Goal: Task Accomplishment & Management: Use online tool/utility

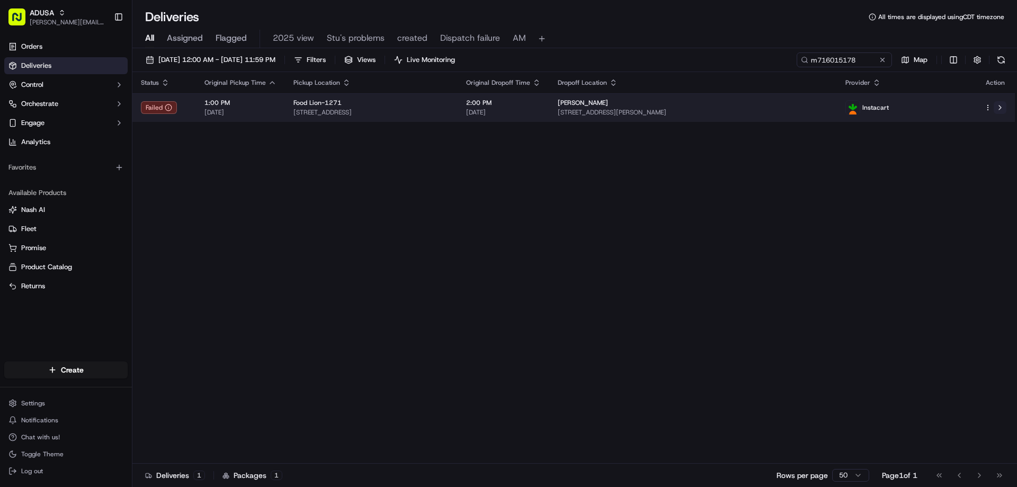
type input "m716015178"
click at [997, 106] on button at bounding box center [999, 107] width 13 height 13
click at [997, 104] on button at bounding box center [999, 107] width 13 height 13
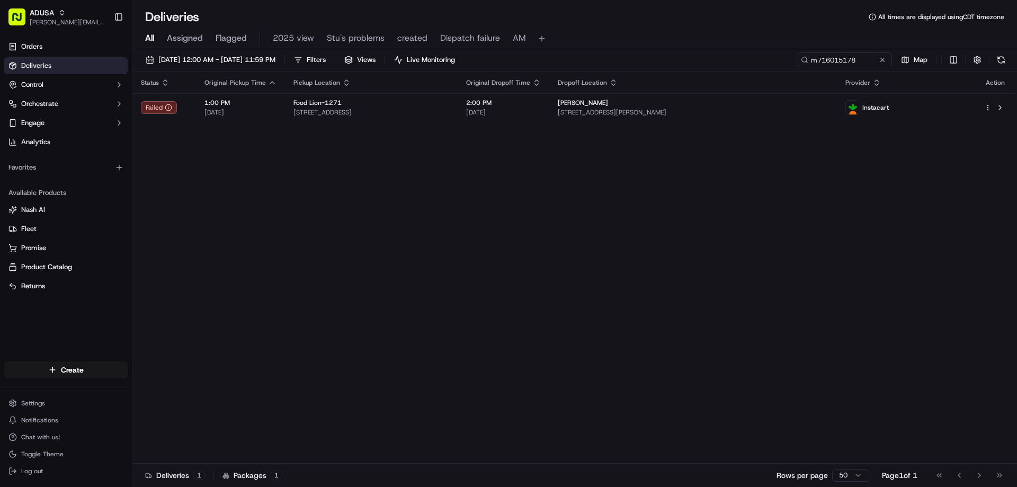
click at [882, 59] on button at bounding box center [882, 60] width 11 height 11
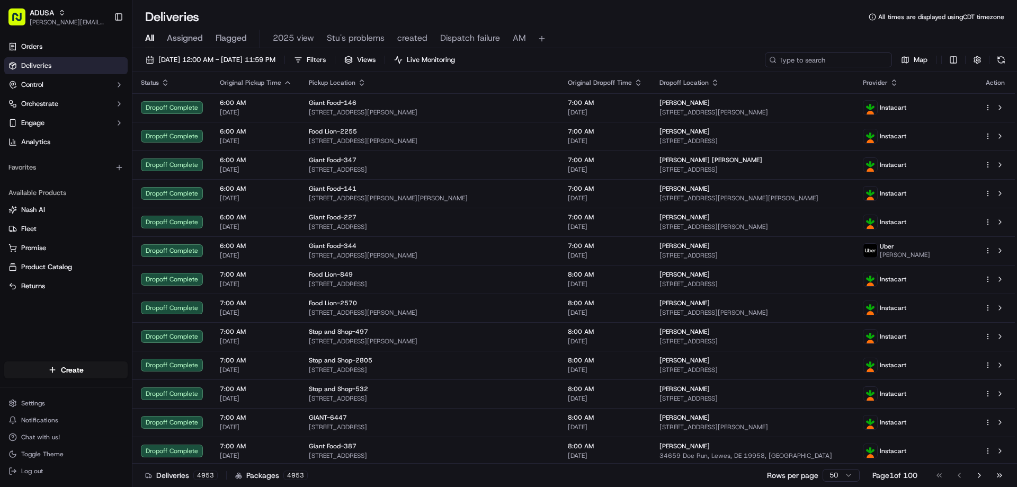
paste input "m715028744"
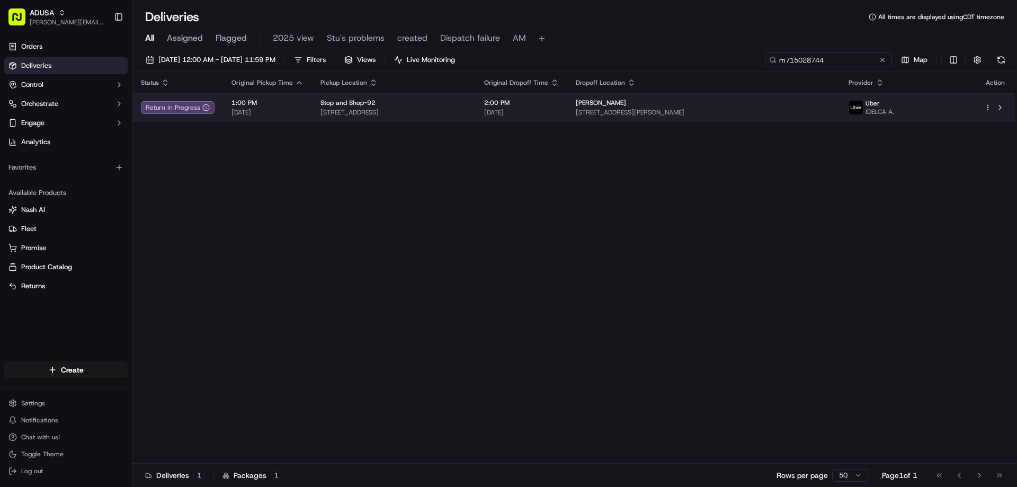
type input "m715028744"
click at [270, 106] on span "1:00 PM" at bounding box center [267, 102] width 72 height 8
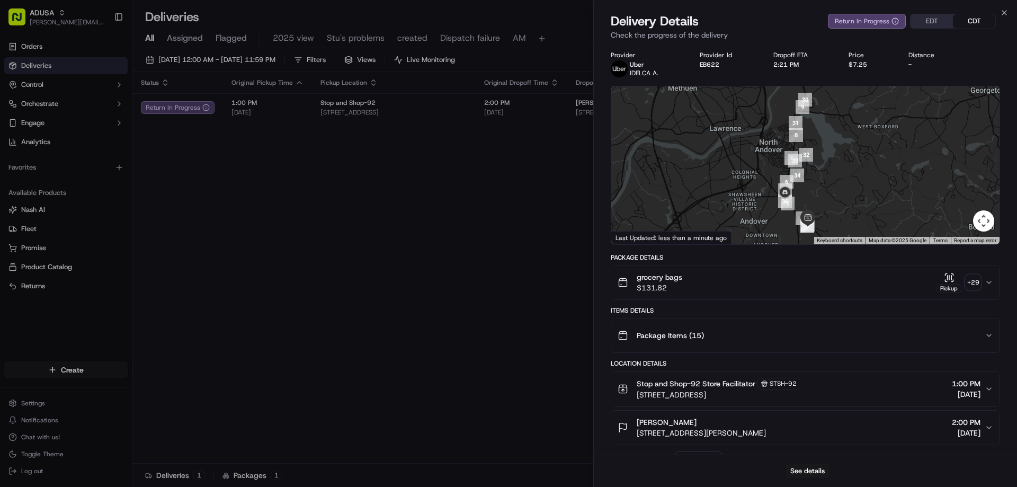
drag, startPoint x: 813, startPoint y: 224, endPoint x: 820, endPoint y: 136, distance: 88.7
click at [820, 136] on div at bounding box center [805, 165] width 388 height 158
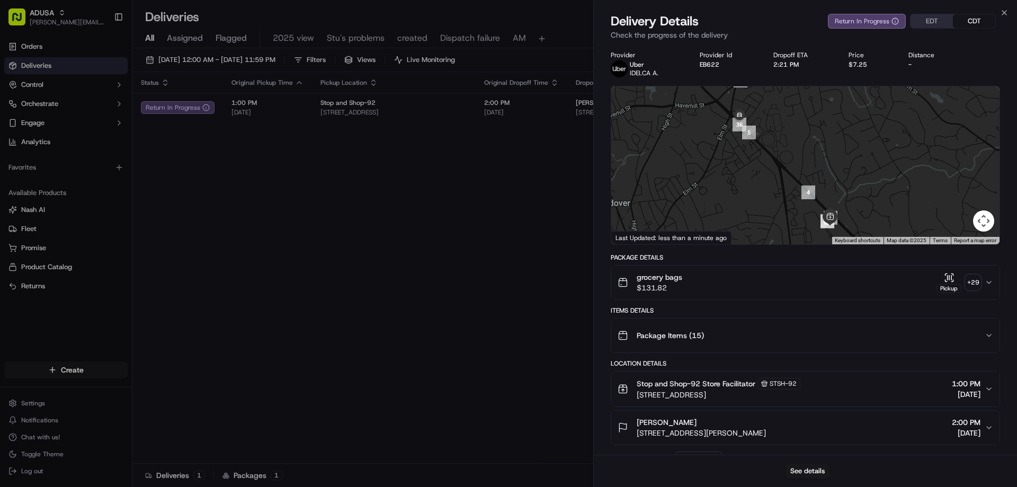
drag, startPoint x: 790, startPoint y: 108, endPoint x: 798, endPoint y: 139, distance: 31.9
click at [798, 139] on div at bounding box center [805, 165] width 388 height 158
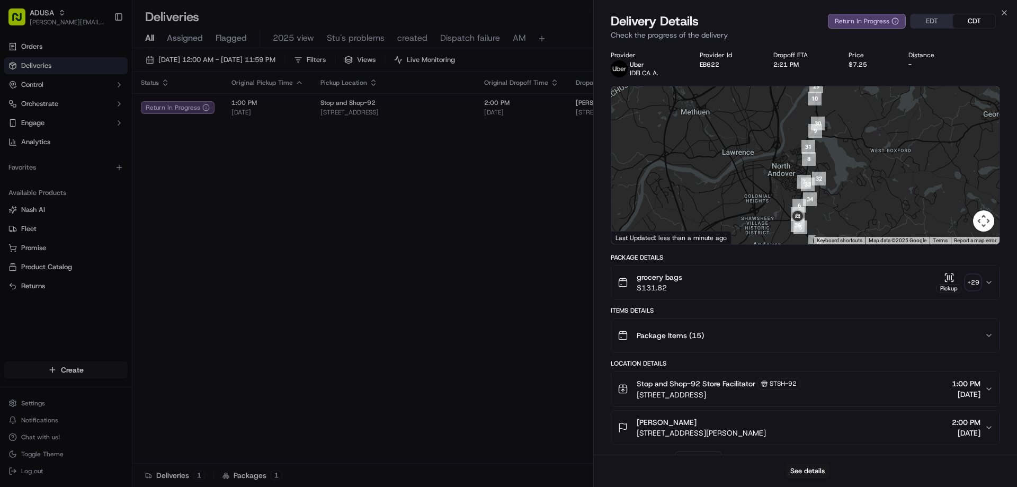
drag, startPoint x: 824, startPoint y: 122, endPoint x: 828, endPoint y: 185, distance: 62.6
click at [833, 204] on div at bounding box center [805, 165] width 388 height 158
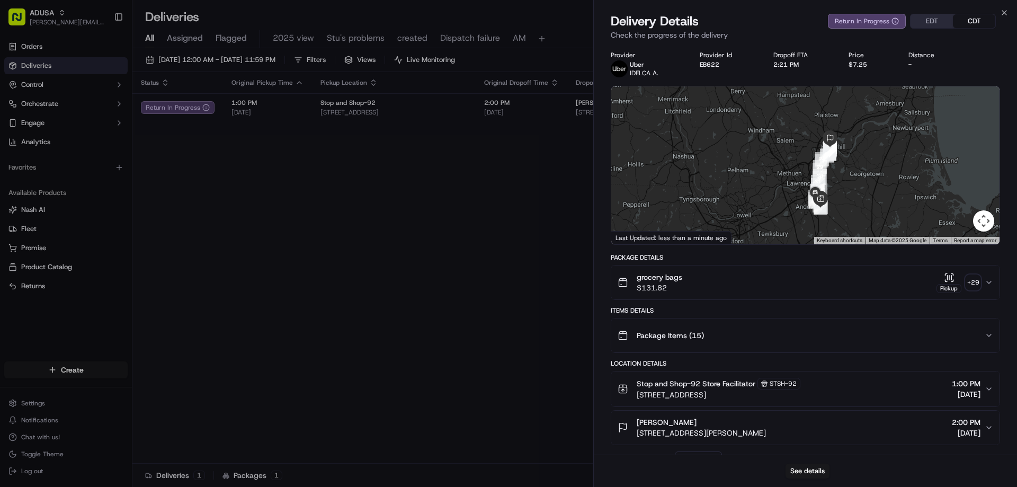
drag, startPoint x: 836, startPoint y: 140, endPoint x: 824, endPoint y: 171, distance: 32.4
click at [827, 175] on div at bounding box center [805, 165] width 388 height 158
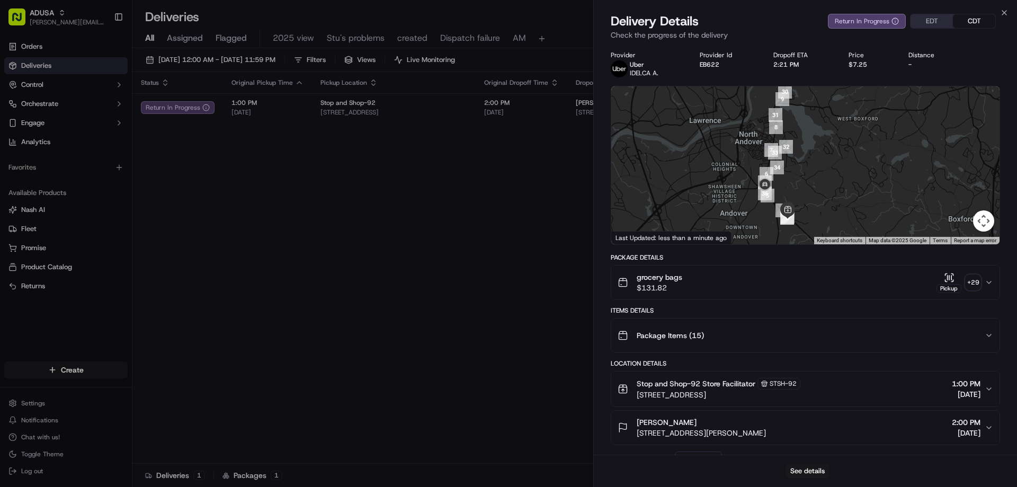
drag, startPoint x: 828, startPoint y: 215, endPoint x: 845, endPoint y: 73, distance: 142.9
click at [845, 73] on div "Provider Uber IDELCA A. Provider Id EB622 Dropoff ETA 2:21 PM Price $7.25 Dista…" at bounding box center [805, 452] width 389 height 803
click at [1006, 11] on icon "button" at bounding box center [1004, 12] width 8 height 8
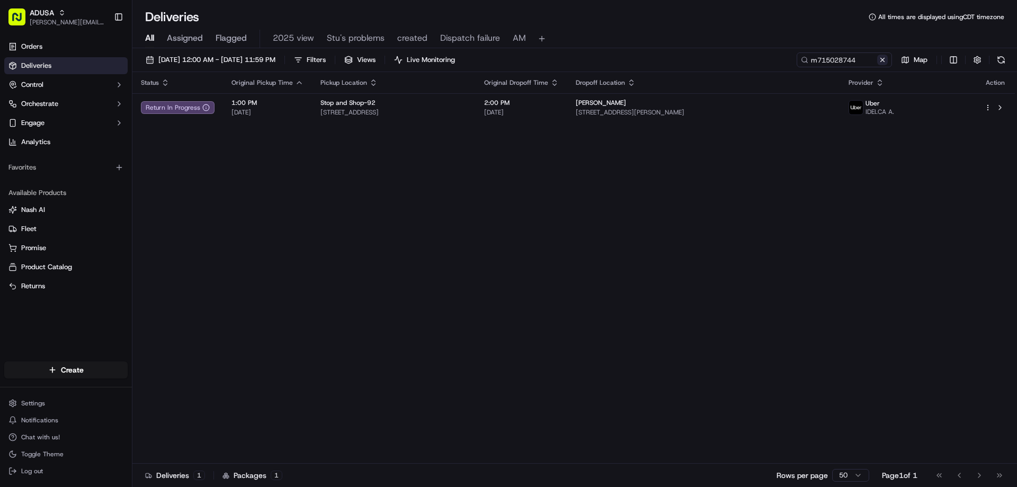
click at [886, 61] on button at bounding box center [882, 60] width 11 height 11
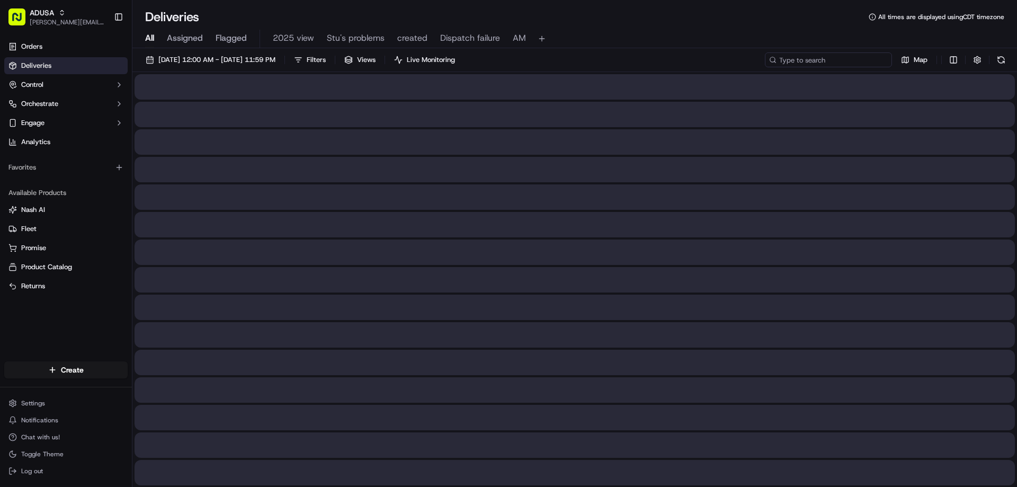
paste input "m715284196"
click at [785, 62] on input "m715284196" at bounding box center [828, 59] width 127 height 15
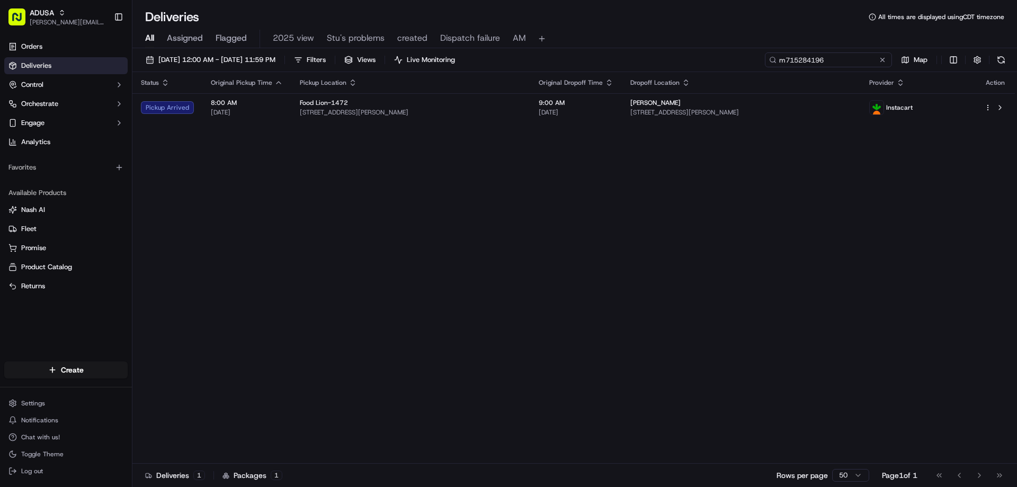
type input "m715284196"
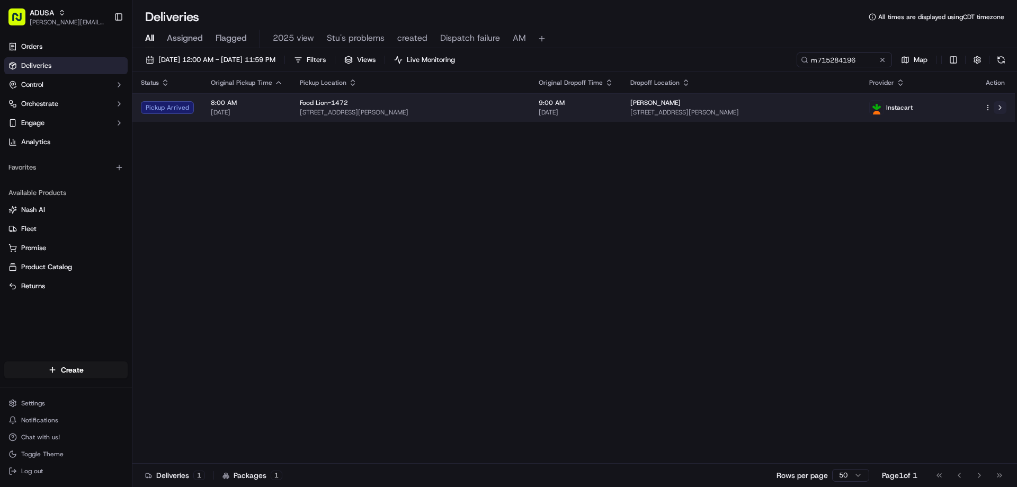
click at [997, 103] on button at bounding box center [999, 107] width 13 height 13
click at [998, 102] on button at bounding box center [999, 107] width 13 height 13
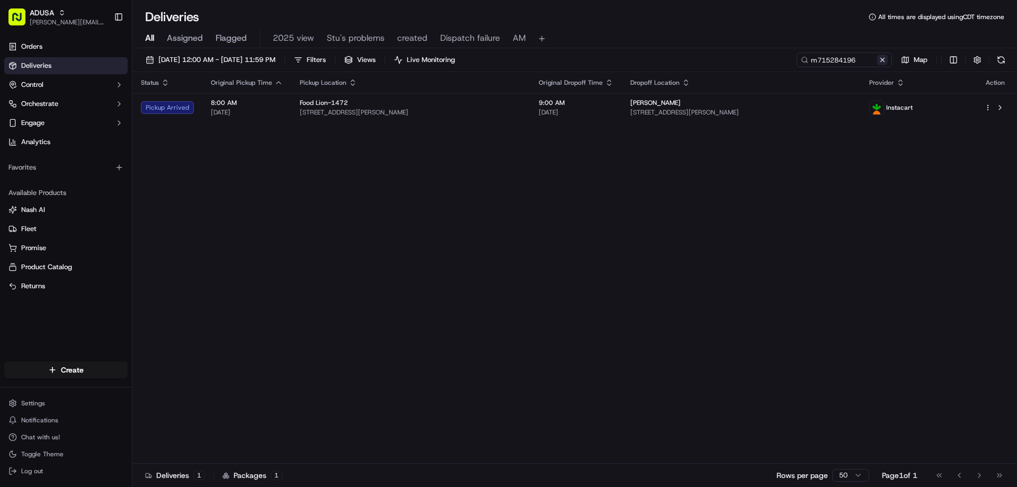
click at [883, 60] on button at bounding box center [882, 60] width 11 height 11
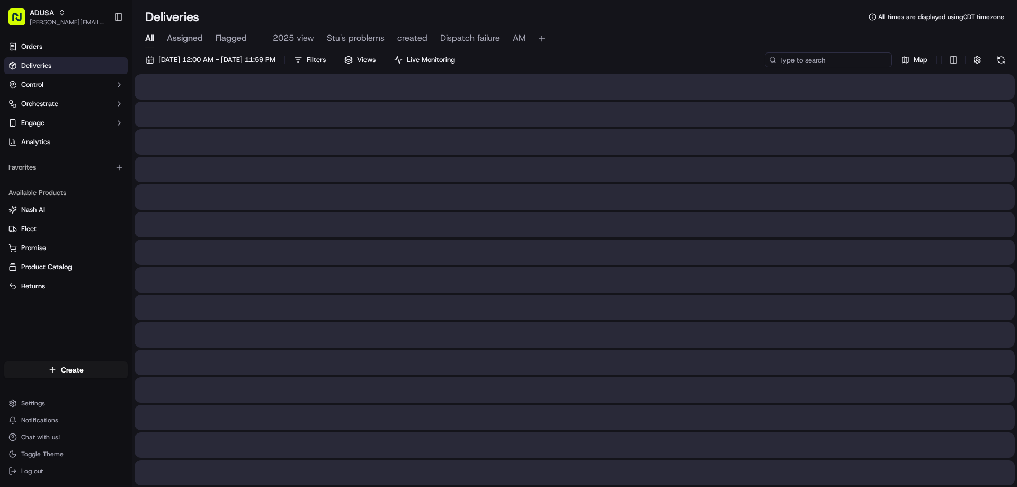
paste input "m711565014"
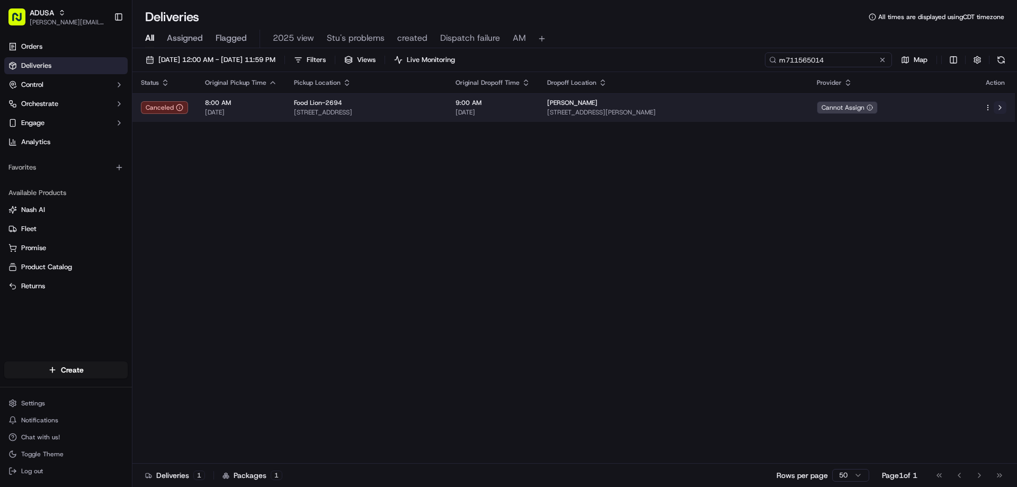
type input "m711565014"
click at [1000, 110] on button at bounding box center [999, 107] width 13 height 13
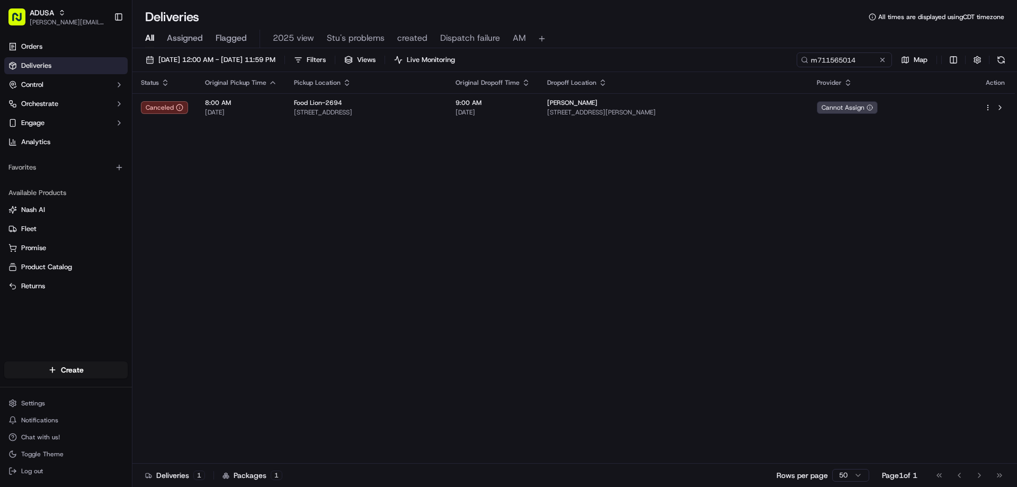
drag, startPoint x: 885, startPoint y: 59, endPoint x: 840, endPoint y: 65, distance: 45.5
click at [884, 60] on button at bounding box center [882, 60] width 11 height 11
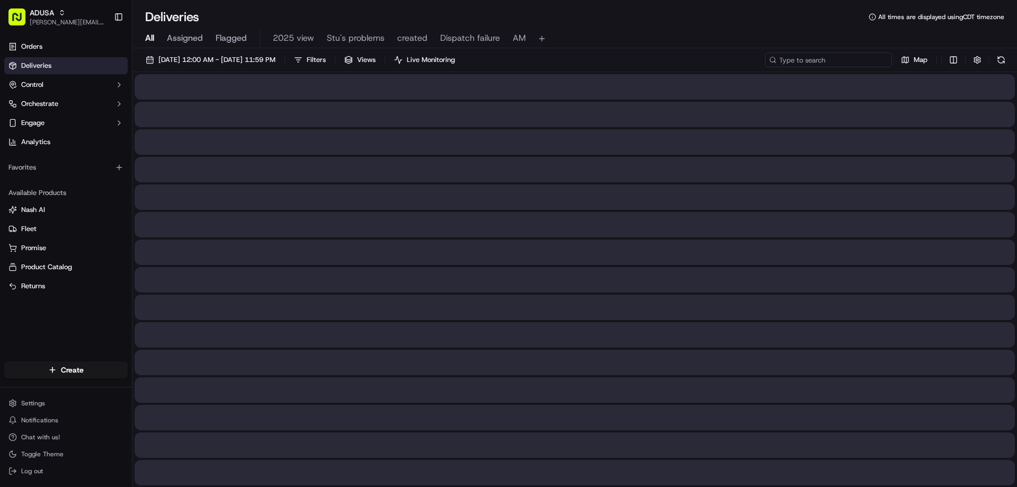
drag, startPoint x: 825, startPoint y: 67, endPoint x: 826, endPoint y: 59, distance: 8.0
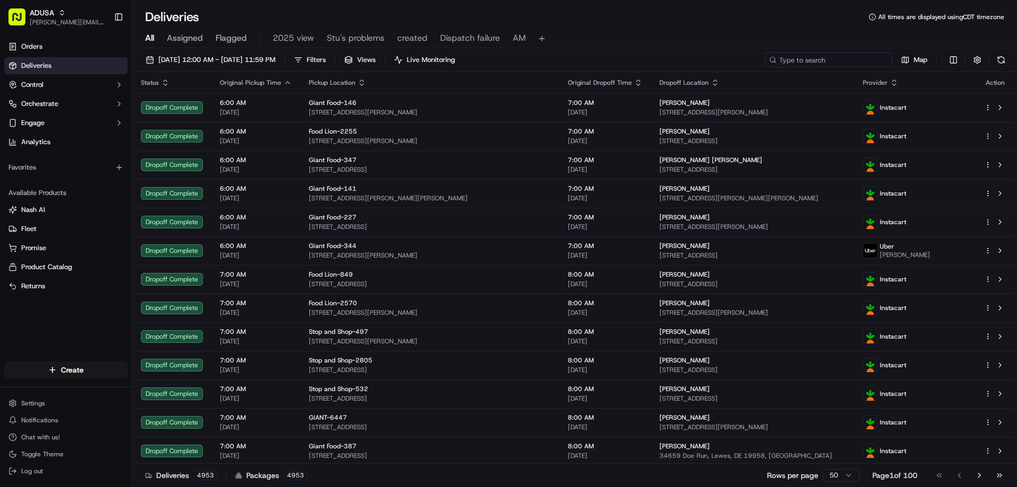
paste input "m715028744"
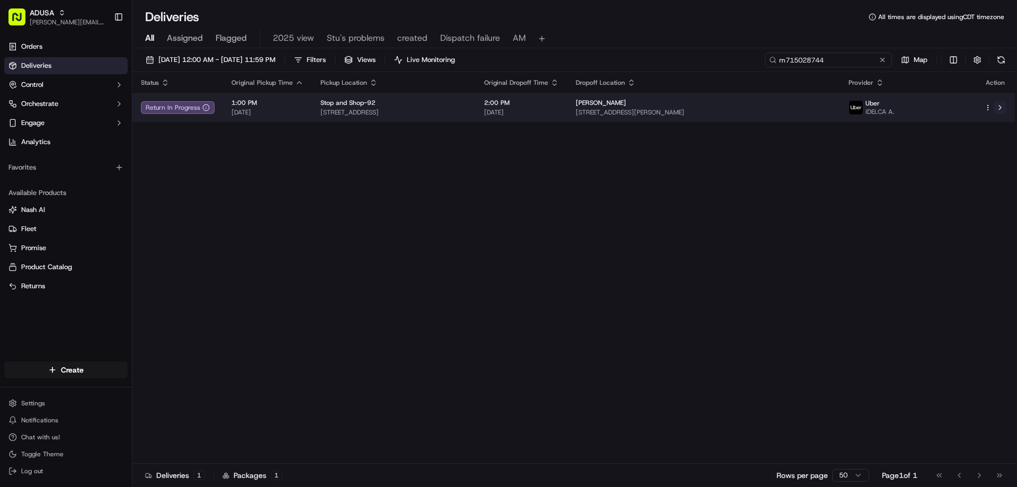
type input "m715028744"
click at [999, 106] on button at bounding box center [999, 107] width 13 height 13
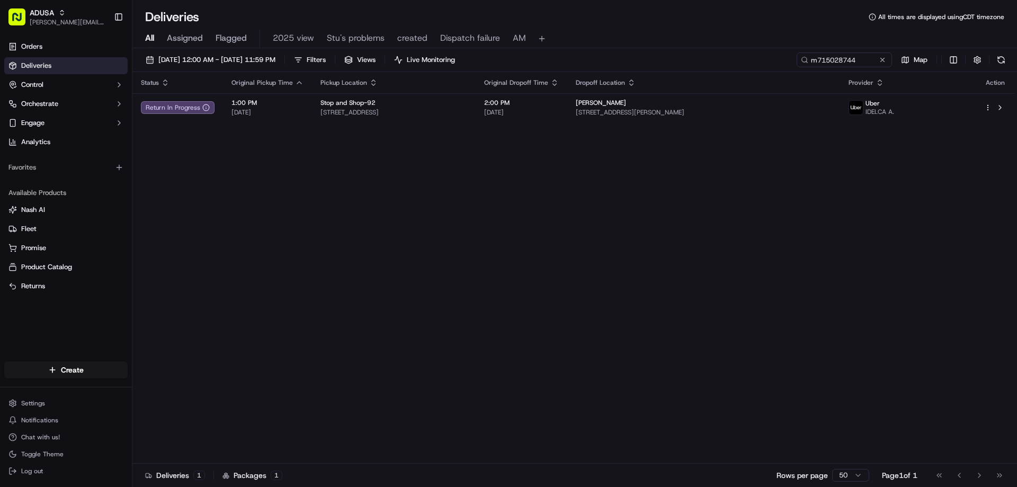
click at [881, 60] on button at bounding box center [882, 60] width 11 height 11
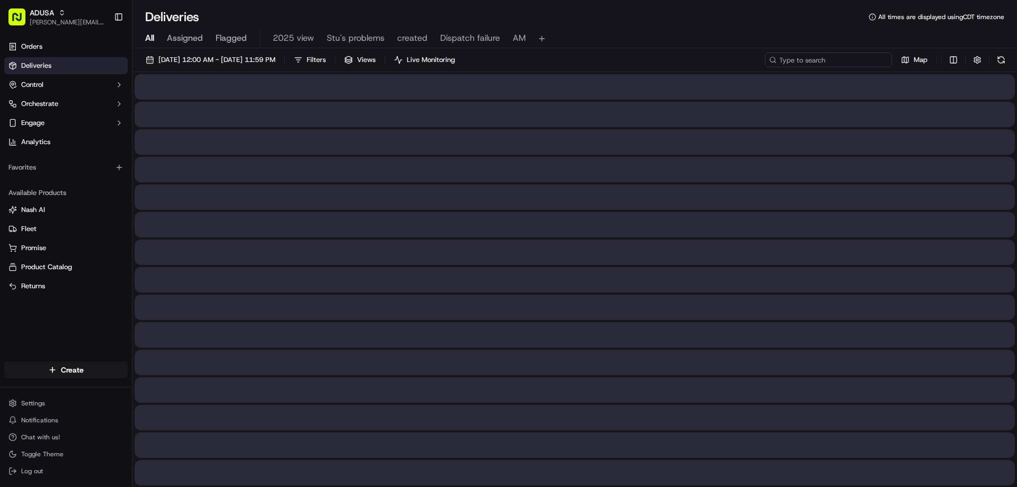
paste input "m715257684"
click at [788, 59] on input "m715257684" at bounding box center [828, 59] width 127 height 15
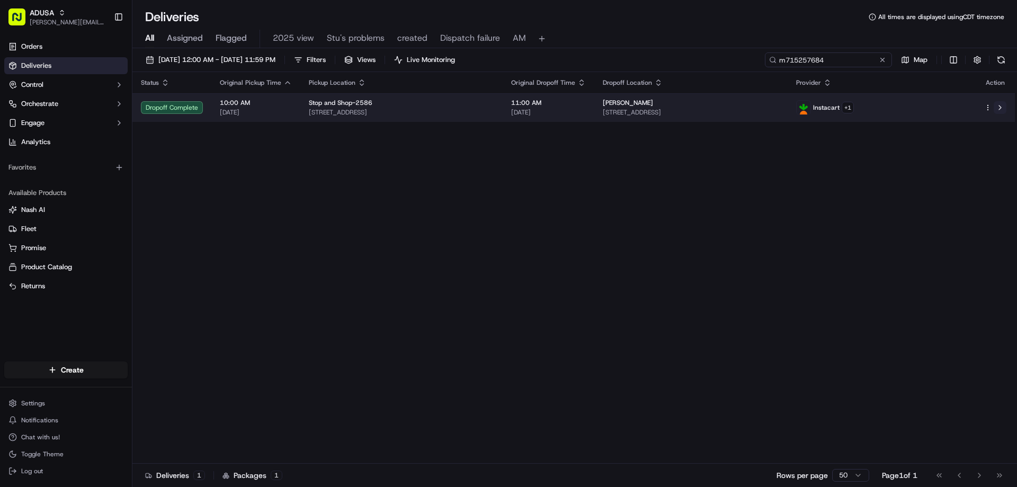
type input "m715257684"
click at [998, 107] on button at bounding box center [999, 107] width 13 height 13
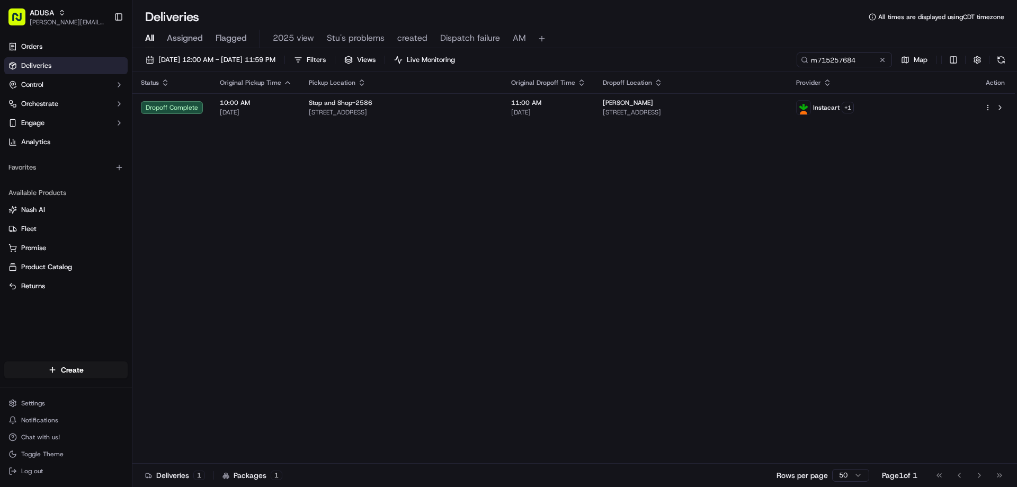
drag, startPoint x: 881, startPoint y: 60, endPoint x: 872, endPoint y: 60, distance: 9.0
click at [881, 60] on button at bounding box center [882, 60] width 11 height 11
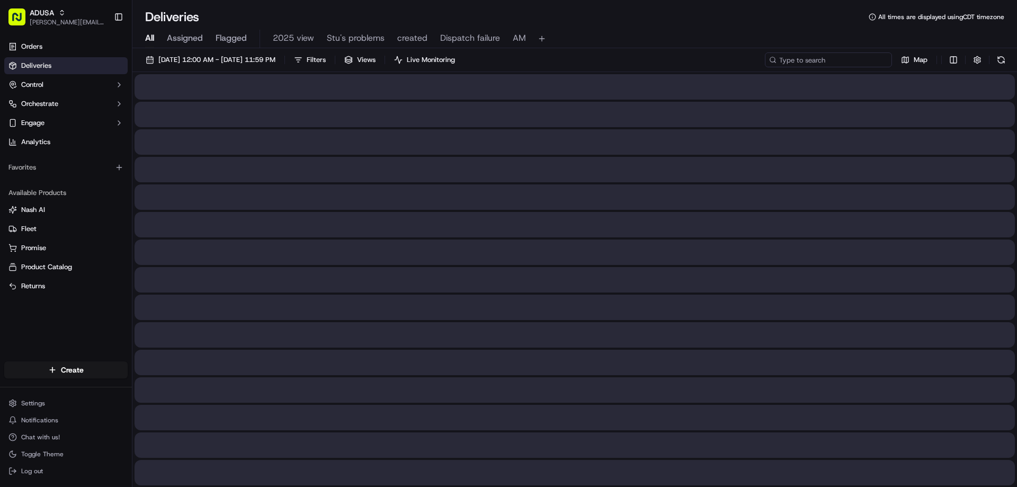
paste input "m716008788"
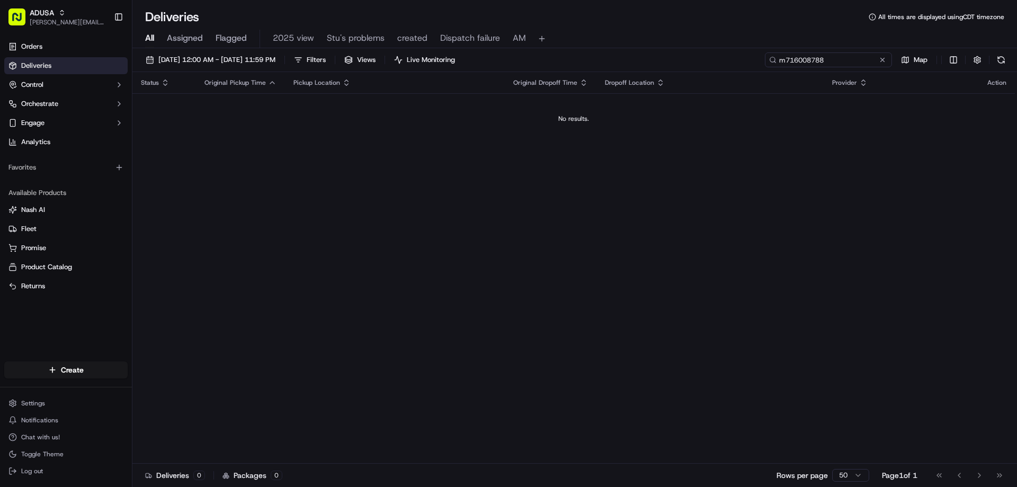
click at [782, 54] on input "m716008788" at bounding box center [828, 59] width 127 height 15
click at [782, 55] on input "m716008788" at bounding box center [828, 59] width 127 height 15
click at [792, 63] on input "m716008788" at bounding box center [828, 59] width 127 height 15
click at [788, 63] on input "m716008788" at bounding box center [828, 59] width 127 height 15
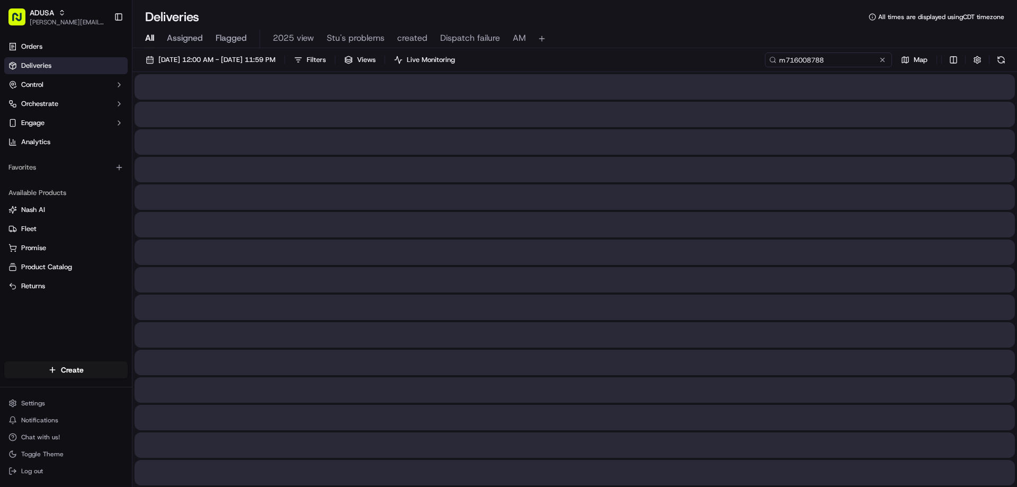
type input "m716008788"
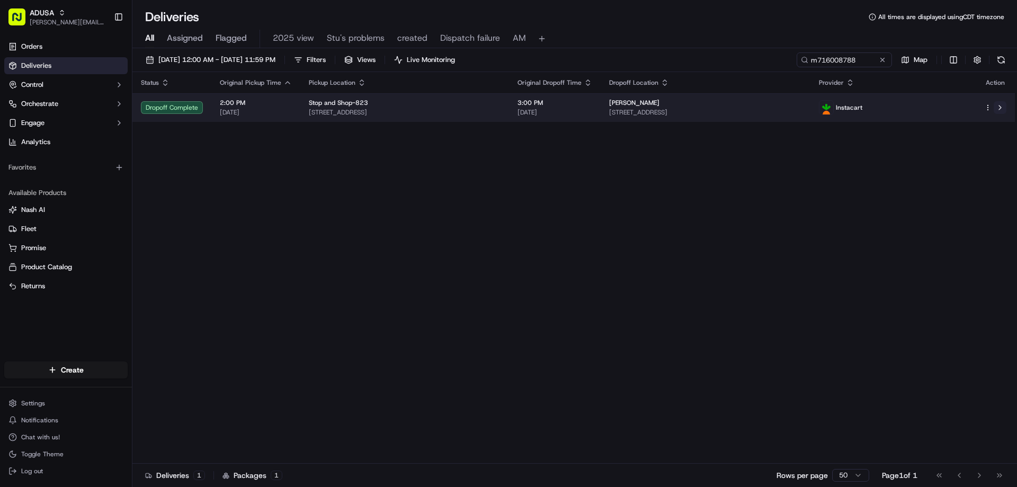
click at [998, 104] on button at bounding box center [999, 107] width 13 height 13
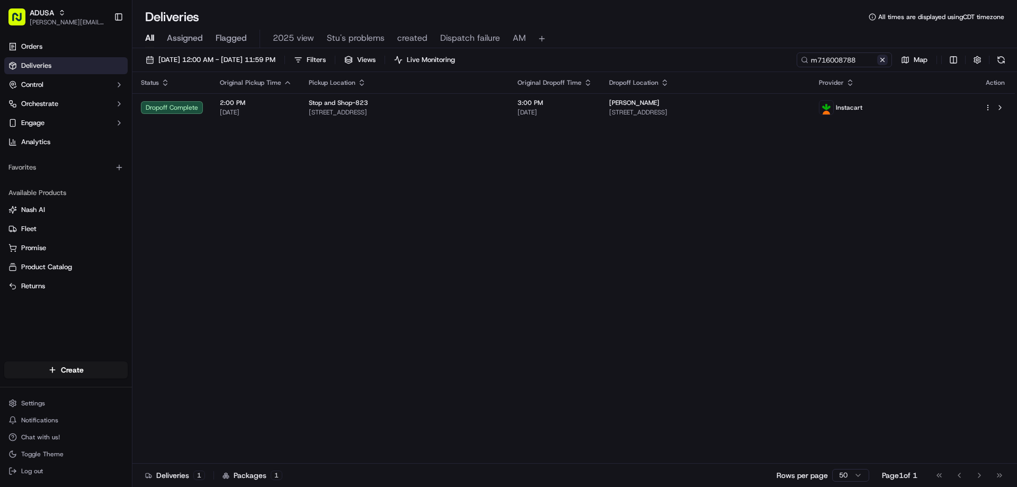
click at [880, 62] on button at bounding box center [882, 60] width 11 height 11
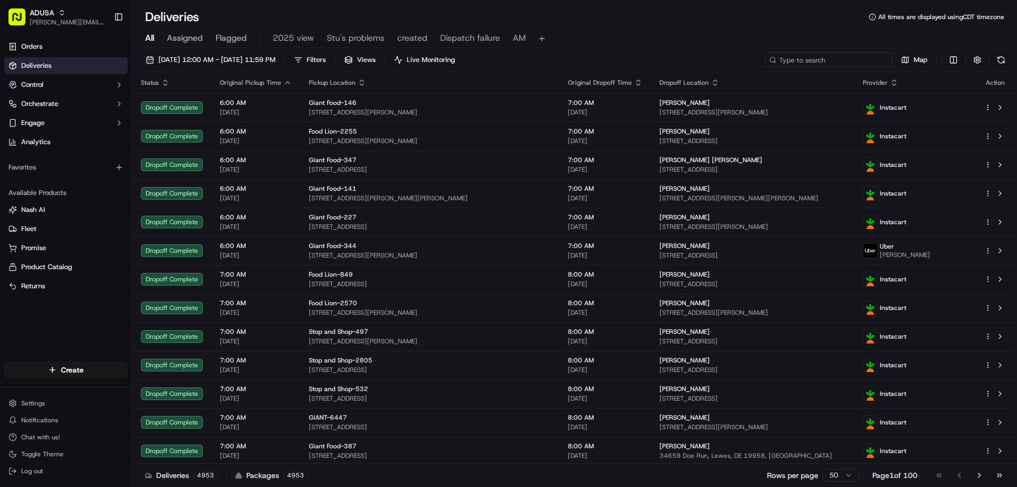
drag, startPoint x: 810, startPoint y: 69, endPoint x: 797, endPoint y: 56, distance: 18.0
paste input "m714999601"
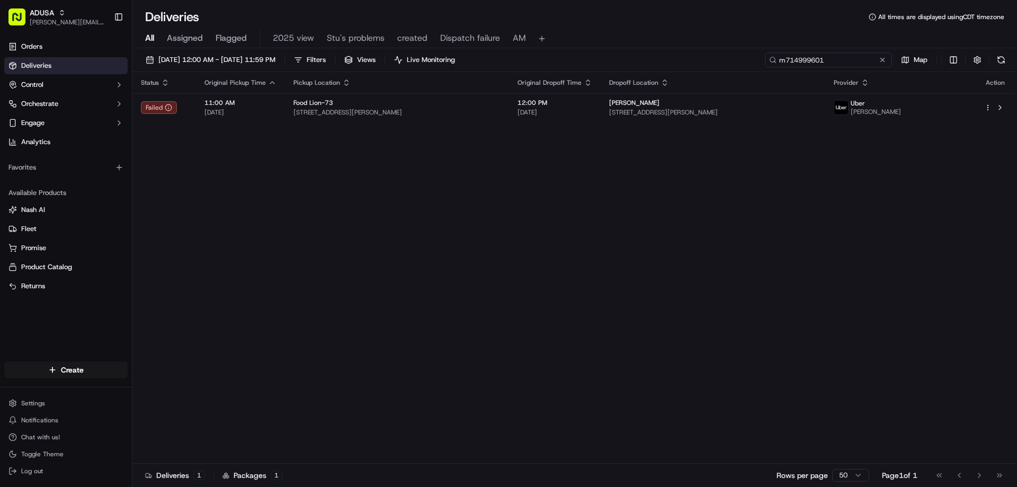
type input "m714999601"
click at [880, 61] on button at bounding box center [882, 60] width 11 height 11
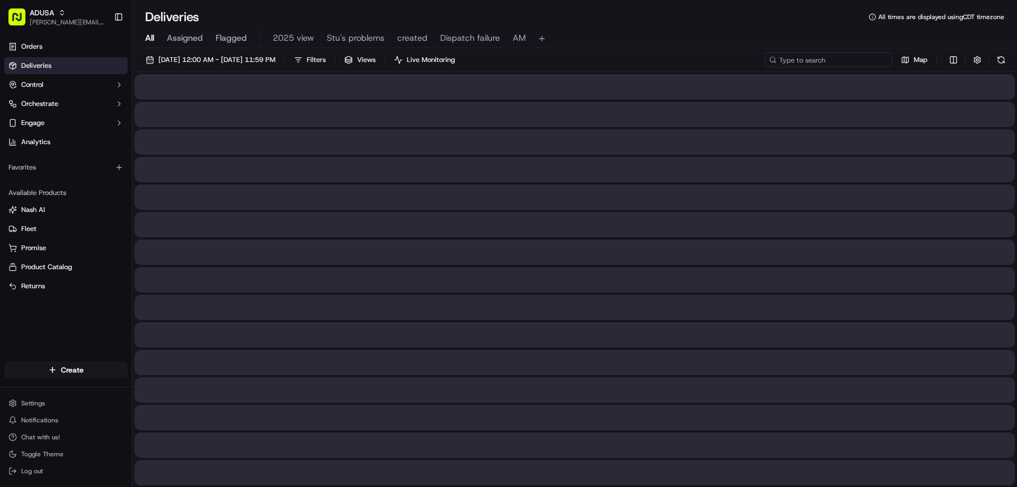
paste input "m716120975"
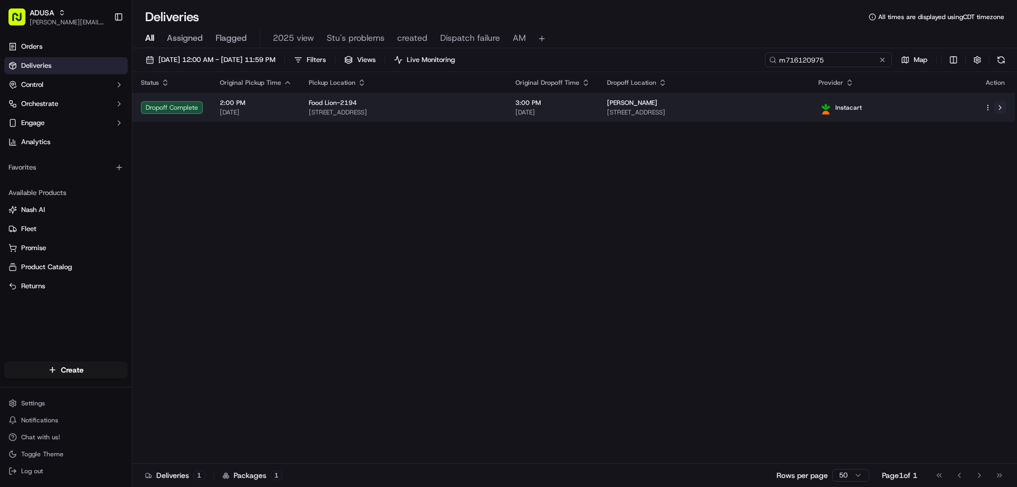
type input "m716120975"
click at [1001, 106] on button at bounding box center [999, 107] width 13 height 13
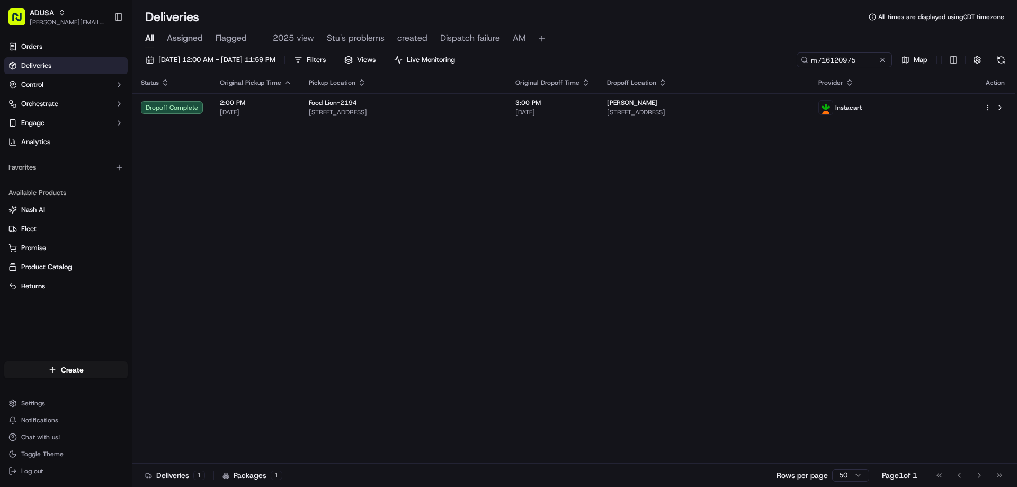
drag, startPoint x: 885, startPoint y: 55, endPoint x: 854, endPoint y: 61, distance: 32.4
click at [885, 56] on button at bounding box center [882, 60] width 11 height 11
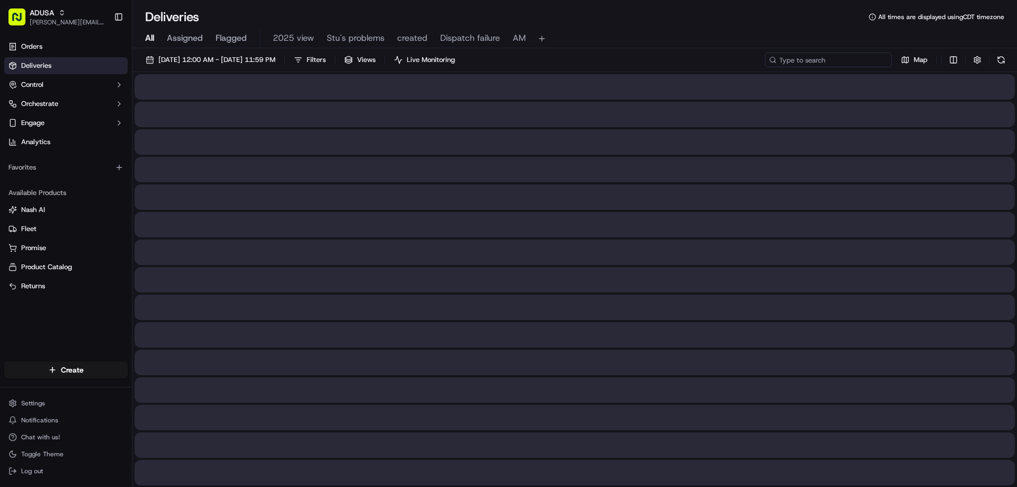
paste input "m716015178"
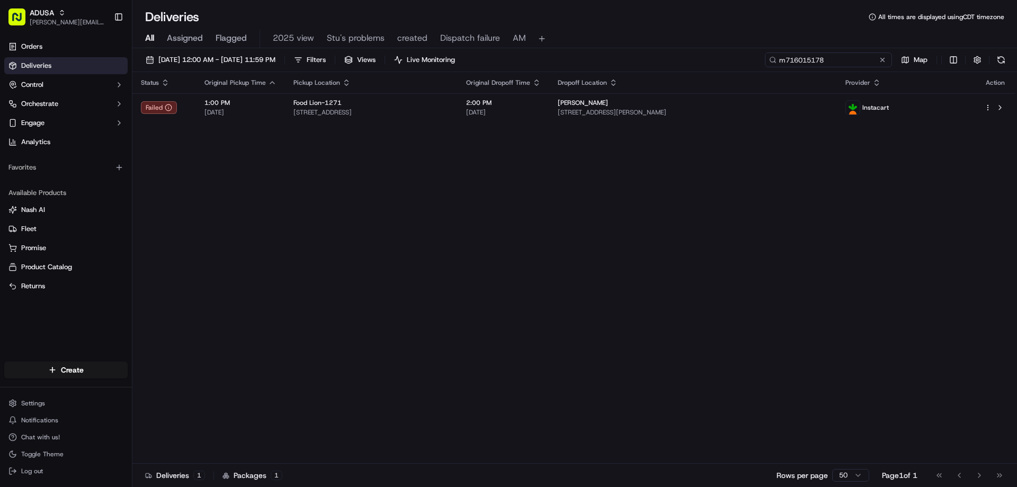
type input "m716015178"
click at [883, 58] on button at bounding box center [882, 60] width 11 height 11
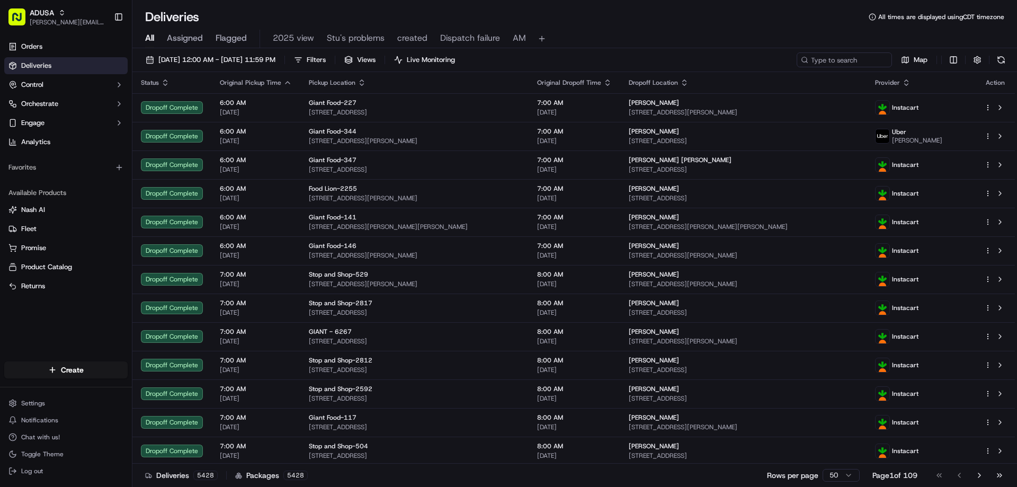
click at [597, 39] on div "All Assigned Flagged 2025 view Stu's problems created Dispatch failure AM" at bounding box center [574, 39] width 884 height 19
click at [199, 16] on h1 "Deliveries" at bounding box center [172, 16] width 54 height 17
drag, startPoint x: 199, startPoint y: 16, endPoint x: 143, endPoint y: 17, distance: 55.6
click at [143, 17] on div "Deliveries All times are displayed using CDT timezone" at bounding box center [574, 16] width 884 height 17
drag, startPoint x: 157, startPoint y: 17, endPoint x: 236, endPoint y: 13, distance: 79.0
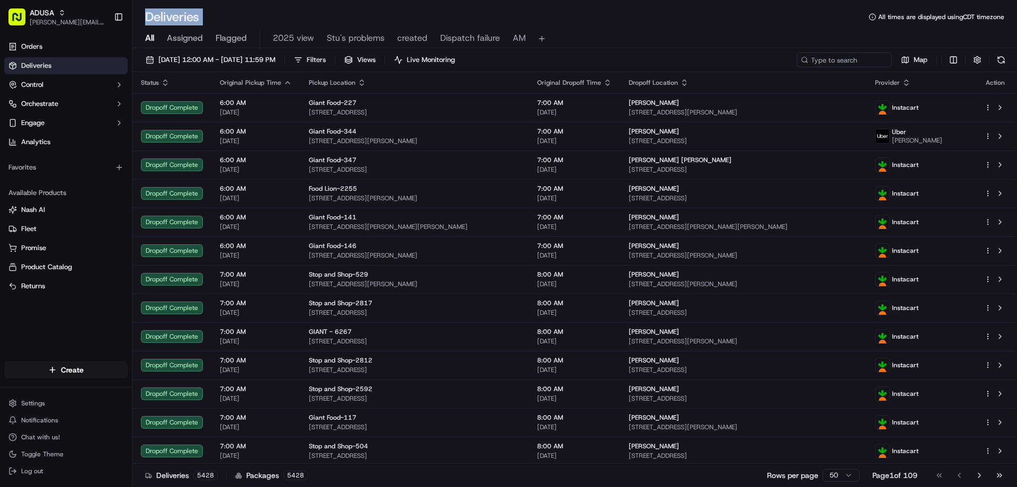
click at [236, 13] on div "Deliveries All times are displayed using CDT timezone" at bounding box center [574, 16] width 884 height 17
paste input "m714999601"
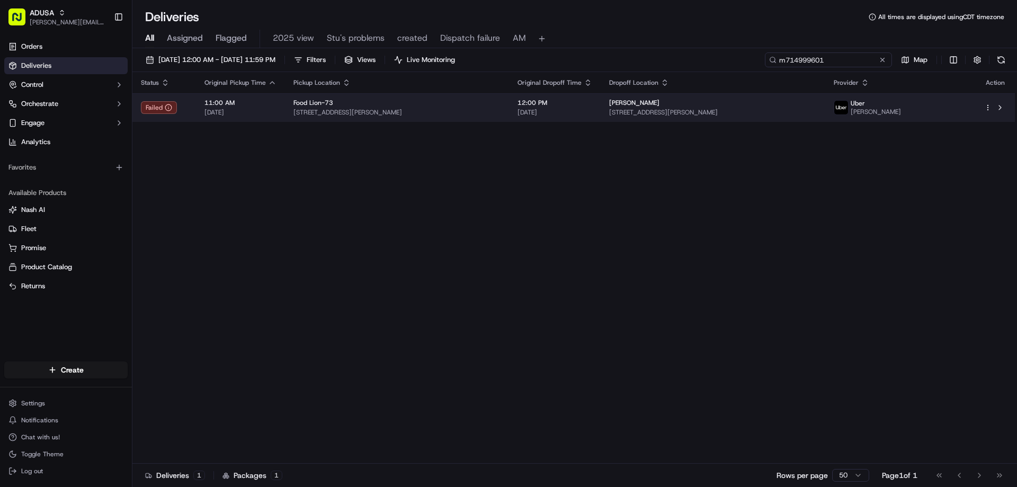
type input "m714999601"
click at [172, 109] on icon at bounding box center [168, 107] width 7 height 7
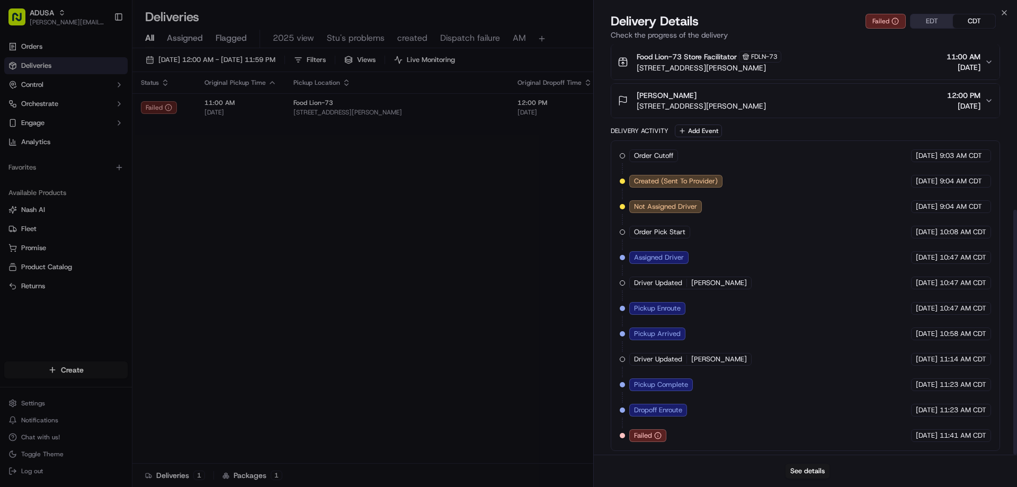
scroll to position [276, 0]
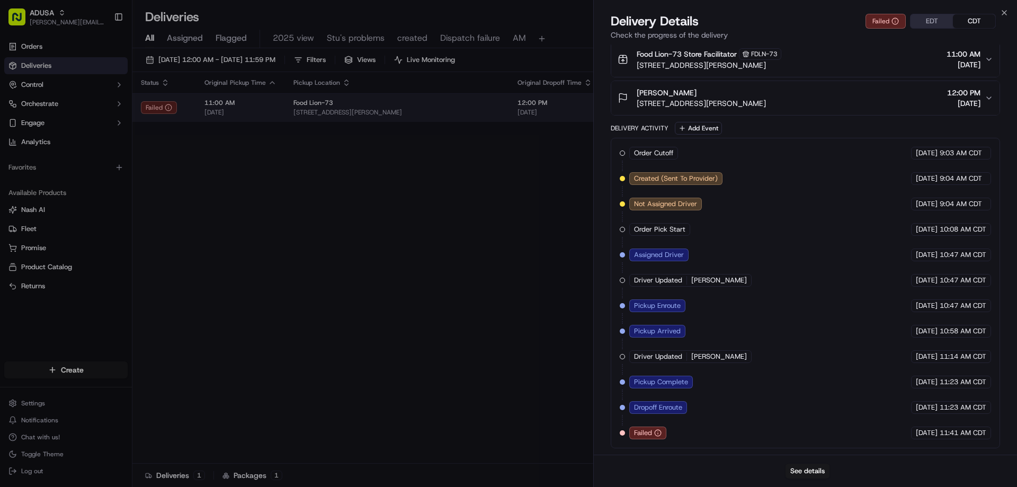
drag, startPoint x: 585, startPoint y: 158, endPoint x: 709, endPoint y: 96, distance: 138.8
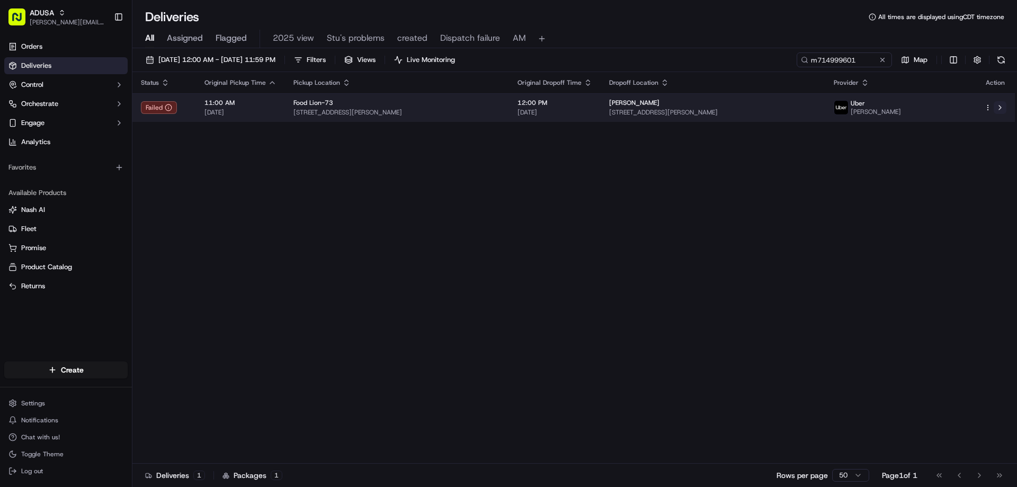
click at [1002, 108] on button at bounding box center [999, 107] width 13 height 13
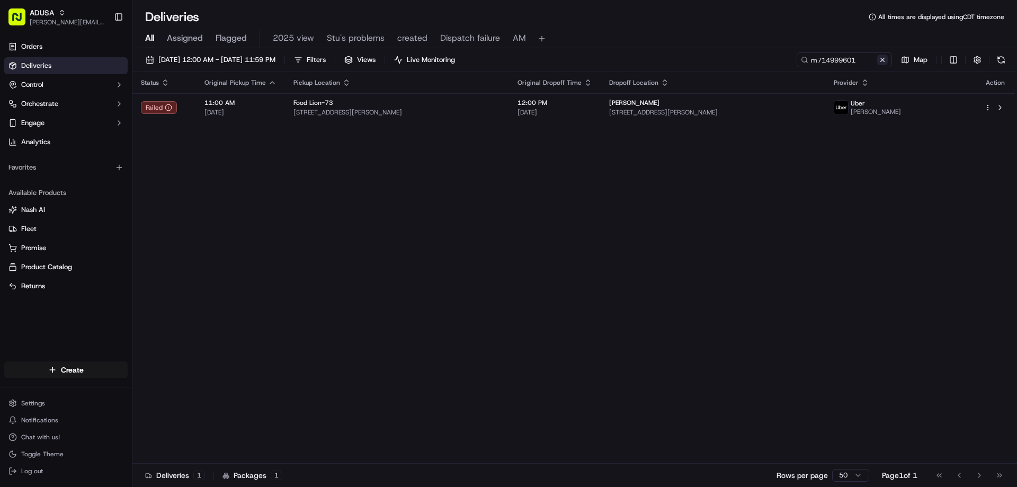
click at [883, 61] on button at bounding box center [882, 60] width 11 height 11
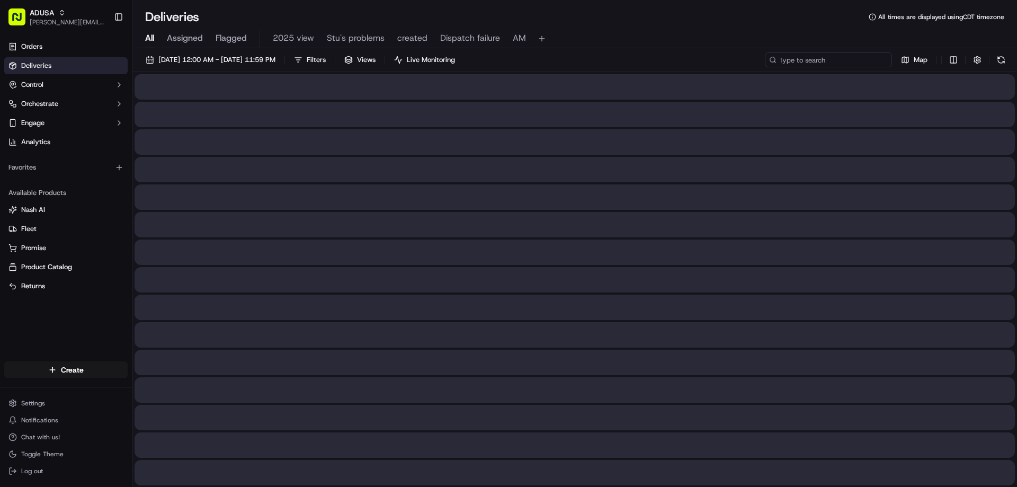
paste input "m709413170"
click at [787, 58] on input "m709413170" at bounding box center [828, 59] width 127 height 15
type input "m709413170"
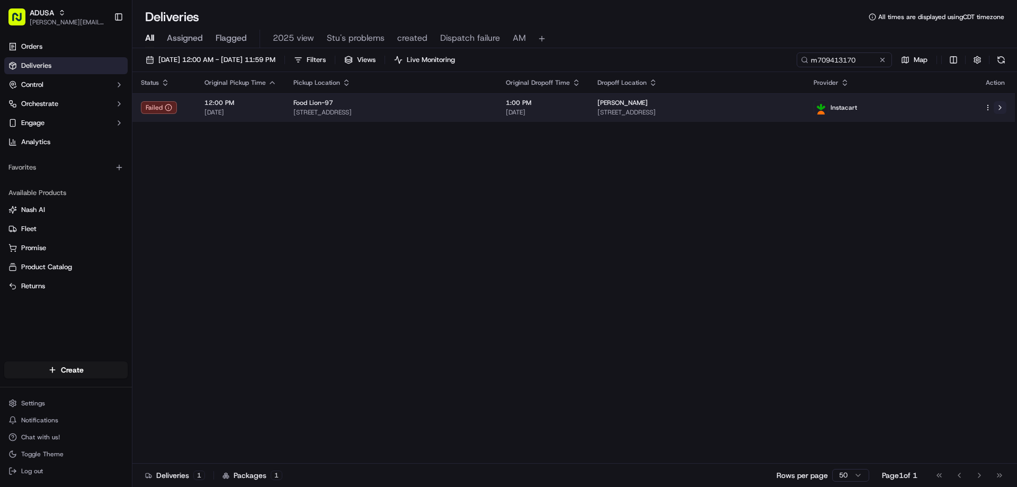
click at [1004, 106] on button at bounding box center [999, 107] width 13 height 13
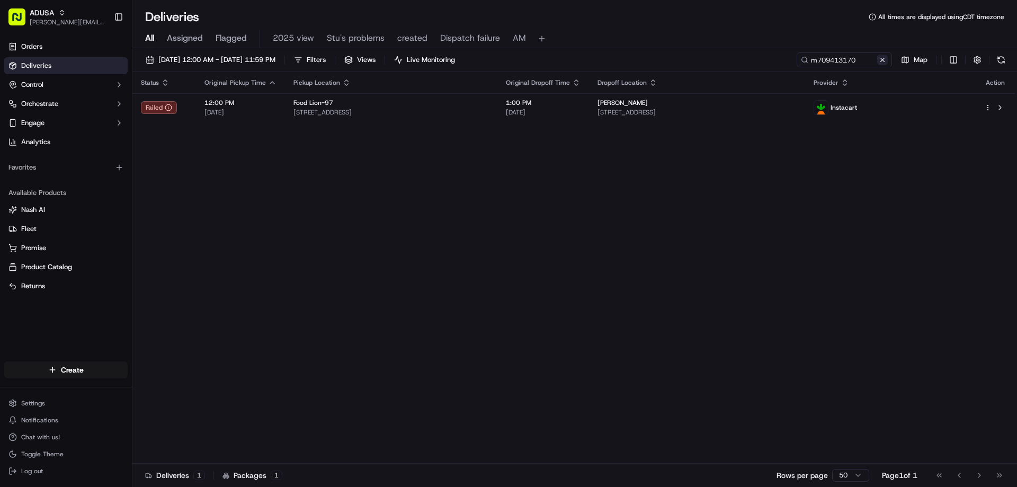
click at [878, 60] on button at bounding box center [882, 60] width 11 height 11
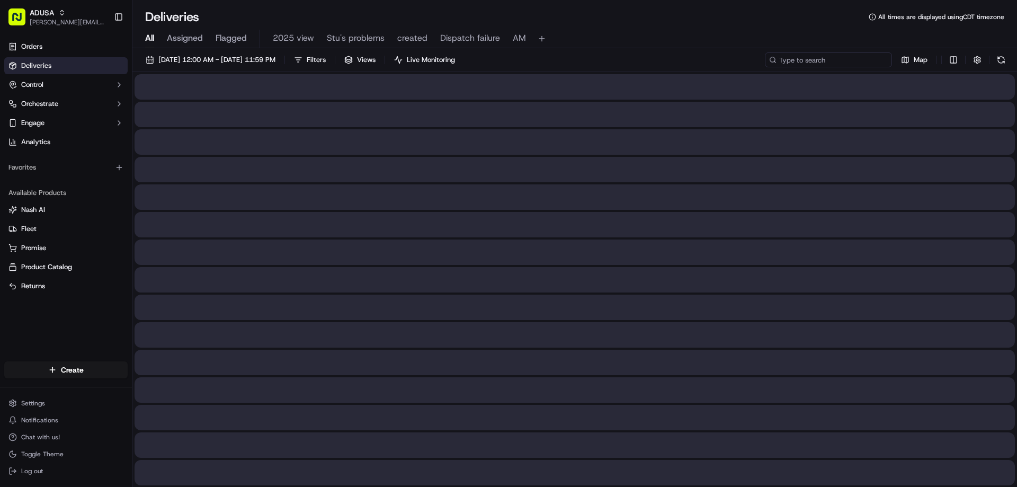
paste input "m713221877"
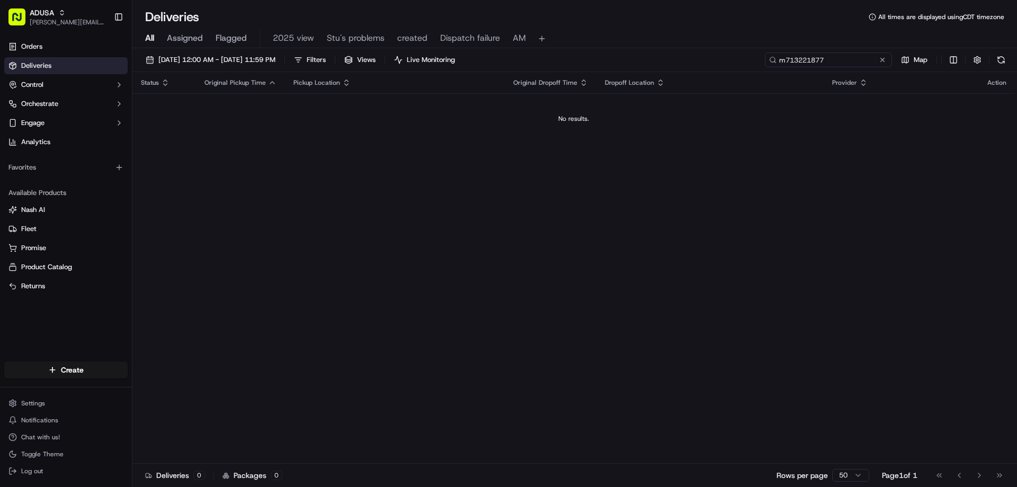
click at [782, 64] on input "m713221877" at bounding box center [828, 59] width 127 height 15
click at [787, 62] on input "m713221877" at bounding box center [828, 59] width 127 height 15
type input "m713221877"
click at [885, 61] on button at bounding box center [882, 60] width 11 height 11
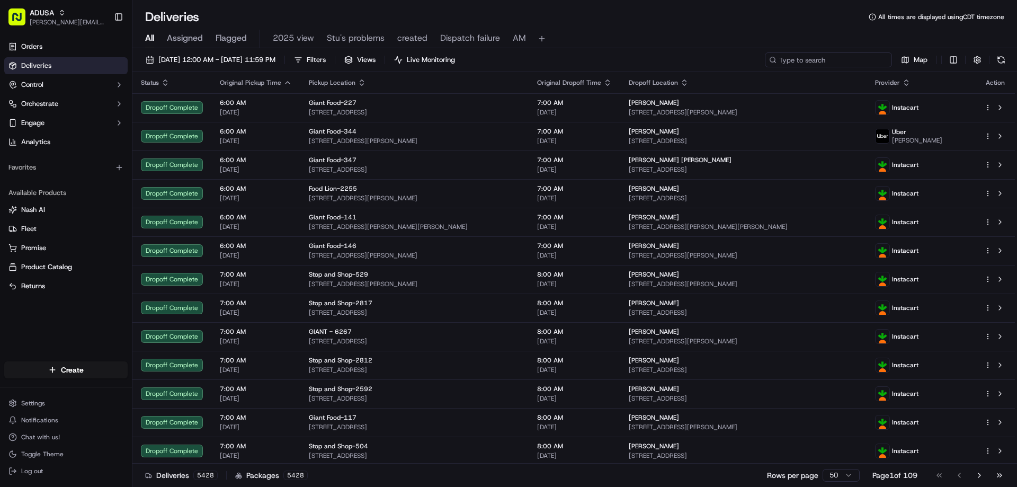
paste input "m716194625"
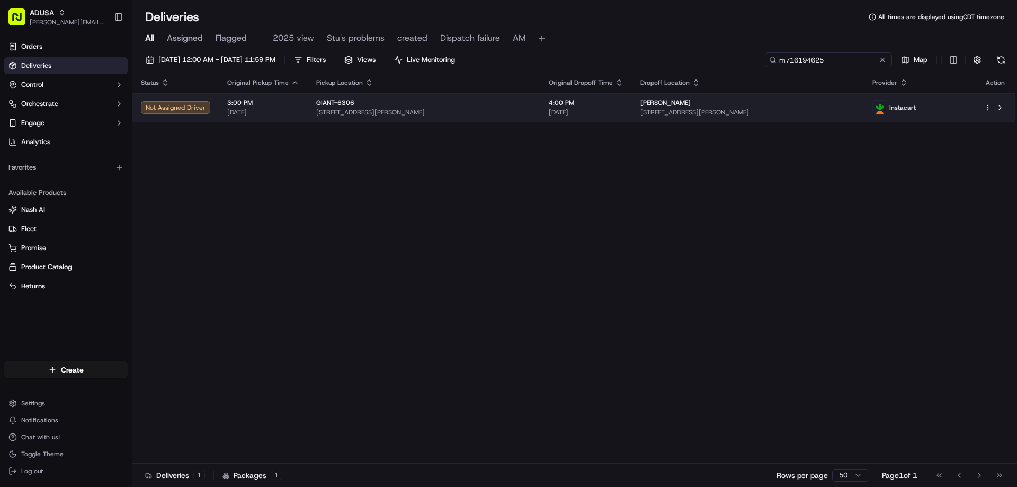
type input "m716194625"
click at [856, 110] on span "2752 Genna Cir, Dover, PA 17315, US" at bounding box center [748, 112] width 216 height 8
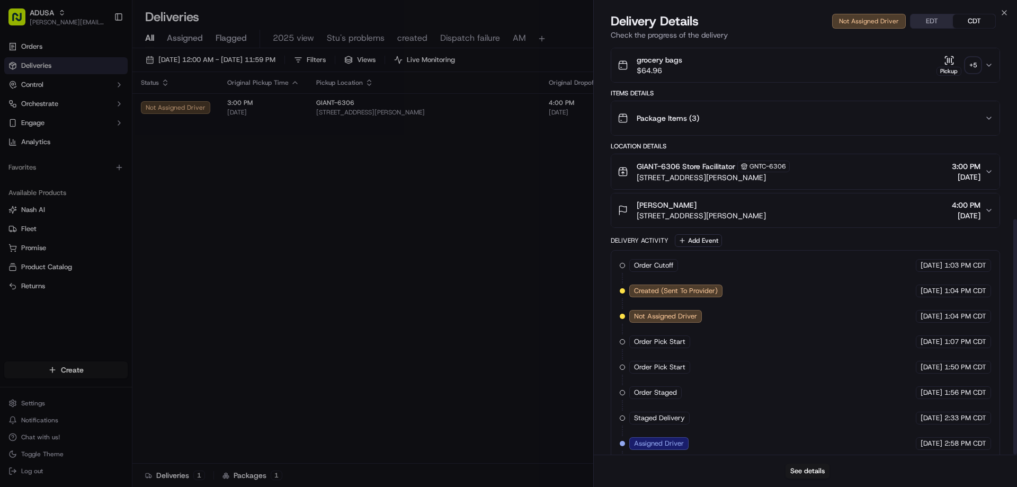
scroll to position [304, 0]
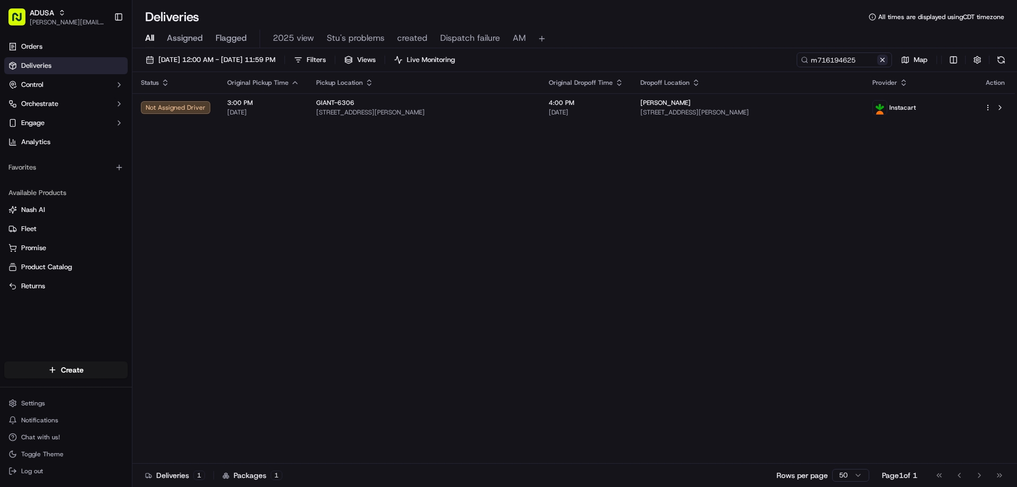
click at [877, 61] on button at bounding box center [882, 60] width 11 height 11
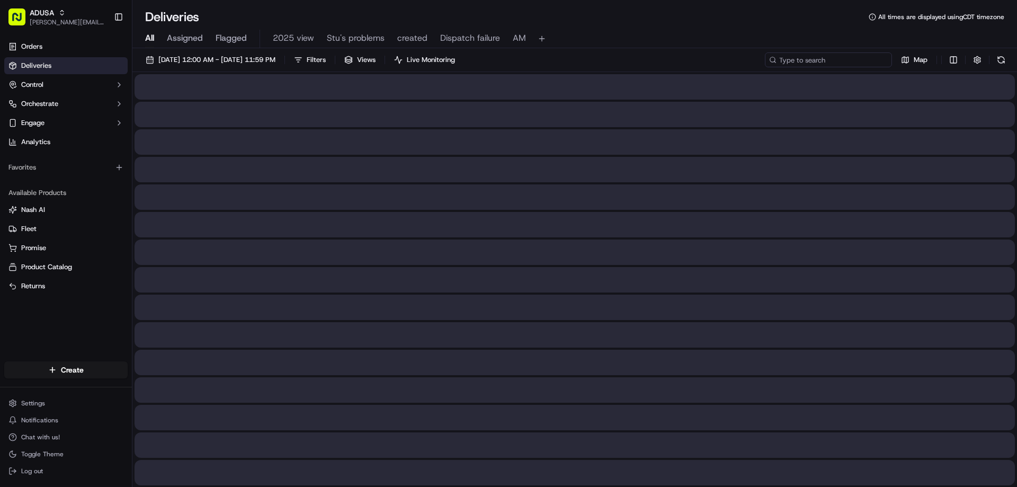
paste input "m715343747"
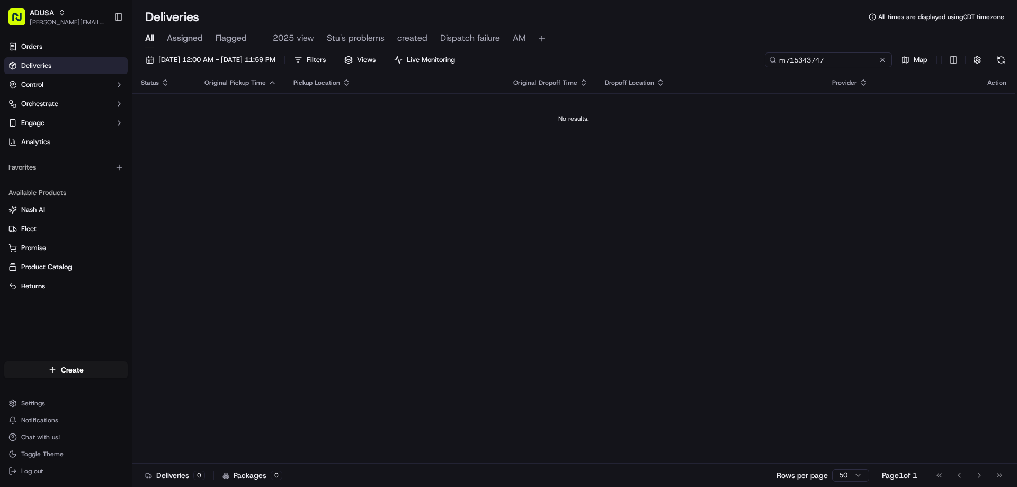
click at [787, 66] on input "m715343747" at bounding box center [828, 59] width 127 height 15
type input "m715343747"
click at [881, 60] on button at bounding box center [882, 60] width 11 height 11
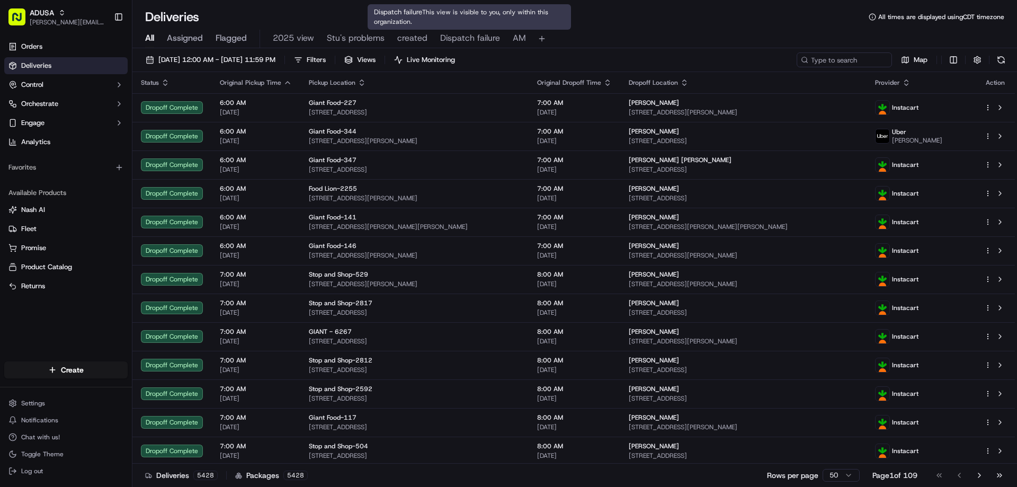
click at [466, 33] on span "Dispatch failure" at bounding box center [470, 38] width 60 height 13
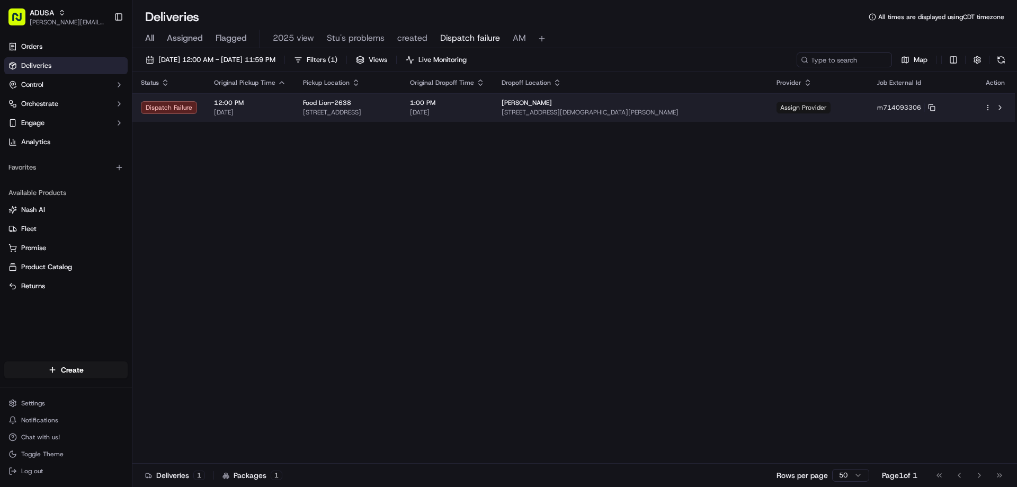
click at [830, 106] on span "Assign Provider" at bounding box center [803, 108] width 54 height 12
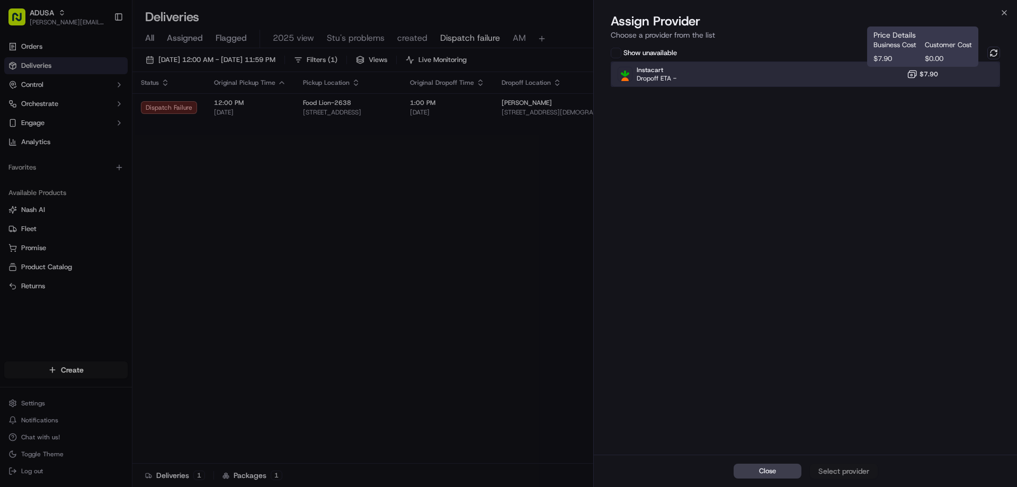
click at [952, 73] on div "Instacart Dropoff ETA - $7.90" at bounding box center [805, 73] width 389 height 25
drag, startPoint x: 834, startPoint y: 458, endPoint x: 835, endPoint y: 468, distance: 10.1
click at [835, 467] on div "Close Assign Provider" at bounding box center [805, 470] width 423 height 32
click at [836, 469] on div "Assign Provider" at bounding box center [844, 470] width 52 height 11
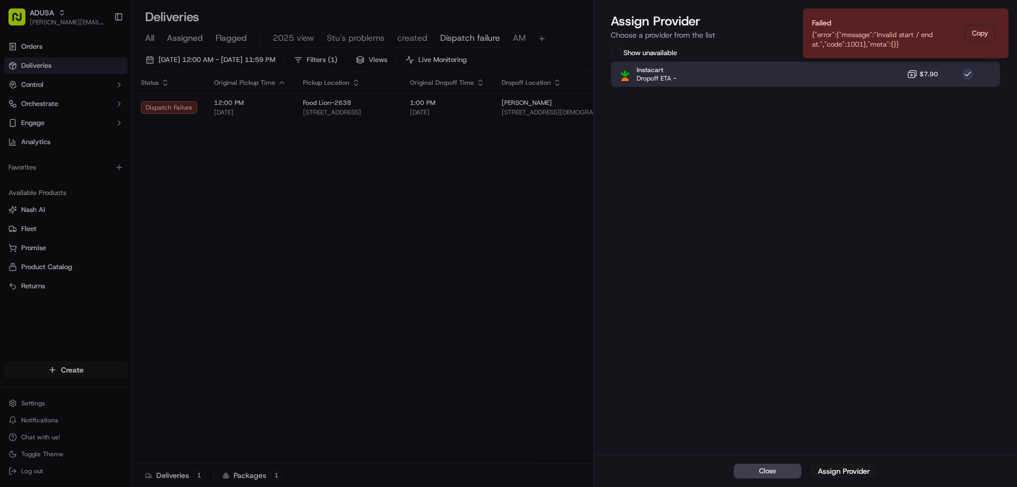
drag, startPoint x: 496, startPoint y: 335, endPoint x: 514, endPoint y: 331, distance: 18.3
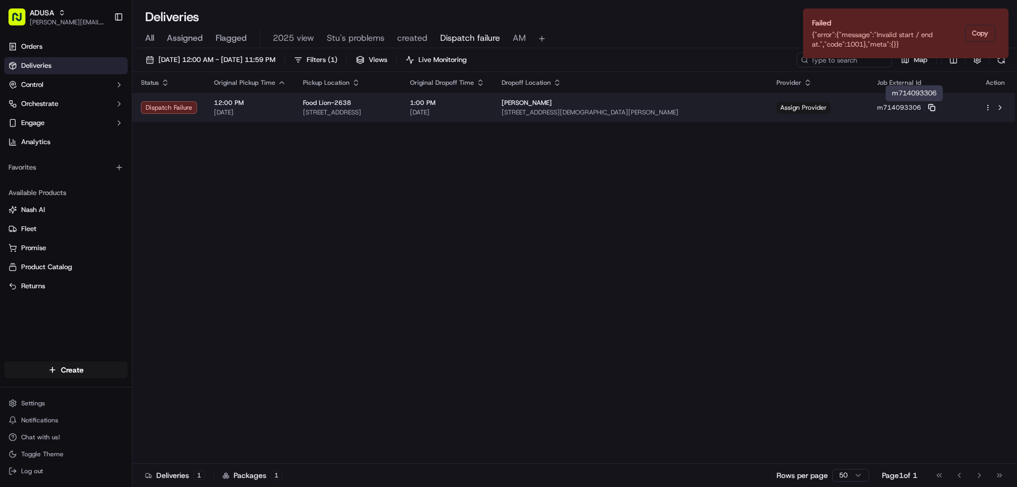
click at [935, 110] on rect at bounding box center [932, 108] width 4 height 4
click at [1004, 105] on button at bounding box center [999, 107] width 13 height 13
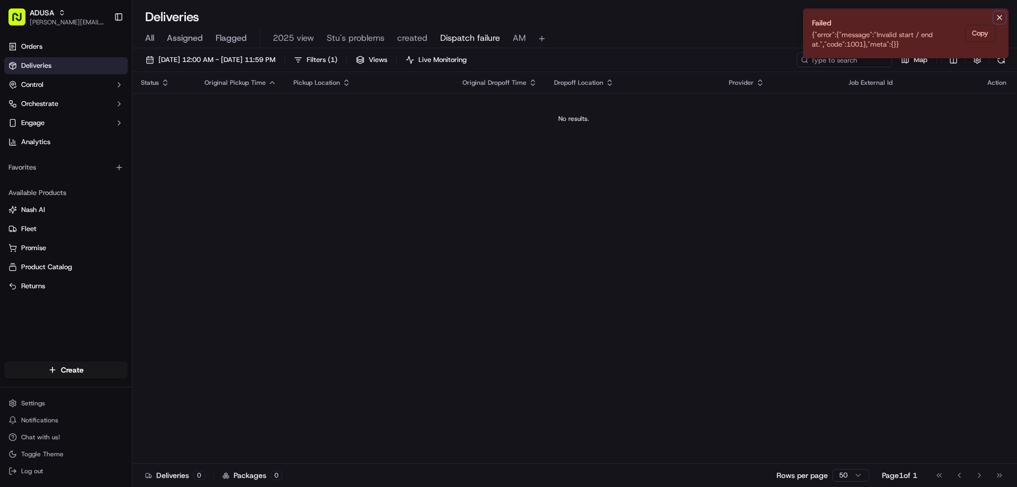
click at [1002, 18] on icon "Notifications (F8)" at bounding box center [999, 17] width 8 height 8
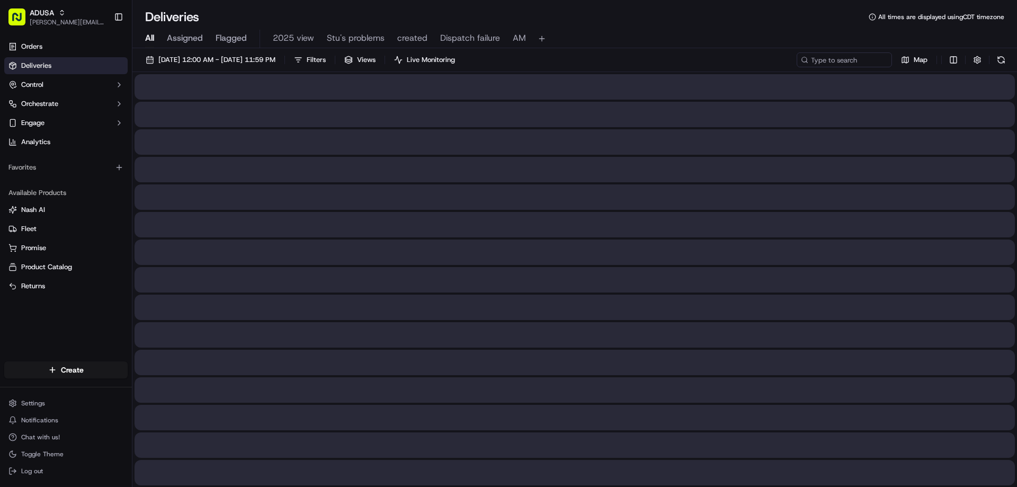
drag, startPoint x: 855, startPoint y: 58, endPoint x: 145, endPoint y: 35, distance: 709.9
click at [145, 35] on span "All" at bounding box center [149, 38] width 9 height 13
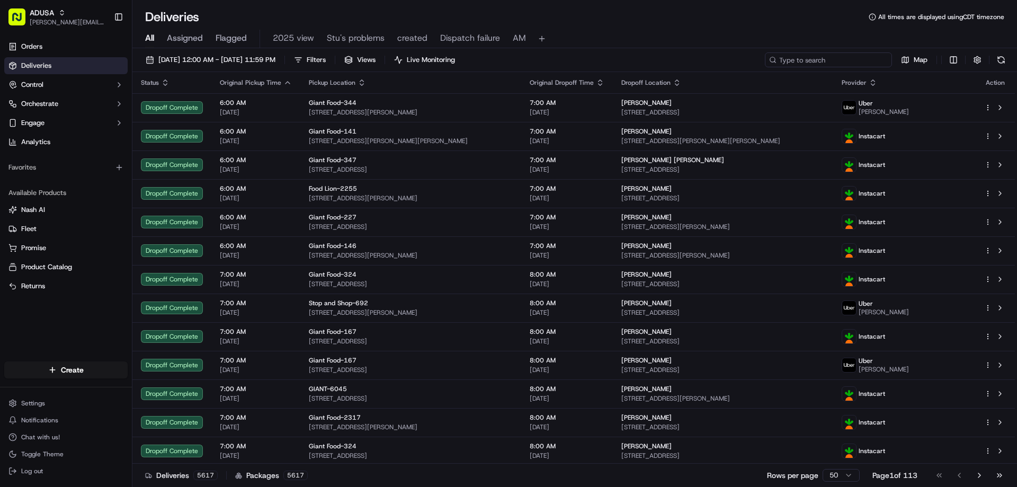
paste input "m709439315"
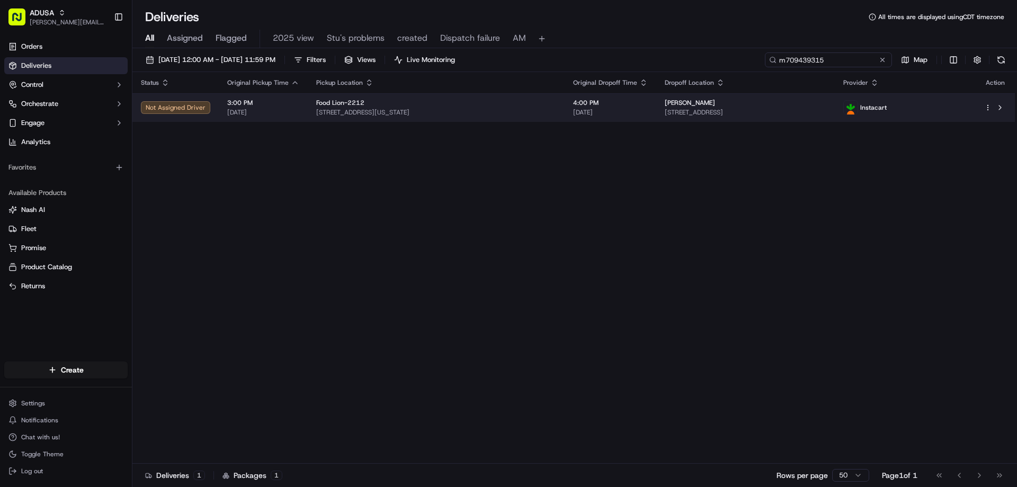
type input "m709439315"
click at [965, 105] on div "Instacart" at bounding box center [905, 107] width 124 height 15
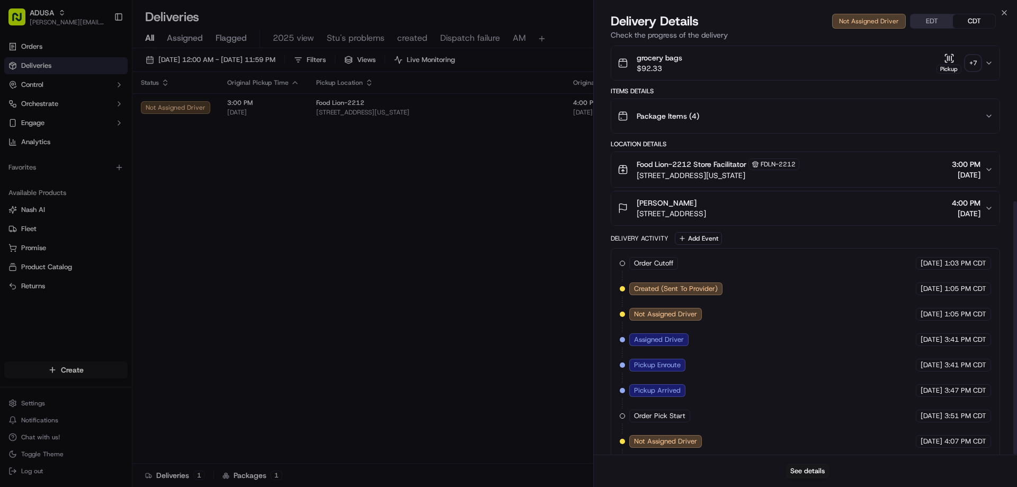
scroll to position [253, 0]
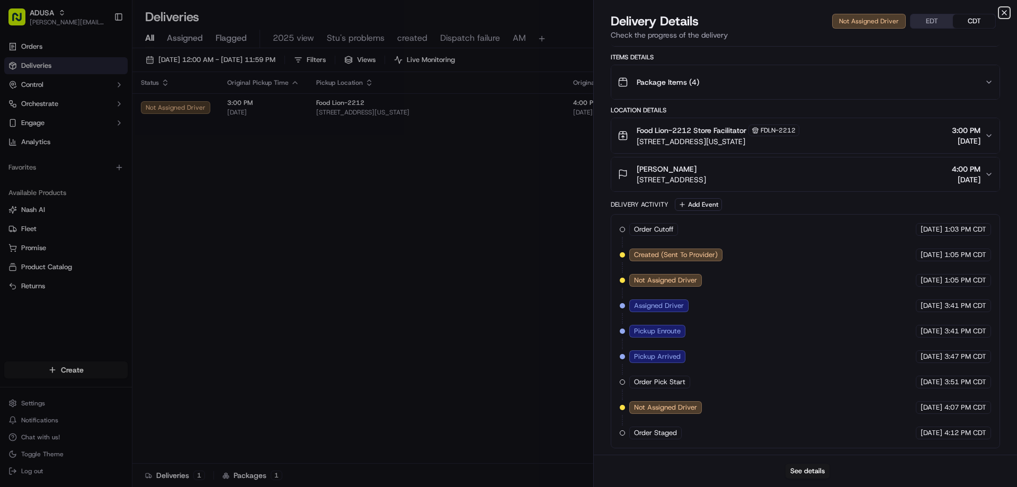
click at [1007, 12] on icon "button" at bounding box center [1004, 12] width 8 height 8
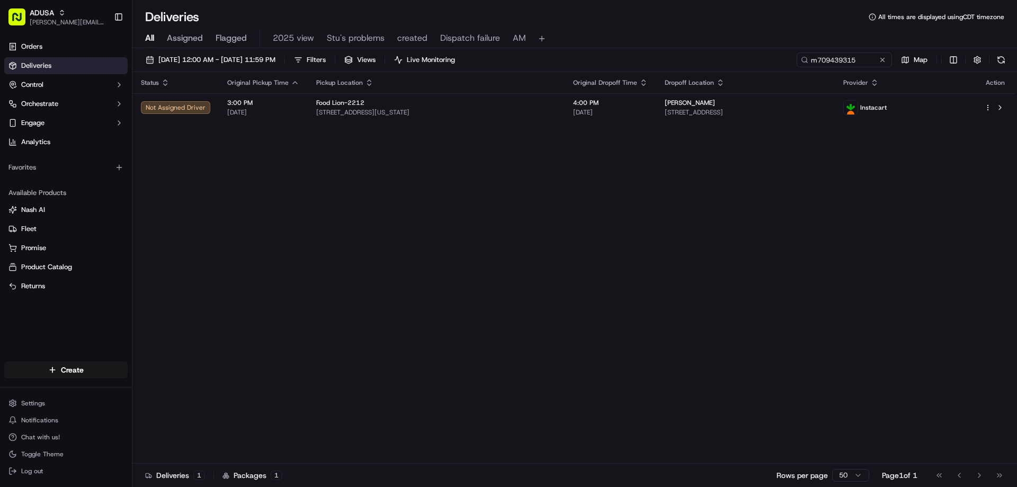
click at [884, 60] on button at bounding box center [882, 60] width 11 height 11
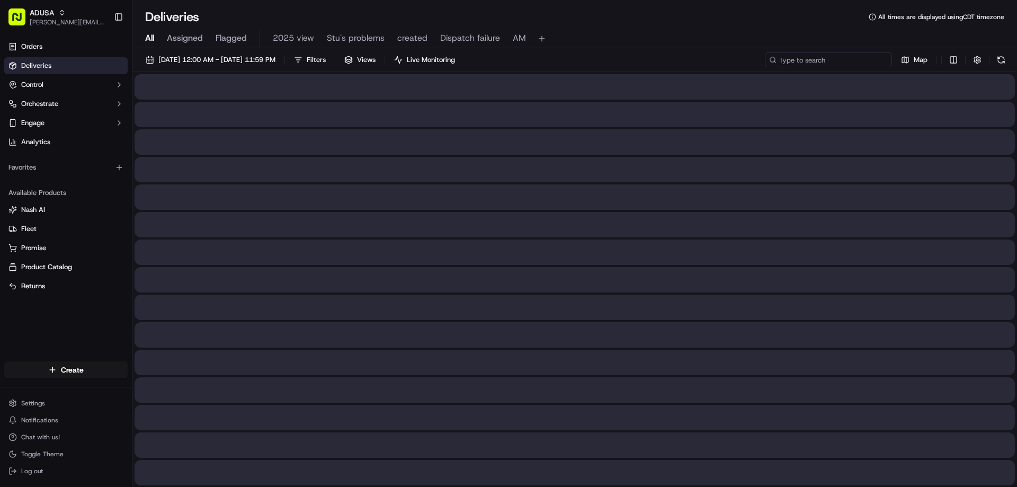
paste input "m716120975"
click at [787, 60] on input "m716120975" at bounding box center [828, 59] width 127 height 15
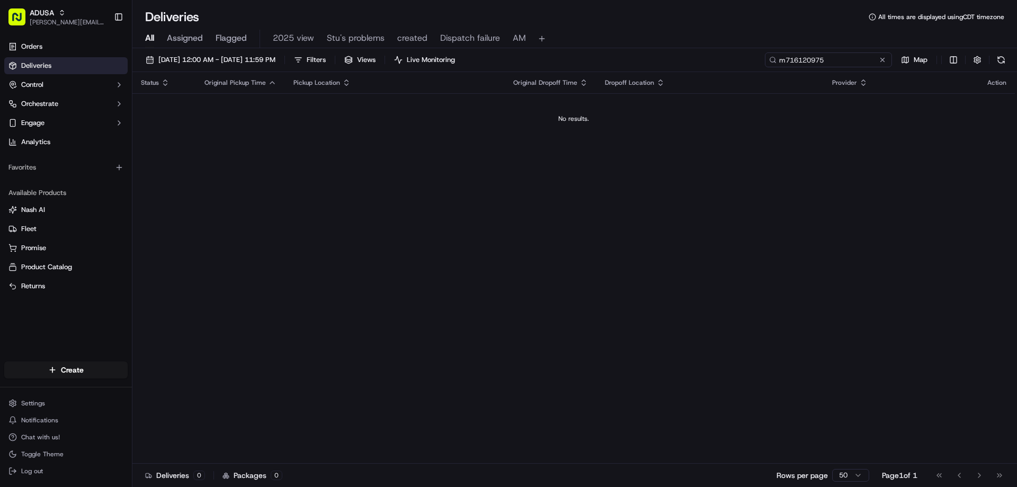
type input "m716120975"
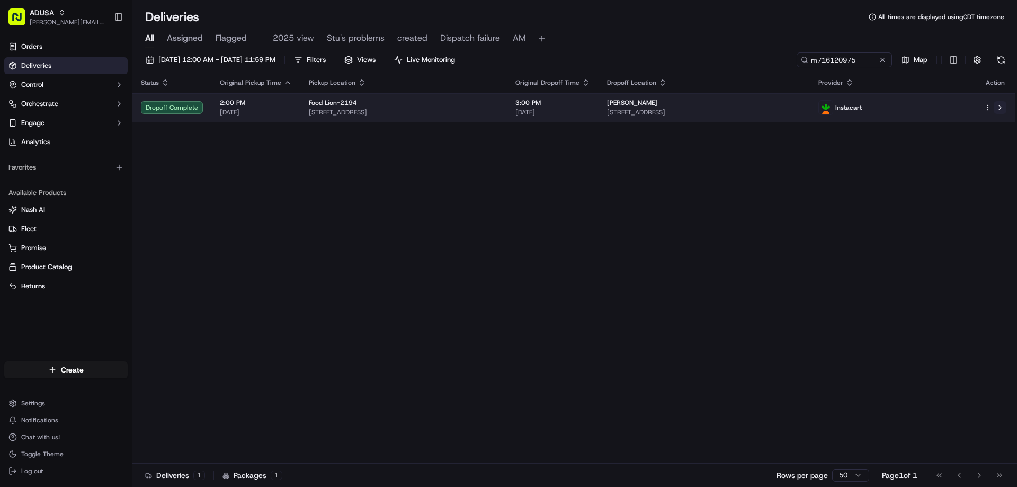
click at [998, 107] on button at bounding box center [999, 107] width 13 height 13
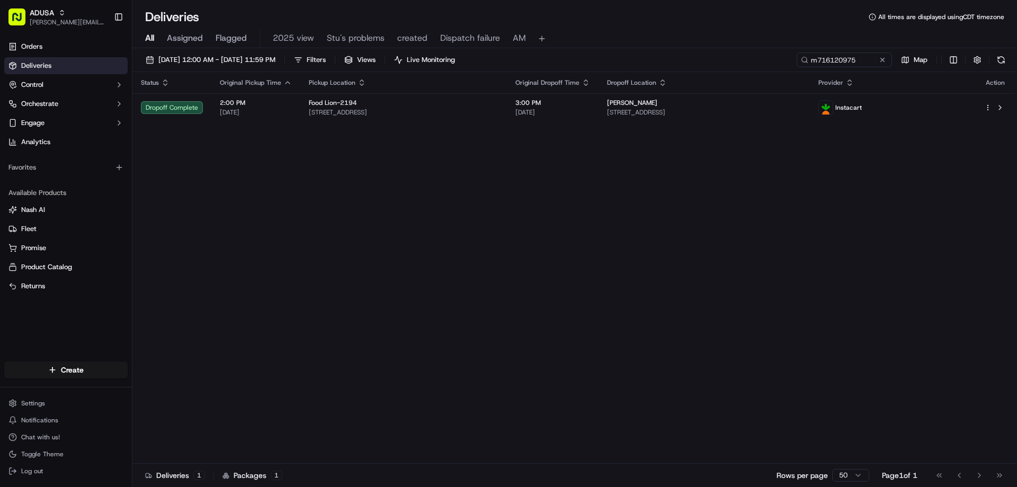
click at [875, 51] on div "09/19/2025 12:00 AM - 09/19/2025 11:59 PM Filters Views Live Monitoring m716120…" at bounding box center [574, 268] width 884 height 441
click at [881, 60] on button at bounding box center [882, 60] width 11 height 11
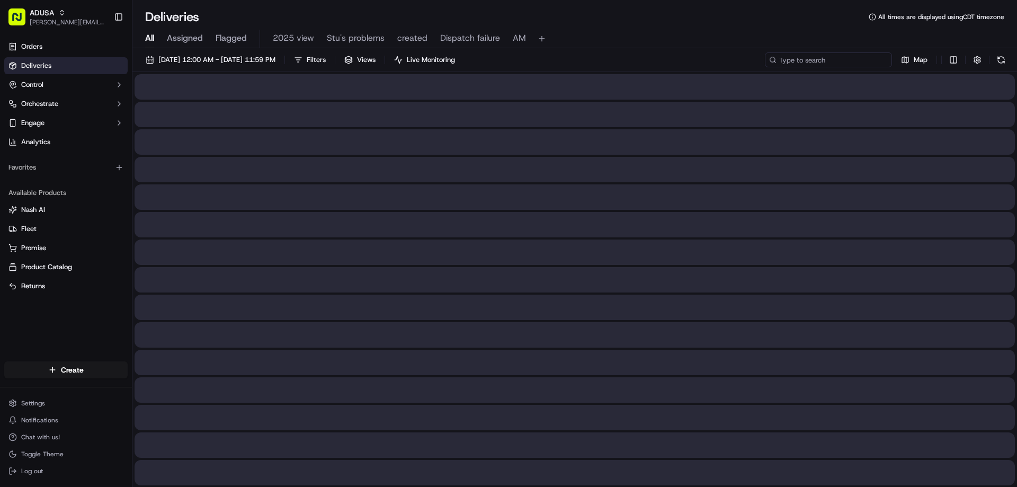
paste input "m712630630"
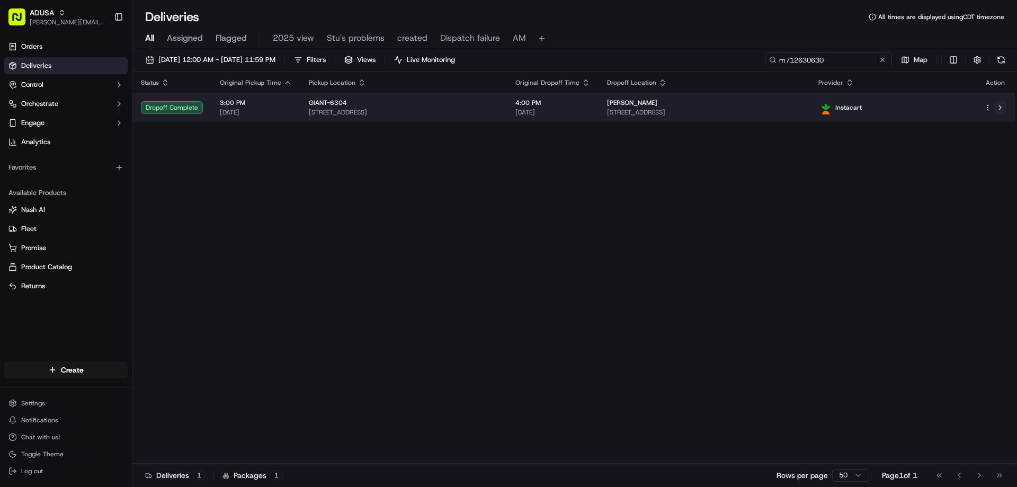
type input "m712630630"
click at [1002, 109] on button at bounding box center [999, 107] width 13 height 13
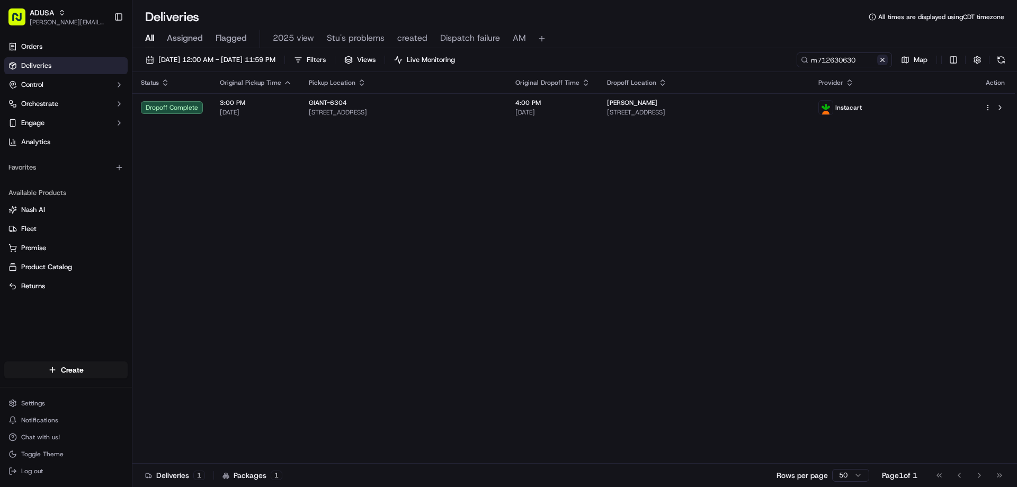
click at [887, 60] on button at bounding box center [882, 60] width 11 height 11
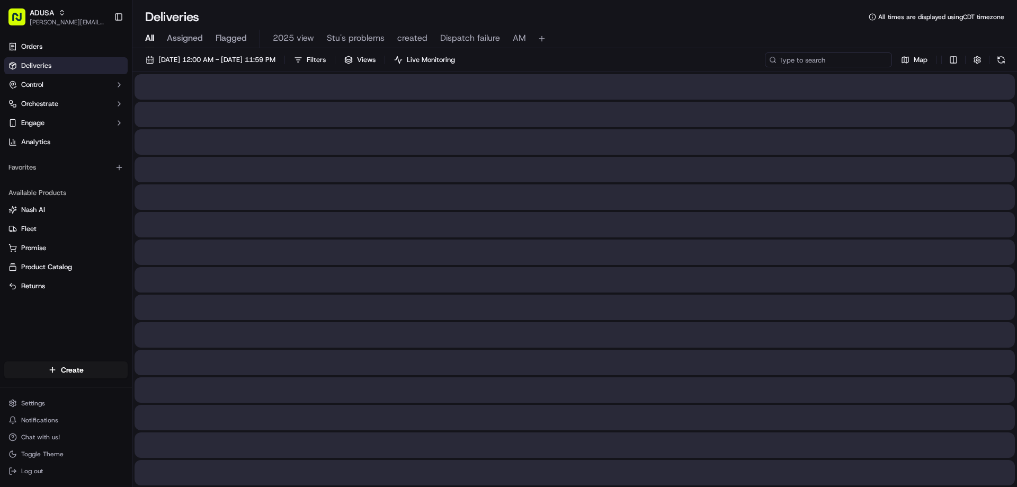
paste input "m715880725"
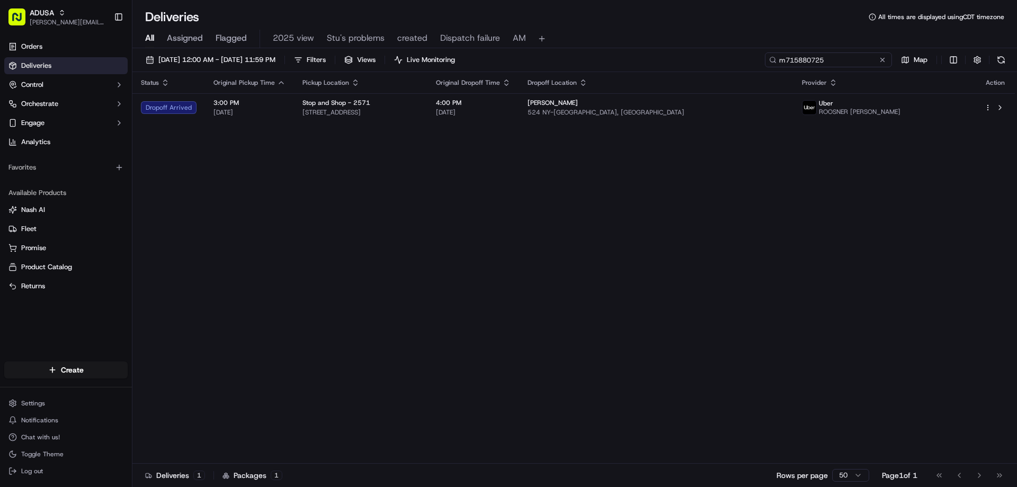
type input "m715880725"
click at [882, 58] on button at bounding box center [882, 60] width 11 height 11
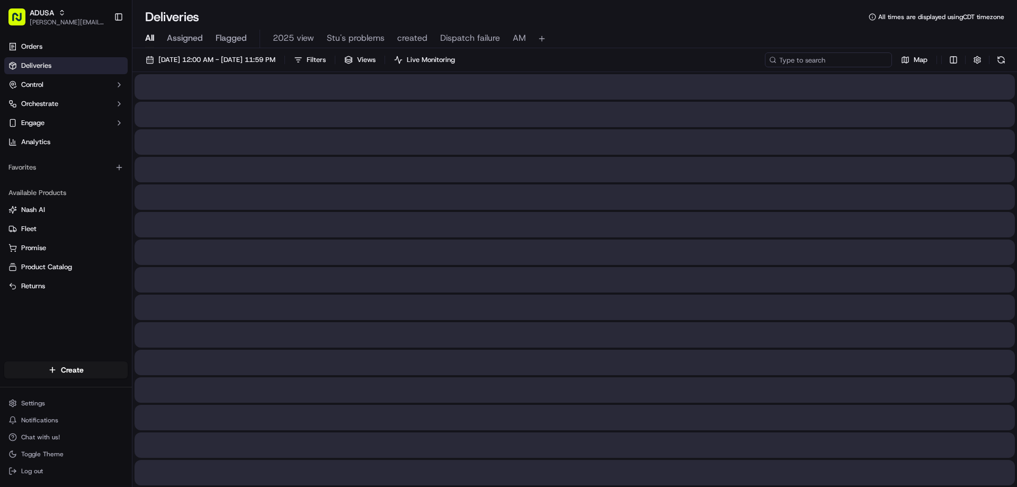
paste input "m693605441"
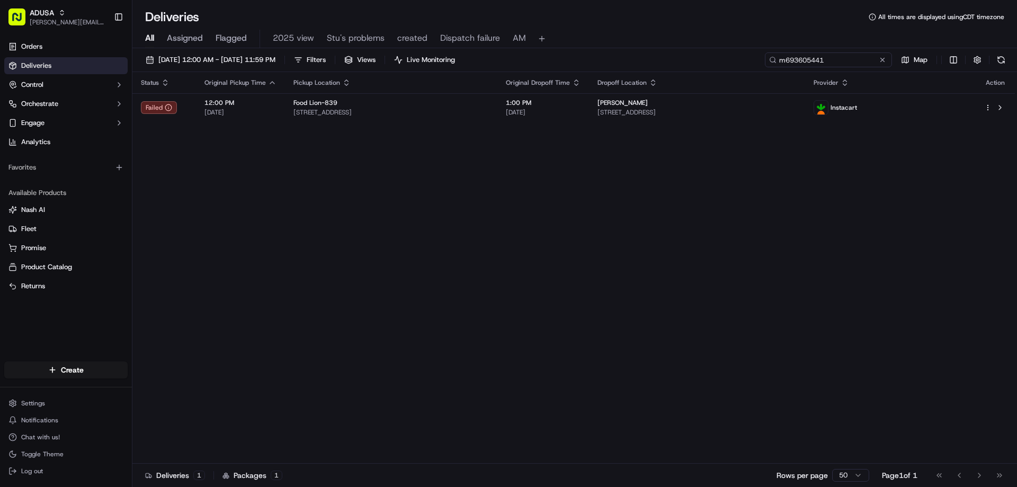
type input "m693605441"
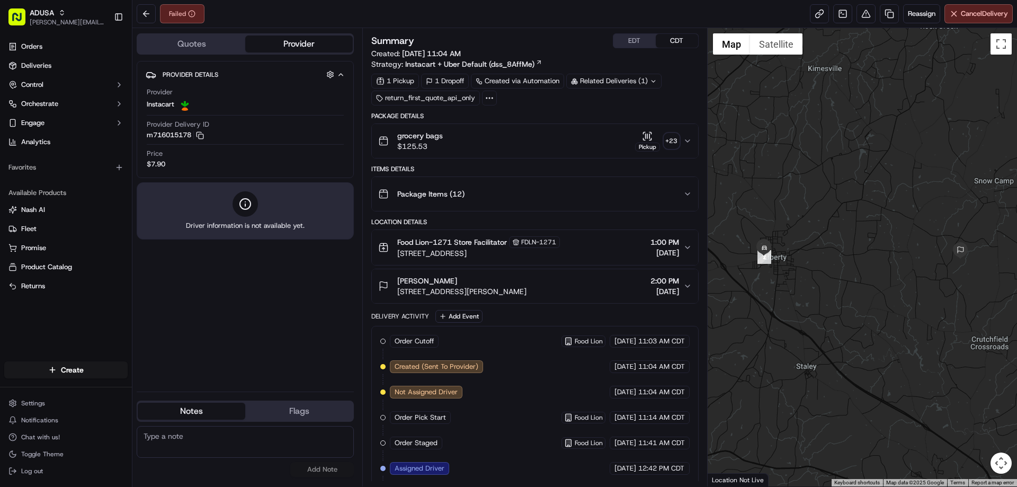
click at [162, 429] on textarea at bounding box center [245, 442] width 217 height 32
type textarea "Cust was not home."
click at [321, 472] on button "Add Note" at bounding box center [322, 469] width 64 height 15
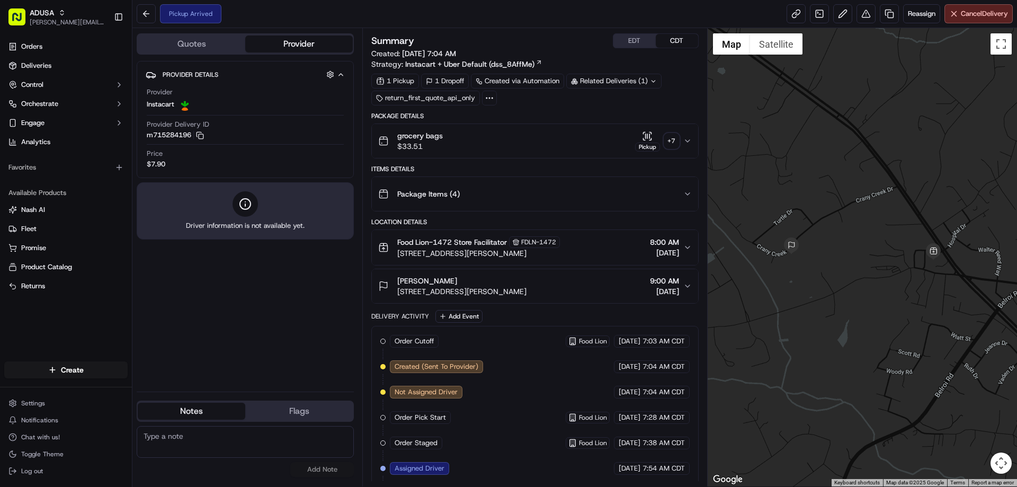
paste textarea "Ord picked up from store; customer DN receive ord"
type textarea "Ord picked up from store; customer DN receive ord"
click at [327, 474] on button "Add Note" at bounding box center [322, 469] width 64 height 15
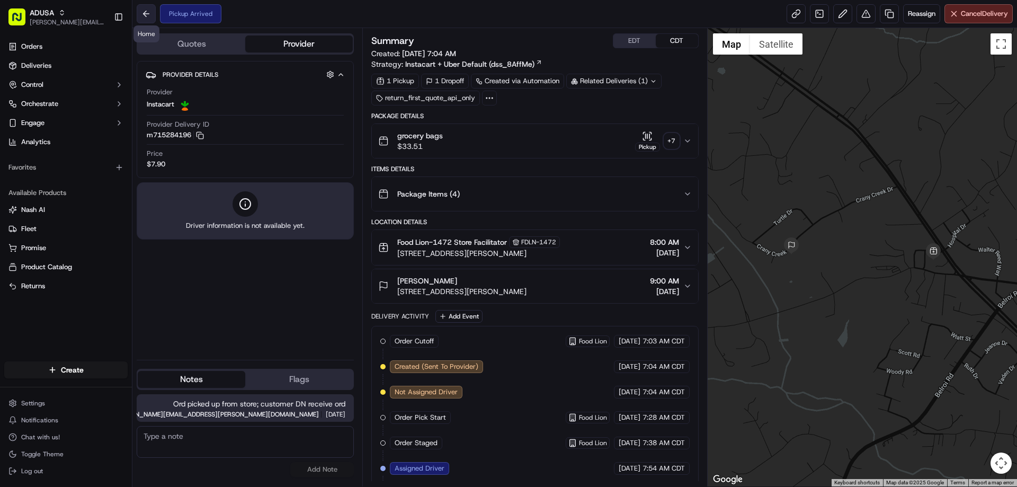
click at [142, 17] on button at bounding box center [146, 13] width 19 height 19
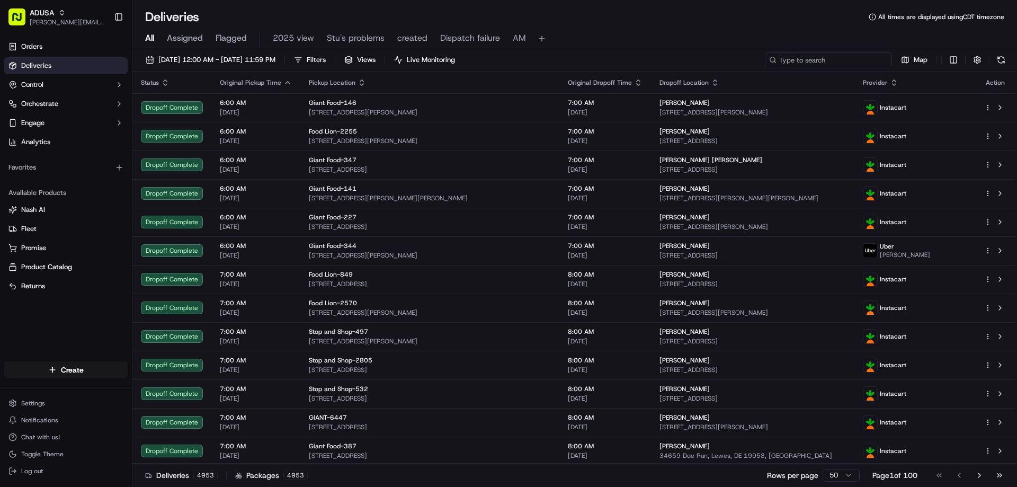
paste input "m603360939"
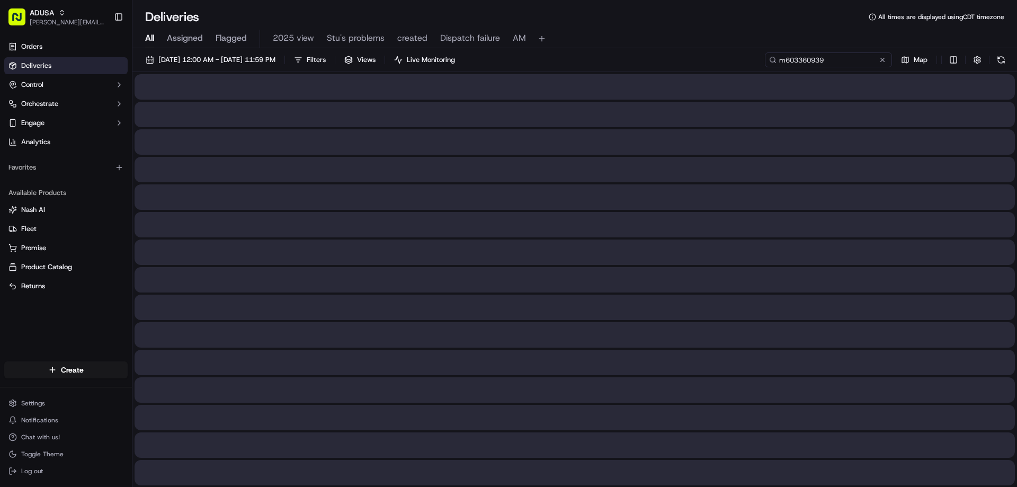
click at [783, 59] on input "m603360939" at bounding box center [828, 59] width 127 height 15
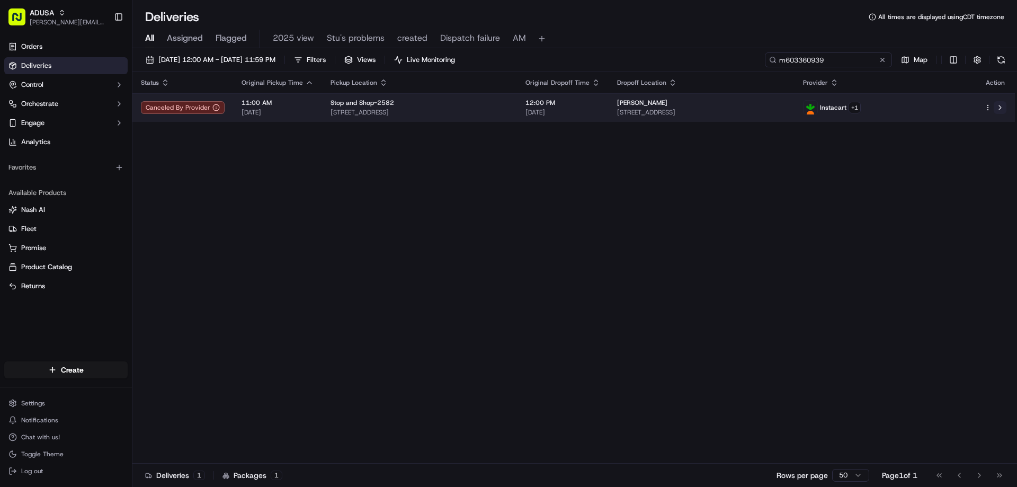
type input "m603360939"
click at [1001, 108] on button at bounding box center [999, 107] width 13 height 13
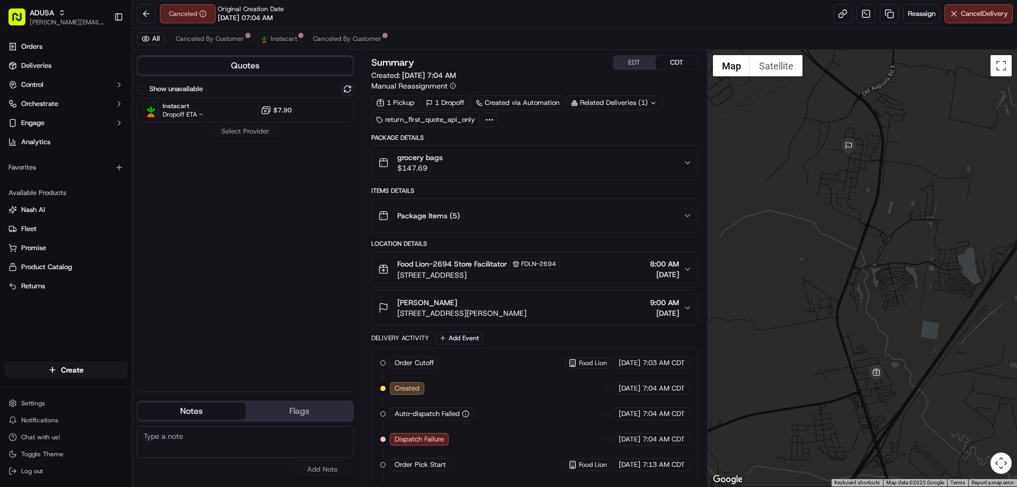
paste textarea "Cancelled by gig partner; no driver acceptance"
type textarea "Cancelled by gig partner; no driver acceptance"
click at [333, 470] on button "Add Note" at bounding box center [322, 469] width 64 height 15
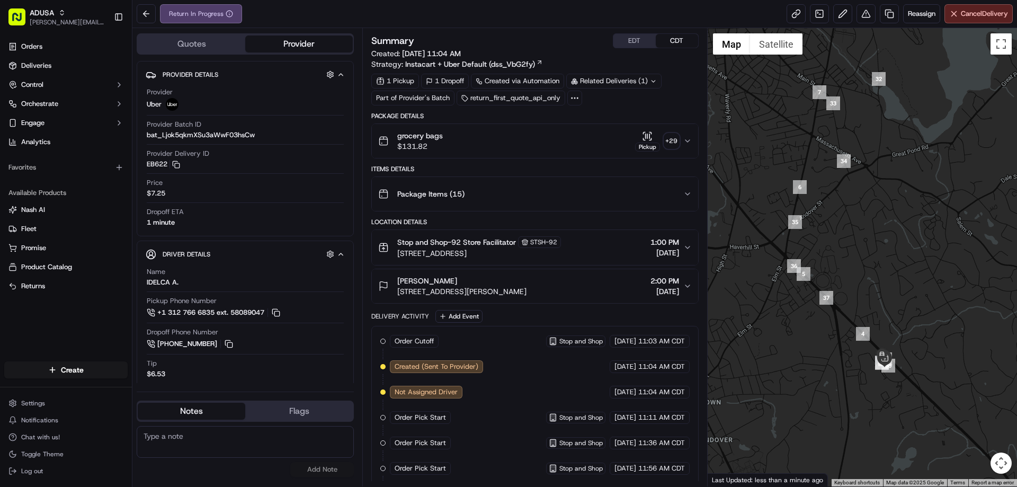
click at [166, 435] on textarea at bounding box center [245, 442] width 217 height 32
paste textarea "Cancelled by gig partner; no driver acceptance"
type textarea "Cancelled by gig partner; no driver acceptance"
click at [322, 466] on button "Add Note" at bounding box center [322, 469] width 64 height 15
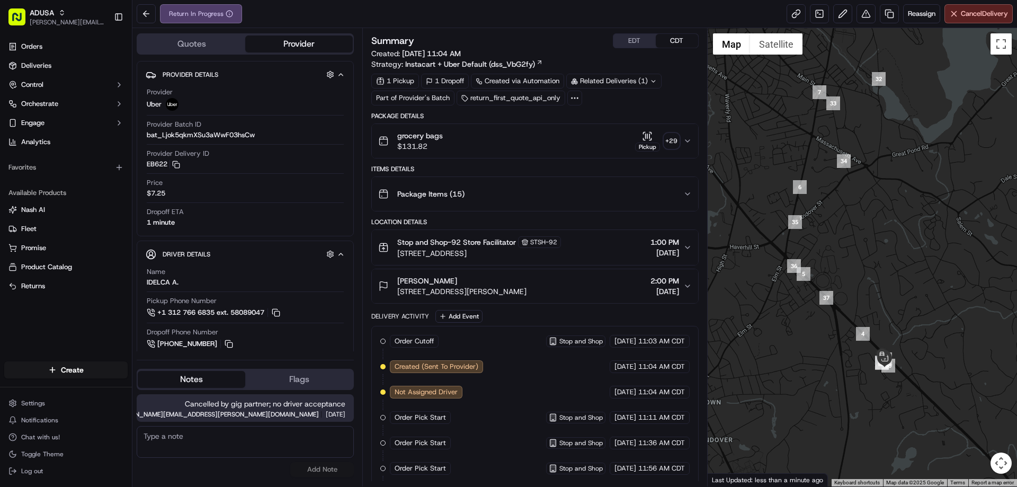
click at [165, 436] on textarea at bounding box center [245, 442] width 217 height 32
type textarea "Driver did not follow the del instr"
drag, startPoint x: 309, startPoint y: 470, endPoint x: 310, endPoint y: 461, distance: 9.6
click at [309, 470] on button "Add Note" at bounding box center [322, 469] width 64 height 15
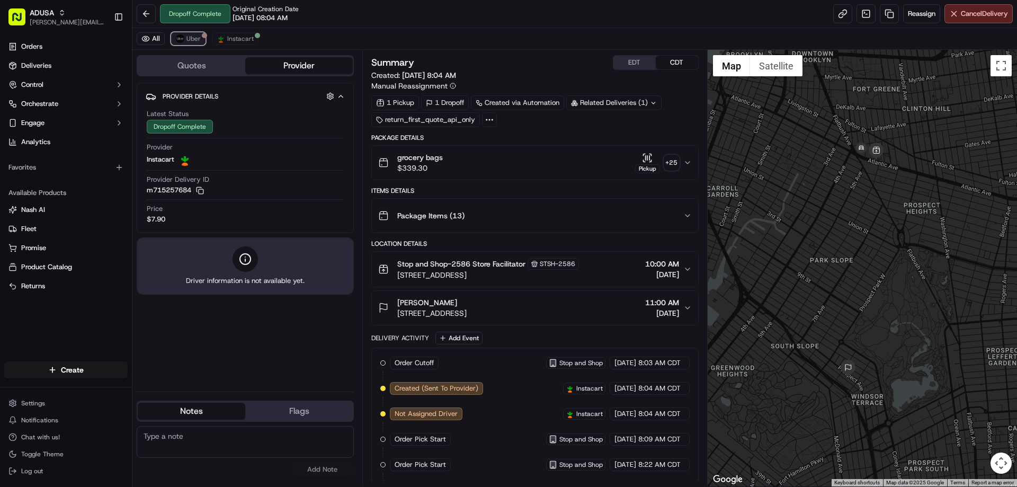
click at [193, 41] on span "Uber" at bounding box center [193, 38] width 14 height 8
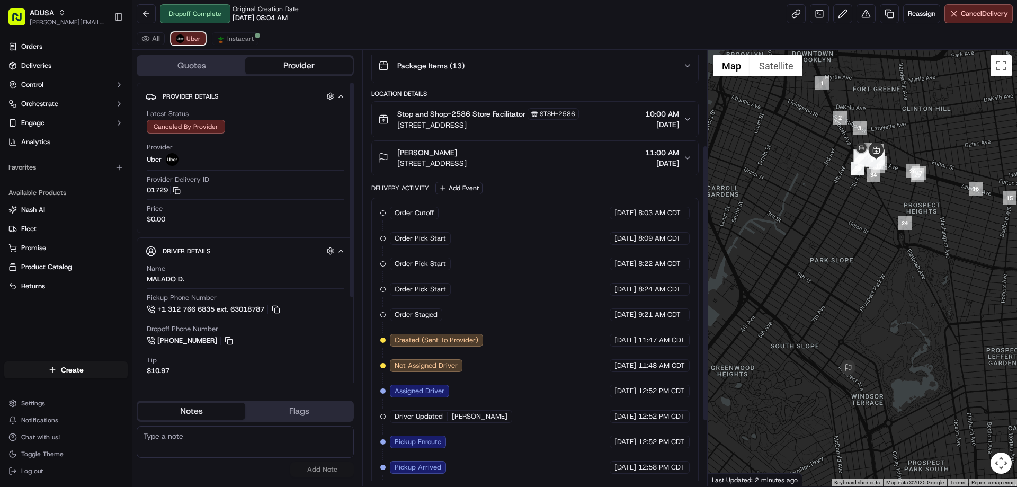
scroll to position [253, 0]
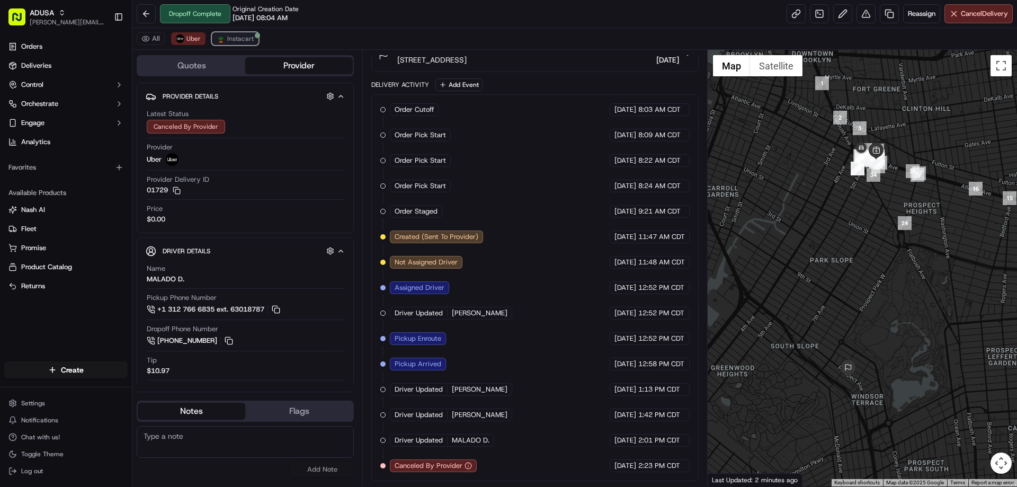
click at [248, 42] on span "Instacart" at bounding box center [240, 38] width 26 height 8
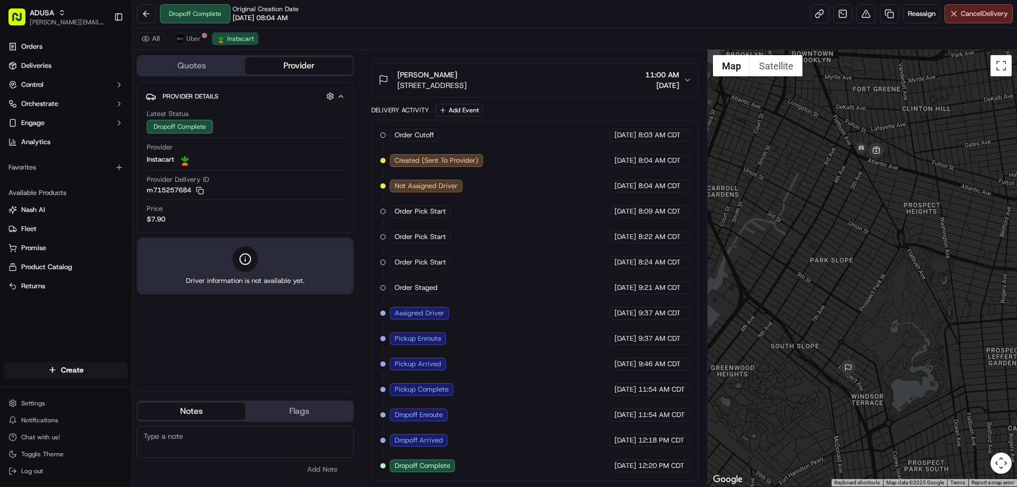
click at [195, 434] on textarea at bounding box center [245, 442] width 217 height 32
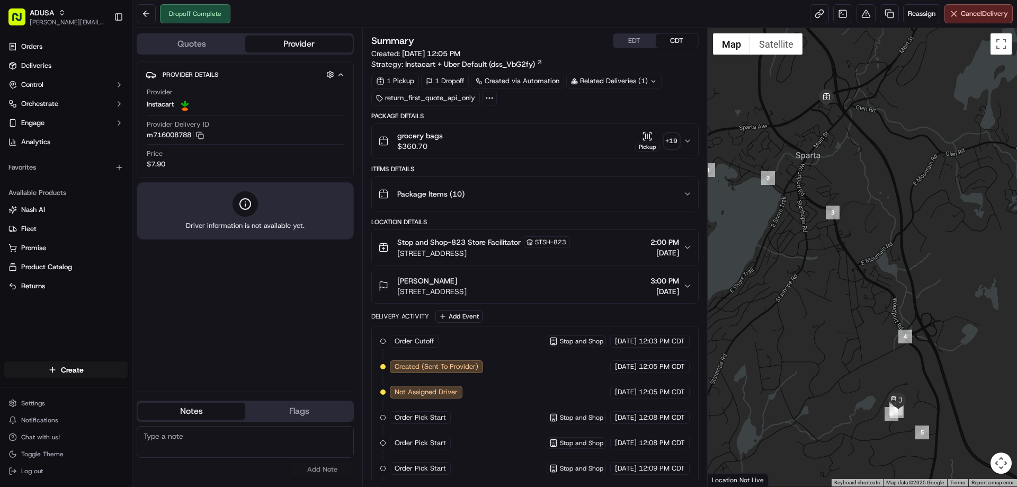
paste textarea "Delivered to wrong address"
type textarea "Delivered to wrong address"
click at [319, 467] on button "Add Note" at bounding box center [322, 469] width 64 height 15
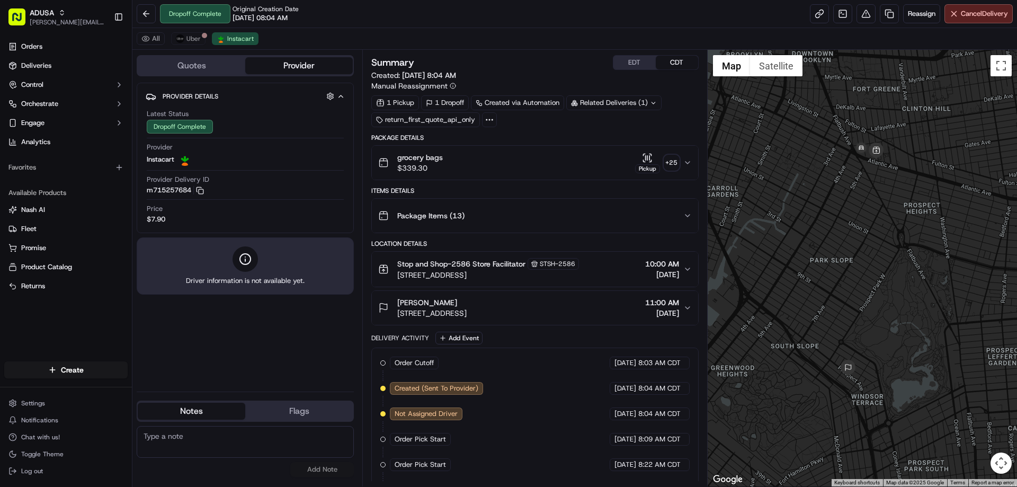
scroll to position [228, 0]
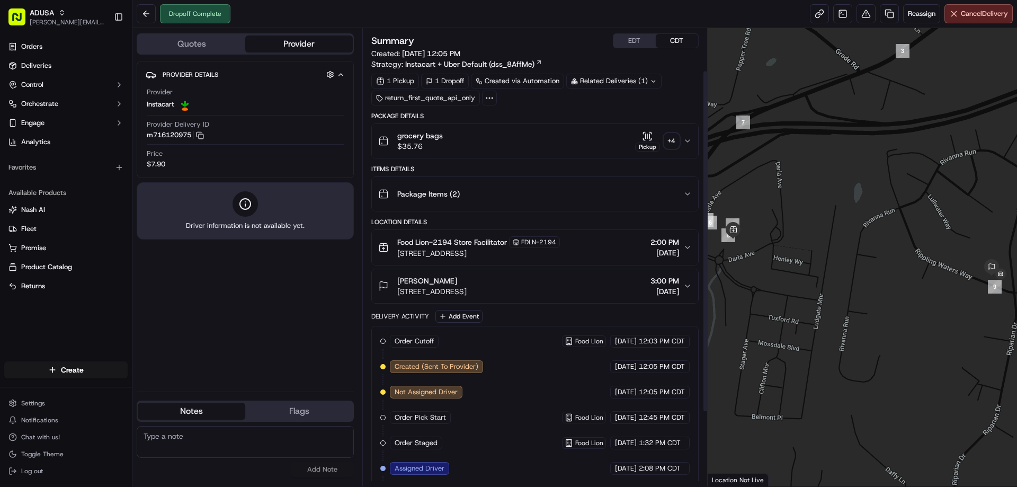
scroll to position [155, 0]
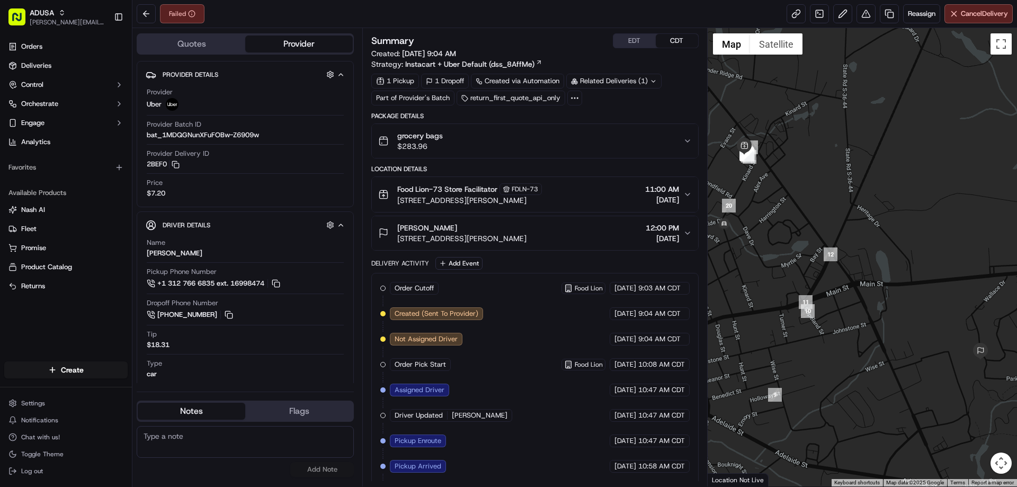
click at [153, 436] on textarea at bounding box center [245, 442] width 217 height 32
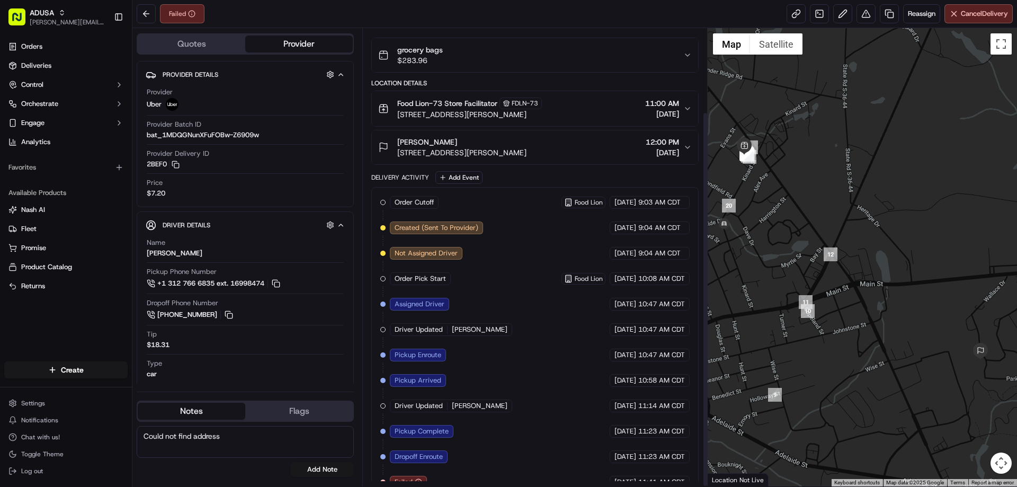
scroll to position [102, 0]
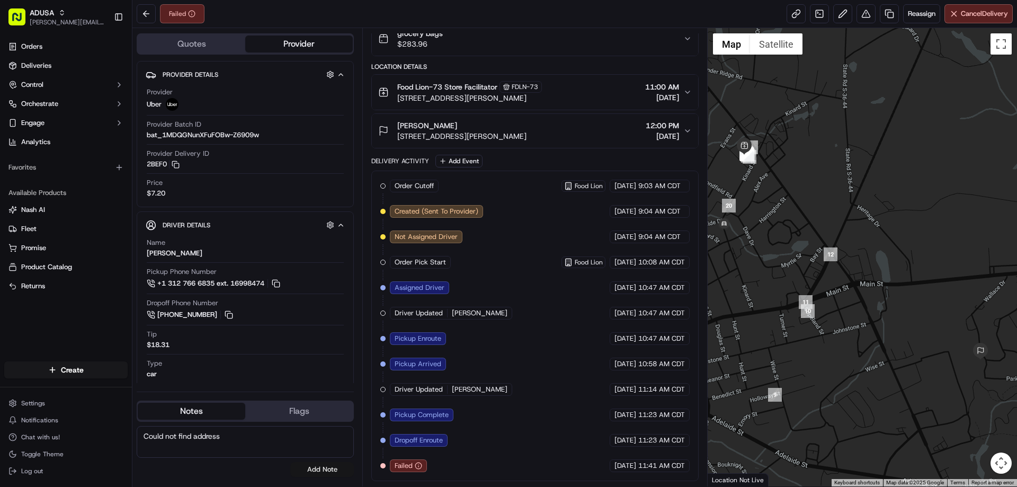
type textarea "Could not find address"
click at [321, 469] on button "Add Note" at bounding box center [322, 469] width 64 height 15
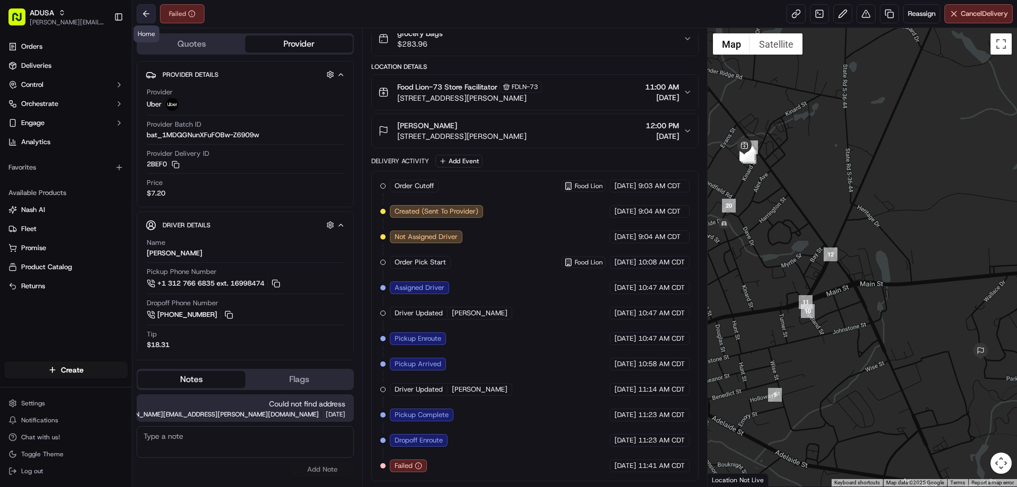
click at [150, 9] on button at bounding box center [146, 13] width 19 height 19
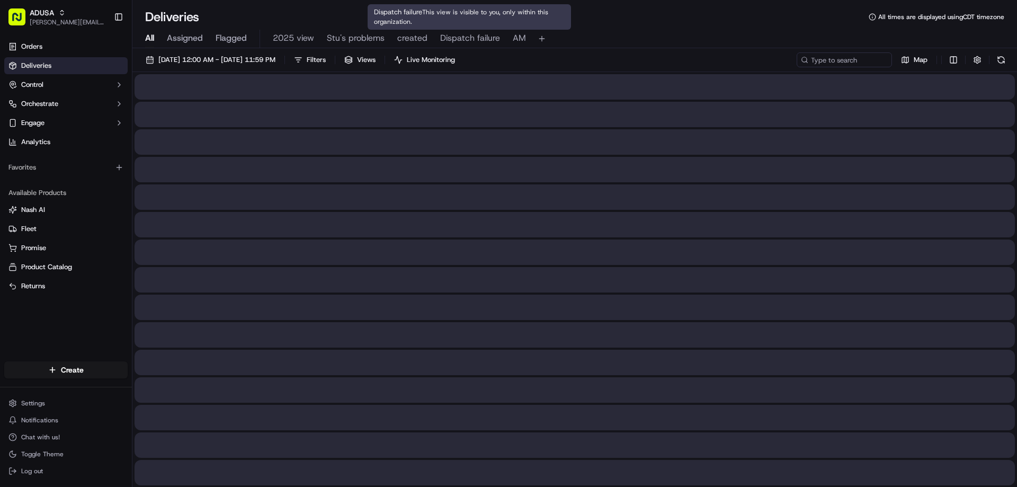
click at [454, 37] on span "Dispatch failure" at bounding box center [470, 38] width 60 height 13
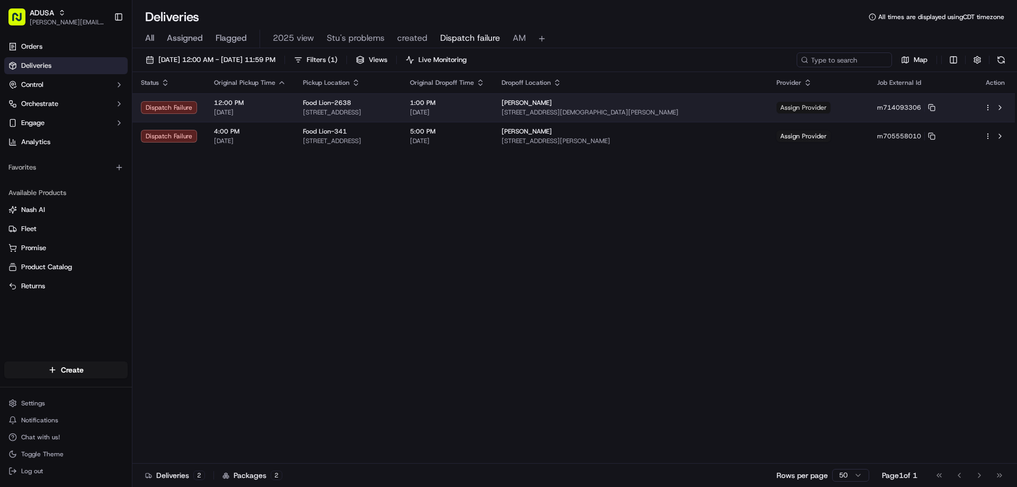
click at [819, 106] on span "Assign Provider" at bounding box center [803, 108] width 54 height 12
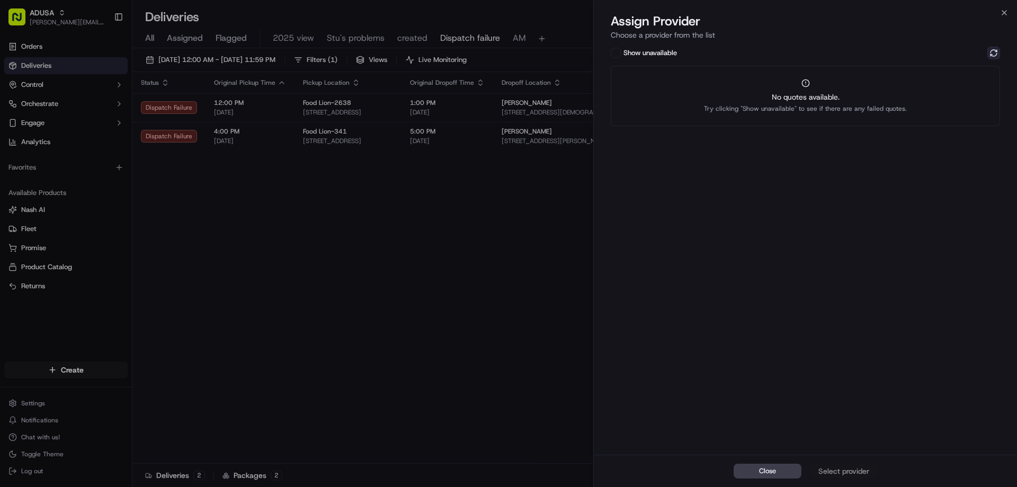
click at [990, 50] on button at bounding box center [993, 53] width 13 height 13
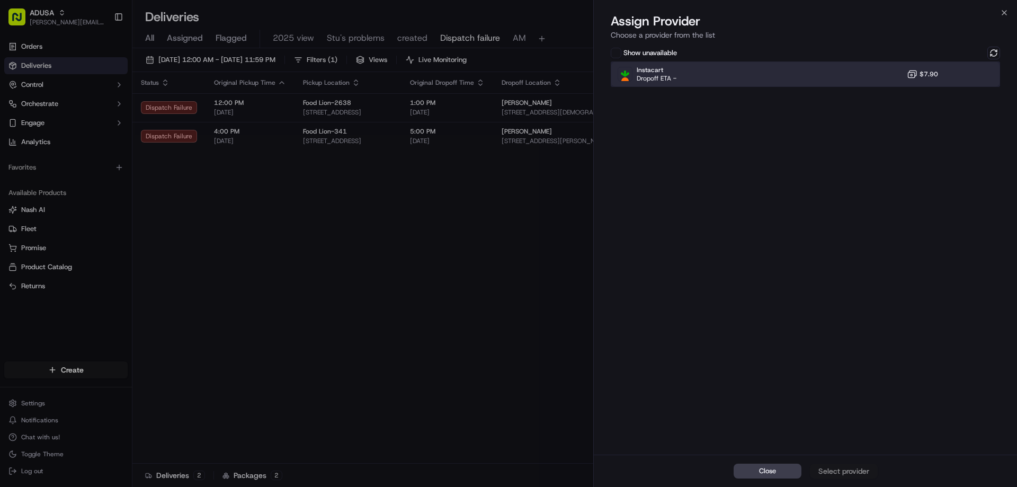
click at [815, 73] on div "Instacart Dropoff ETA - $7.90" at bounding box center [805, 73] width 389 height 25
click at [851, 468] on div "Assign Provider" at bounding box center [844, 470] width 52 height 11
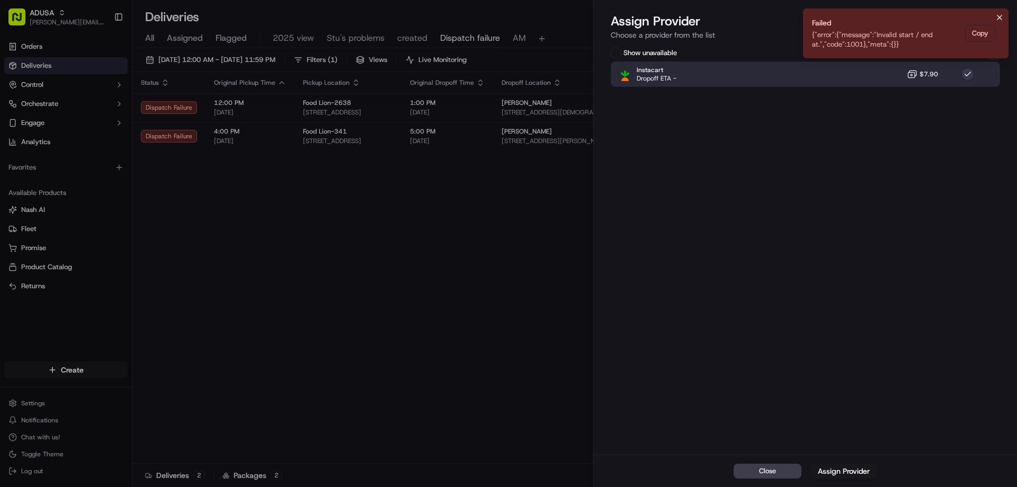
click at [1000, 14] on icon "Notifications (F8)" at bounding box center [999, 17] width 8 height 8
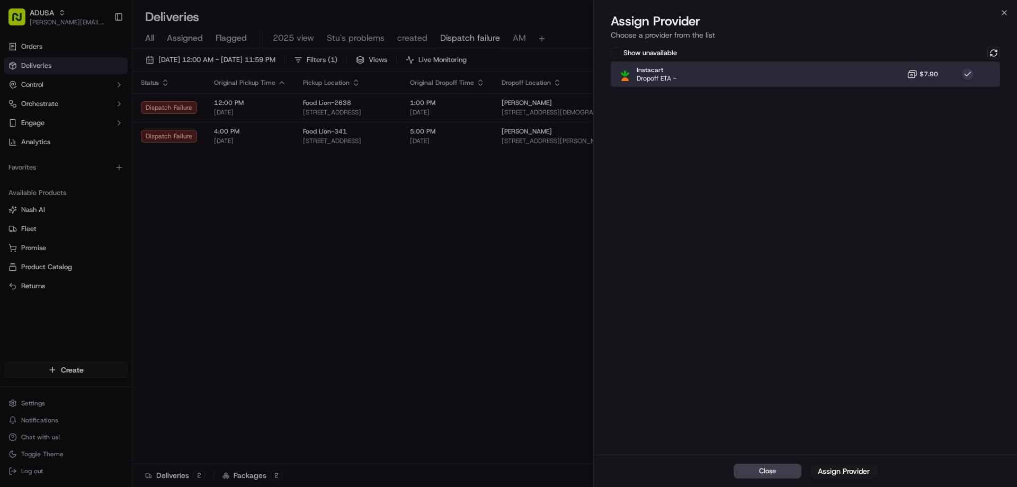
click at [869, 71] on div "Instacart Dropoff ETA - $7.90" at bounding box center [805, 73] width 389 height 25
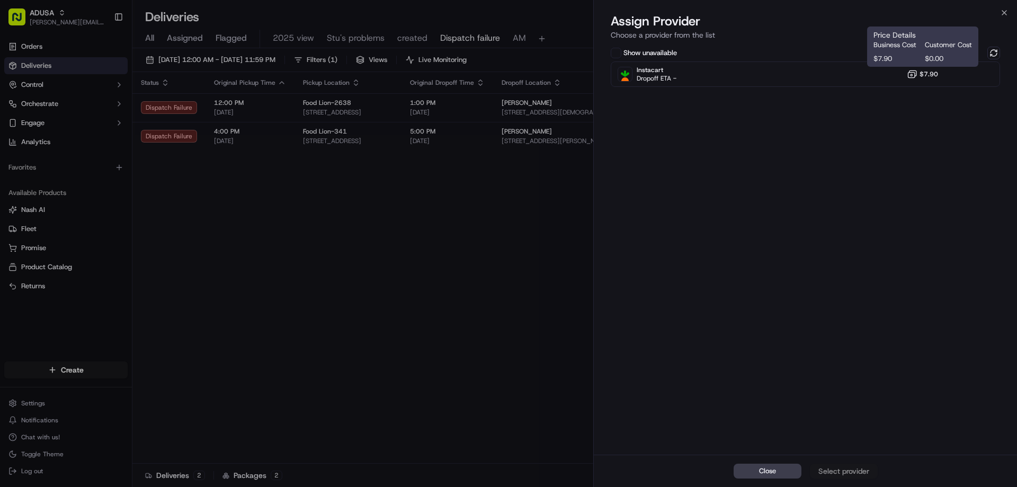
click at [986, 56] on div "Show unavailable" at bounding box center [805, 53] width 389 height 13
click at [993, 51] on button at bounding box center [993, 53] width 13 height 13
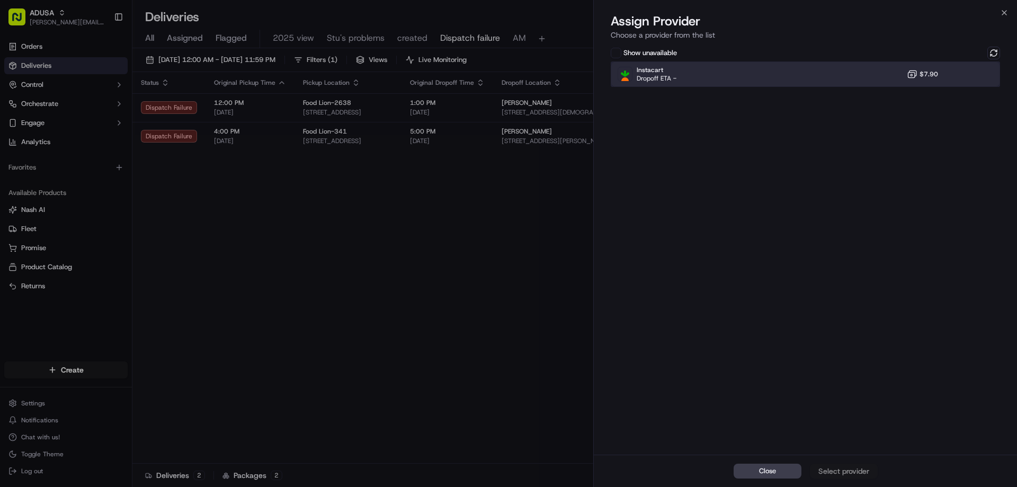
click at [866, 73] on div "Instacart Dropoff ETA - $7.90" at bounding box center [805, 73] width 389 height 25
click at [840, 471] on div "Assign Provider" at bounding box center [844, 470] width 52 height 11
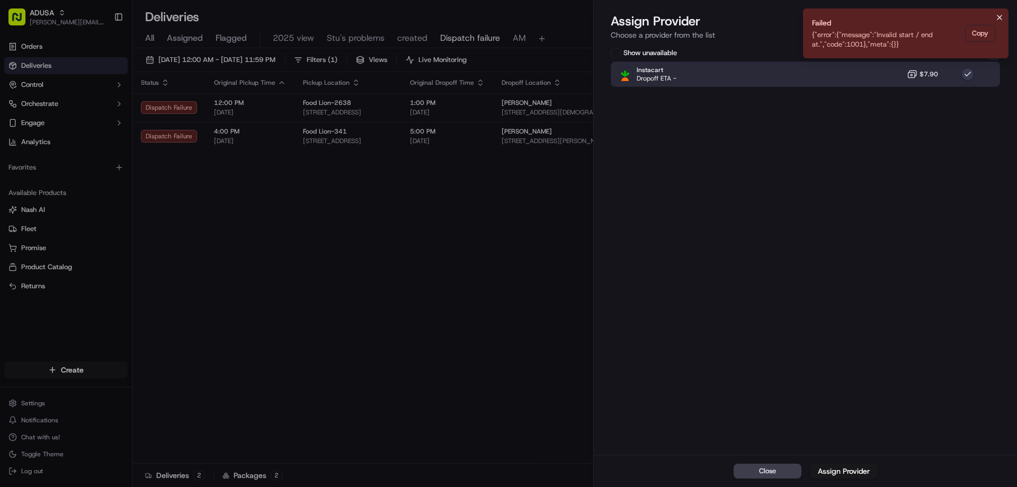
click at [998, 16] on icon "Notifications (F8)" at bounding box center [999, 17] width 4 height 4
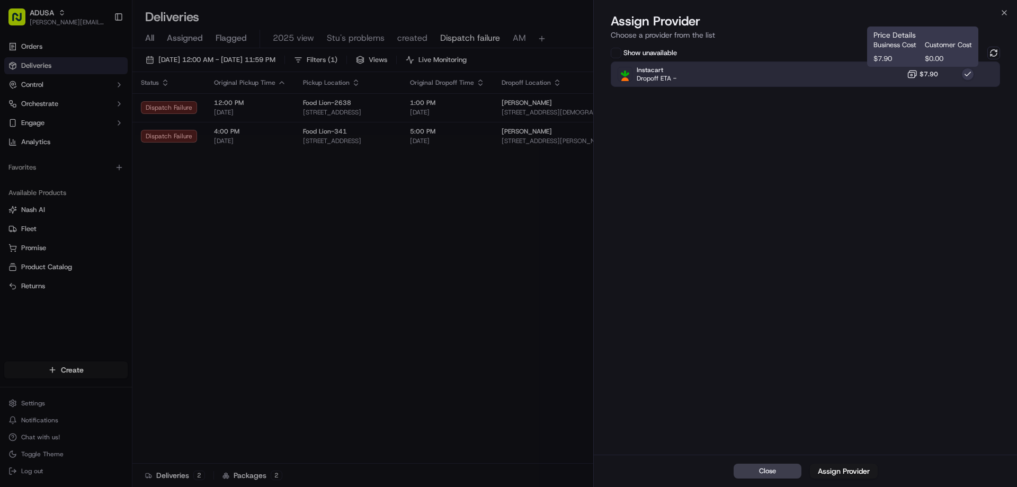
click at [914, 77] on icon at bounding box center [912, 74] width 11 height 11
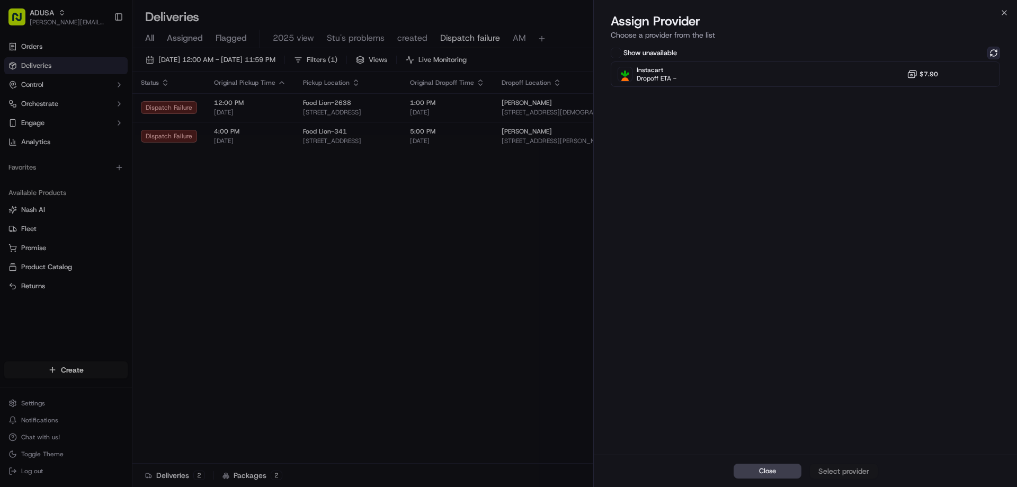
click at [995, 48] on button at bounding box center [993, 53] width 13 height 13
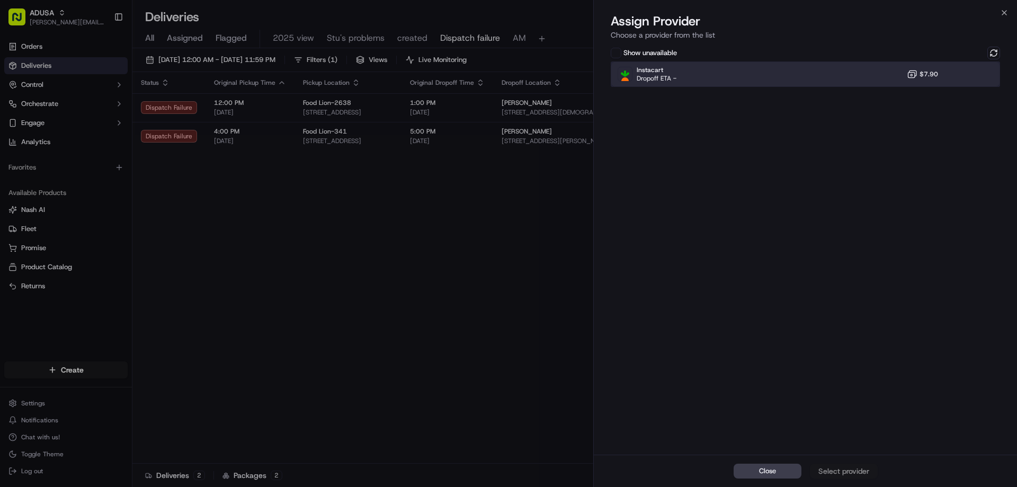
click at [873, 73] on div "Instacart Dropoff ETA - $7.90" at bounding box center [805, 73] width 389 height 25
click at [859, 468] on div "Assign Provider" at bounding box center [844, 470] width 52 height 11
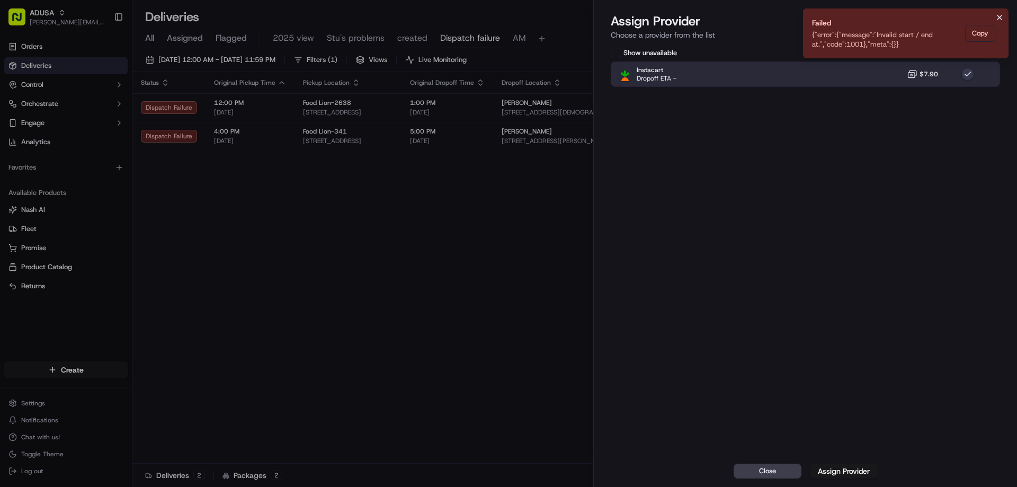
click at [995, 15] on icon "Notifications (F8)" at bounding box center [999, 17] width 8 height 8
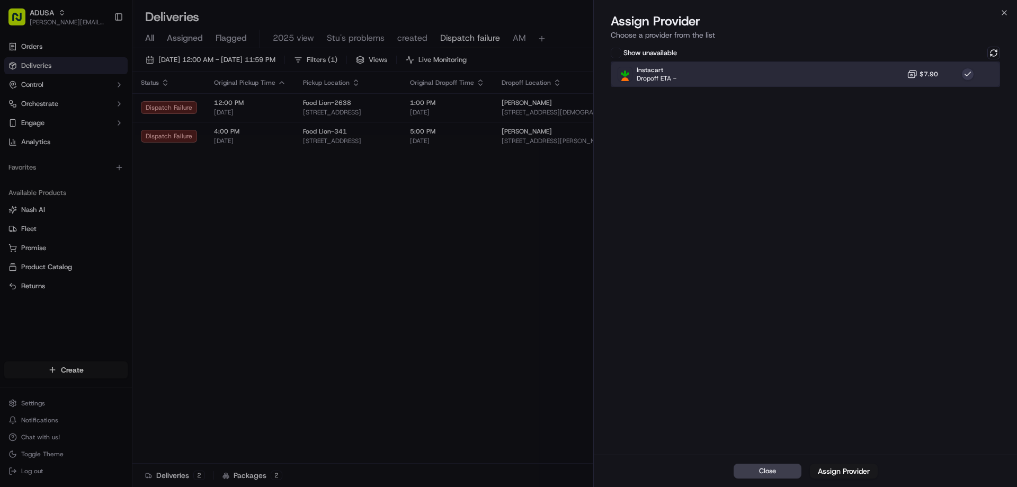
click at [877, 66] on div "Instacart Dropoff ETA - $7.90" at bounding box center [805, 73] width 389 height 25
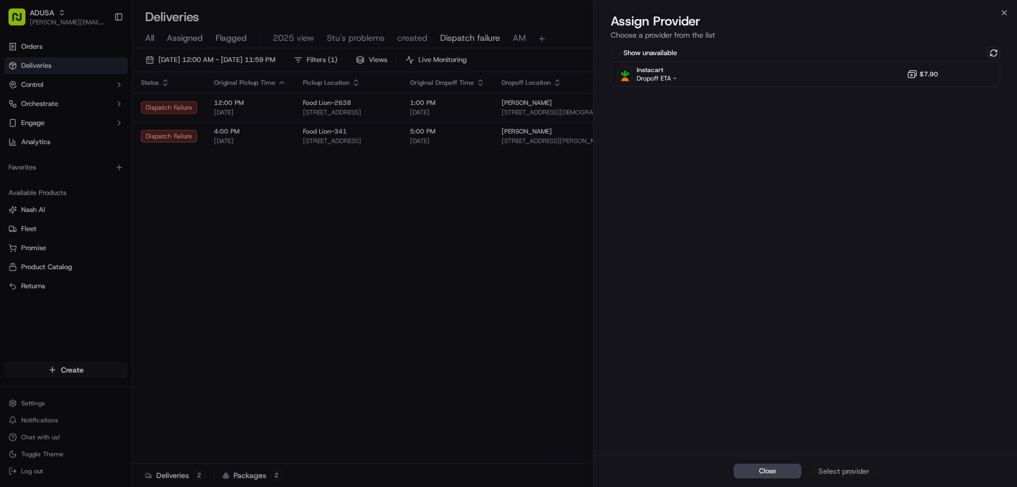
click at [1000, 50] on div "Show unavailable Instacart Dropoff ETA - $7.90" at bounding box center [805, 249] width 423 height 410
click at [992, 53] on button at bounding box center [993, 53] width 13 height 13
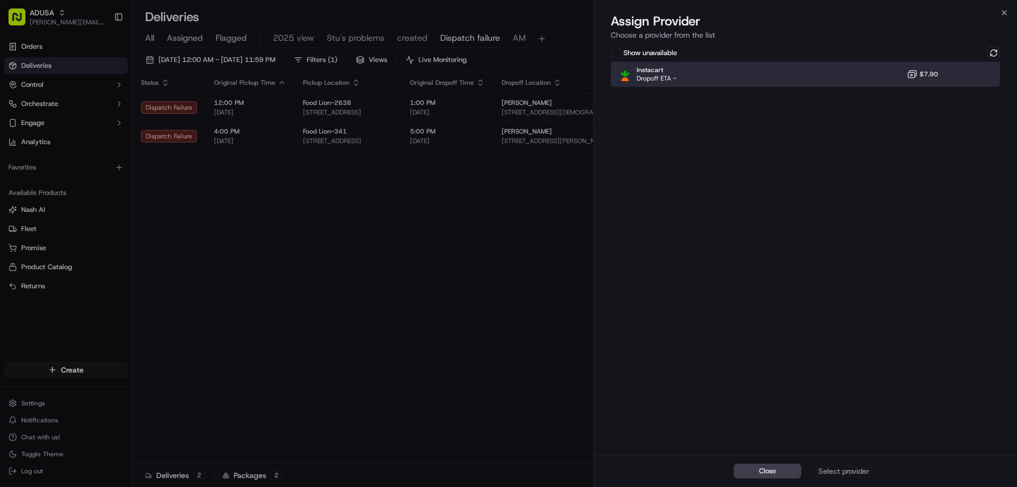
click at [845, 68] on div "Instacart Dropoff ETA - $7.90" at bounding box center [805, 73] width 389 height 25
click at [828, 473] on div "Assign Provider" at bounding box center [844, 470] width 52 height 11
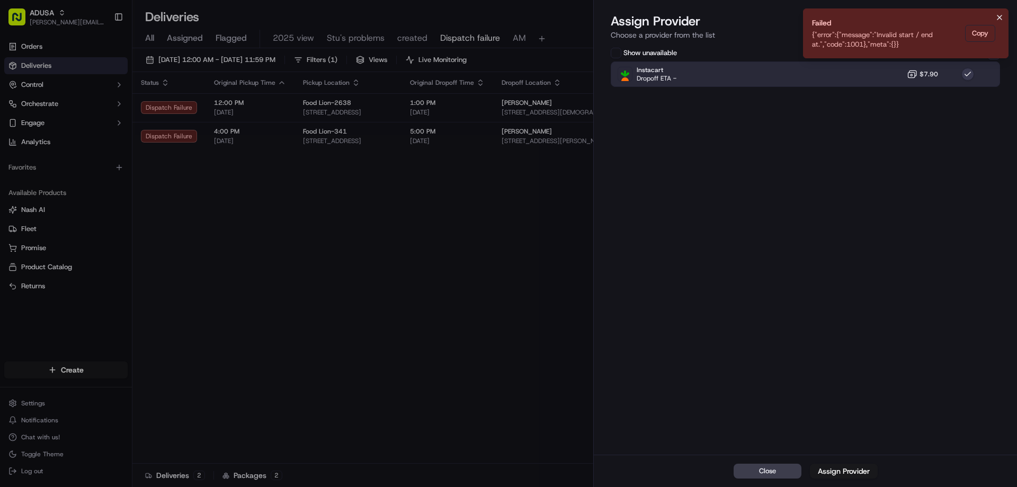
drag, startPoint x: 1001, startPoint y: 17, endPoint x: 982, endPoint y: 26, distance: 21.6
click at [1001, 17] on icon "Notifications (F8)" at bounding box center [999, 17] width 8 height 8
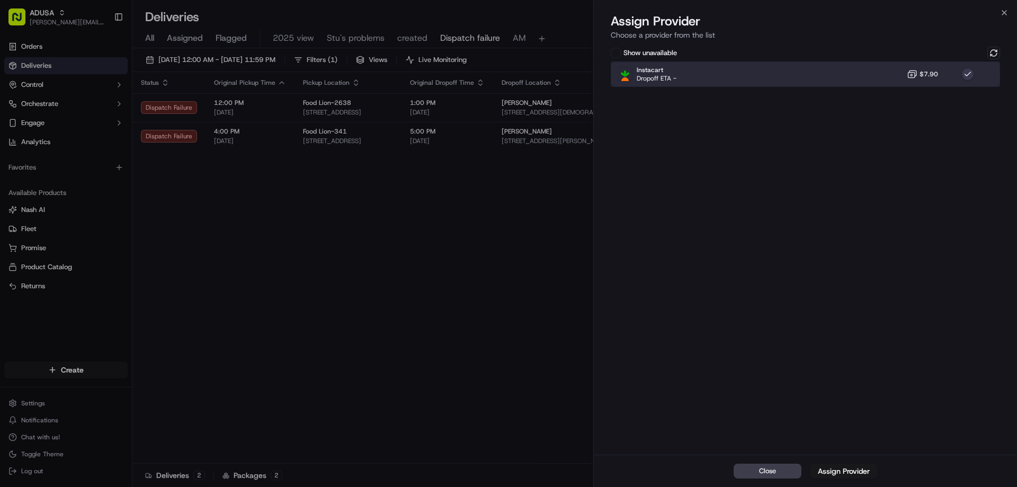
click at [877, 74] on div "Instacart Dropoff ETA - $7.90" at bounding box center [805, 73] width 389 height 25
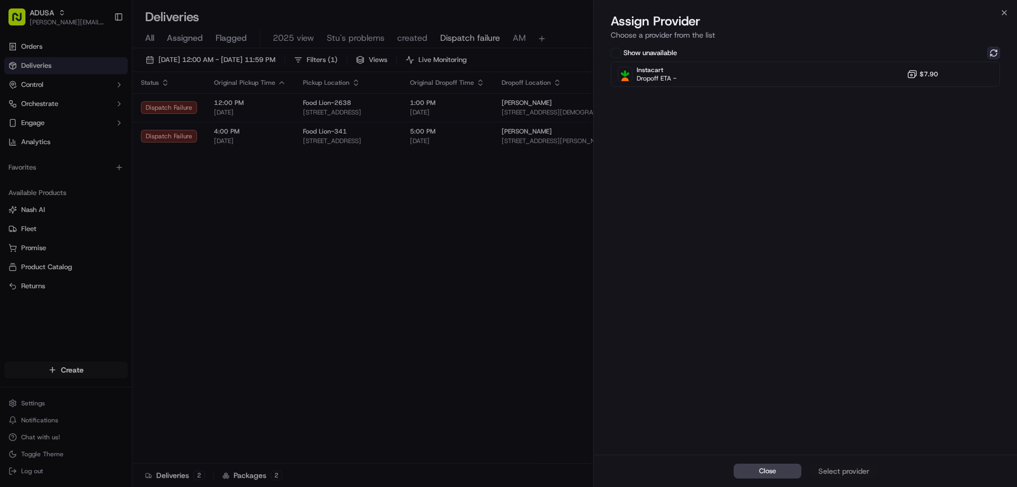
click at [994, 53] on button at bounding box center [993, 53] width 13 height 13
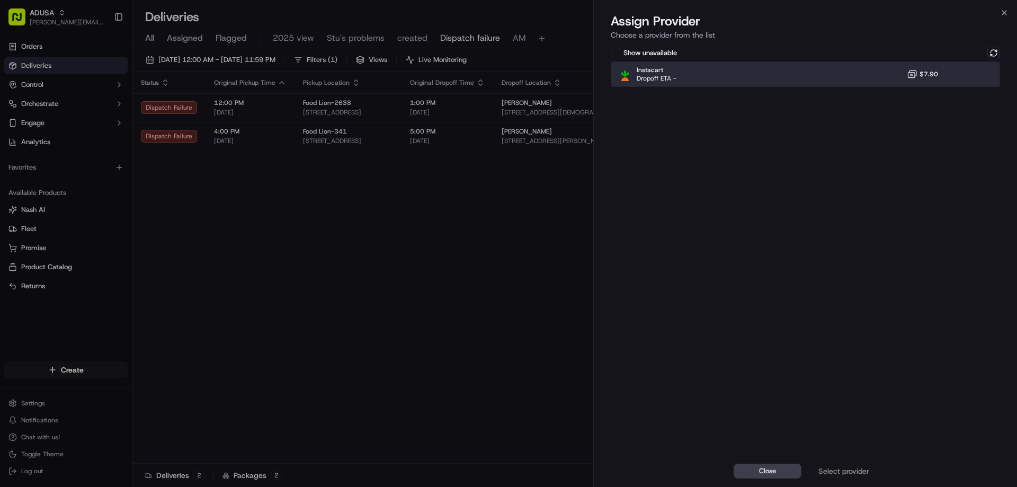
click at [884, 73] on div "Instacart Dropoff ETA - $7.90" at bounding box center [805, 73] width 389 height 25
click at [863, 473] on div "Assign Provider" at bounding box center [844, 470] width 52 height 11
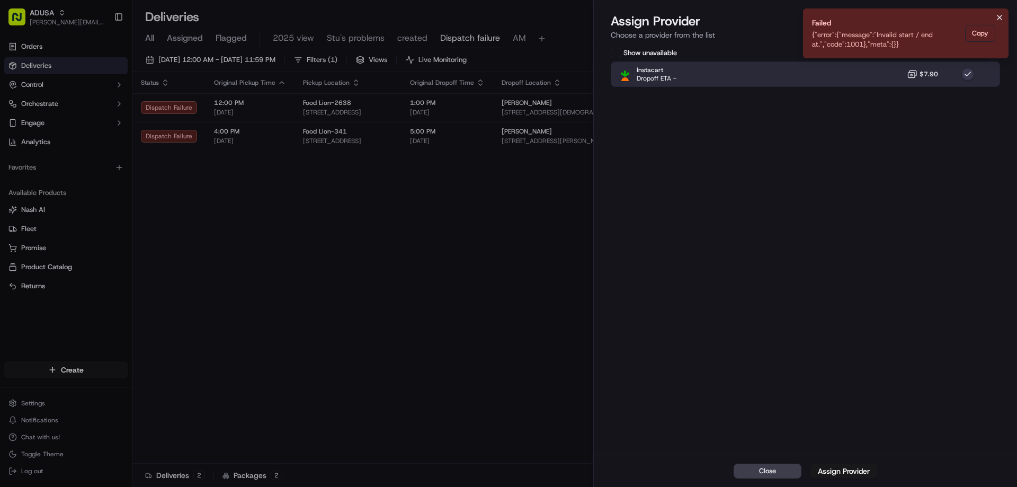
click at [1002, 15] on icon "Notifications (F8)" at bounding box center [999, 17] width 8 height 8
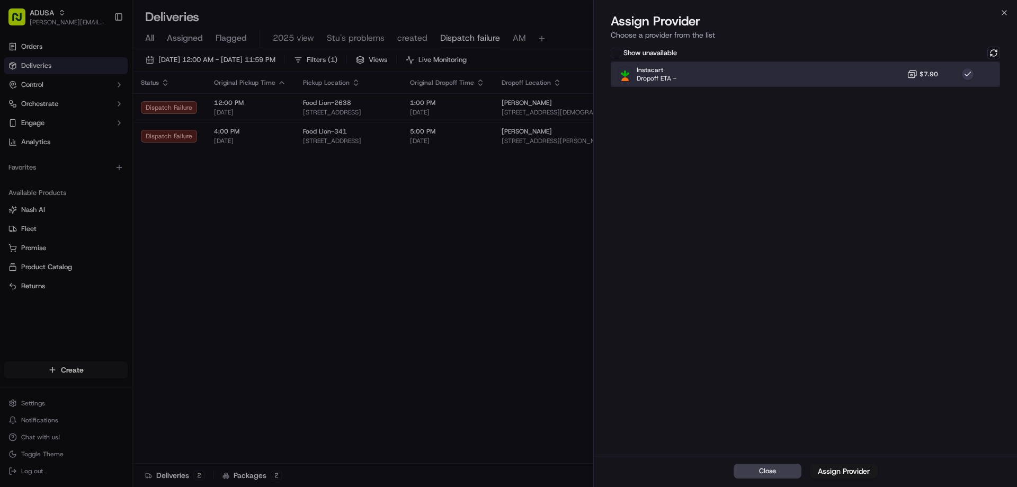
drag, startPoint x: 884, startPoint y: 73, endPoint x: 918, endPoint y: 69, distance: 33.5
click at [887, 73] on div "Instacart Dropoff ETA - $7.90" at bounding box center [805, 73] width 389 height 25
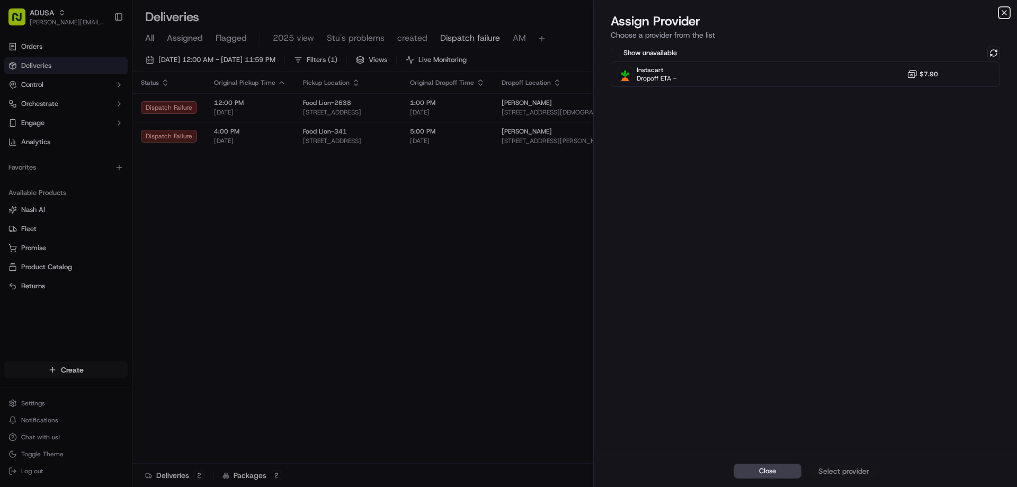
click at [1001, 11] on icon "button" at bounding box center [1004, 12] width 8 height 8
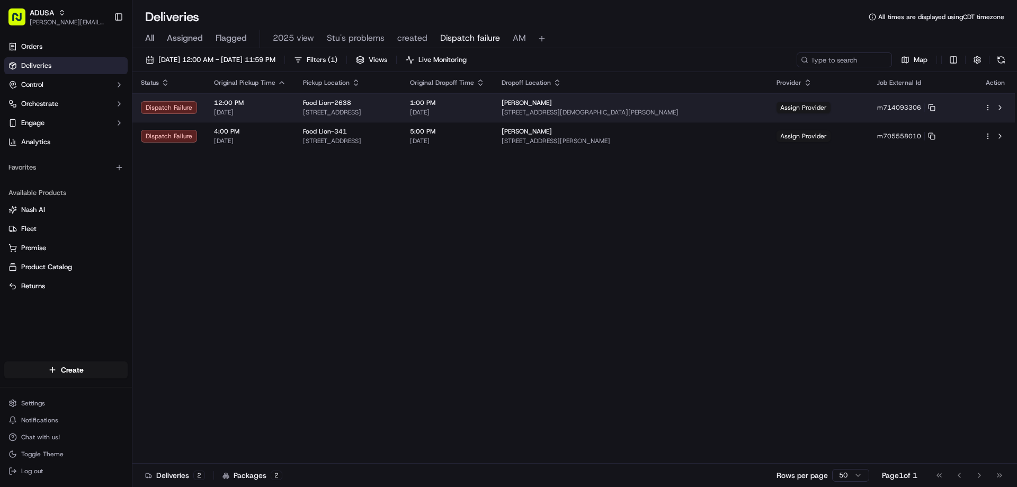
click at [665, 111] on span "4303 Lady Yvone Way, Raleigh, NC 27610, US" at bounding box center [630, 112] width 258 height 8
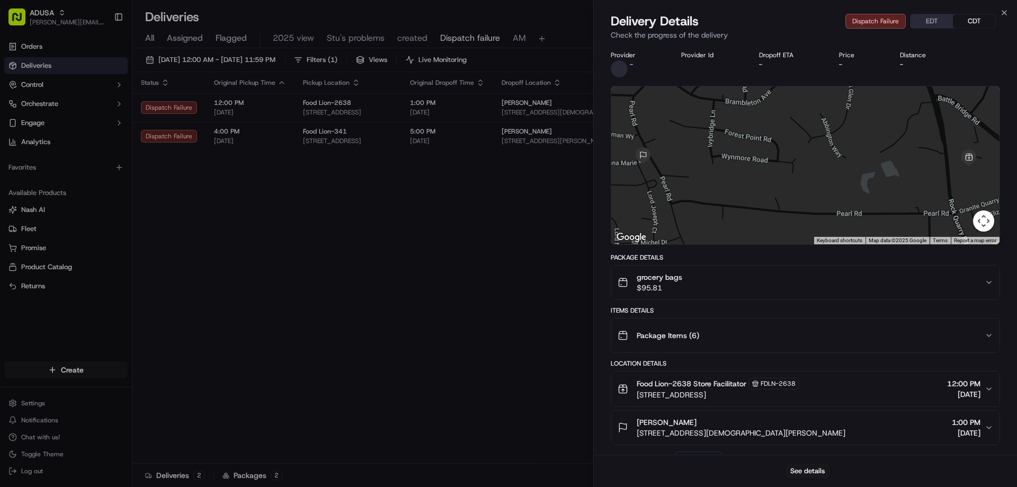
click at [746, 292] on div "grocery bags $95.81" at bounding box center [800, 282] width 367 height 21
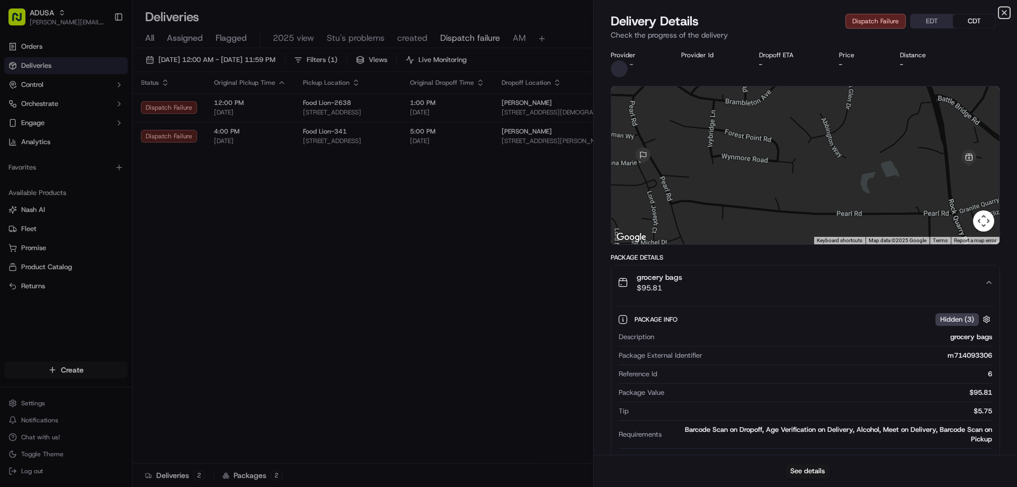
click at [1004, 15] on icon "button" at bounding box center [1004, 12] width 8 height 8
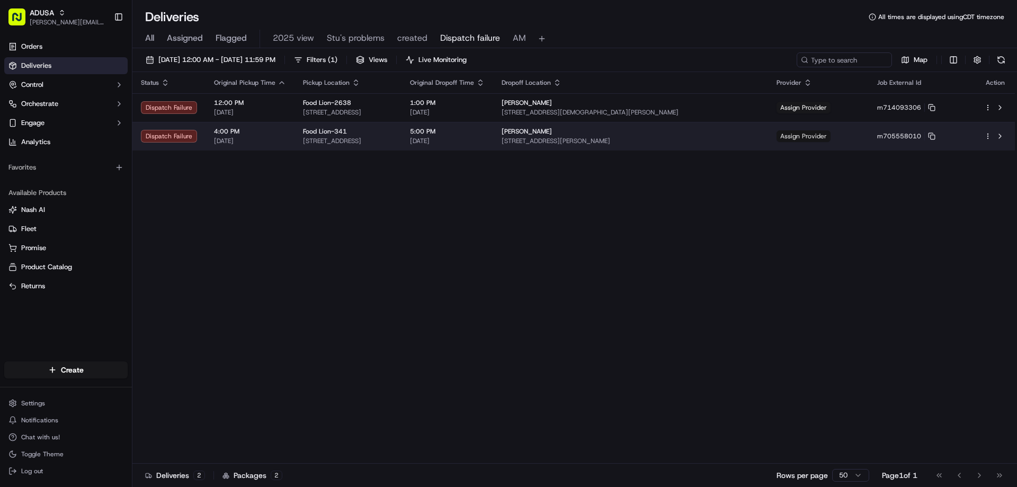
click at [823, 140] on span "Assign Provider" at bounding box center [803, 136] width 54 height 12
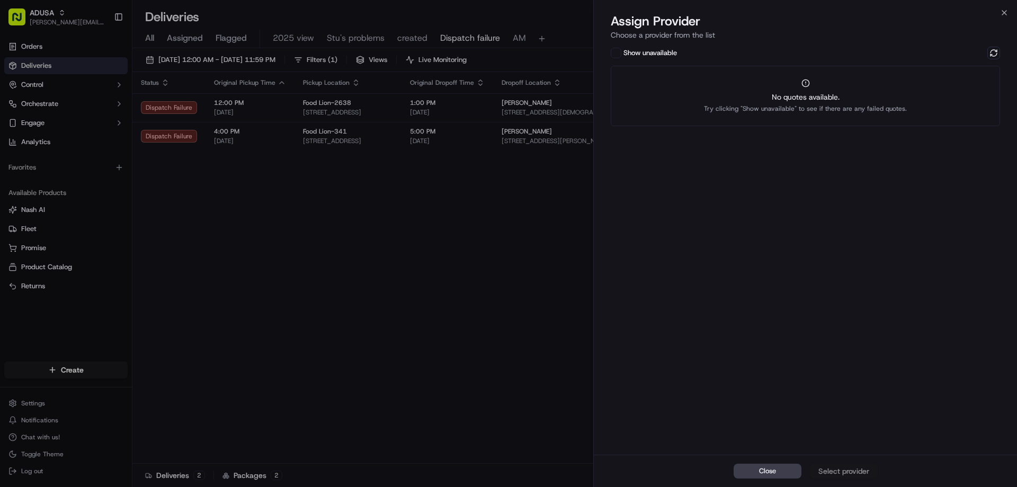
click at [863, 89] on div "No quotes available. Try clicking "Show unavailable" to see if there are any fa…" at bounding box center [805, 96] width 389 height 60
click at [859, 470] on div "Close Select provider" at bounding box center [805, 470] width 423 height 32
click at [991, 52] on button at bounding box center [993, 53] width 13 height 13
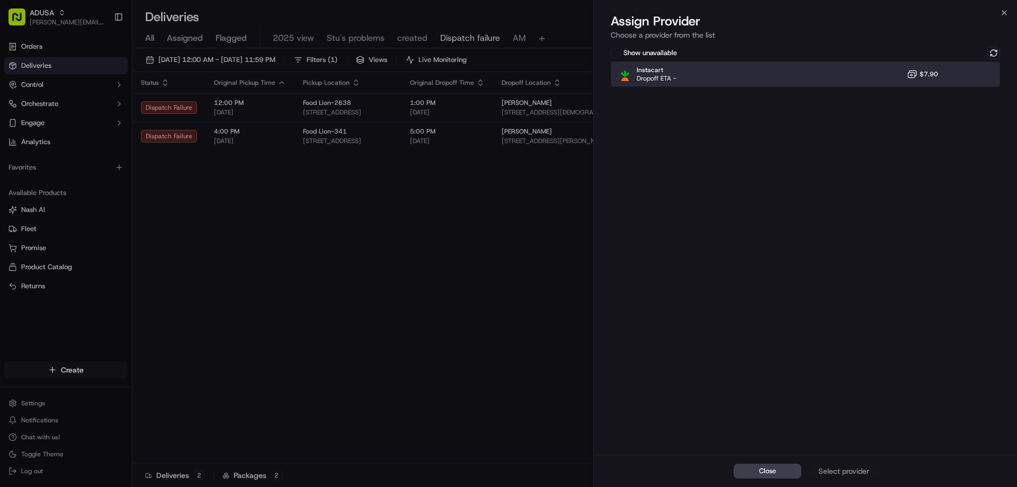
click at [877, 78] on div "Instacart Dropoff ETA - $7.90" at bounding box center [805, 73] width 389 height 25
click at [845, 473] on div "Assign Provider" at bounding box center [844, 470] width 52 height 11
click at [1001, 13] on icon "button" at bounding box center [1004, 12] width 8 height 8
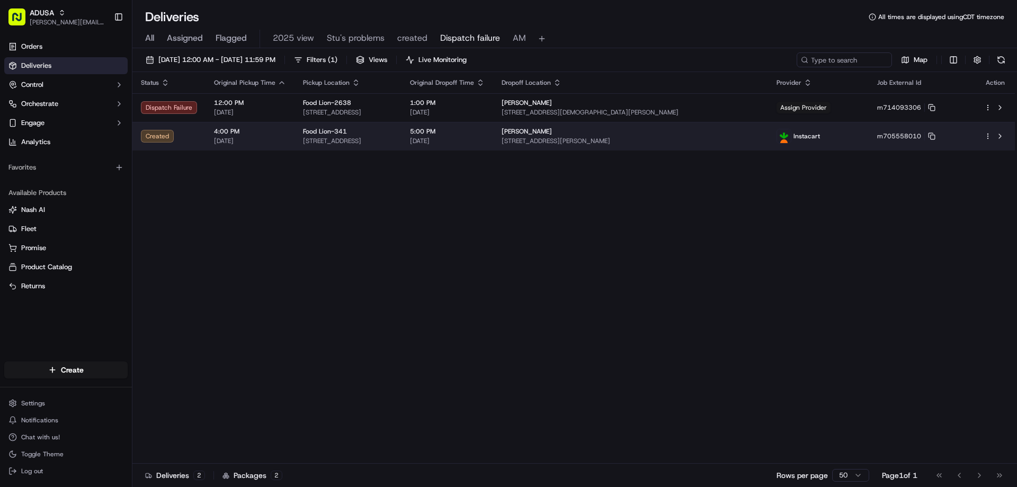
click at [709, 135] on div "Kathryn Williford" at bounding box center [630, 131] width 258 height 8
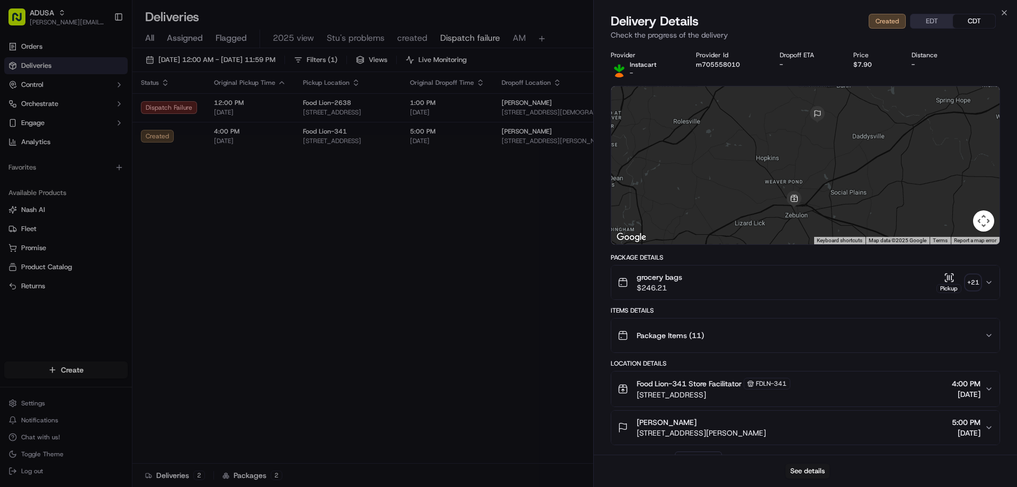
click at [742, 280] on div "grocery bags $246.21 Pickup + 21" at bounding box center [800, 282] width 367 height 21
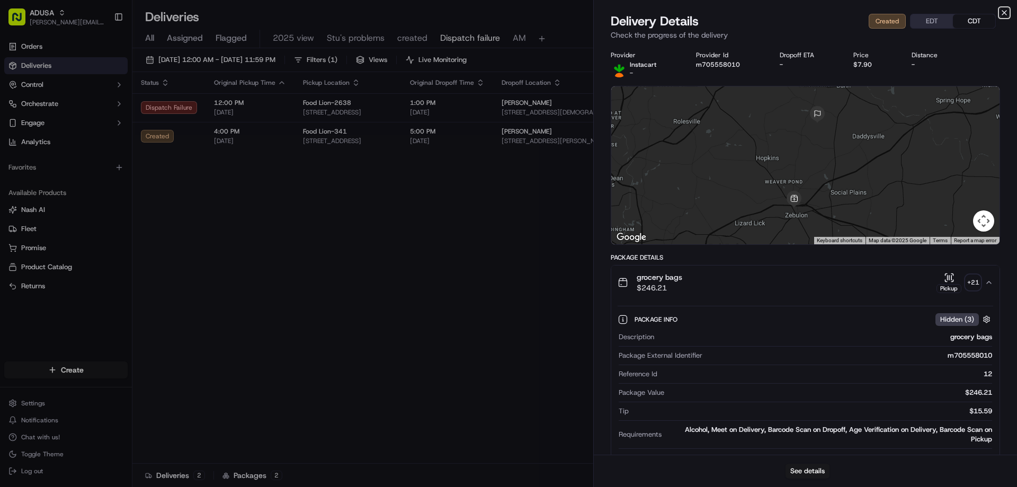
click at [1004, 12] on icon "button" at bounding box center [1004, 12] width 8 height 8
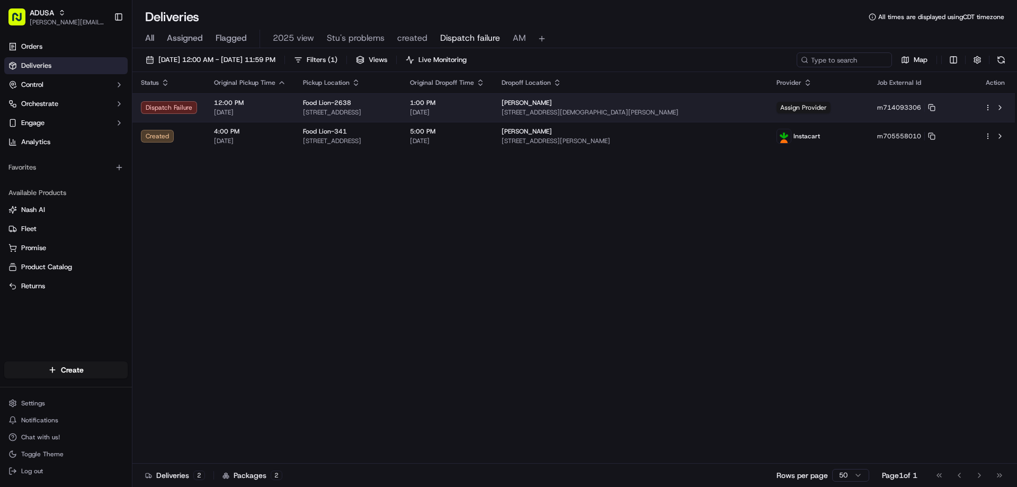
click at [658, 107] on div "Elizabeth Darnell 4303 Lady Yvone Way, Raleigh, NC 27610, US" at bounding box center [630, 107] width 258 height 18
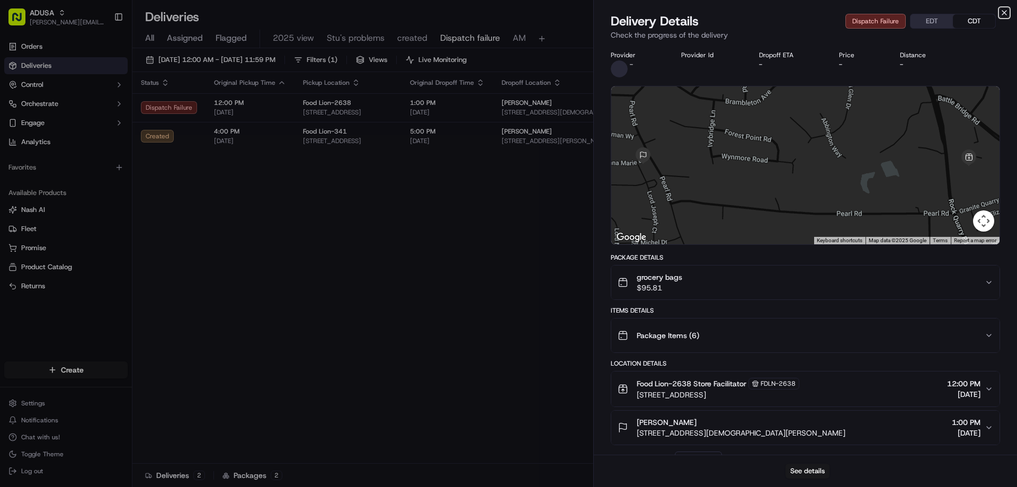
click at [1003, 15] on icon "button" at bounding box center [1004, 12] width 8 height 8
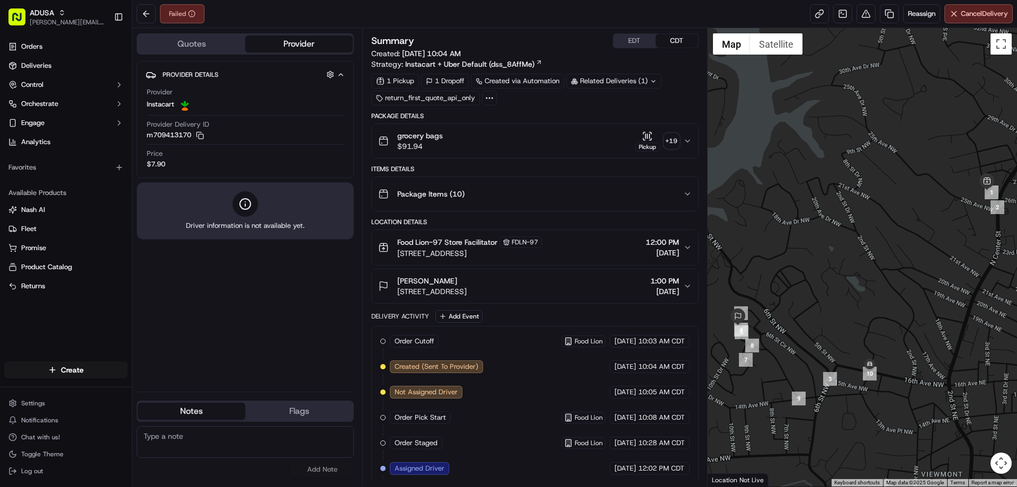
paste textarea "Ord picked up from store; customer DN receive ord"
type textarea "Ord picked up from store; customer DN receive ord"
click at [329, 459] on div "Ord picked up from store; customer DN receive ord No results found Add Note" at bounding box center [245, 451] width 217 height 51
click at [324, 465] on button "Add Note" at bounding box center [322, 469] width 64 height 15
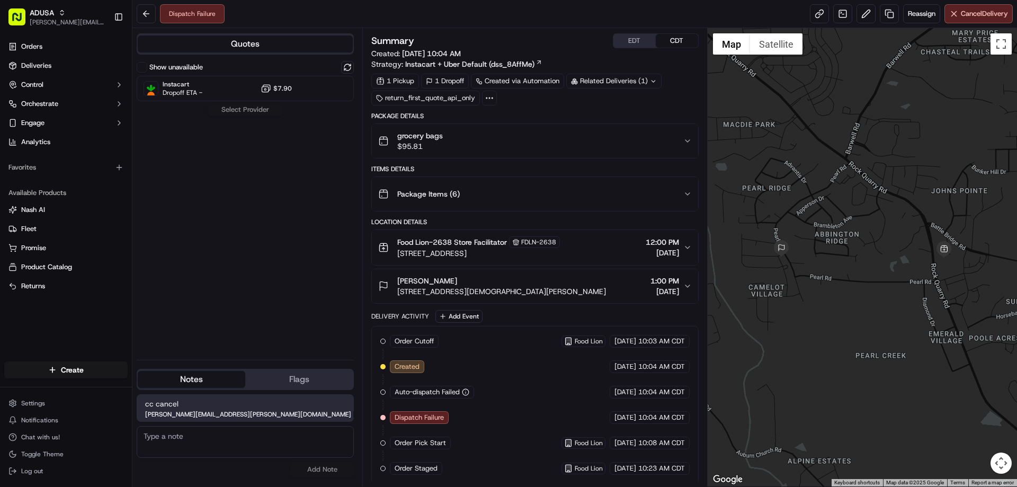
click at [252, 279] on div "Show unavailable Instacart Dropoff ETA - $7.90 Select Provider" at bounding box center [245, 206] width 217 height 290
click at [965, 13] on span "Cancel Delivery" at bounding box center [984, 14] width 47 height 10
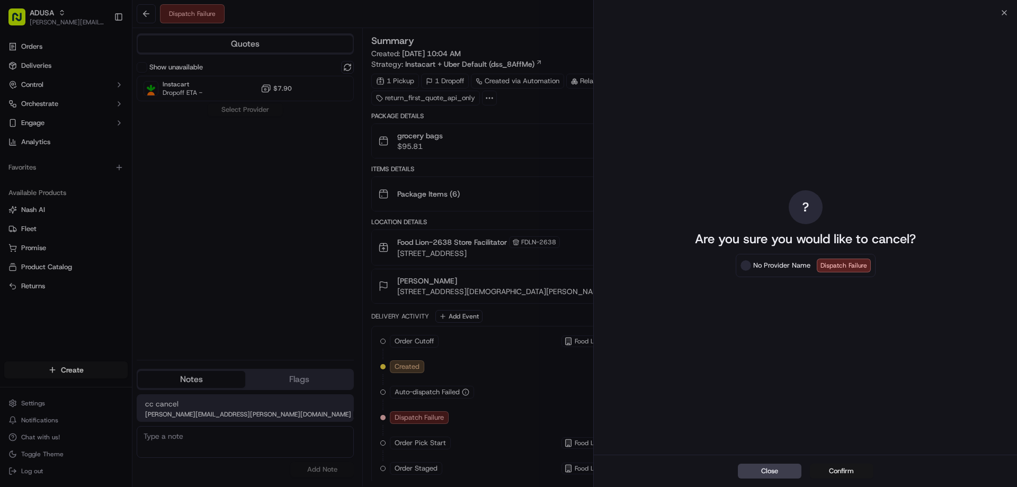
click at [852, 465] on button "Confirm" at bounding box center [842, 470] width 64 height 15
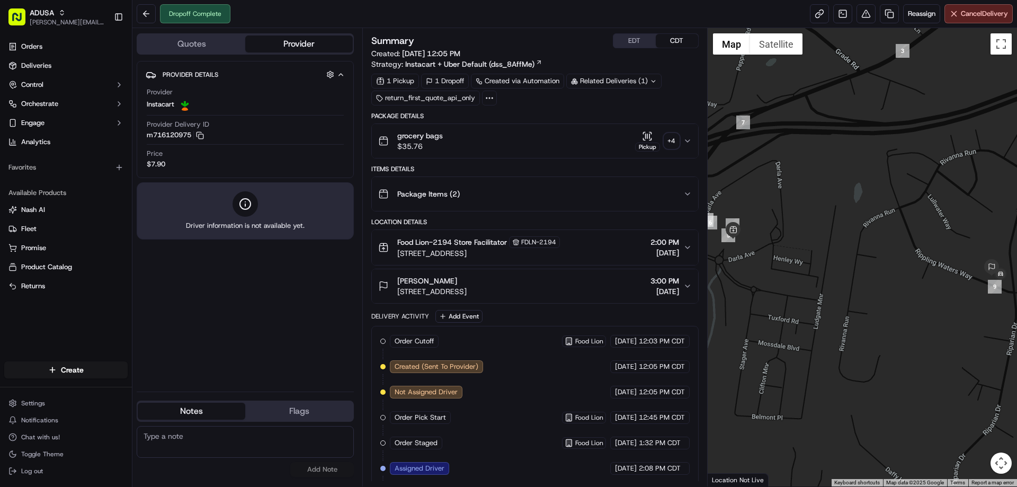
paste textarea "Ord picked up from store; customer DN receive ord"
type textarea "Ord picked up from store; customer DN receive ord"
click at [207, 322] on div "Provider Details Hidden ( 4 ) Provider Instacart Provider Delivery ID m71612097…" at bounding box center [245, 222] width 217 height 322
click at [326, 475] on button "Add Note" at bounding box center [322, 469] width 64 height 15
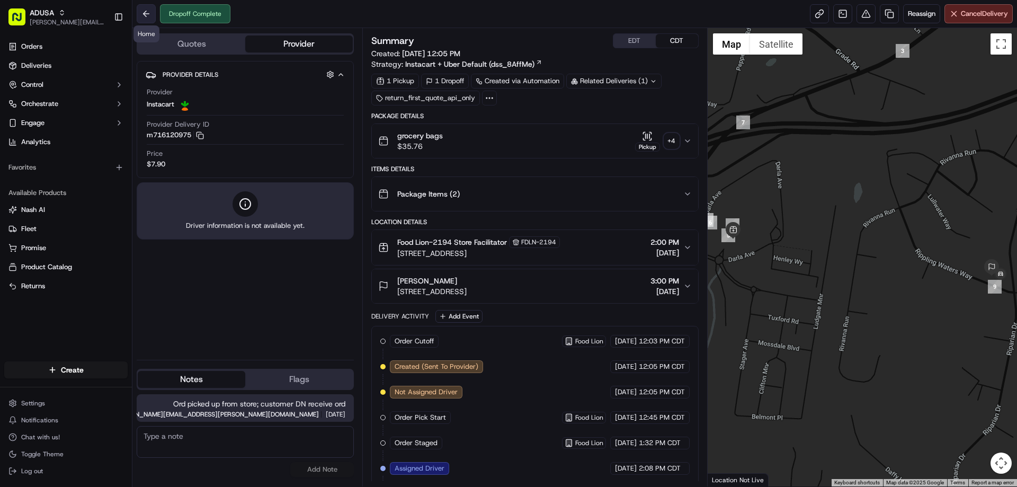
click at [143, 15] on button at bounding box center [146, 13] width 19 height 19
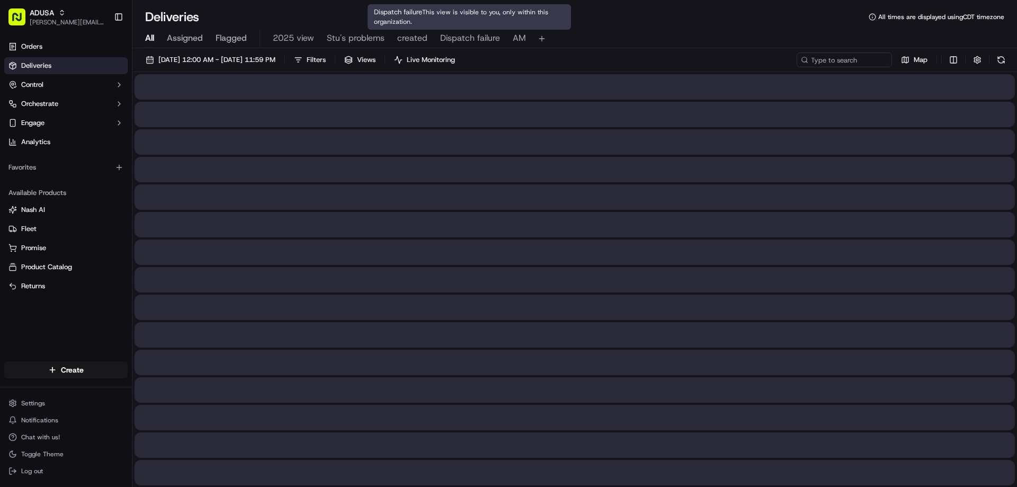
click at [469, 41] on span "Dispatch failure" at bounding box center [470, 38] width 60 height 13
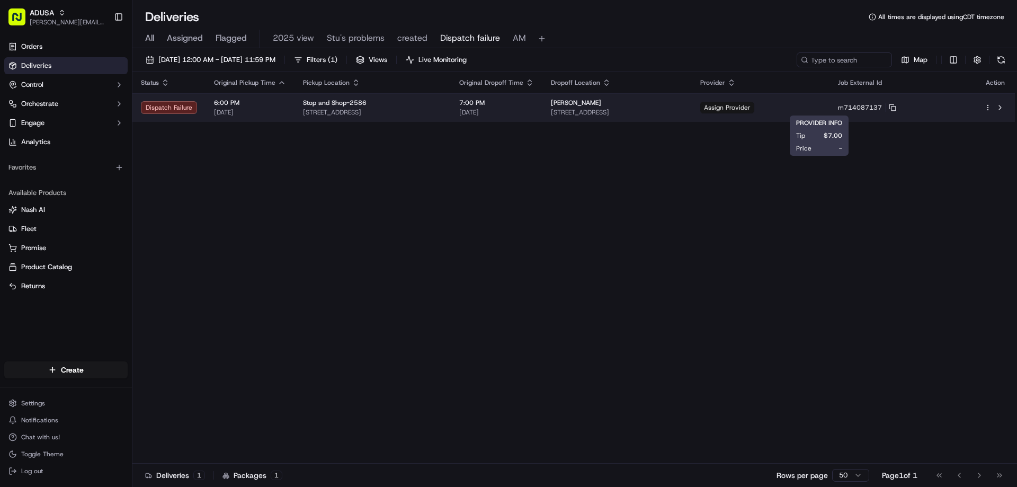
click at [754, 111] on span "Assign Provider" at bounding box center [727, 108] width 54 height 12
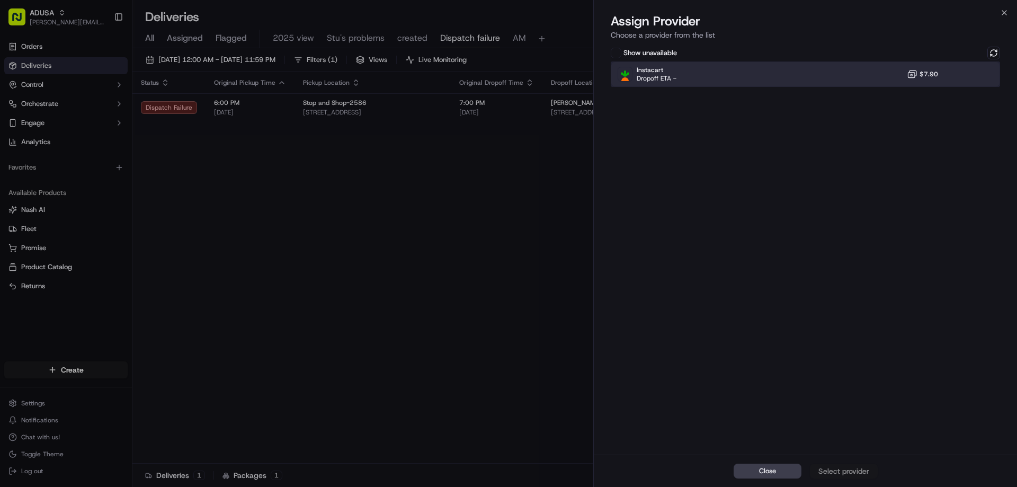
click at [950, 66] on div "Instacart Dropoff ETA - $7.90" at bounding box center [805, 73] width 389 height 25
click at [851, 480] on div "Close Assign Provider" at bounding box center [805, 470] width 423 height 32
click at [850, 472] on div "Assign Provider" at bounding box center [844, 470] width 52 height 11
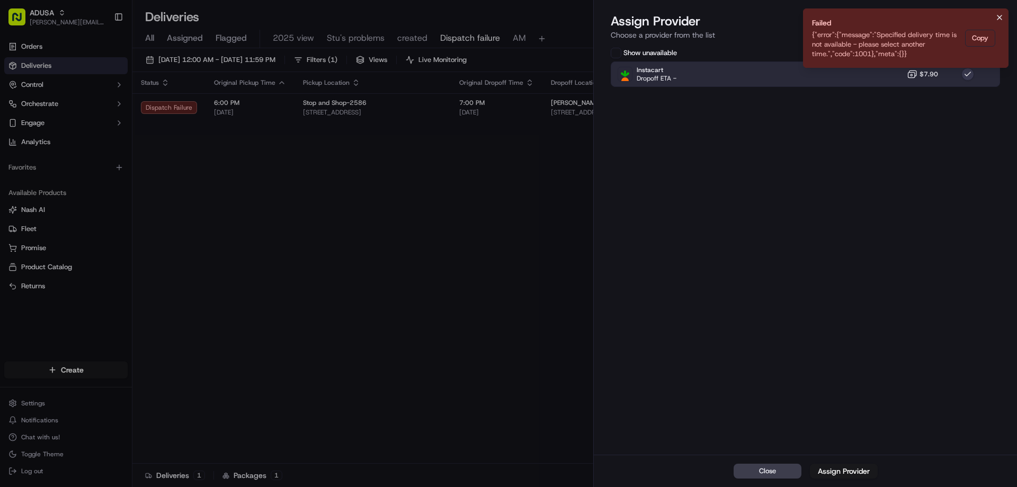
click at [999, 17] on icon "Notifications (F8)" at bounding box center [999, 17] width 8 height 8
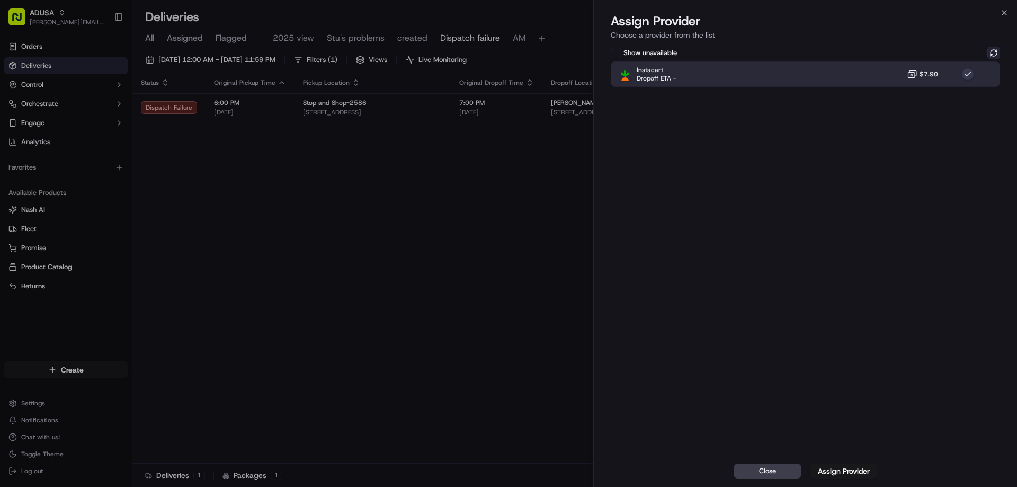
click at [997, 49] on button at bounding box center [993, 53] width 13 height 13
click at [890, 74] on div "Instacart Dropoff ETA - $7.90" at bounding box center [805, 73] width 389 height 25
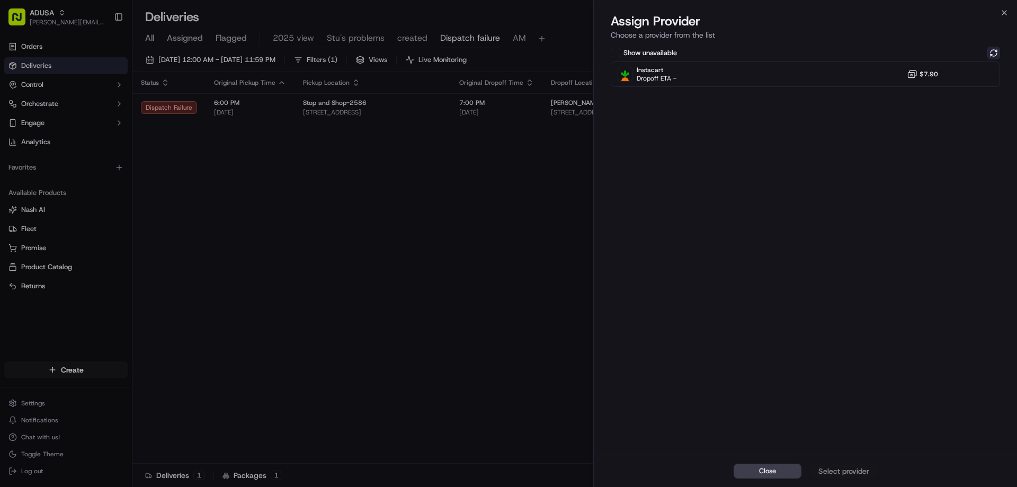
click at [997, 51] on button at bounding box center [993, 53] width 13 height 13
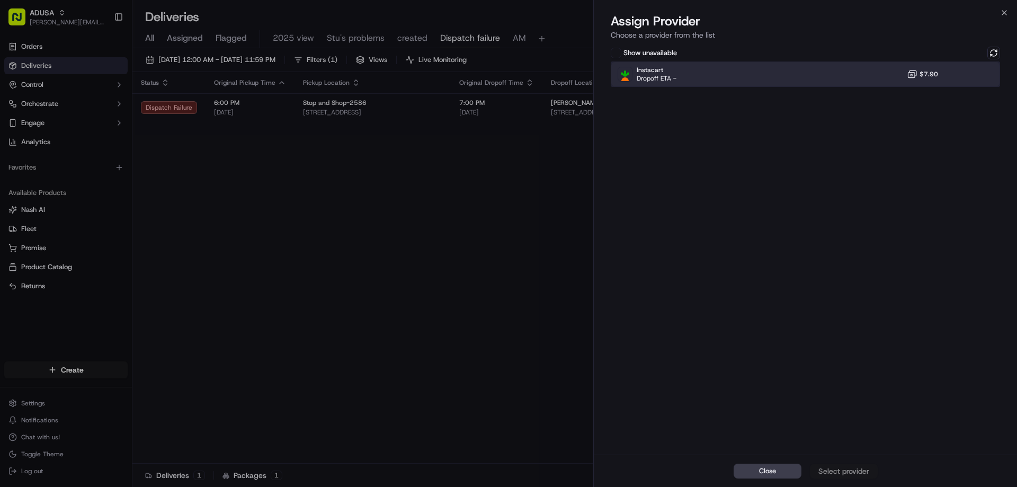
click at [857, 69] on div "Instacart Dropoff ETA - $7.90" at bounding box center [805, 73] width 389 height 25
click at [852, 472] on div "Assign Provider" at bounding box center [844, 470] width 52 height 11
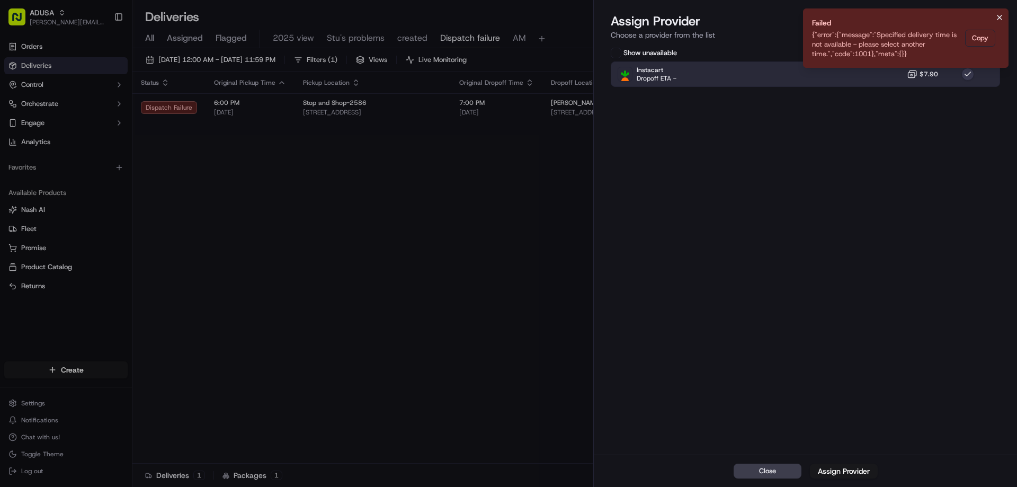
click at [1000, 15] on icon "Notifications (F8)" at bounding box center [999, 17] width 8 height 8
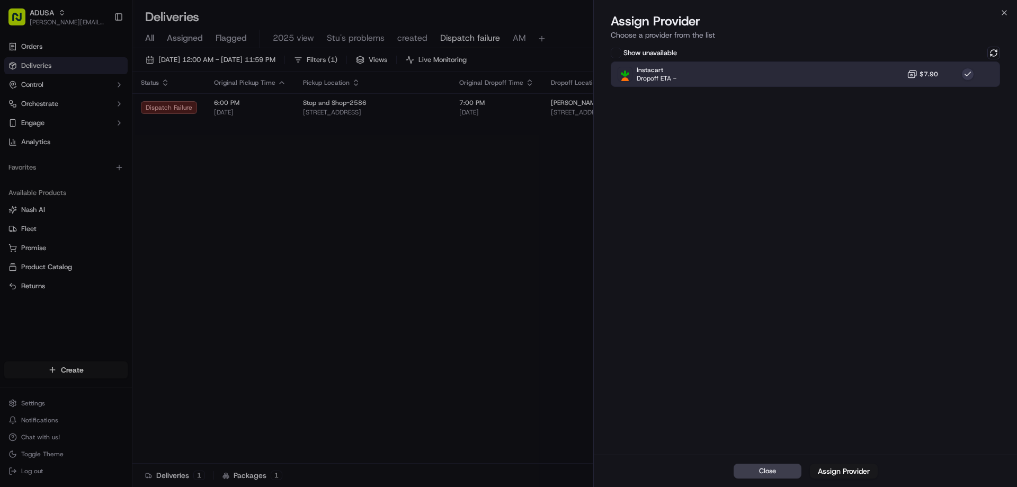
click at [1009, 13] on div "Assign Provider Choose a provider from the list" at bounding box center [805, 29] width 423 height 32
click at [1006, 12] on icon "button" at bounding box center [1004, 12] width 8 height 8
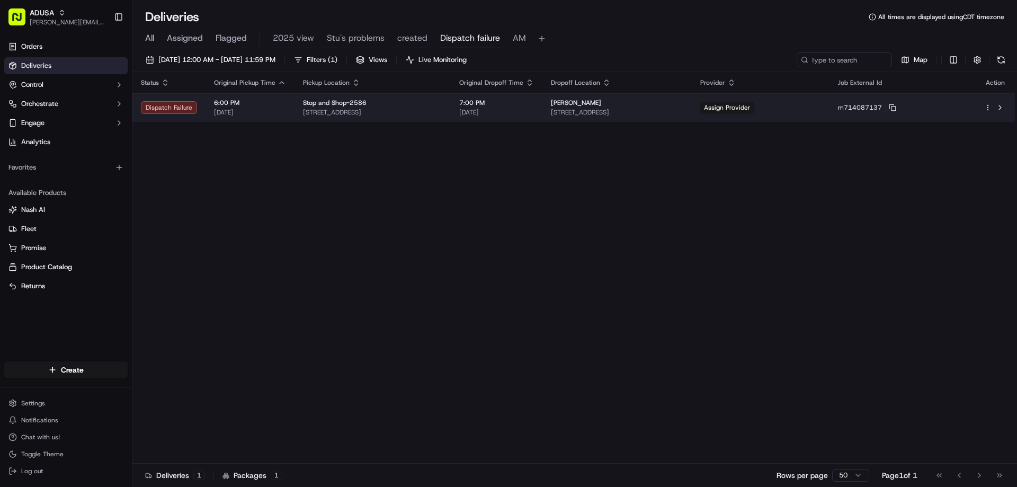
click at [604, 111] on span "408 St Marks Ave #2b, Brooklyn, NY 11238, USA" at bounding box center [617, 112] width 132 height 8
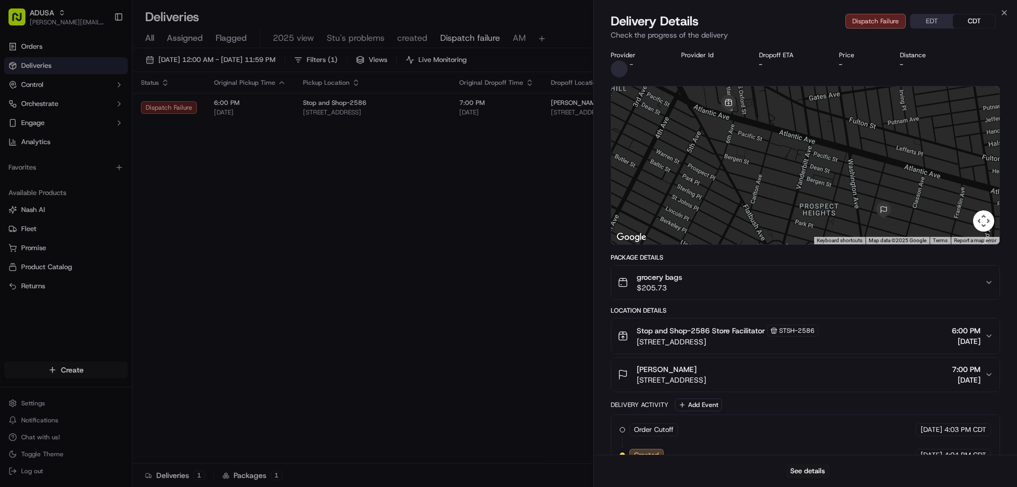
click at [725, 284] on div "grocery bags $205.73" at bounding box center [800, 282] width 367 height 21
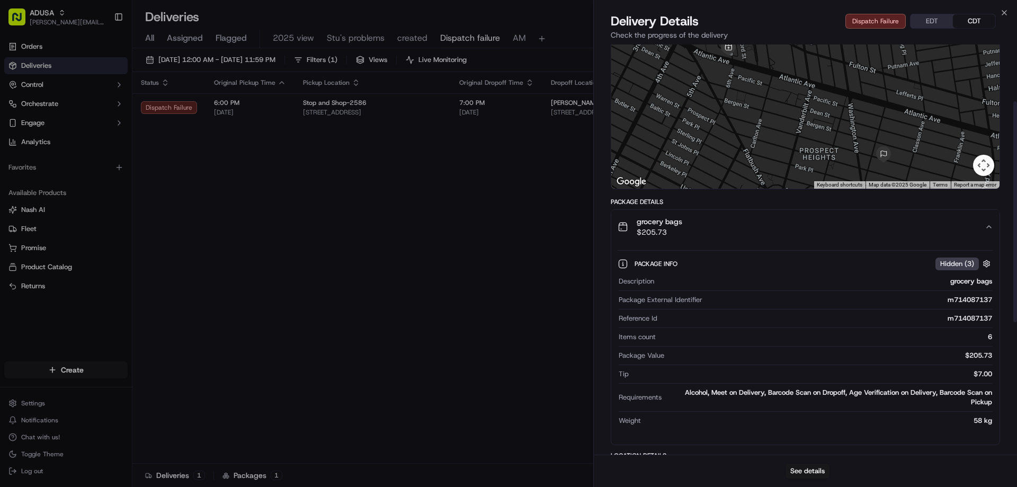
scroll to position [106, 0]
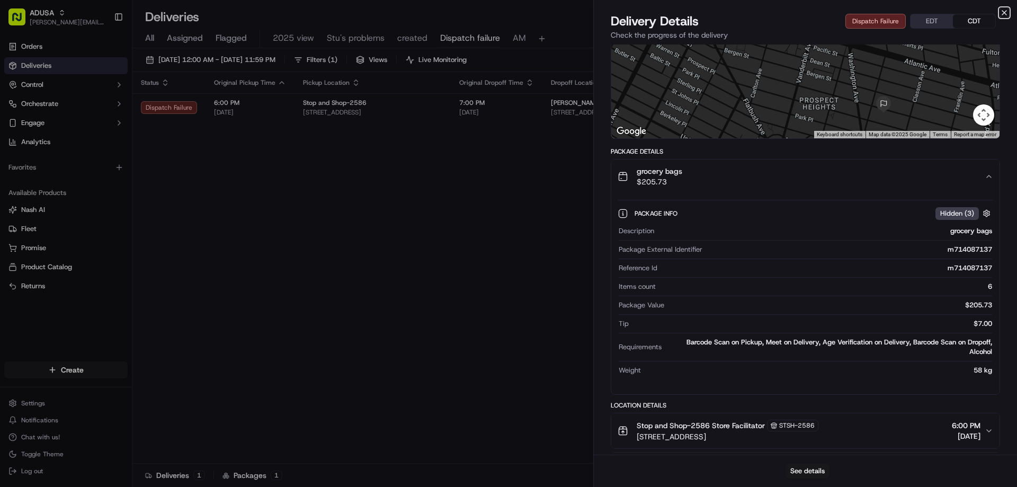
click at [1002, 16] on icon "button" at bounding box center [1004, 12] width 8 height 8
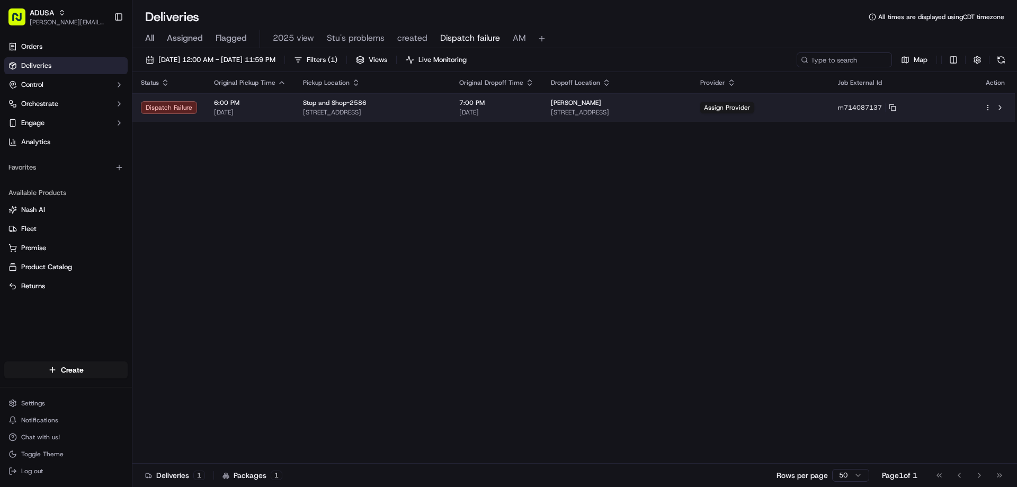
click at [692, 105] on td "Allison Hauser 408 St Marks Ave #2b, Brooklyn, NY 11238, USA" at bounding box center [616, 107] width 149 height 29
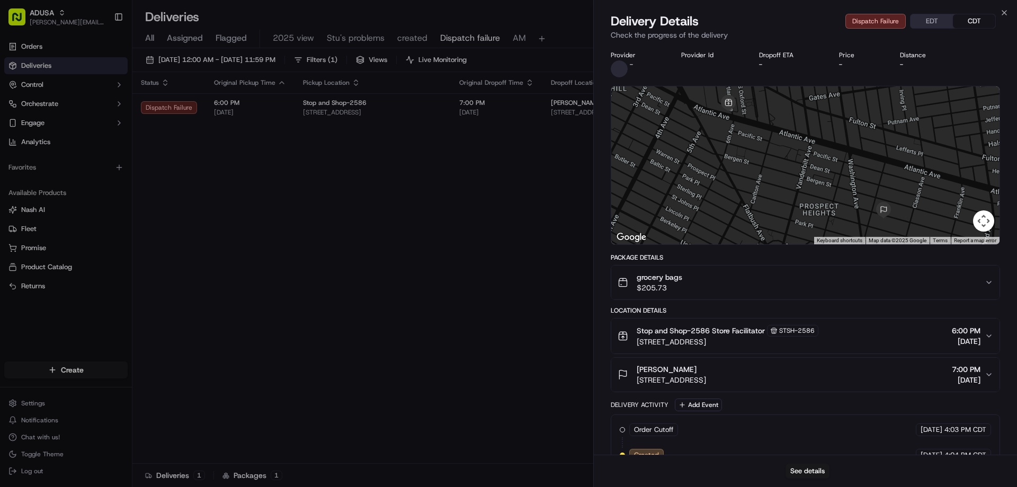
drag, startPoint x: 469, startPoint y: 168, endPoint x: 479, endPoint y: 167, distance: 10.1
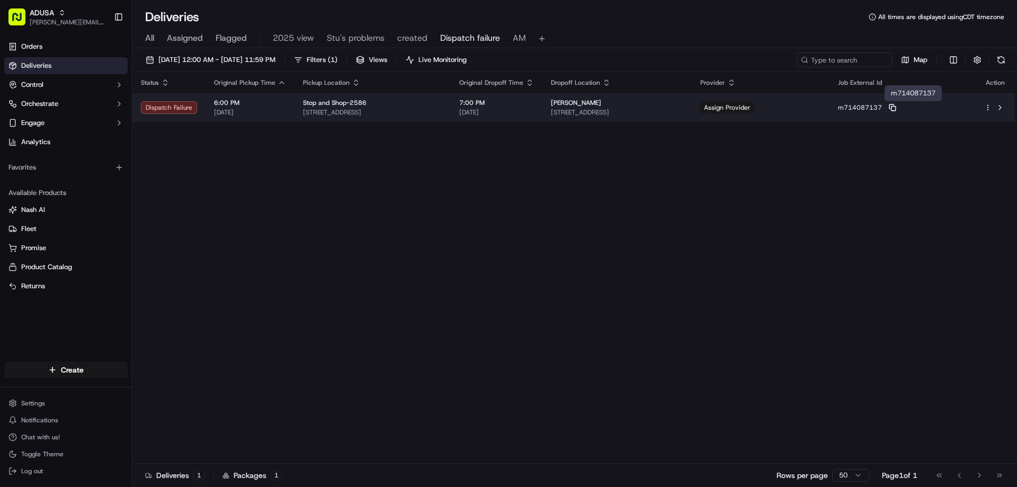
drag, startPoint x: 939, startPoint y: 105, endPoint x: 999, endPoint y: 105, distance: 59.8
click at [893, 105] on icon at bounding box center [891, 106] width 4 height 4
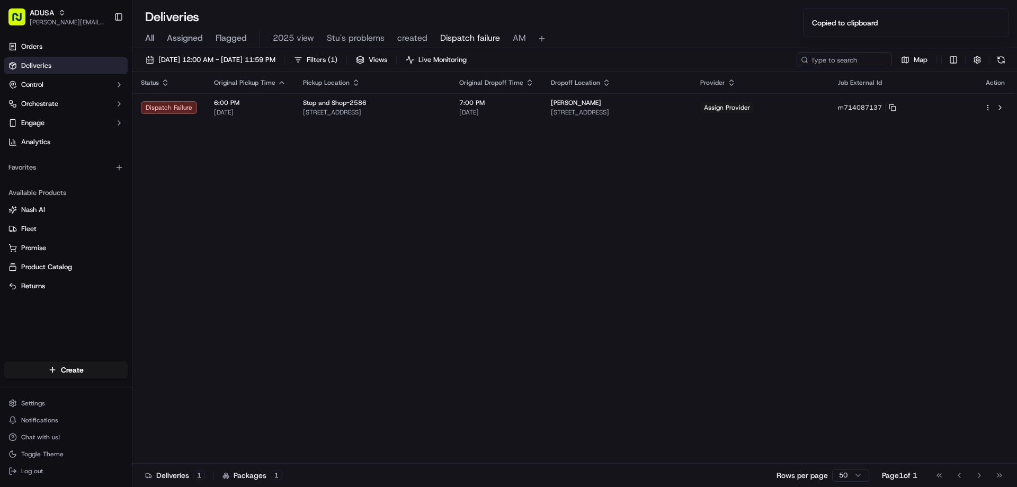
click at [750, 183] on div "Status Original Pickup Time Pickup Location Original Dropoff Time Dropoff Locat…" at bounding box center [573, 267] width 882 height 391
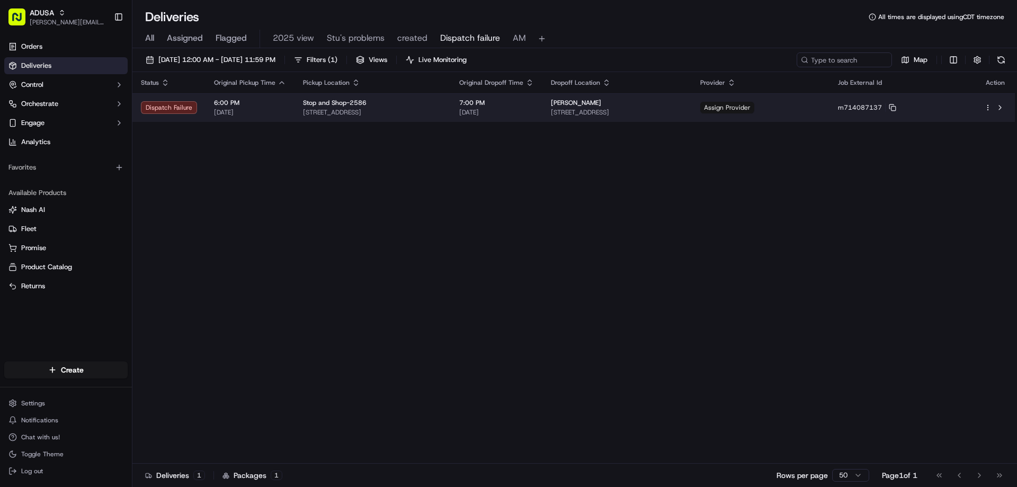
click at [754, 109] on span "Assign Provider" at bounding box center [727, 108] width 54 height 12
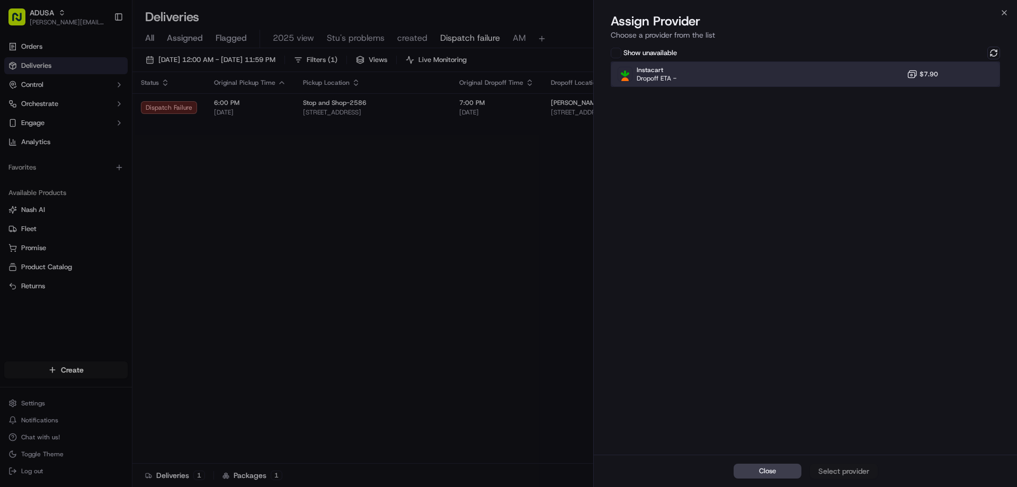
click at [872, 82] on div "Instacart Dropoff ETA - $7.90" at bounding box center [805, 73] width 389 height 25
click at [835, 484] on div "Close Assign Provider" at bounding box center [805, 470] width 423 height 32
click at [840, 473] on div "Assign Provider" at bounding box center [844, 470] width 52 height 11
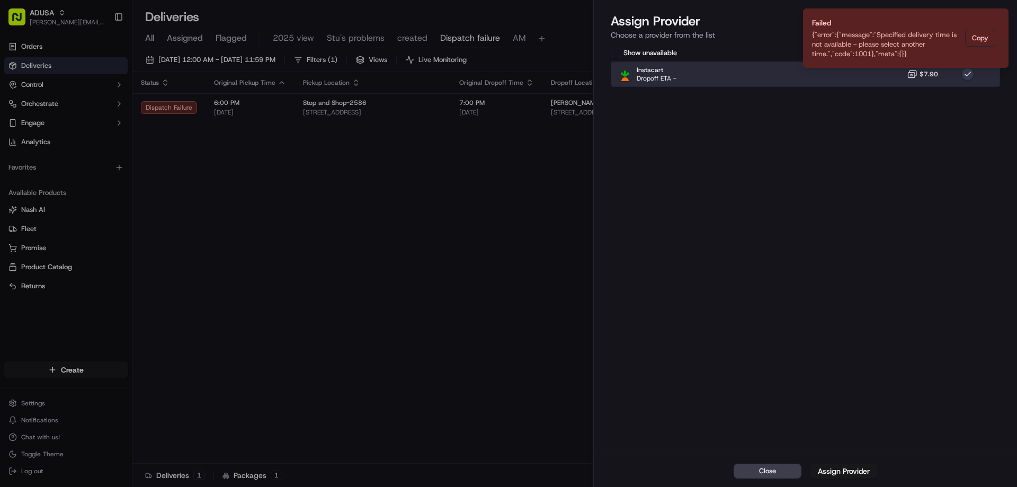
drag, startPoint x: 872, startPoint y: 75, endPoint x: 949, endPoint y: 77, distance: 77.4
click at [878, 76] on div "Instacart Dropoff ETA - $7.90" at bounding box center [805, 73] width 389 height 25
click at [994, 15] on button "Notifications (F8)" at bounding box center [999, 17] width 13 height 13
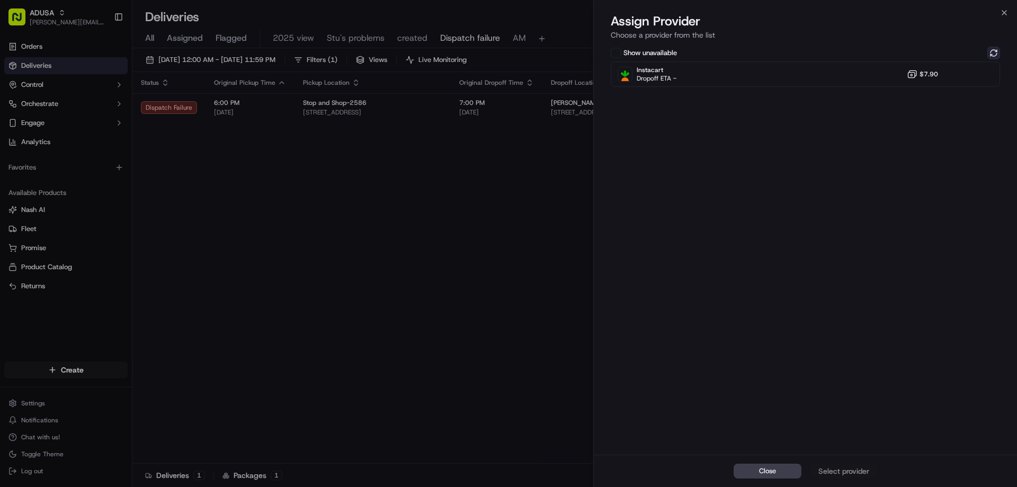
click at [990, 51] on button at bounding box center [993, 53] width 13 height 13
drag, startPoint x: 949, startPoint y: 199, endPoint x: 939, endPoint y: 177, distance: 23.7
click at [949, 199] on div "Show unavailable Instacart Dropoff ETA - $7.90" at bounding box center [805, 249] width 423 height 410
click at [1008, 14] on icon "button" at bounding box center [1004, 12] width 8 height 8
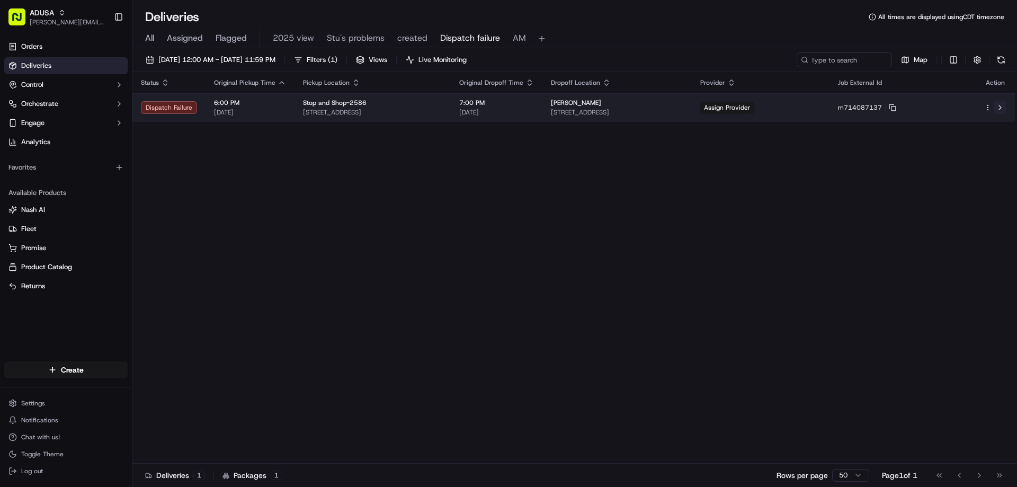
click at [1000, 106] on button at bounding box center [999, 107] width 13 height 13
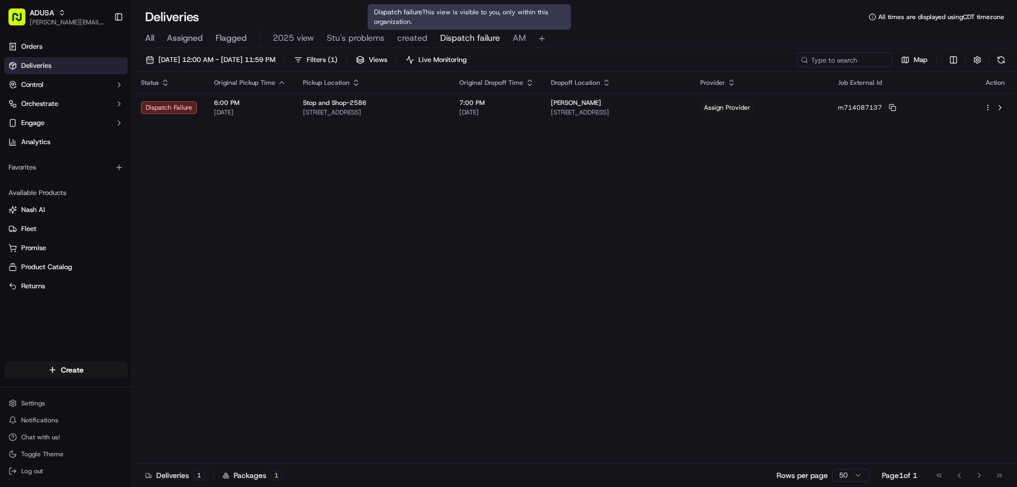
drag, startPoint x: 470, startPoint y: 38, endPoint x: 475, endPoint y: 43, distance: 8.2
click at [469, 38] on span "Dispatch failure" at bounding box center [470, 38] width 60 height 13
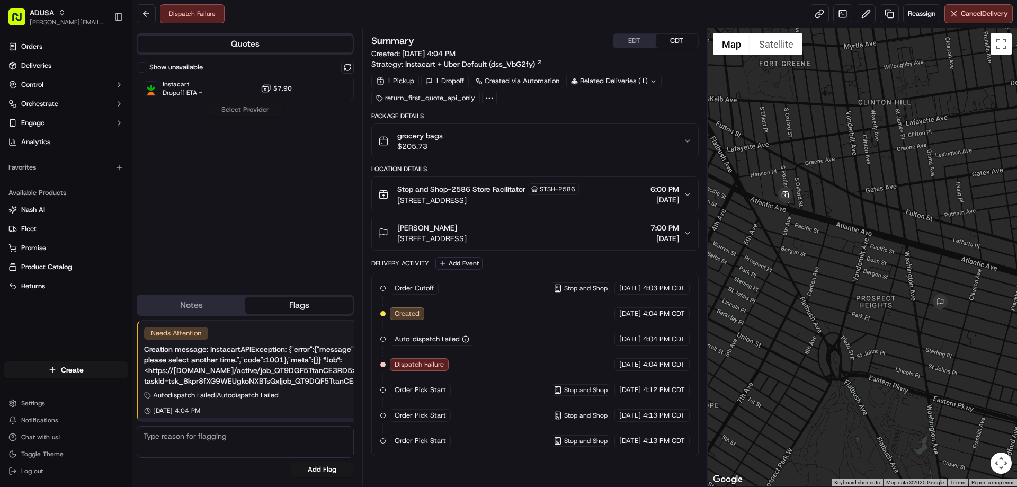
click at [169, 309] on button "Notes" at bounding box center [191, 305] width 107 height 17
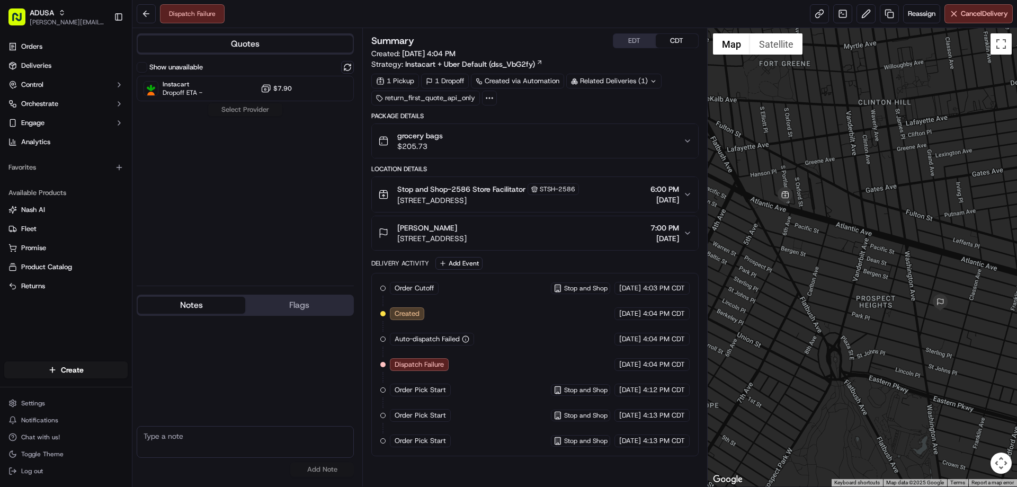
paste textarea "The cust has restricted items and thus cannot be assigned to a third-party deli…"
type textarea "The cust has restricted items and thus cannot be assigned to a third-party deli…"
drag, startPoint x: 327, startPoint y: 466, endPoint x: 348, endPoint y: 442, distance: 32.3
click at [327, 466] on button "Add Note" at bounding box center [322, 469] width 64 height 15
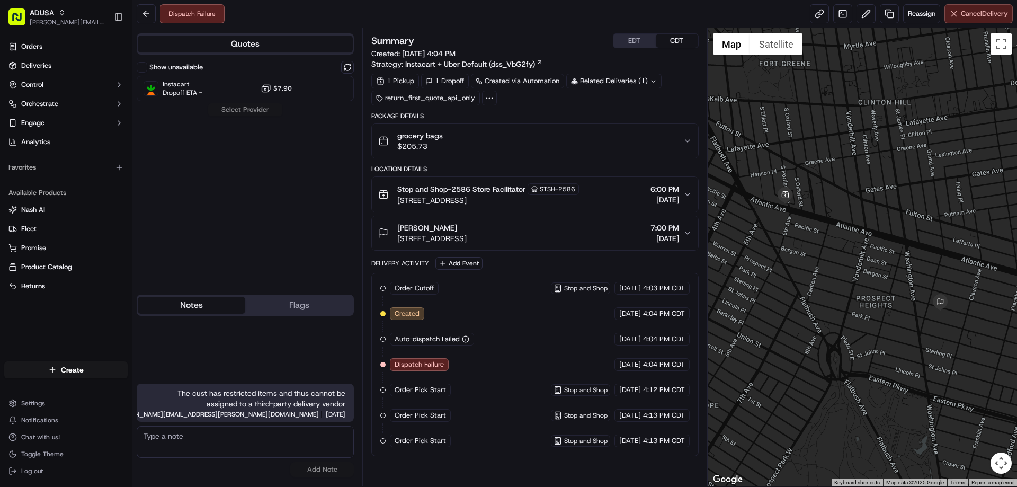
click at [962, 16] on span "Cancel Delivery" at bounding box center [984, 14] width 47 height 10
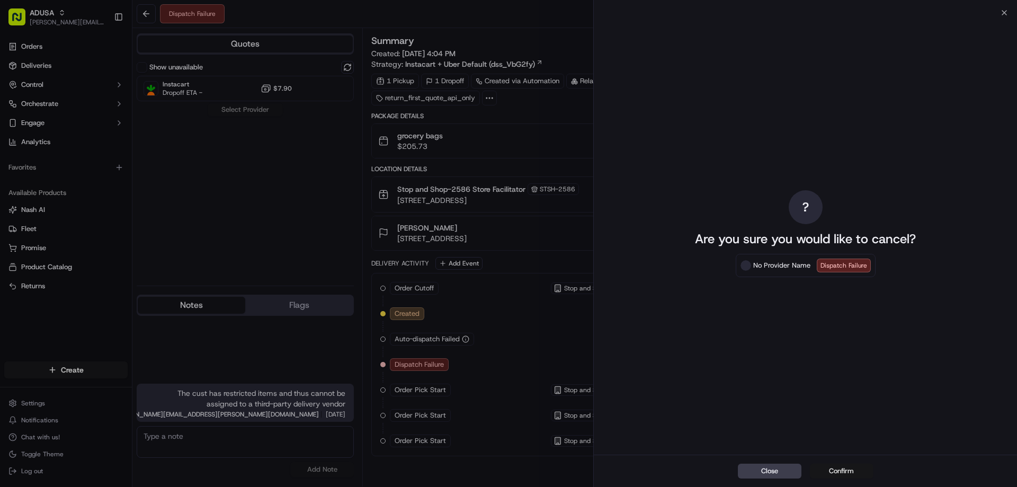
click at [841, 465] on button "Confirm" at bounding box center [842, 470] width 64 height 15
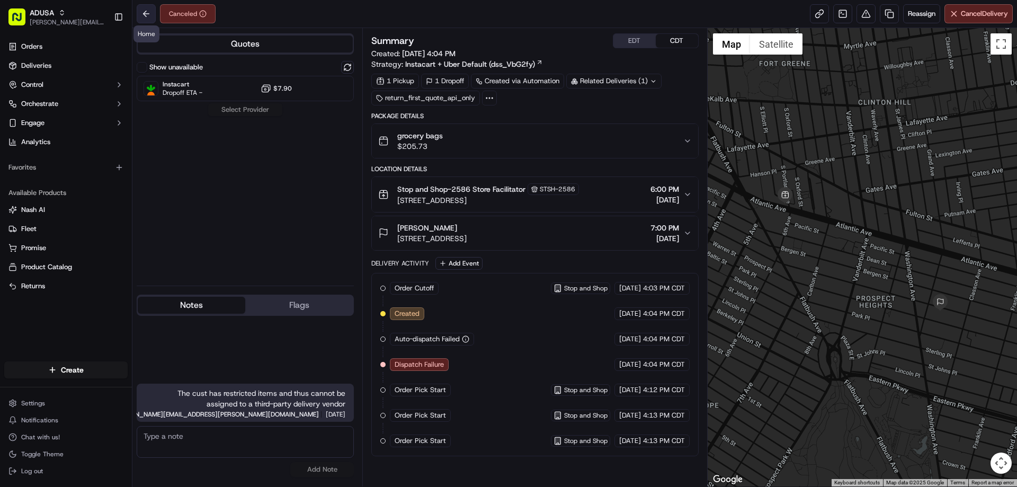
click at [138, 6] on button at bounding box center [146, 13] width 19 height 19
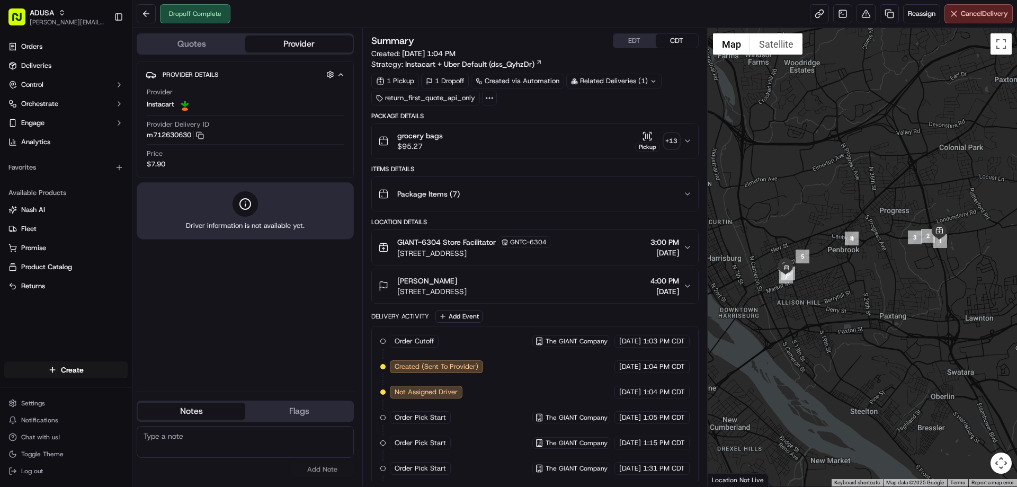
paste textarea "Delivered to wrong address"
type textarea "Delivered to wrong address"
click at [327, 467] on button "Add Note" at bounding box center [322, 469] width 64 height 15
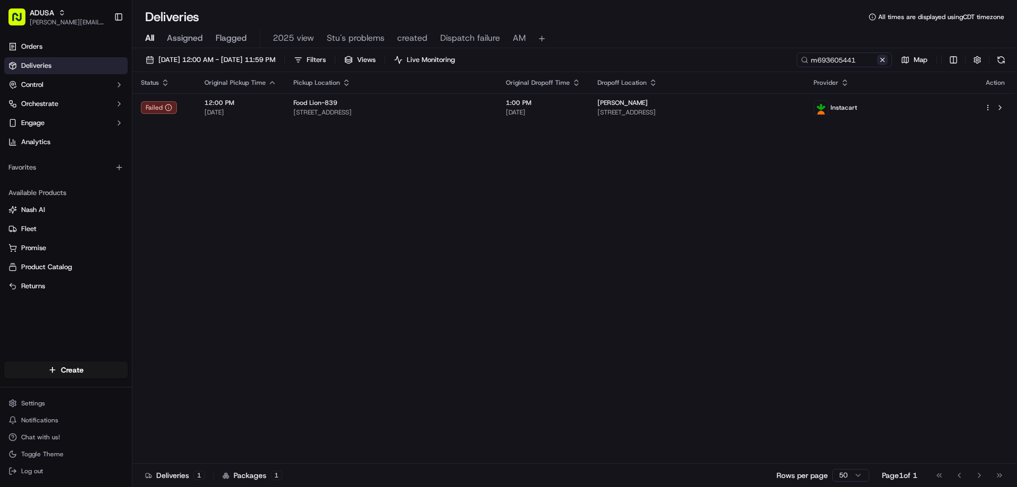
drag, startPoint x: 881, startPoint y: 60, endPoint x: 837, endPoint y: 63, distance: 44.6
click at [881, 60] on button at bounding box center [882, 60] width 11 height 11
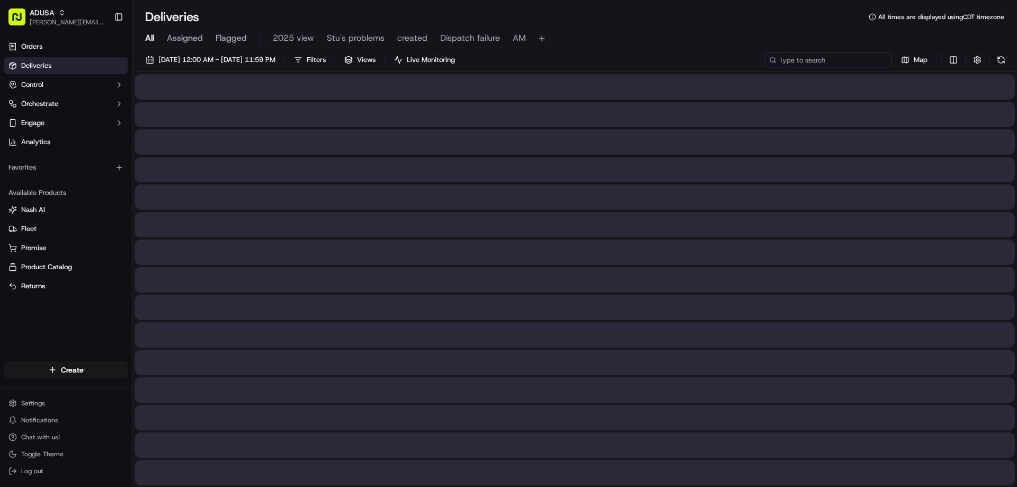
paste input "m716235379"
click at [788, 55] on input "m716235379" at bounding box center [828, 59] width 127 height 15
type input "m716235379"
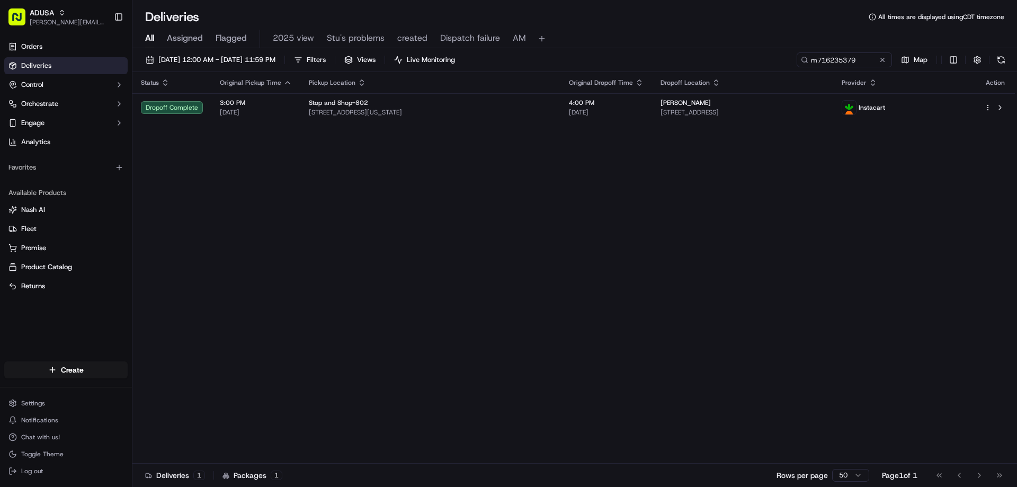
drag, startPoint x: 998, startPoint y: 107, endPoint x: 973, endPoint y: 214, distance: 109.3
click at [964, 211] on div "Status Original Pickup Time Pickup Location Original Dropoff Time Dropoff Locat…" at bounding box center [573, 267] width 882 height 391
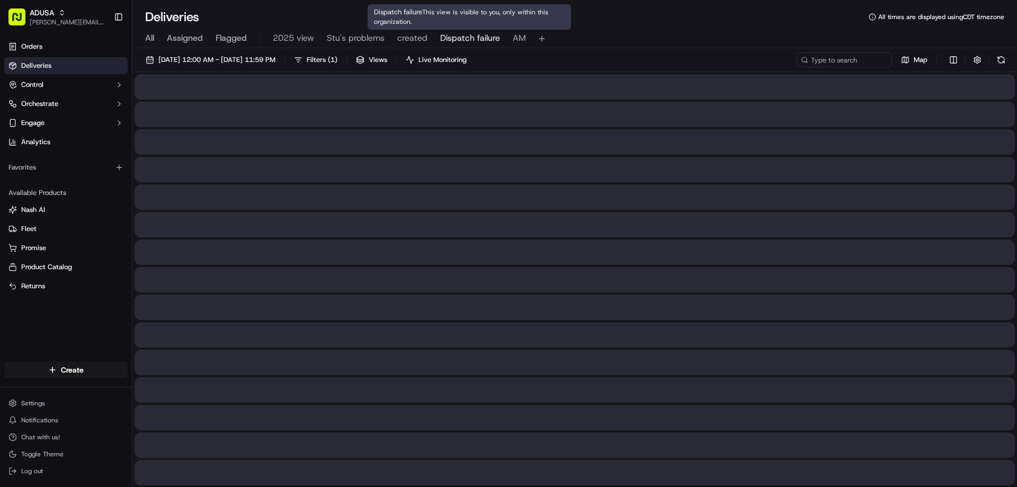
click at [477, 43] on span "Dispatch failure" at bounding box center [470, 38] width 60 height 13
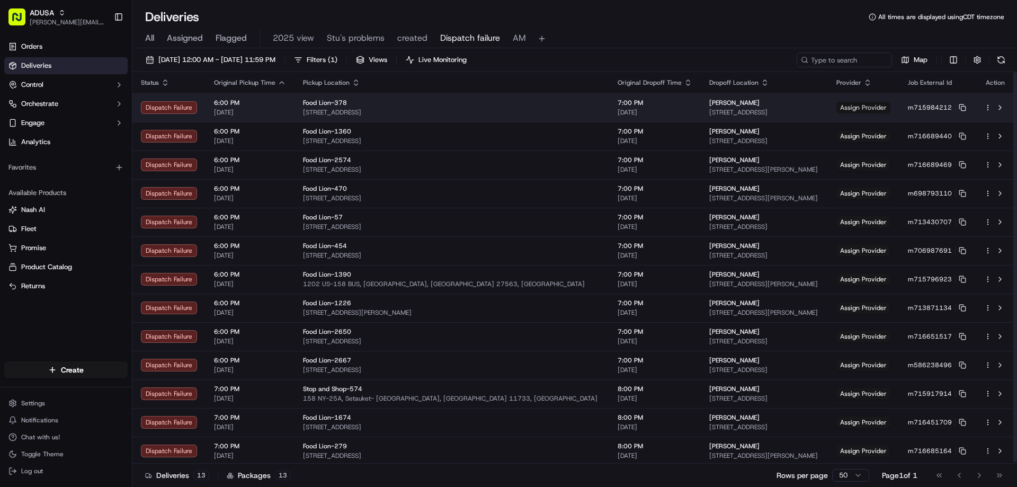
click at [865, 107] on span "Assign Provider" at bounding box center [863, 108] width 54 height 12
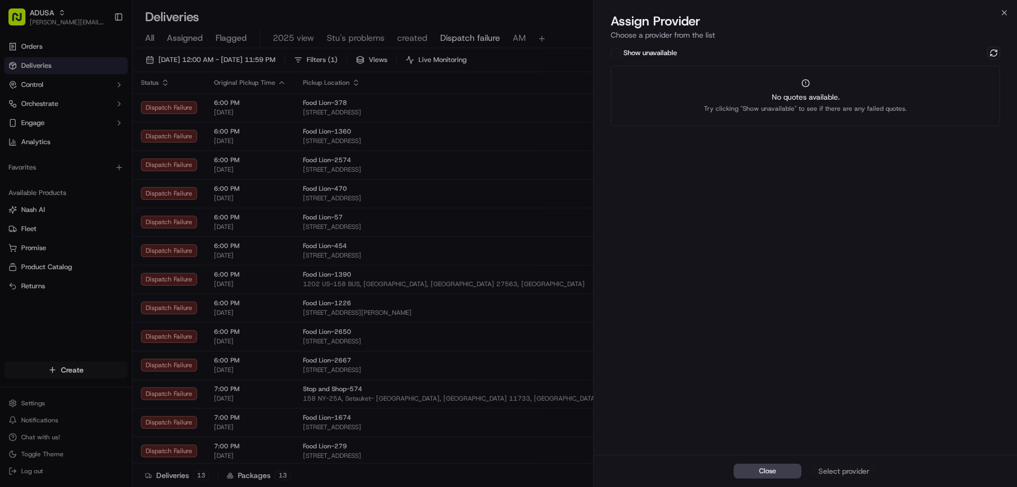
click at [898, 104] on span "Try clicking "Show unavailable" to see if there are any failed quotes." at bounding box center [805, 108] width 203 height 8
click at [996, 55] on button at bounding box center [993, 53] width 13 height 13
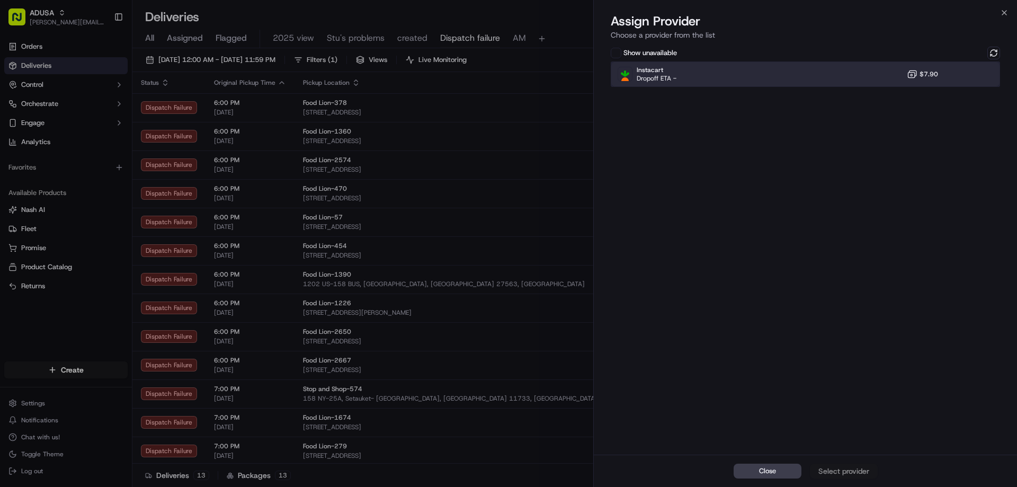
click at [901, 75] on div "Instacart Dropoff ETA - $7.90" at bounding box center [805, 73] width 389 height 25
click at [852, 475] on div "Assign Provider" at bounding box center [844, 470] width 52 height 11
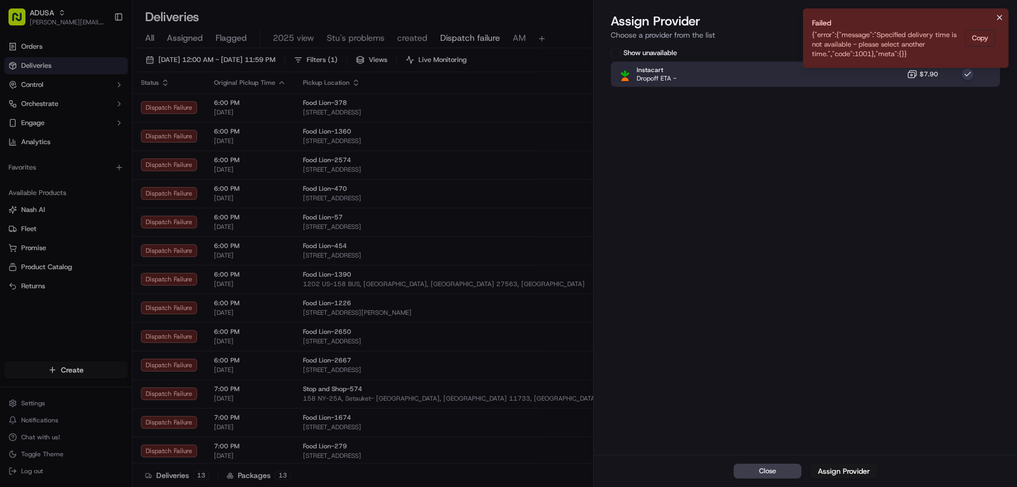
click at [997, 15] on icon "Notifications (F8)" at bounding box center [999, 17] width 4 height 4
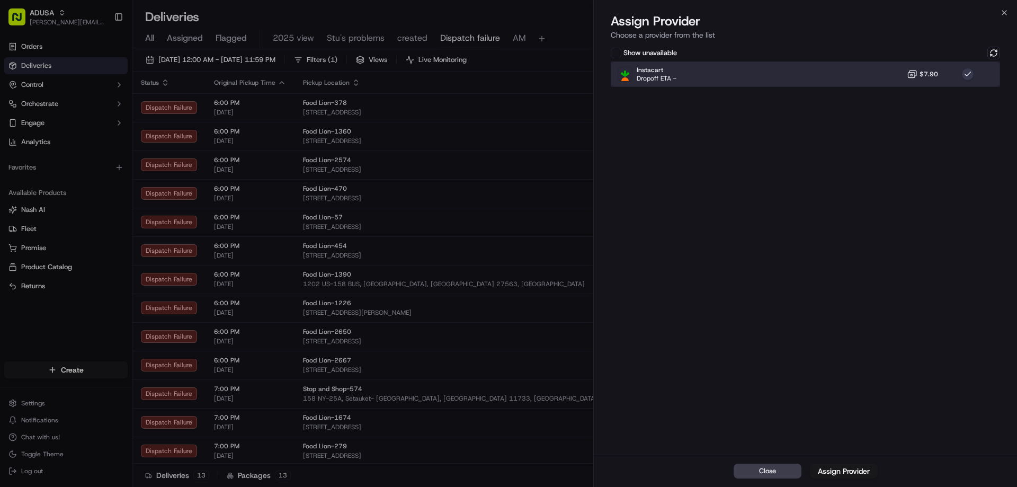
click at [889, 83] on div "Instacart Dropoff ETA - $7.90" at bounding box center [805, 73] width 389 height 25
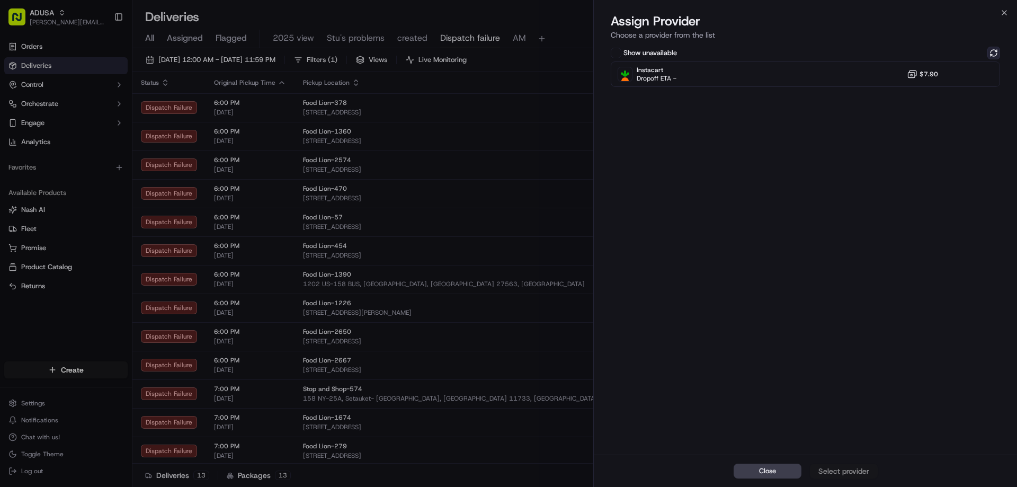
click at [996, 48] on button at bounding box center [993, 53] width 13 height 13
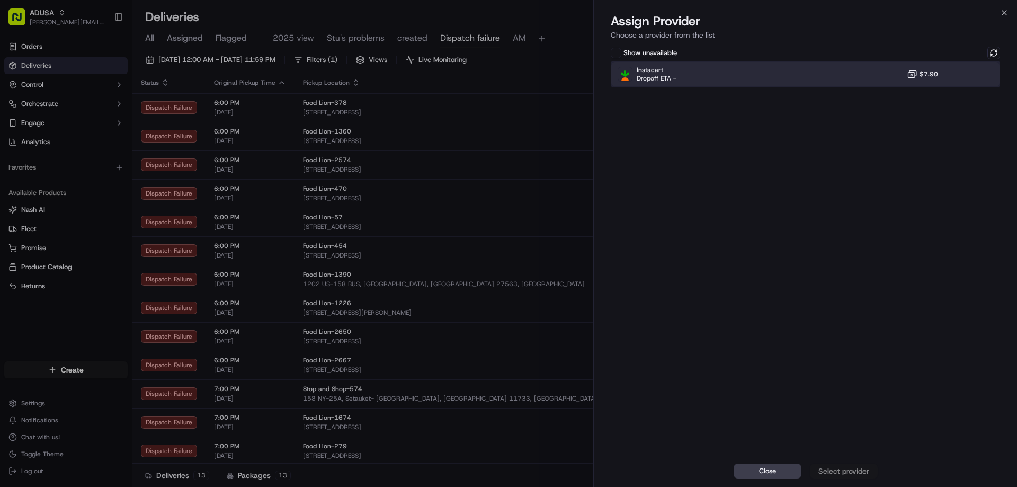
drag, startPoint x: 864, startPoint y: 73, endPoint x: 845, endPoint y: 121, distance: 51.3
click at [862, 74] on div "Instacart Dropoff ETA - $7.90" at bounding box center [805, 73] width 389 height 25
click at [842, 470] on div "Assign Provider" at bounding box center [844, 470] width 52 height 11
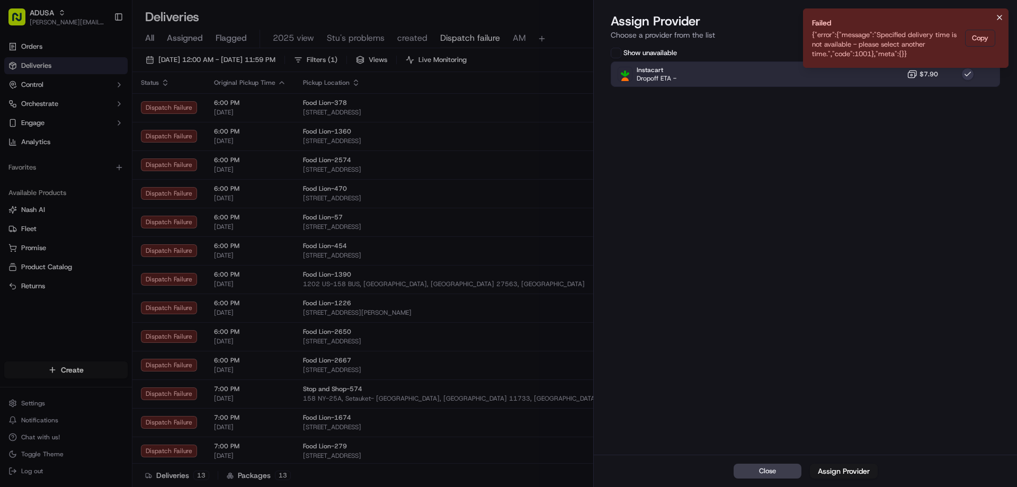
click at [998, 15] on icon "Notifications (F8)" at bounding box center [999, 17] width 8 height 8
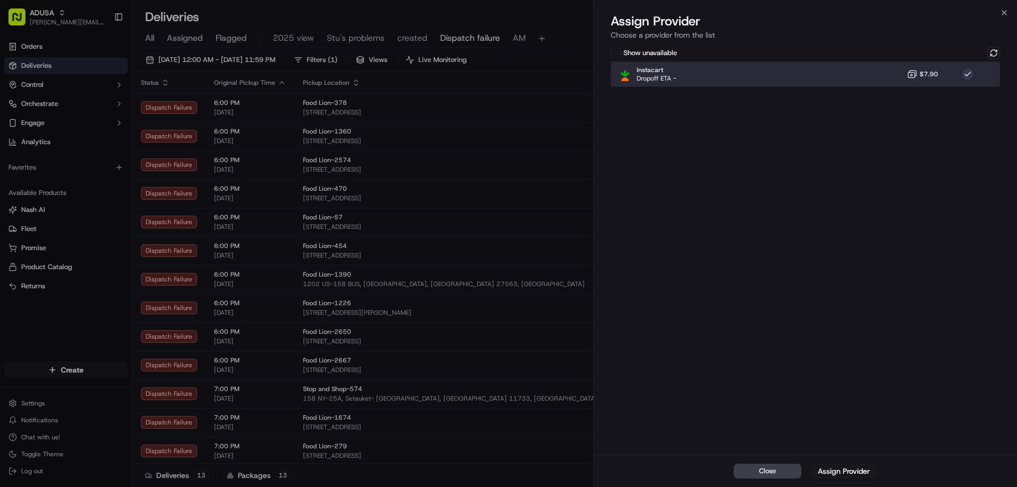
drag, startPoint x: 884, startPoint y: 68, endPoint x: 887, endPoint y: 73, distance: 6.2
click at [884, 68] on div "Instacart Dropoff ETA - $7.90" at bounding box center [805, 73] width 389 height 25
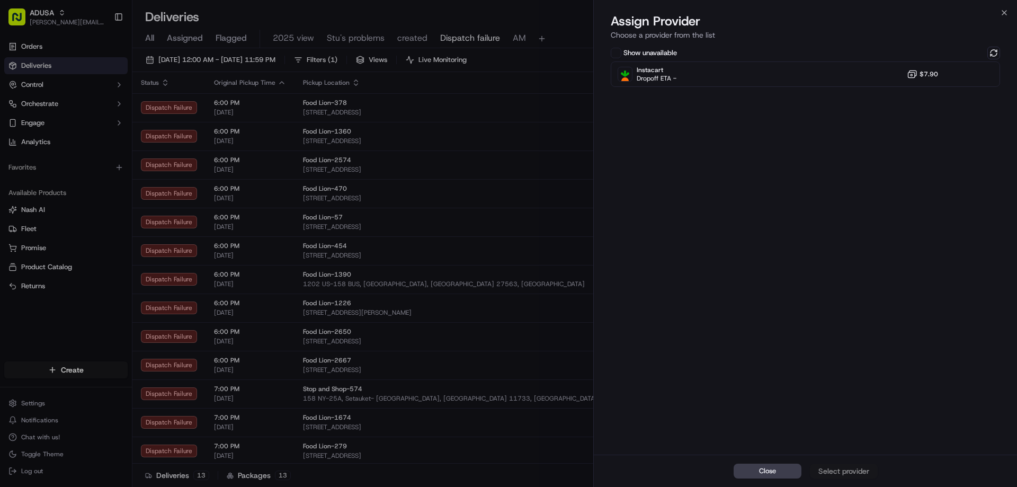
click at [986, 49] on div "Show unavailable" at bounding box center [805, 53] width 389 height 13
click at [987, 53] on button at bounding box center [993, 53] width 13 height 13
click at [1002, 12] on icon "button" at bounding box center [1004, 12] width 8 height 8
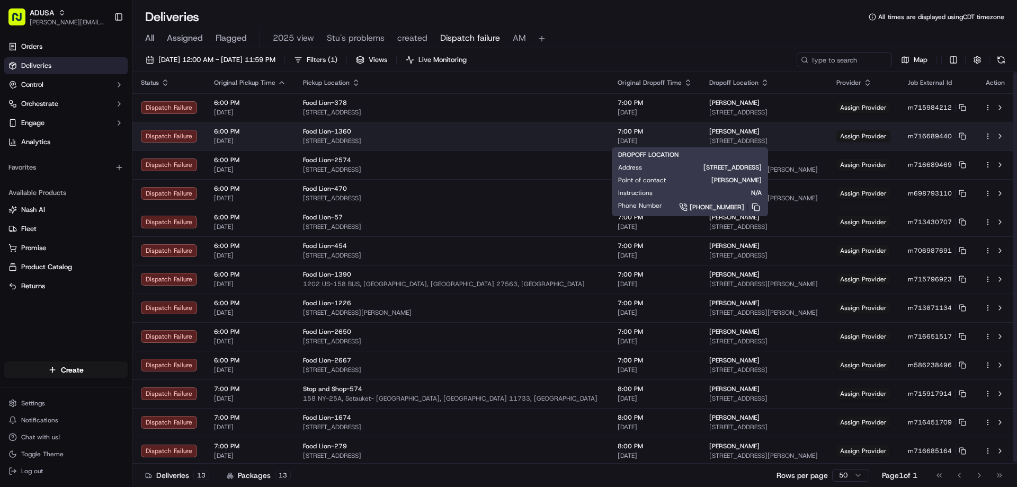
click at [709, 140] on span "1507 East Ave, High Point, NC 27260, US" at bounding box center [764, 141] width 110 height 8
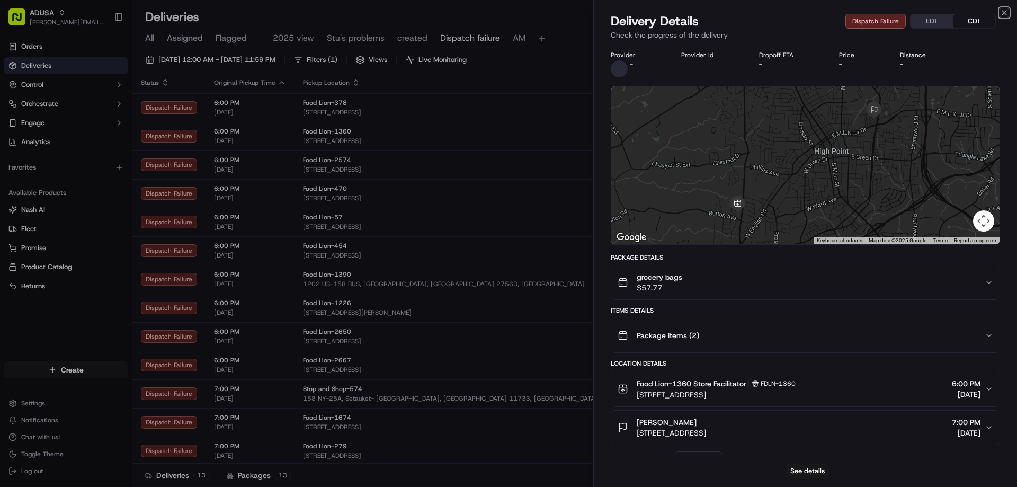
drag, startPoint x: 1002, startPoint y: 10, endPoint x: 997, endPoint y: 19, distance: 11.2
click at [1002, 11] on icon "button" at bounding box center [1004, 12] width 8 height 8
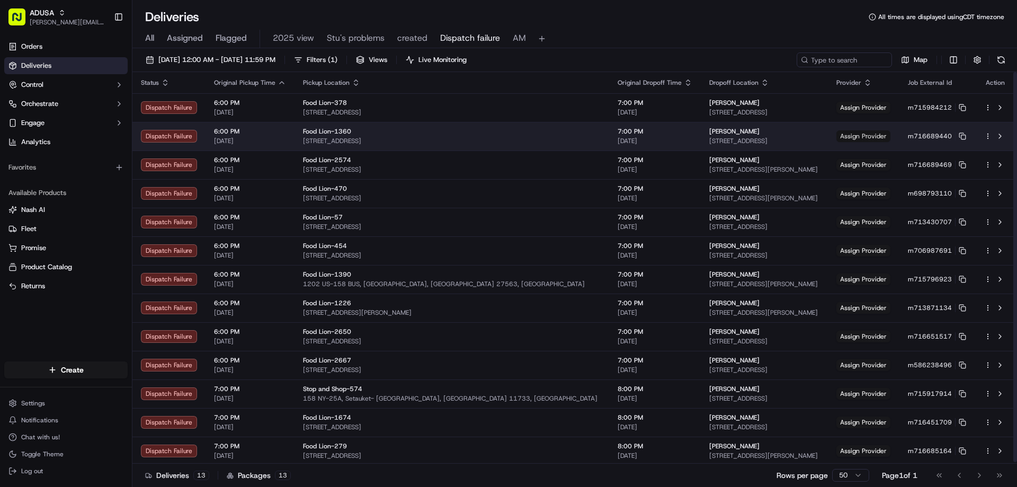
click at [842, 138] on span "Assign Provider" at bounding box center [863, 136] width 54 height 12
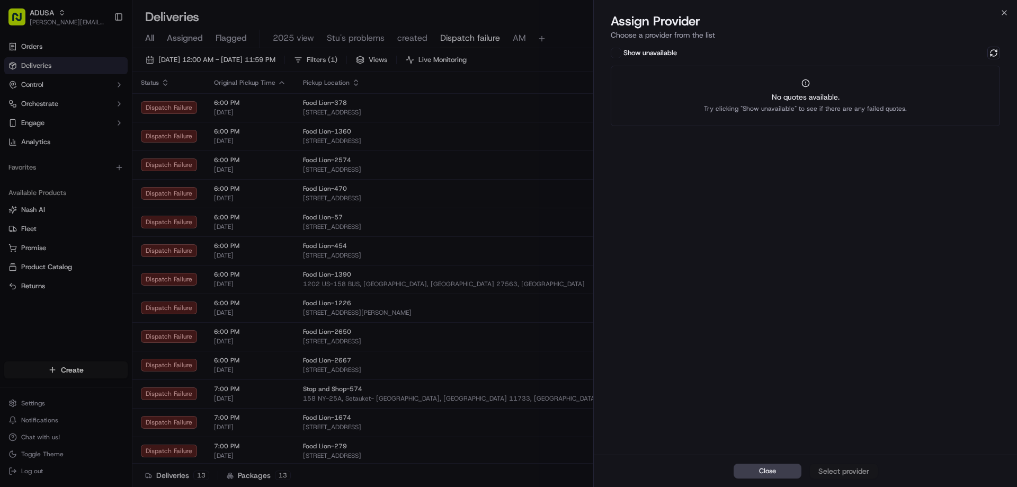
click at [993, 60] on div "Show unavailable No quotes available. Try clicking "Show unavailable" to see if…" at bounding box center [805, 86] width 389 height 79
click at [993, 53] on button at bounding box center [993, 53] width 13 height 13
click at [851, 469] on div "Close Select provider" at bounding box center [805, 470] width 423 height 32
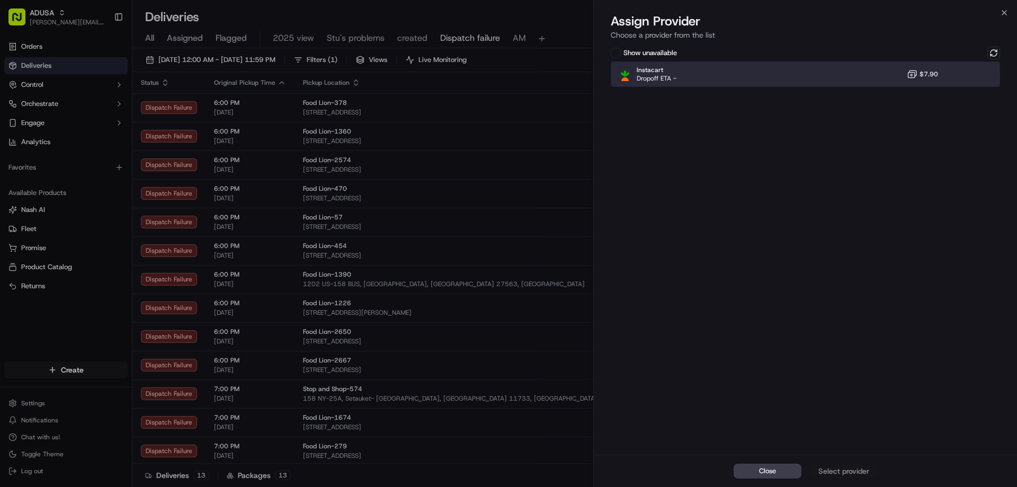
click at [840, 70] on div "Instacart Dropoff ETA - $7.90" at bounding box center [805, 73] width 389 height 25
click at [844, 479] on div "Close Assign Provider" at bounding box center [805, 470] width 423 height 32
drag, startPoint x: 846, startPoint y: 473, endPoint x: 846, endPoint y: 467, distance: 6.4
click at [846, 472] on div "Assign Provider" at bounding box center [844, 470] width 52 height 11
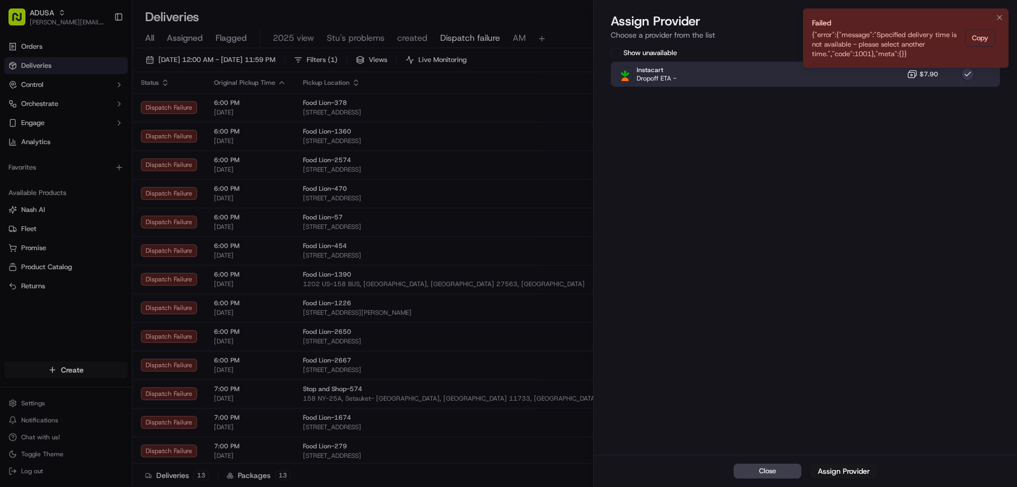
drag, startPoint x: 999, startPoint y: 19, endPoint x: 1010, endPoint y: 35, distance: 19.4
click at [999, 19] on icon "Notifications (F8)" at bounding box center [999, 17] width 8 height 8
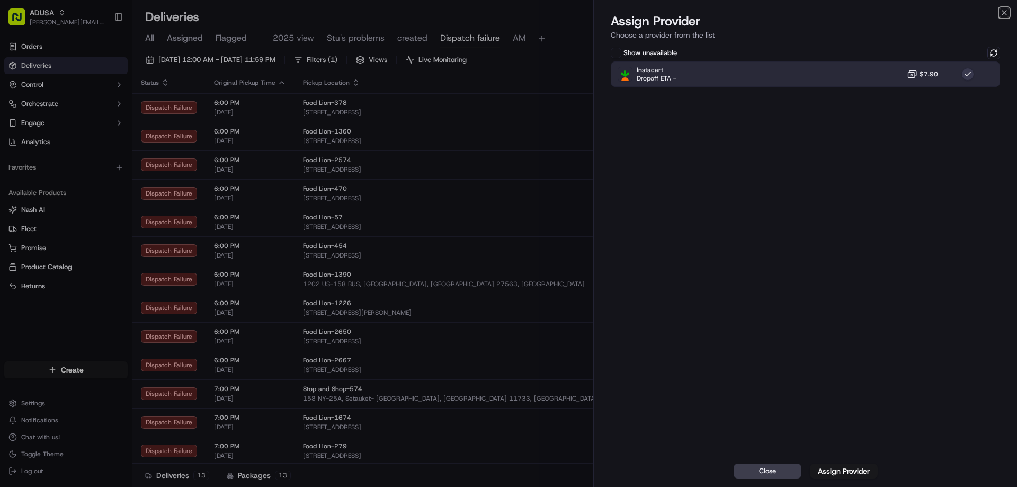
drag, startPoint x: 1004, startPoint y: 12, endPoint x: 956, endPoint y: 37, distance: 54.5
click at [1004, 12] on icon "button" at bounding box center [1004, 12] width 8 height 8
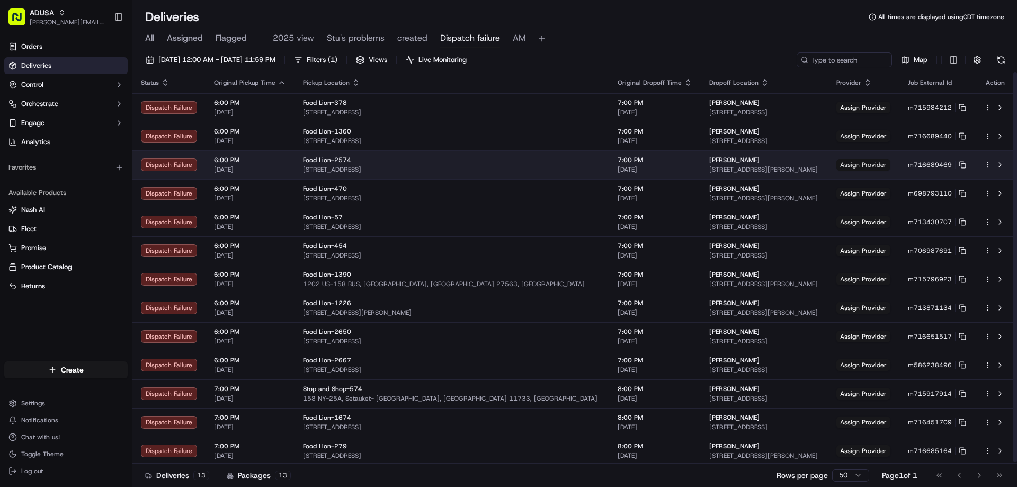
click at [856, 162] on span "Assign Provider" at bounding box center [863, 165] width 54 height 12
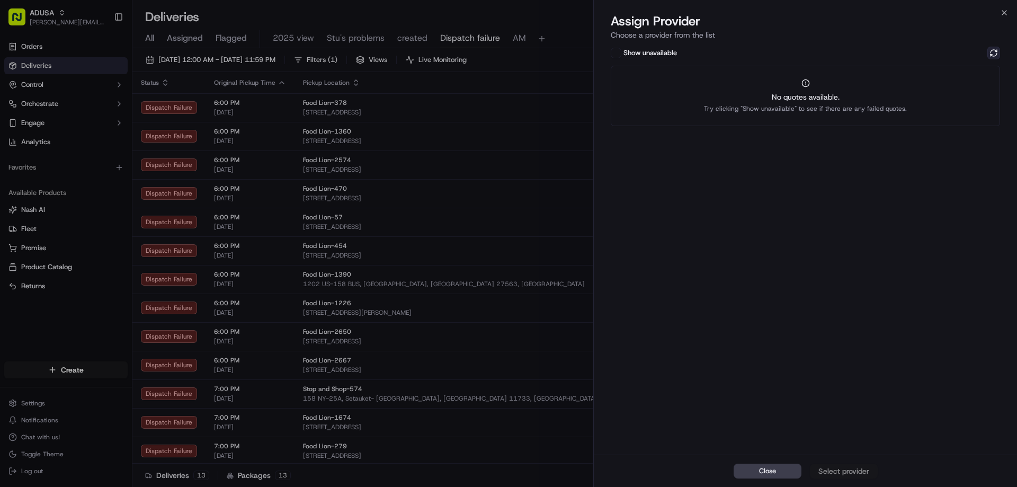
click at [995, 51] on button at bounding box center [993, 53] width 13 height 13
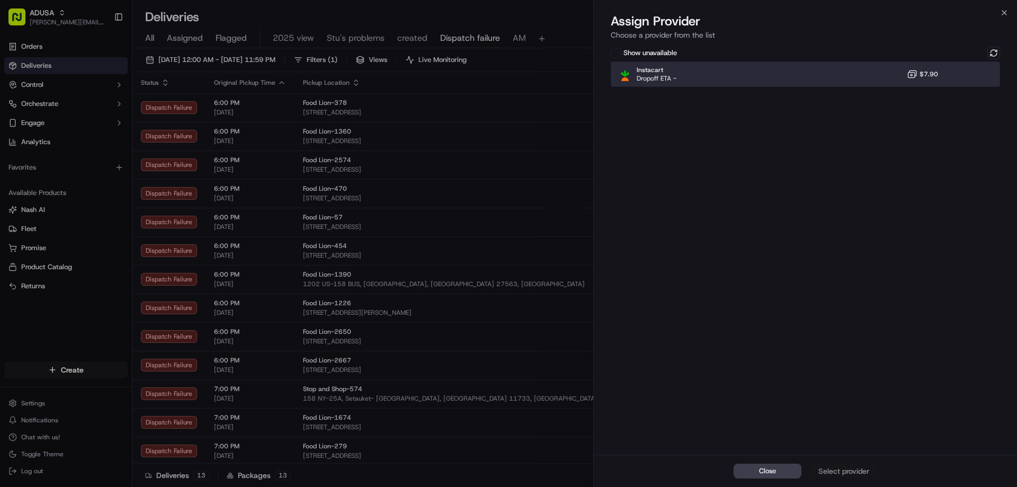
click at [837, 73] on div "Instacart Dropoff ETA - $7.90" at bounding box center [805, 73] width 389 height 25
click at [857, 470] on div "Assign Provider" at bounding box center [844, 470] width 52 height 11
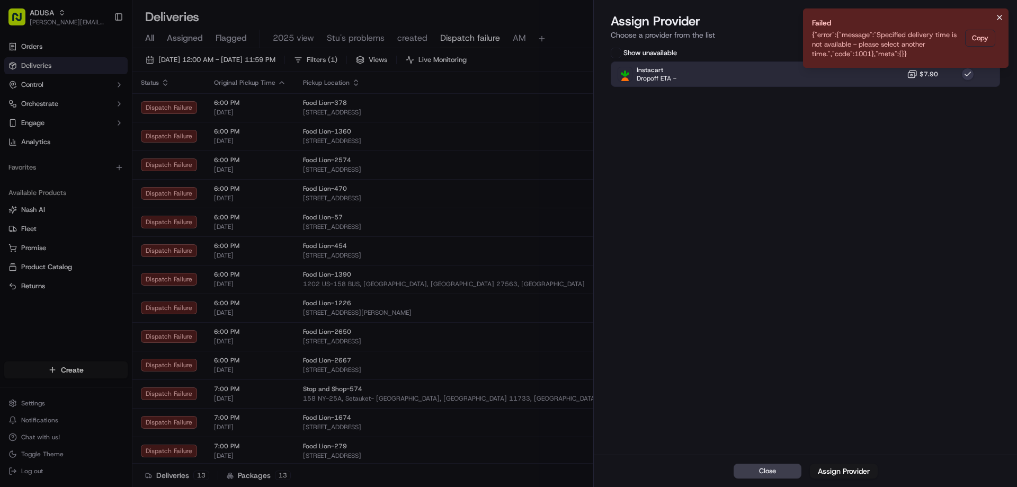
click at [1000, 20] on icon "Notifications (F8)" at bounding box center [999, 17] width 8 height 8
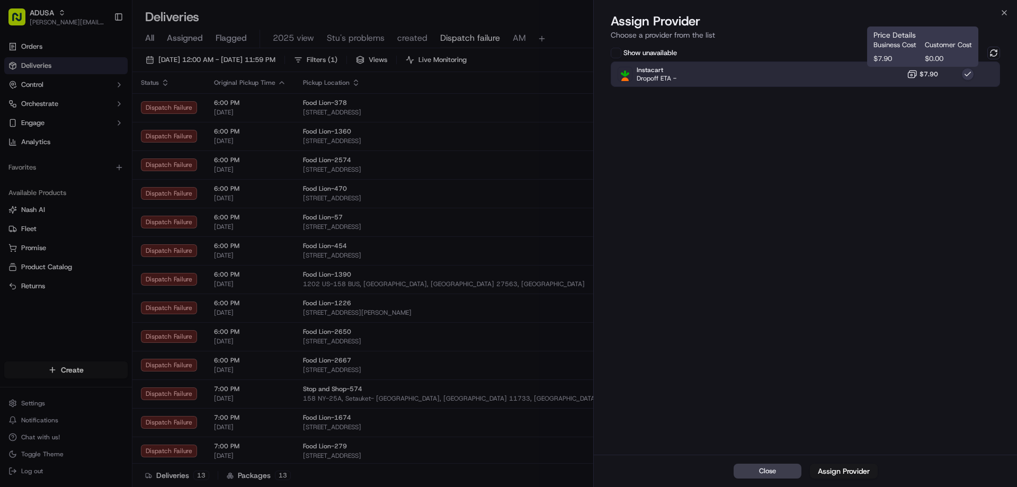
click at [918, 70] on button "$7.90" at bounding box center [922, 74] width 31 height 11
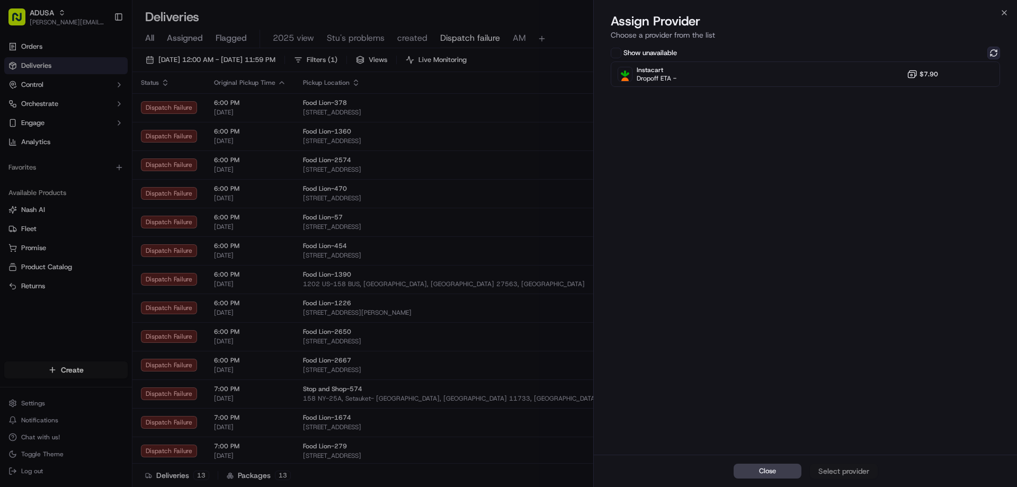
click at [993, 50] on button at bounding box center [993, 53] width 13 height 13
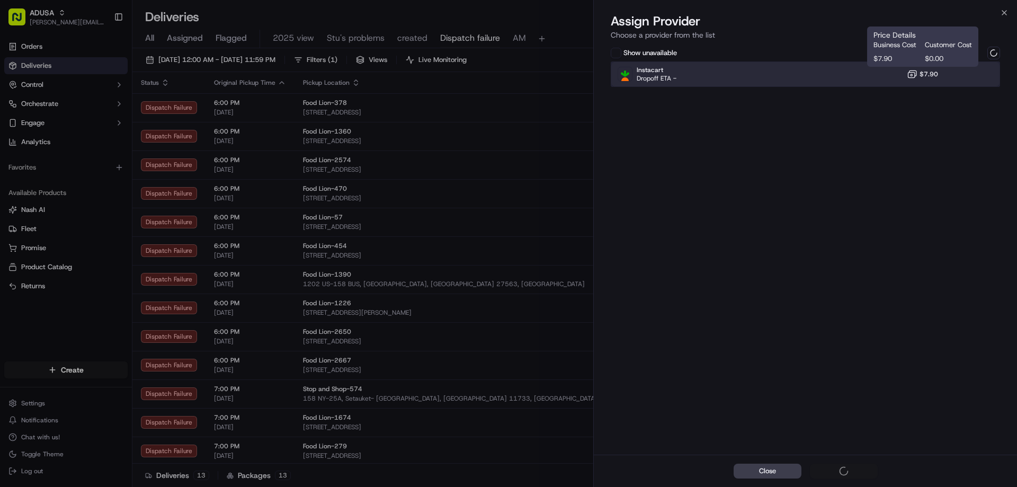
click at [838, 78] on div "Instacart Dropoff ETA - $7.90" at bounding box center [805, 73] width 389 height 25
click at [829, 472] on div "Close Select provider" at bounding box center [805, 470] width 423 height 32
click at [926, 78] on button "$7.90" at bounding box center [922, 74] width 31 height 11
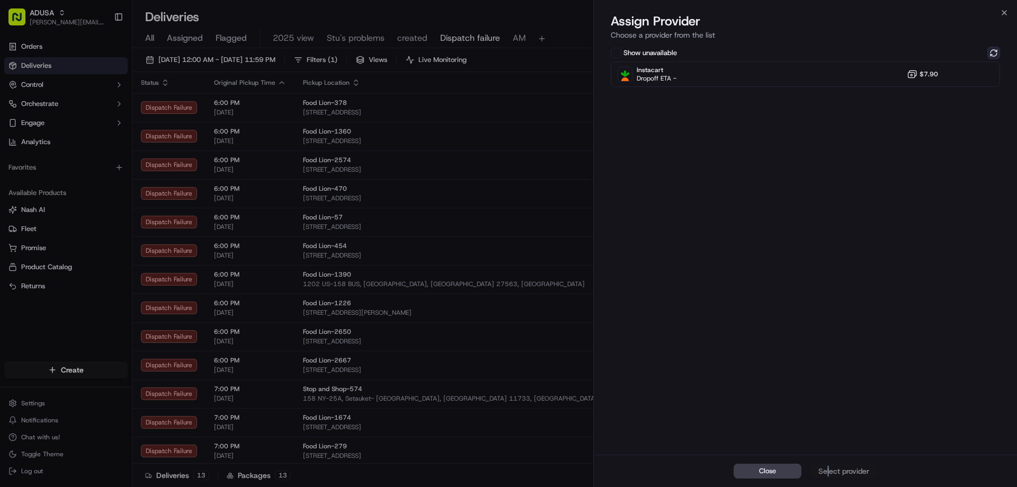
click at [996, 54] on button at bounding box center [993, 53] width 13 height 13
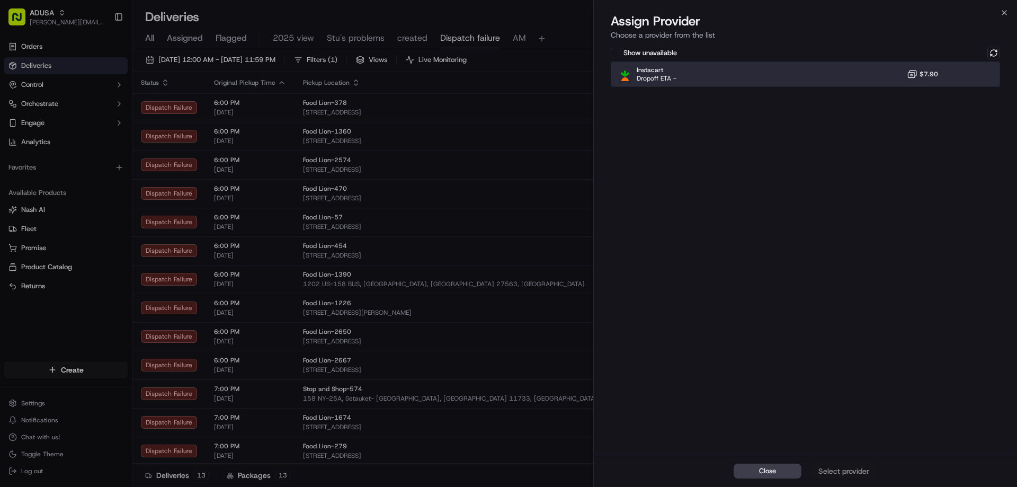
click at [889, 75] on div "Instacart Dropoff ETA - $7.90" at bounding box center [805, 73] width 389 height 25
click at [849, 470] on div "Assign Provider" at bounding box center [844, 470] width 52 height 11
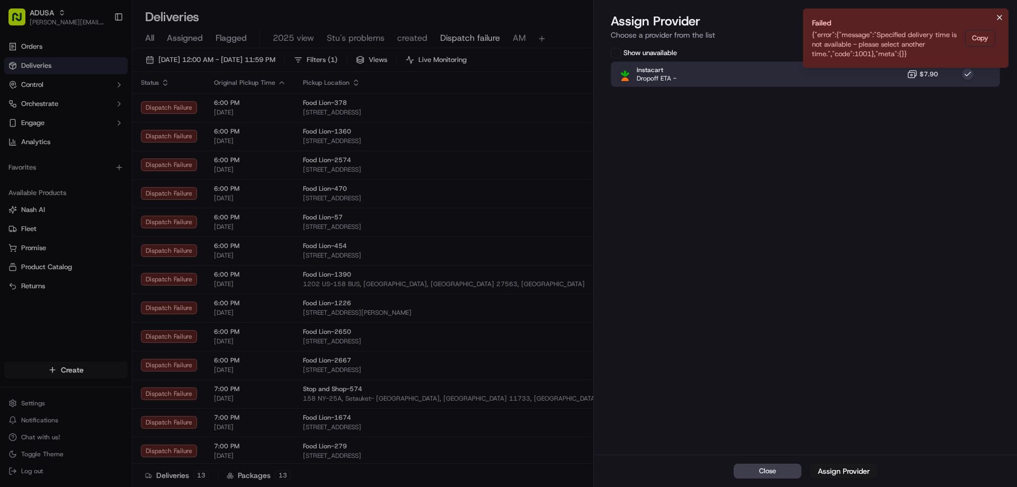
click at [999, 14] on icon "Notifications (F8)" at bounding box center [999, 17] width 8 height 8
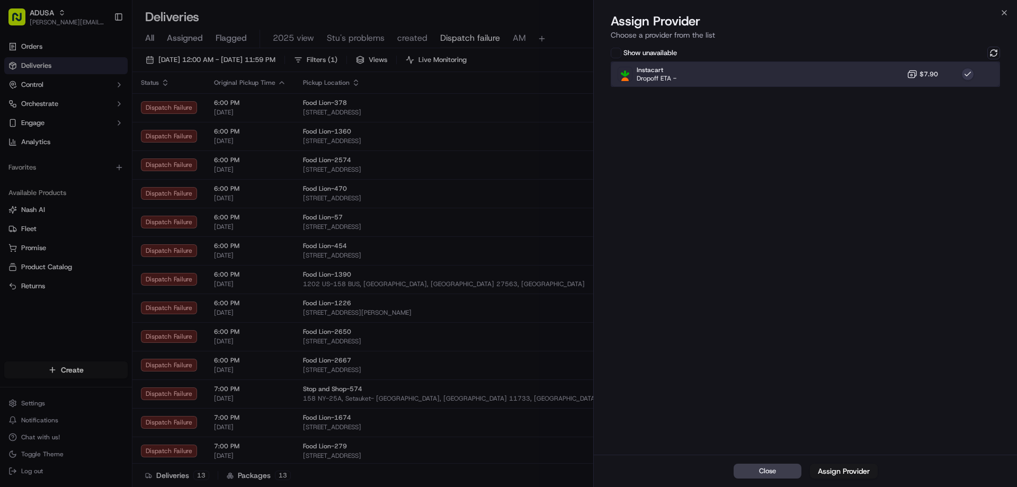
click at [890, 78] on div "Instacart Dropoff ETA - $7.90" at bounding box center [805, 73] width 389 height 25
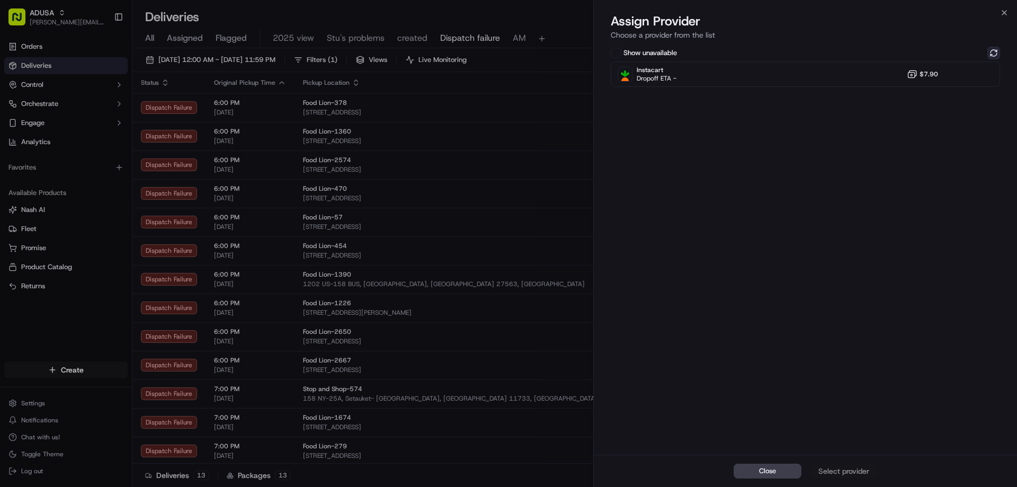
click at [994, 52] on button at bounding box center [993, 53] width 13 height 13
click at [1005, 13] on icon "button" at bounding box center [1004, 12] width 8 height 8
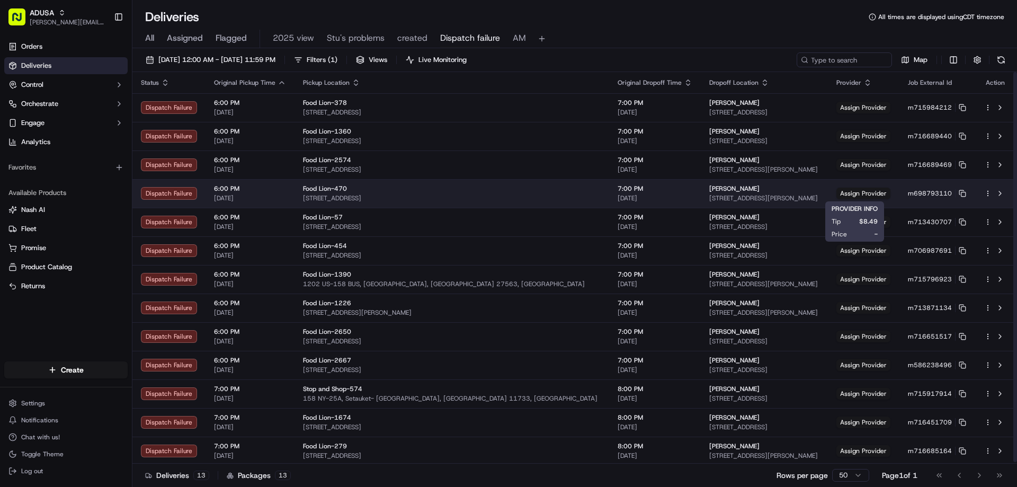
click at [844, 187] on td "Assign Provider" at bounding box center [863, 193] width 71 height 29
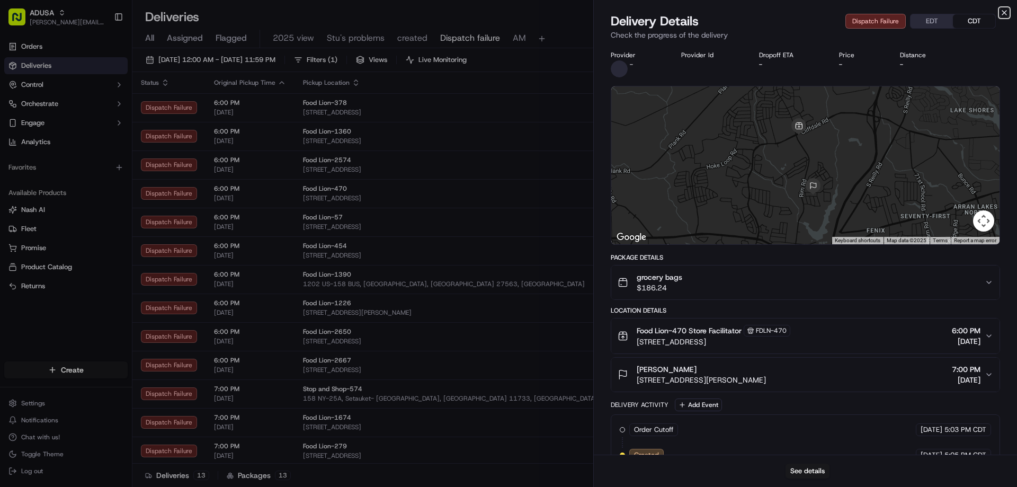
click at [1006, 11] on icon "button" at bounding box center [1004, 13] width 4 height 4
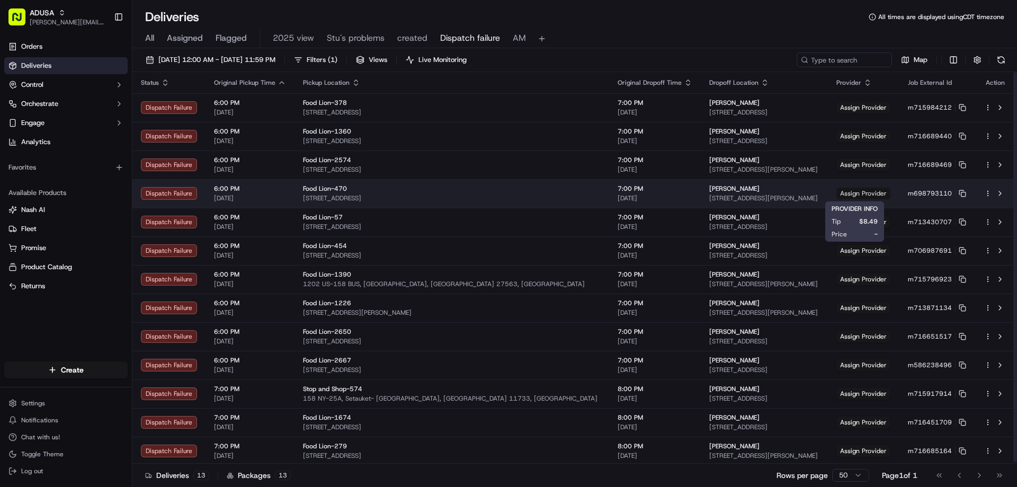
click at [861, 195] on span "Assign Provider" at bounding box center [863, 193] width 54 height 12
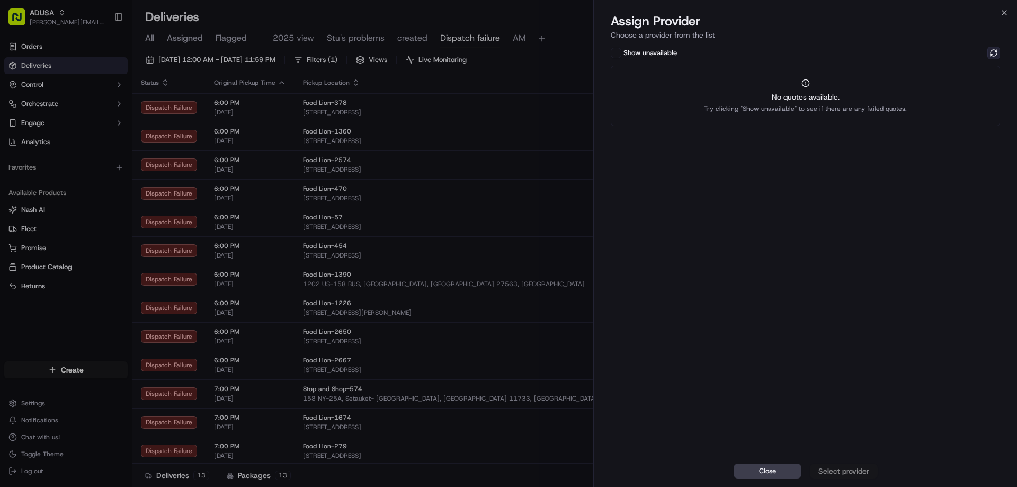
click at [991, 53] on button at bounding box center [993, 53] width 13 height 13
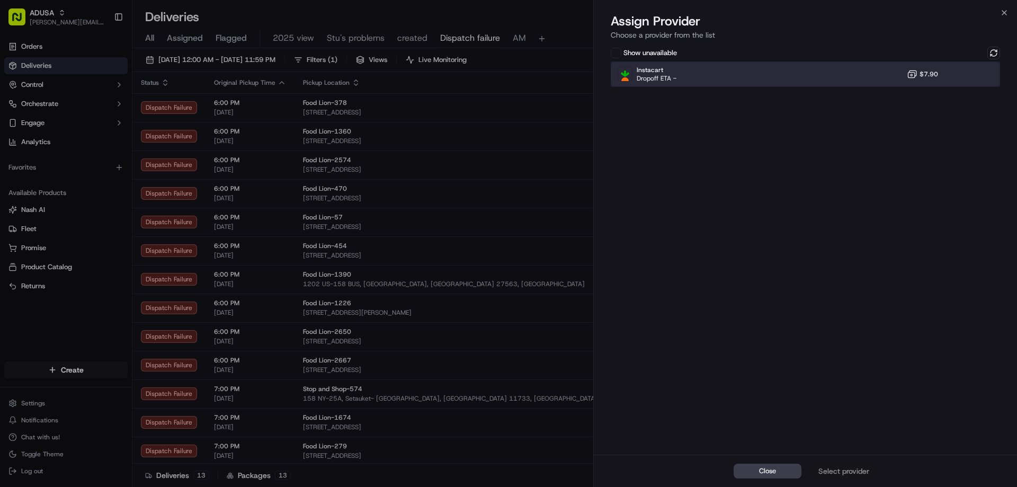
click at [830, 75] on div "Instacart Dropoff ETA - $7.90" at bounding box center [805, 73] width 389 height 25
drag, startPoint x: 845, startPoint y: 462, endPoint x: 844, endPoint y: 470, distance: 8.5
click at [844, 462] on div "Close Assign Provider" at bounding box center [805, 470] width 423 height 32
click at [844, 471] on div "Assign Provider" at bounding box center [844, 470] width 52 height 11
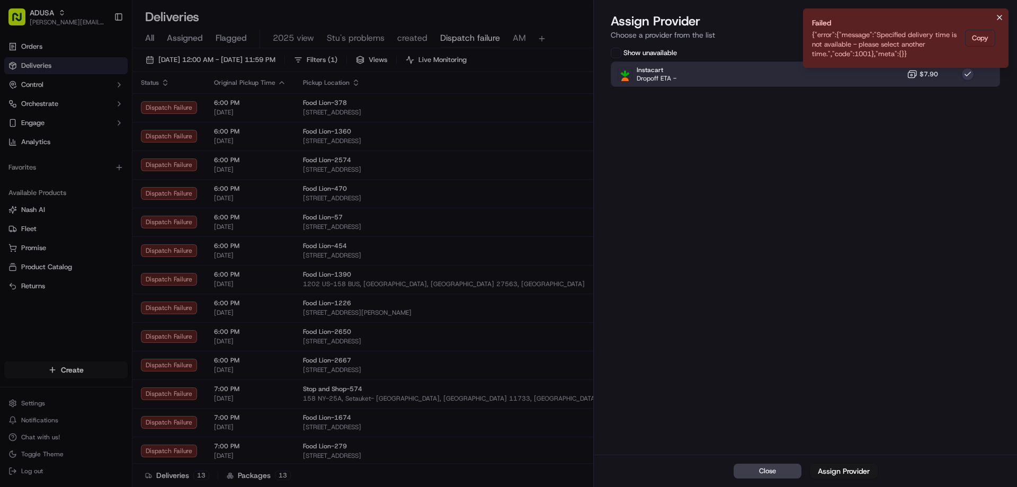
click at [1001, 16] on icon "Notifications (F8)" at bounding box center [999, 17] width 4 height 4
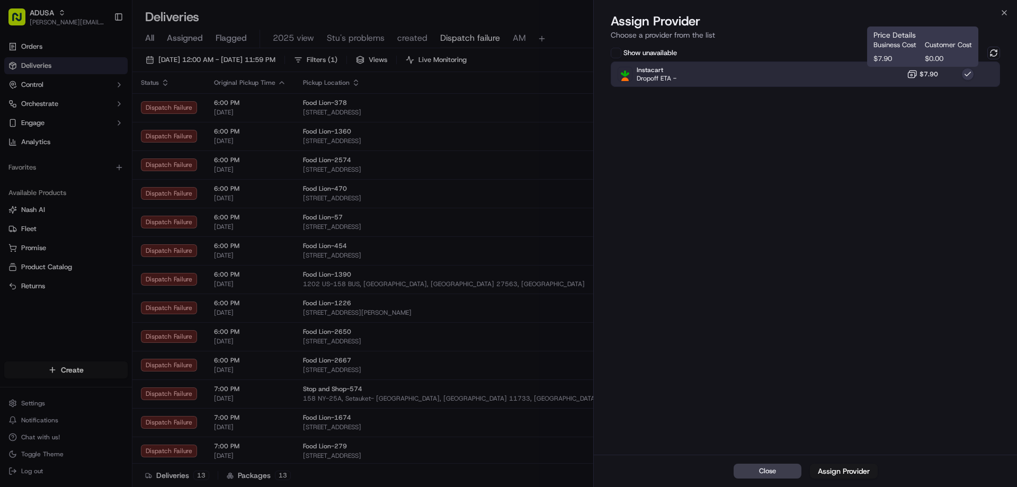
drag, startPoint x: 916, startPoint y: 74, endPoint x: 980, endPoint y: 62, distance: 65.2
click at [917, 74] on icon at bounding box center [912, 74] width 11 height 11
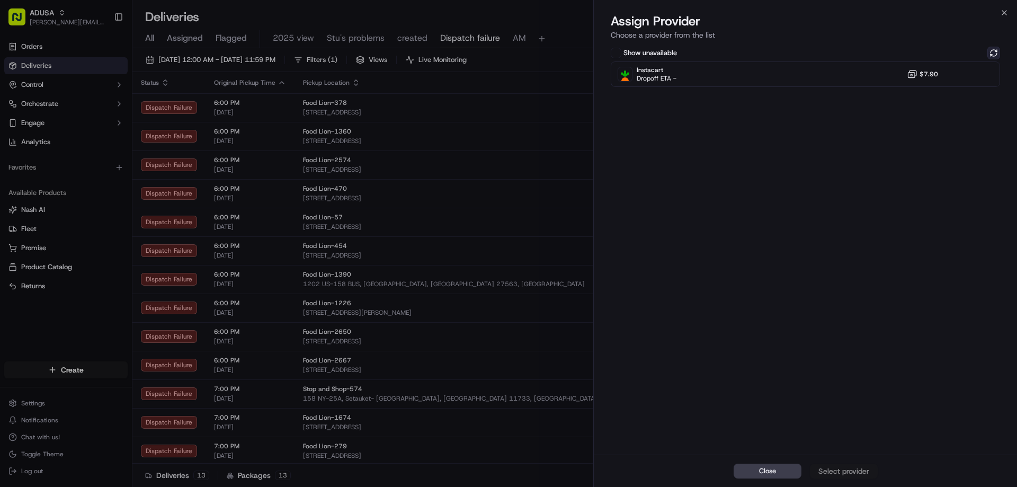
click at [995, 51] on button at bounding box center [993, 53] width 13 height 13
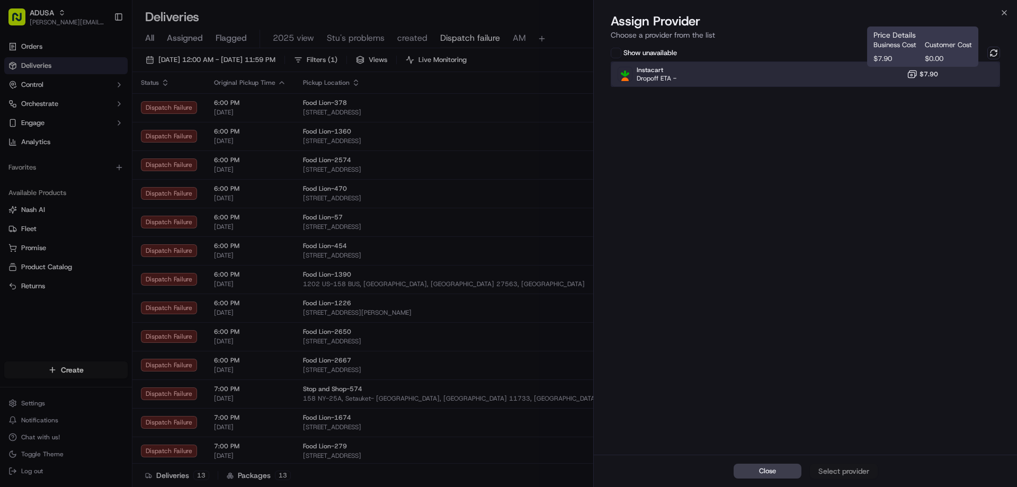
click at [876, 75] on div "Instacart Dropoff ETA - $7.90" at bounding box center [805, 73] width 389 height 25
click at [862, 478] on div "Close Assign Provider" at bounding box center [805, 470] width 423 height 32
click at [862, 472] on div "Assign Provider" at bounding box center [844, 470] width 52 height 11
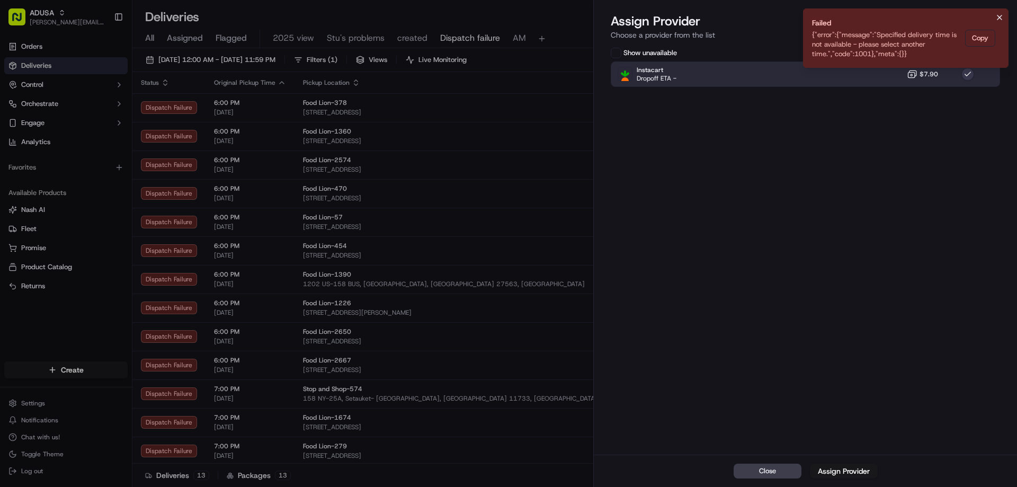
click at [998, 16] on icon "Notifications (F8)" at bounding box center [999, 17] width 4 height 4
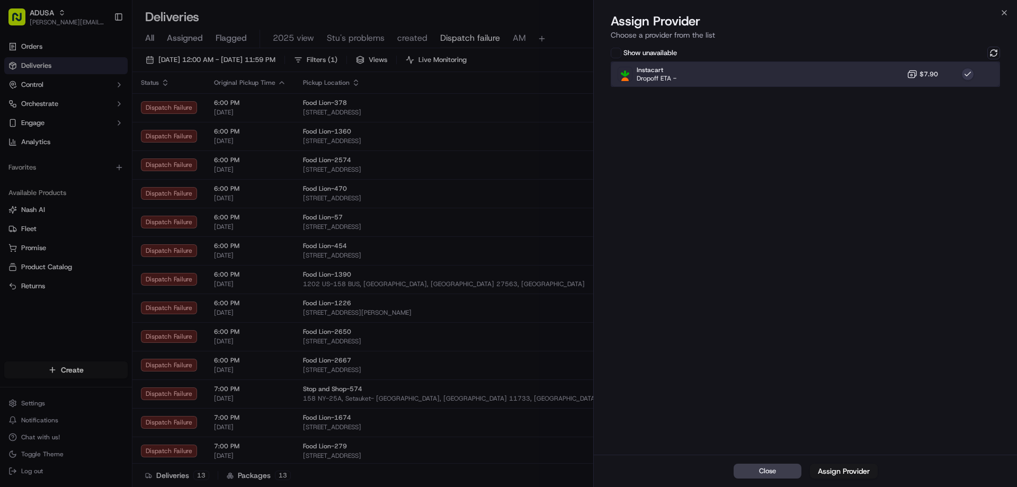
drag, startPoint x: 892, startPoint y: 67, endPoint x: 920, endPoint y: 67, distance: 28.6
click at [892, 68] on div "Instacart Dropoff ETA - $7.90" at bounding box center [805, 73] width 389 height 25
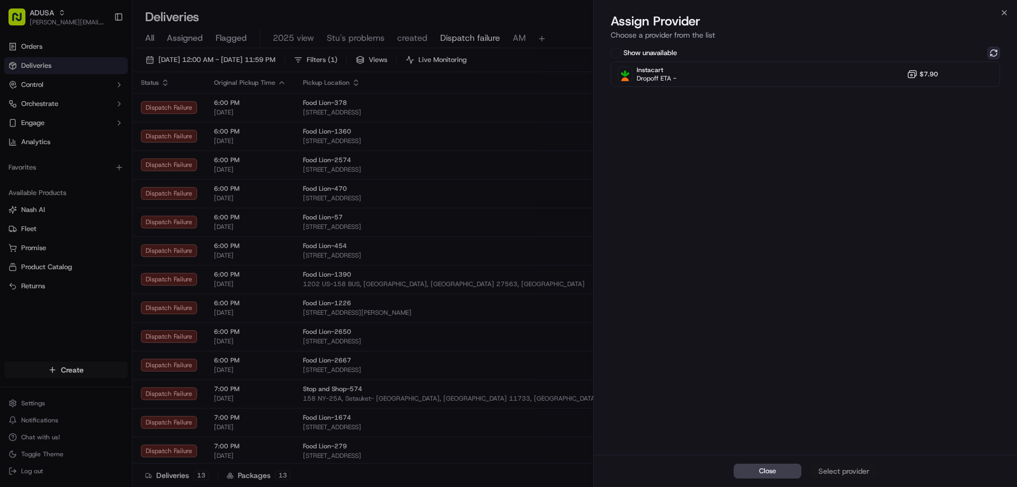
click at [992, 49] on button at bounding box center [993, 53] width 13 height 13
click at [996, 51] on button at bounding box center [993, 53] width 13 height 13
click at [1002, 14] on icon "button" at bounding box center [1004, 12] width 8 height 8
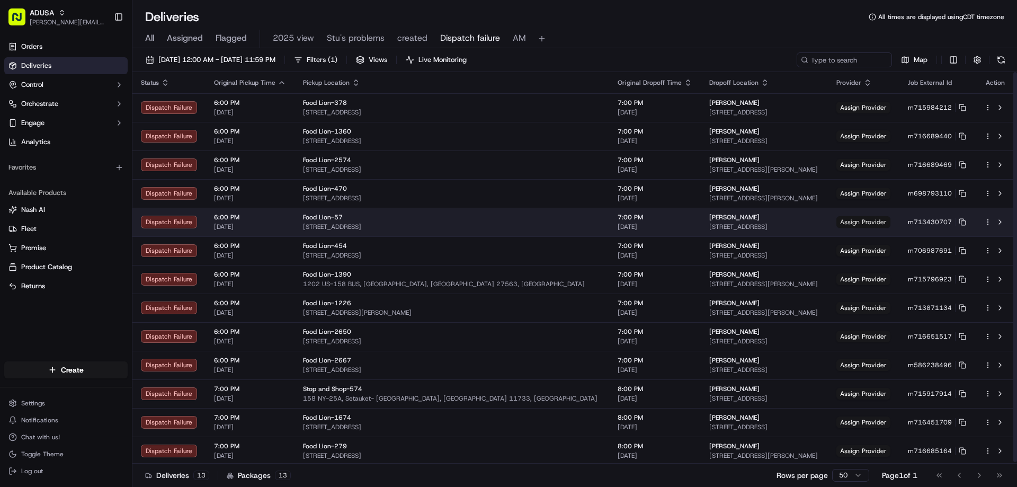
click at [849, 226] on span "Assign Provider" at bounding box center [863, 222] width 54 height 12
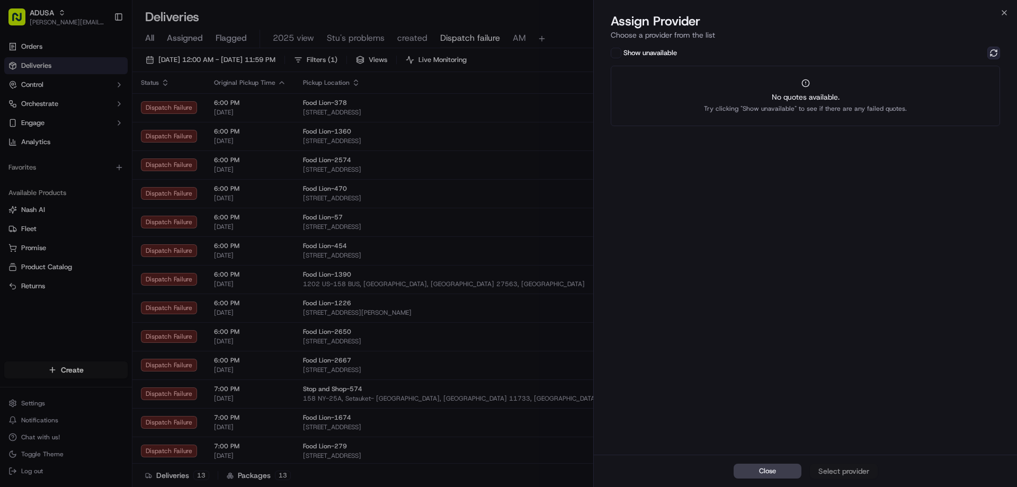
click at [992, 49] on button at bounding box center [993, 53] width 13 height 13
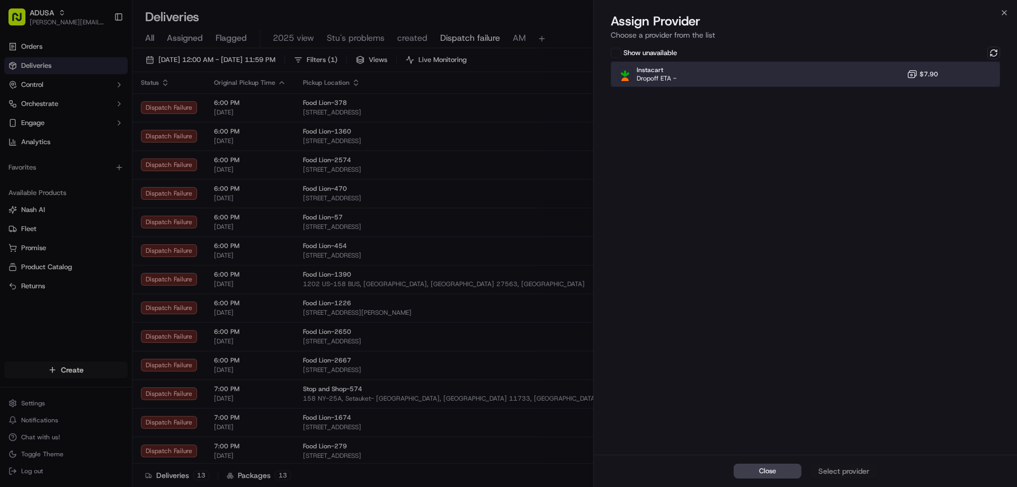
click at [864, 82] on div "Instacart Dropoff ETA - $7.90" at bounding box center [805, 73] width 389 height 25
click at [865, 473] on div "Assign Provider" at bounding box center [844, 470] width 52 height 11
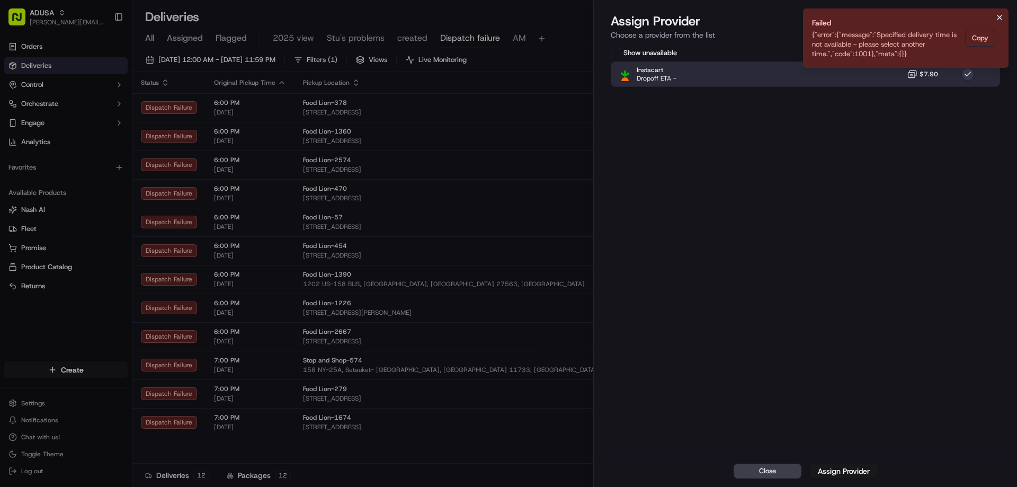
click at [998, 14] on icon "Notifications (F8)" at bounding box center [999, 17] width 8 height 8
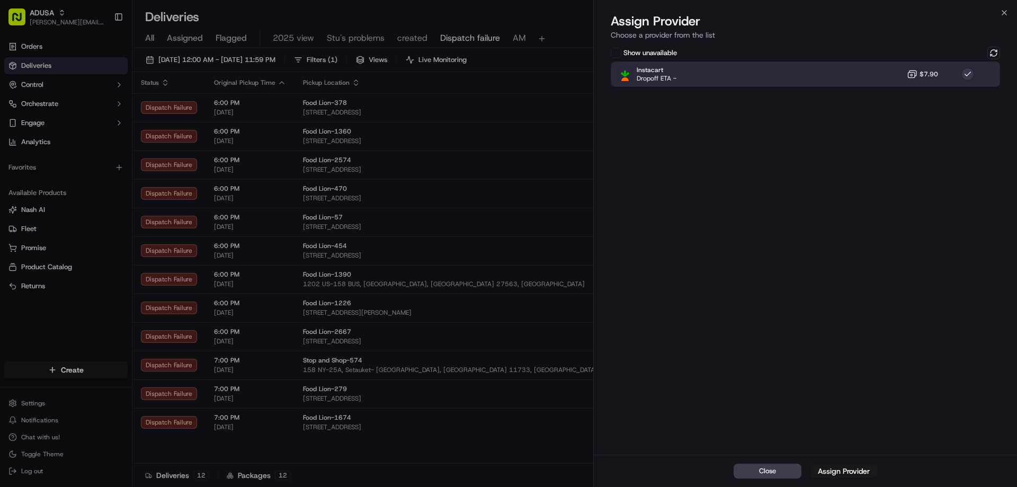
drag, startPoint x: 994, startPoint y: 51, endPoint x: 908, endPoint y: 65, distance: 87.4
click at [993, 51] on button at bounding box center [993, 53] width 13 height 13
click at [880, 69] on div "Instacart Dropoff ETA - $7.90" at bounding box center [805, 73] width 389 height 25
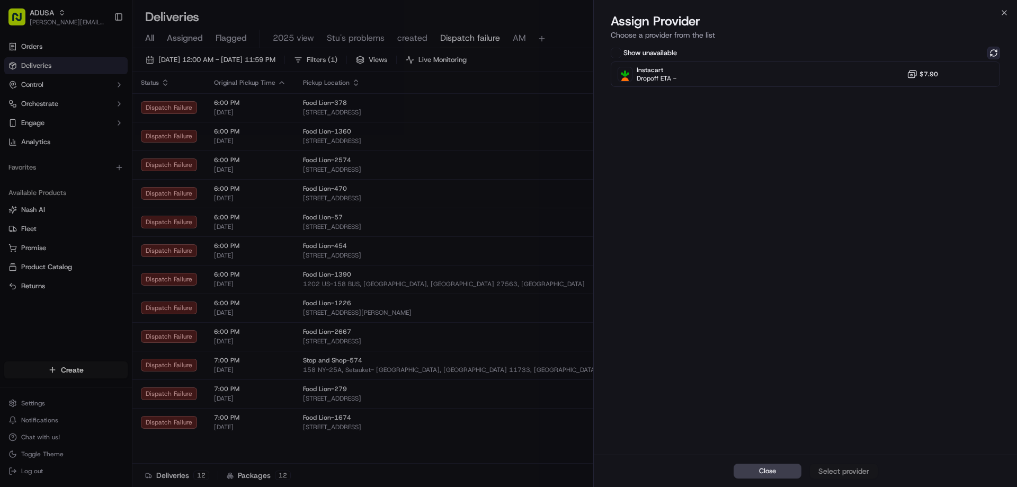
click at [993, 50] on button at bounding box center [993, 53] width 13 height 13
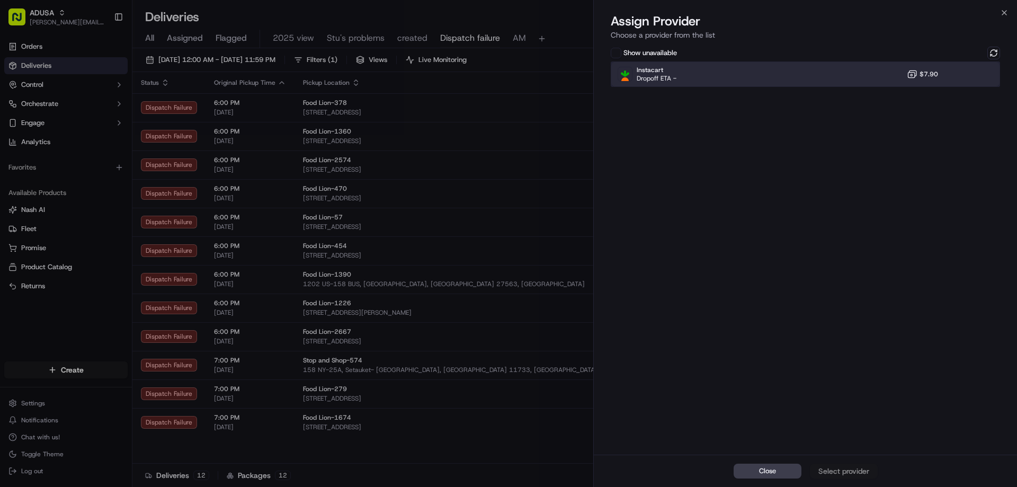
click at [873, 74] on div "Instacart Dropoff ETA - $7.90" at bounding box center [805, 73] width 389 height 25
click at [865, 464] on button "Assign Provider" at bounding box center [844, 470] width 68 height 15
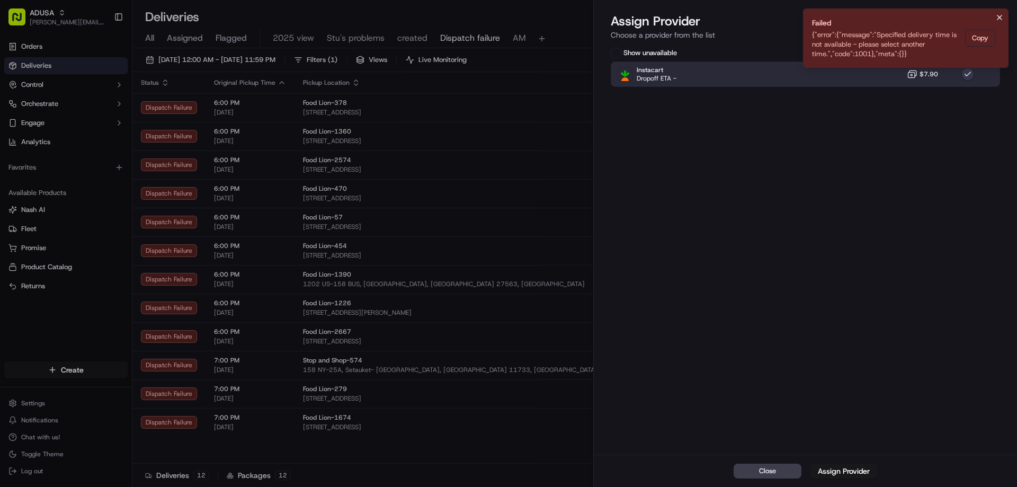
click at [1000, 22] on button "Notifications (F8)" at bounding box center [999, 17] width 13 height 13
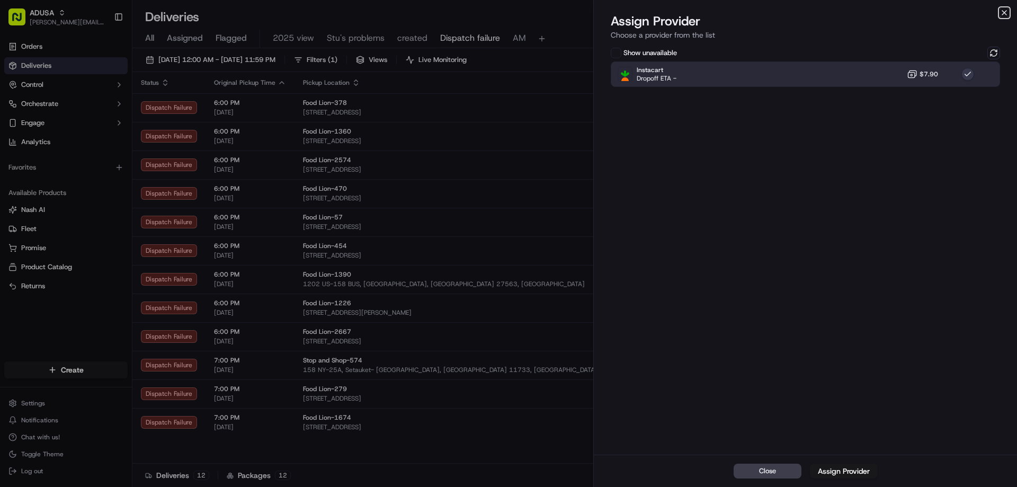
click at [1001, 14] on icon "button" at bounding box center [1004, 12] width 8 height 8
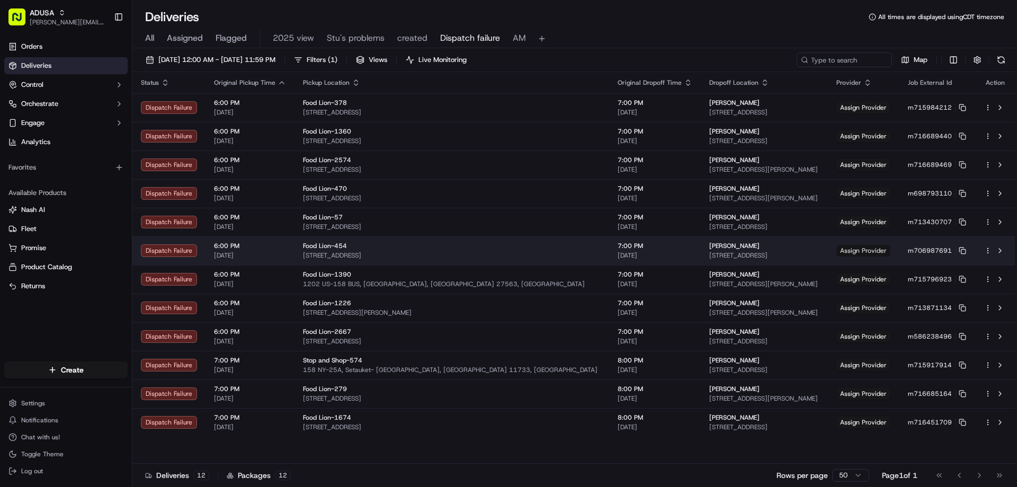
click at [855, 253] on span "Assign Provider" at bounding box center [863, 251] width 54 height 12
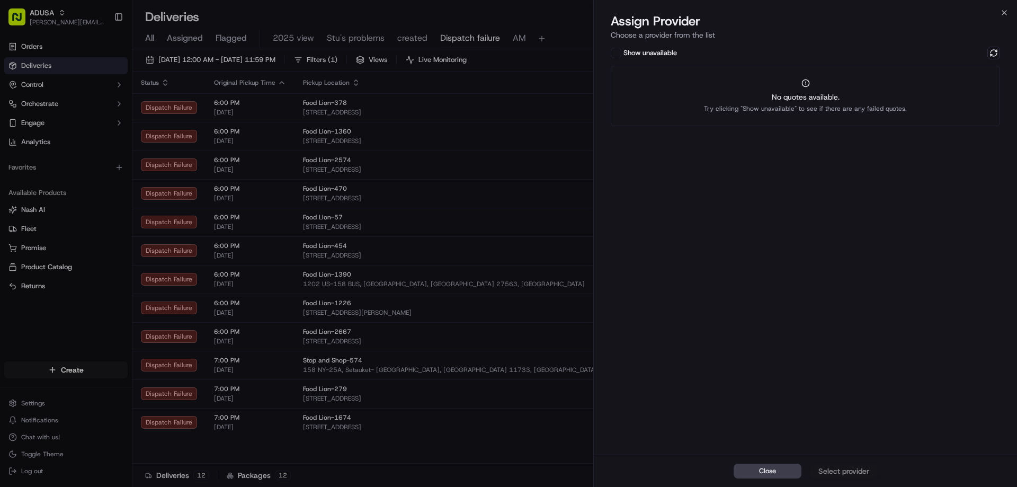
drag, startPoint x: 891, startPoint y: 100, endPoint x: 916, endPoint y: 87, distance: 27.9
click at [893, 98] on span "No quotes available." at bounding box center [805, 97] width 203 height 11
click at [989, 55] on button at bounding box center [993, 53] width 13 height 13
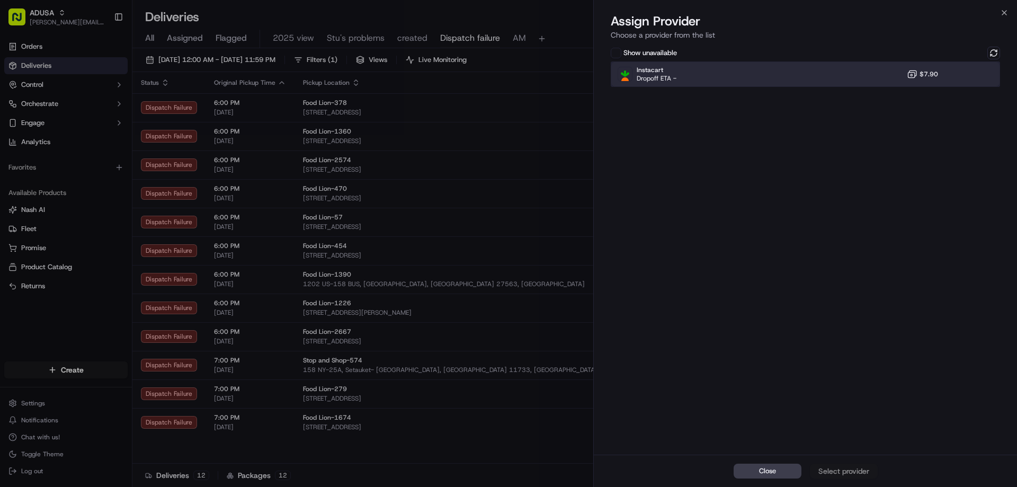
click at [870, 82] on div "Instacart Dropoff ETA - $7.90" at bounding box center [805, 73] width 389 height 25
click at [851, 474] on div "Assign Provider" at bounding box center [844, 470] width 52 height 11
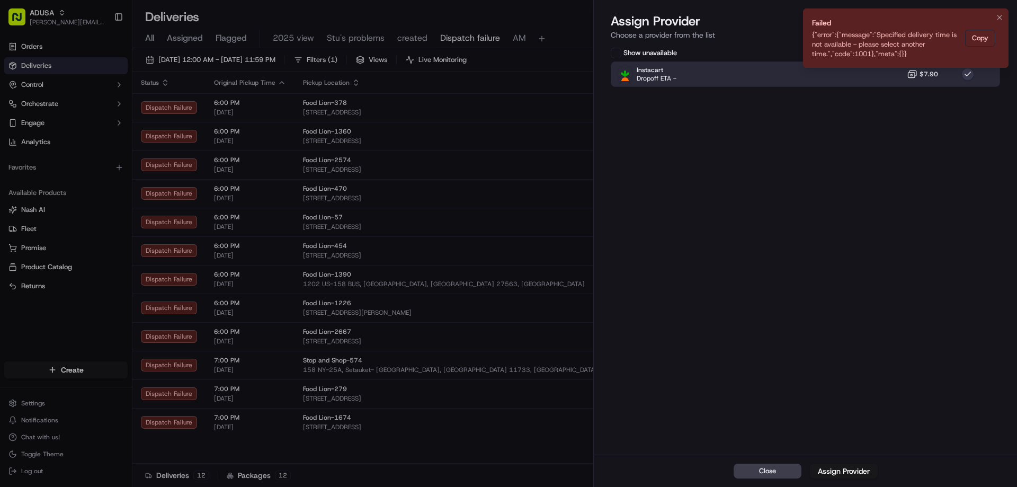
click at [1004, 11] on li "Failed {"error":{"message":"Specified delivery time is not available - please s…" at bounding box center [905, 37] width 205 height 59
click at [1003, 15] on icon "Notifications (F8)" at bounding box center [999, 17] width 8 height 8
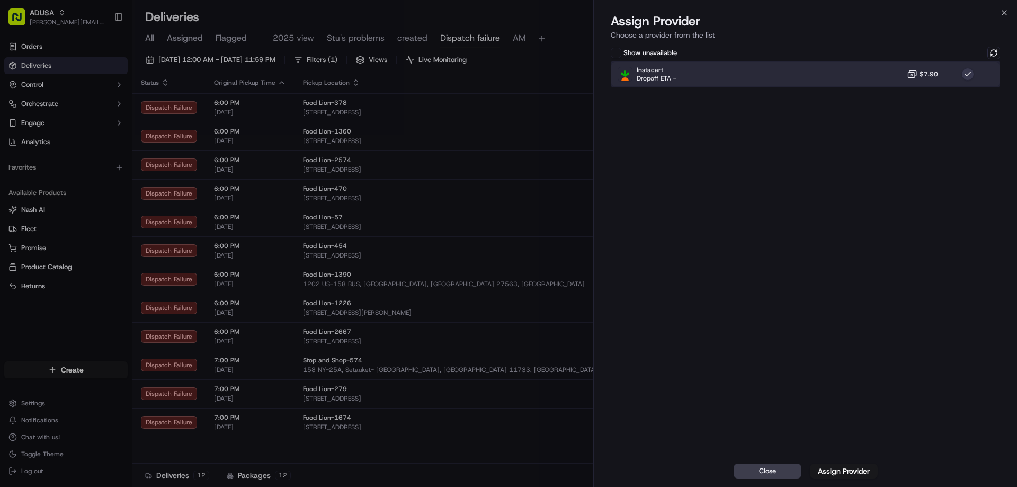
click at [857, 74] on div "Instacart Dropoff ETA - $7.90" at bounding box center [805, 73] width 389 height 25
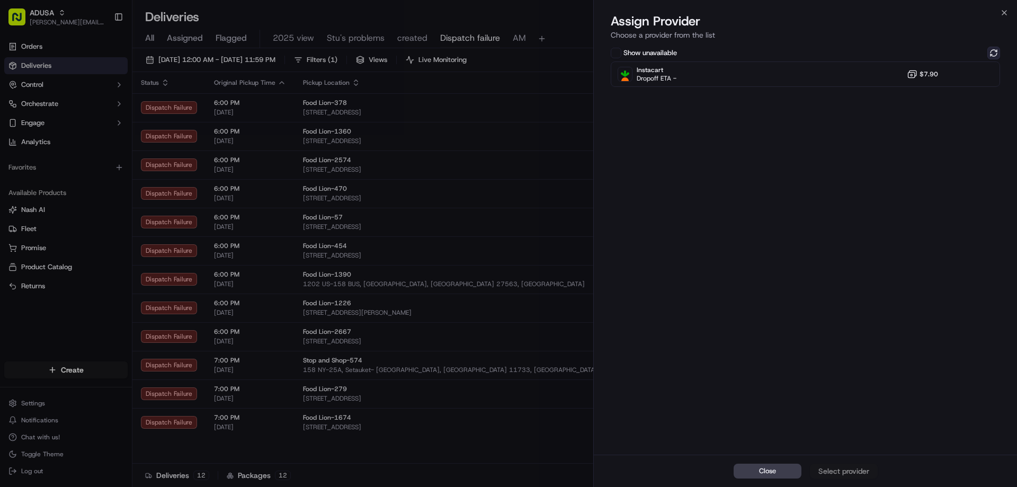
drag, startPoint x: 981, startPoint y: 52, endPoint x: 988, endPoint y: 53, distance: 7.5
click at [988, 53] on div "Show unavailable" at bounding box center [805, 53] width 389 height 13
click at [988, 53] on button at bounding box center [993, 53] width 13 height 13
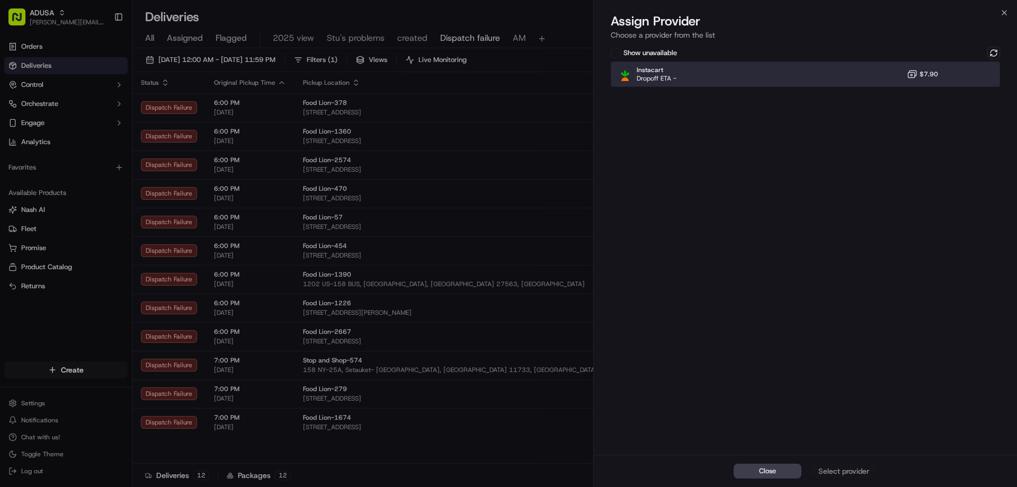
click at [858, 77] on div "Instacart Dropoff ETA - $7.90" at bounding box center [805, 73] width 389 height 25
click at [820, 468] on div "Assign Provider" at bounding box center [844, 470] width 52 height 11
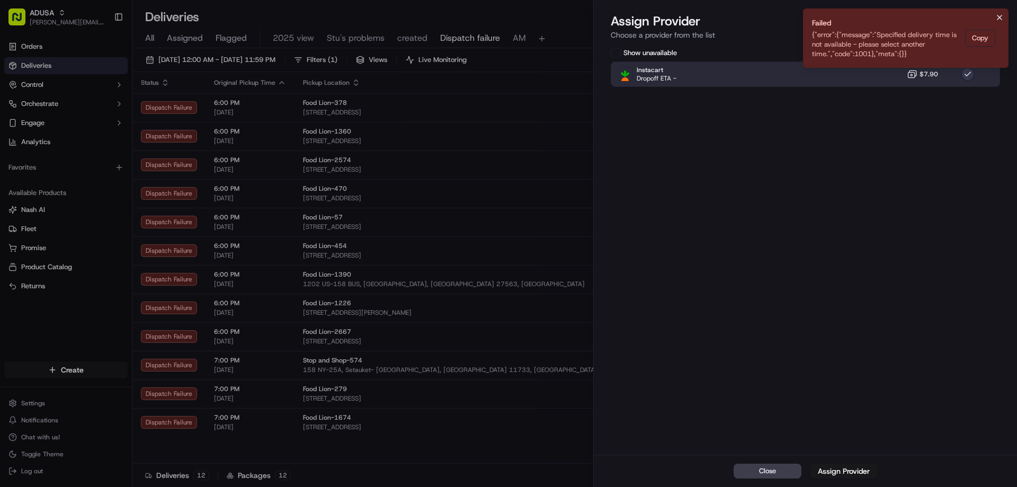
click at [1000, 15] on icon "Notifications (F8)" at bounding box center [999, 17] width 8 height 8
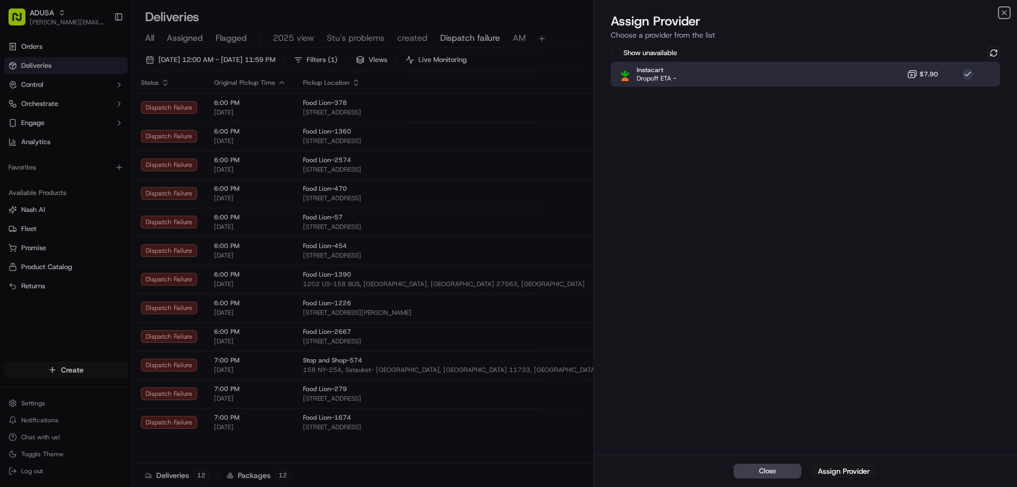
click at [1000, 15] on icon "button" at bounding box center [1004, 12] width 8 height 8
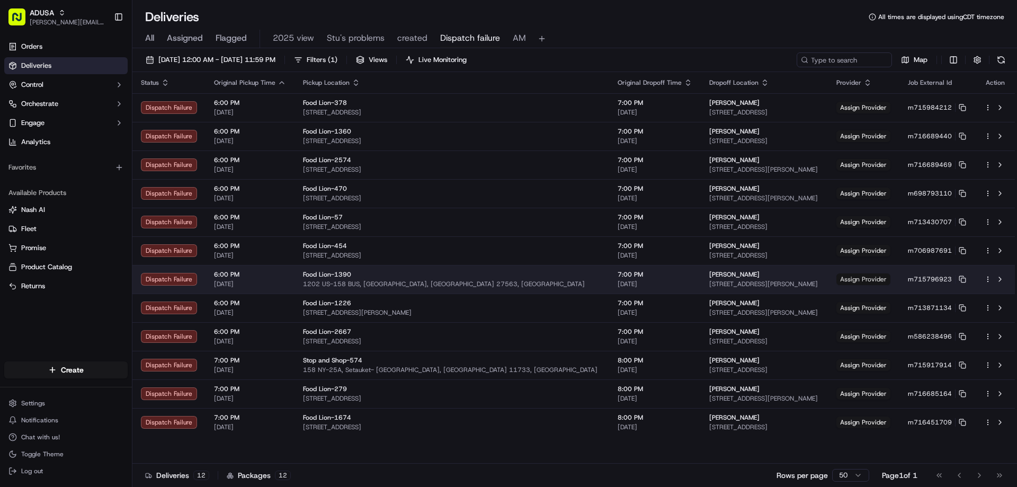
click at [865, 280] on span "Assign Provider" at bounding box center [863, 279] width 54 height 12
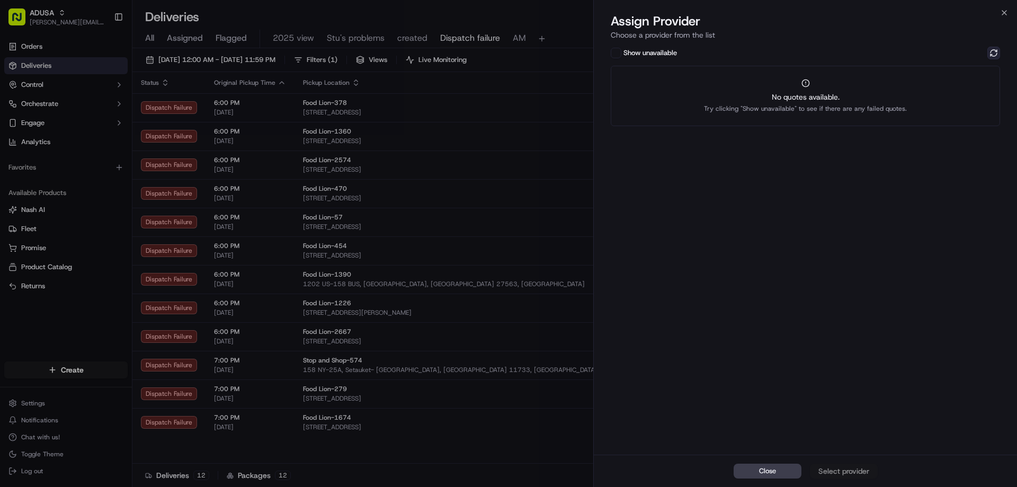
click at [999, 52] on button at bounding box center [993, 53] width 13 height 13
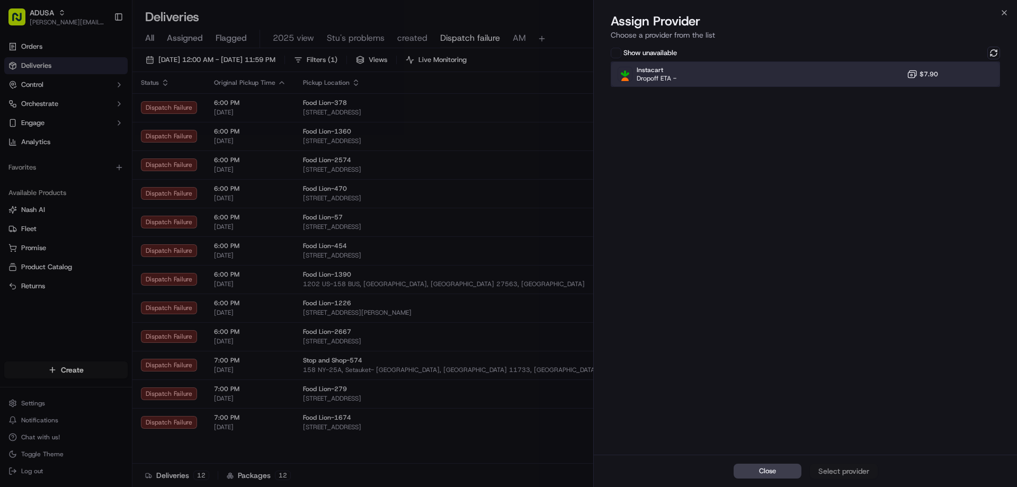
click at [878, 75] on div "Instacart Dropoff ETA - $7.90" at bounding box center [805, 73] width 389 height 25
click at [847, 464] on button "Assign Provider" at bounding box center [844, 470] width 68 height 15
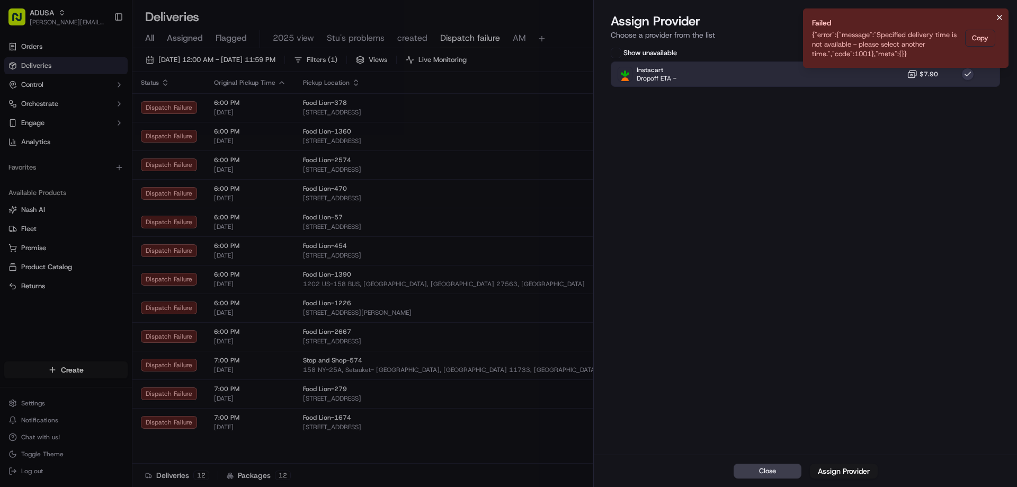
click at [999, 16] on icon "Notifications (F8)" at bounding box center [999, 17] width 8 height 8
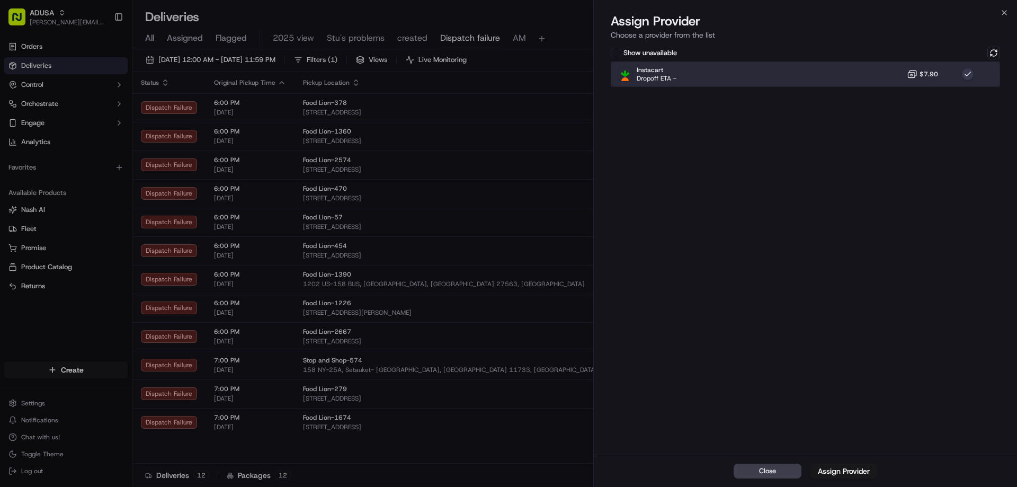
drag, startPoint x: 849, startPoint y: 68, endPoint x: 889, endPoint y: 68, distance: 39.2
click at [857, 68] on div "Instacart Dropoff ETA - $7.90" at bounding box center [805, 73] width 389 height 25
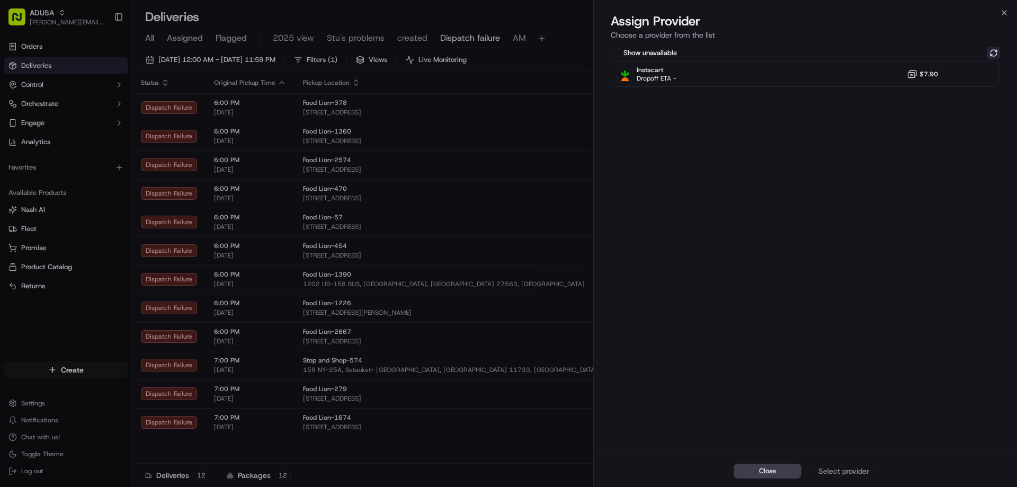
click at [993, 50] on button at bounding box center [993, 53] width 13 height 13
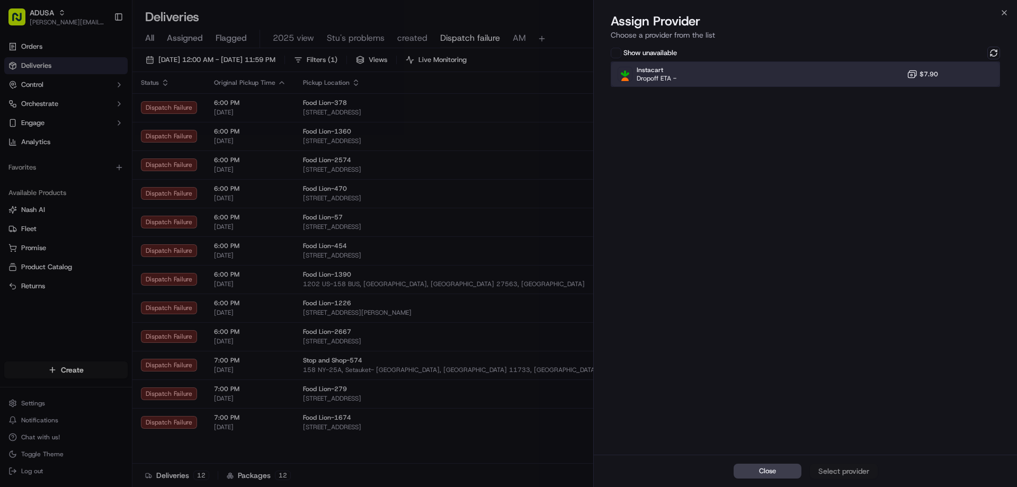
click at [876, 75] on div "Instacart Dropoff ETA - $7.90" at bounding box center [805, 73] width 389 height 25
click at [851, 465] on div "Assign Provider" at bounding box center [844, 470] width 52 height 11
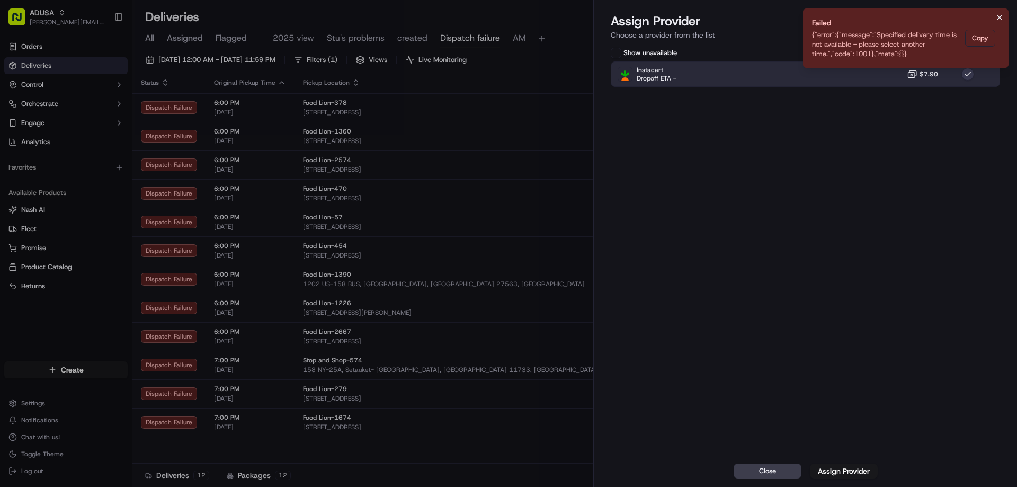
click at [1001, 19] on icon "Notifications (F8)" at bounding box center [999, 17] width 8 height 8
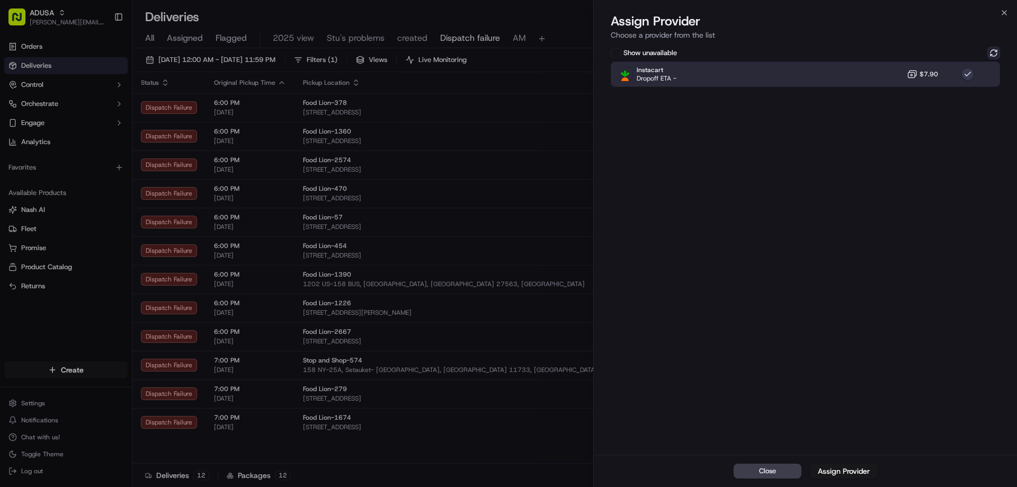
click at [998, 52] on button at bounding box center [993, 53] width 13 height 13
click at [940, 74] on div "Instacart Dropoff ETA - $7.90" at bounding box center [805, 73] width 389 height 25
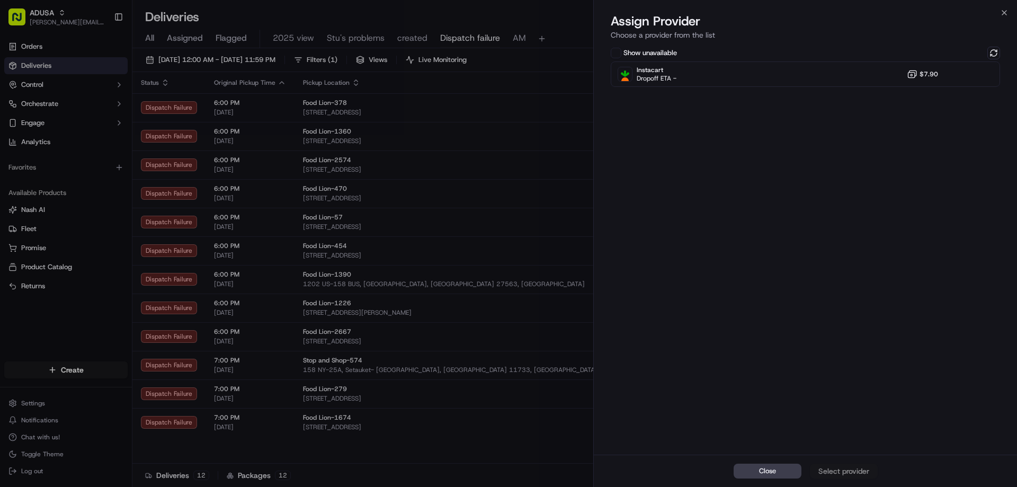
click at [997, 44] on div "Assign Provider Choose a provider from the list" at bounding box center [805, 29] width 423 height 32
click at [994, 53] on button at bounding box center [993, 53] width 13 height 13
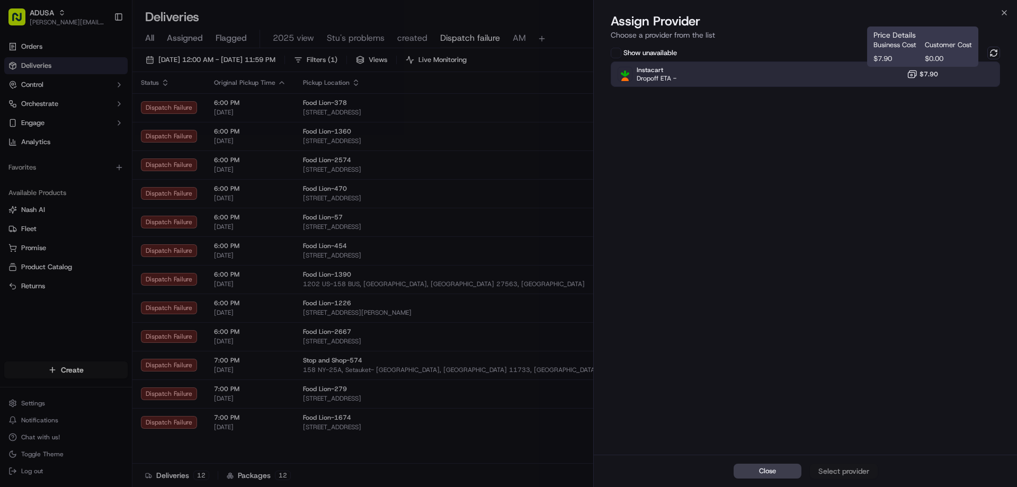
click at [910, 76] on icon at bounding box center [912, 74] width 11 height 11
click at [831, 466] on div "Assign Provider" at bounding box center [844, 470] width 52 height 11
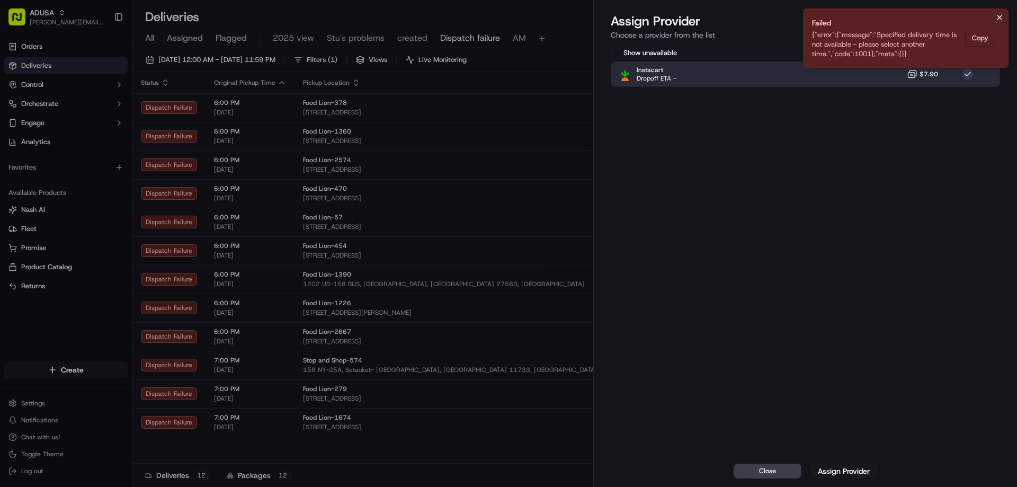
click at [998, 20] on icon "Notifications (F8)" at bounding box center [999, 17] width 8 height 8
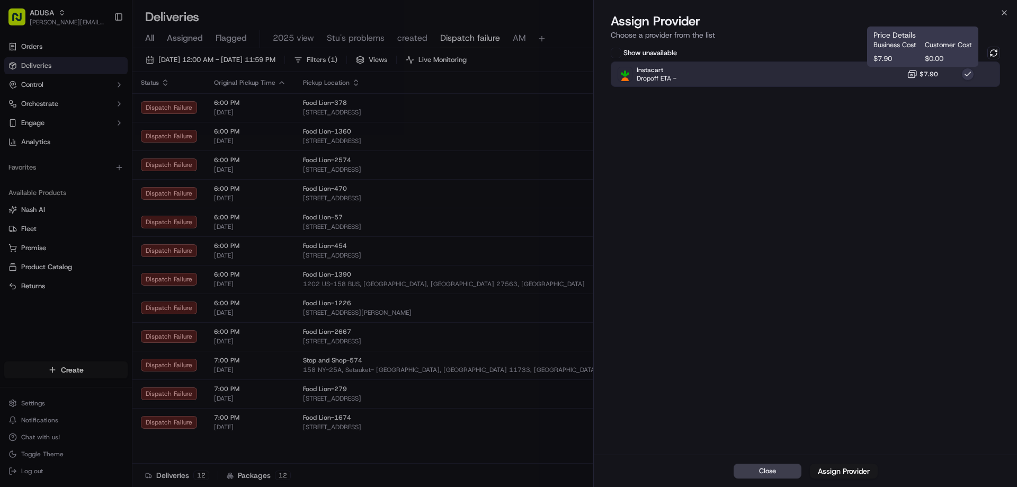
drag, startPoint x: 916, startPoint y: 71, endPoint x: 982, endPoint y: 65, distance: 67.1
click at [916, 71] on icon at bounding box center [912, 74] width 11 height 11
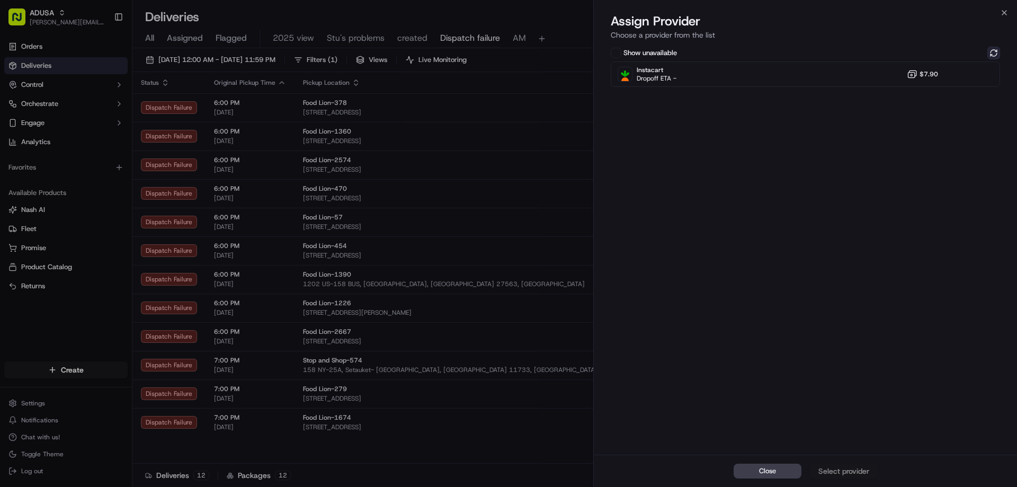
click at [992, 56] on button at bounding box center [993, 53] width 13 height 13
click at [1003, 16] on icon "button" at bounding box center [1004, 12] width 8 height 8
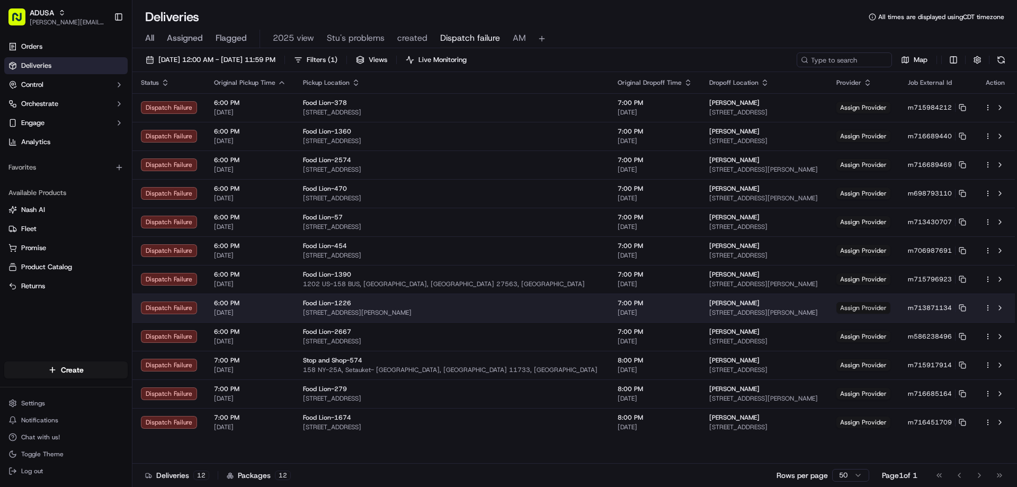
click at [861, 309] on span "Assign Provider" at bounding box center [863, 308] width 54 height 12
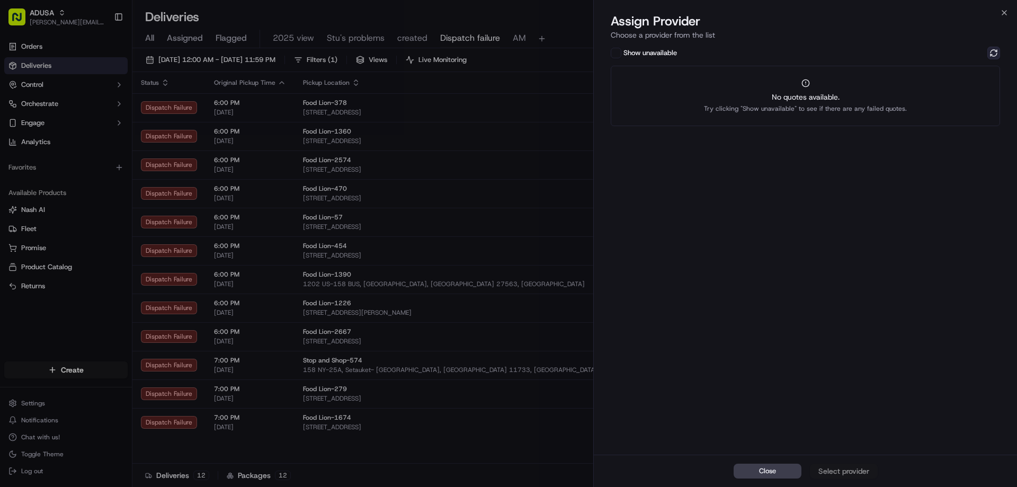
click at [992, 54] on button at bounding box center [993, 53] width 13 height 13
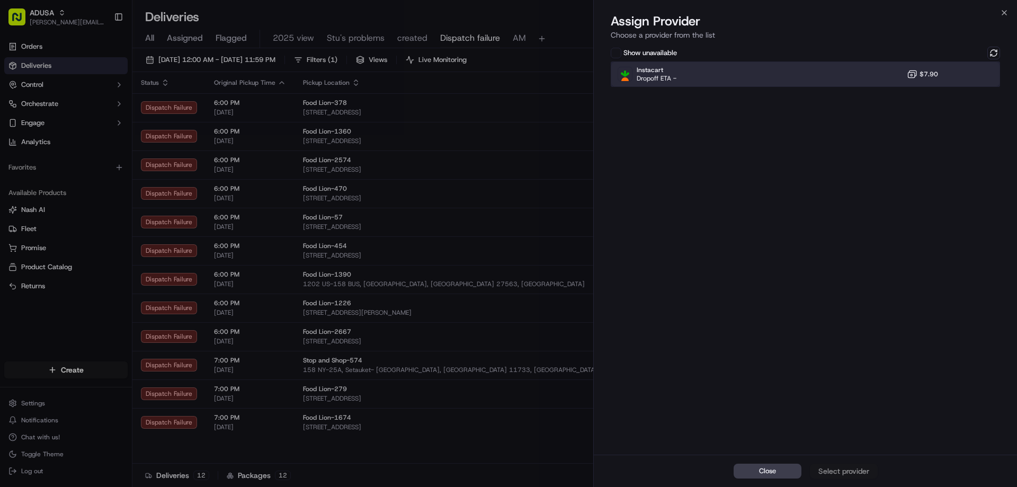
click at [845, 82] on div "Instacart Dropoff ETA - $7.90" at bounding box center [805, 73] width 389 height 25
click at [839, 463] on button "Assign Provider" at bounding box center [844, 470] width 68 height 15
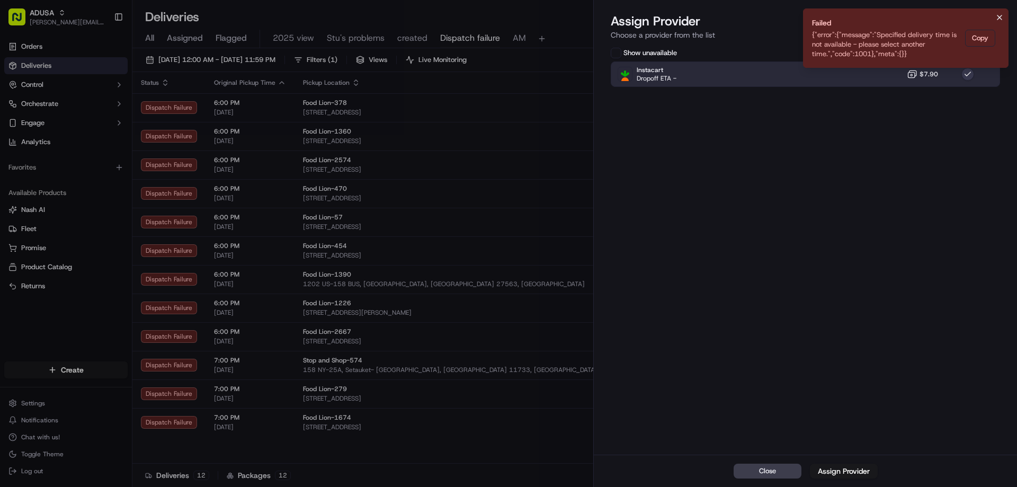
click at [1002, 19] on icon "Notifications (F8)" at bounding box center [999, 17] width 8 height 8
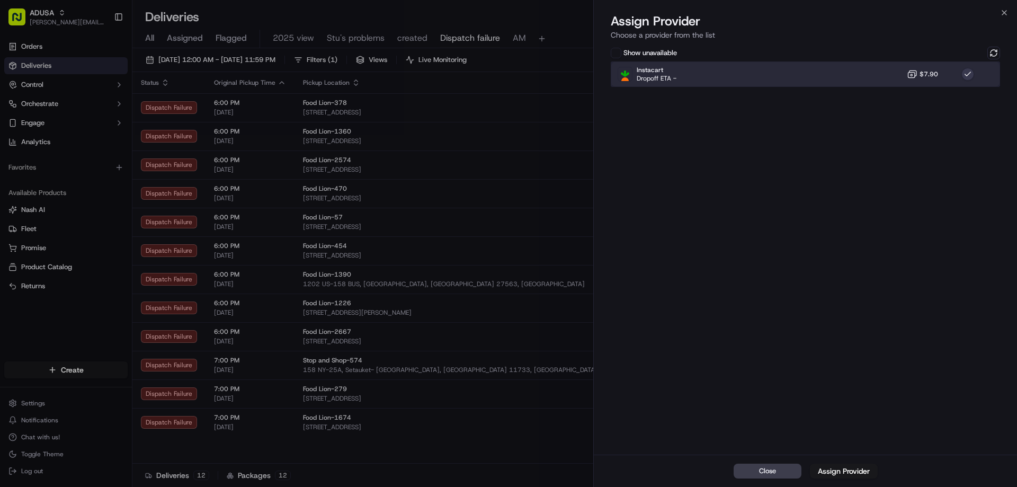
click at [878, 84] on div "Instacart Dropoff ETA - $7.90" at bounding box center [805, 73] width 389 height 25
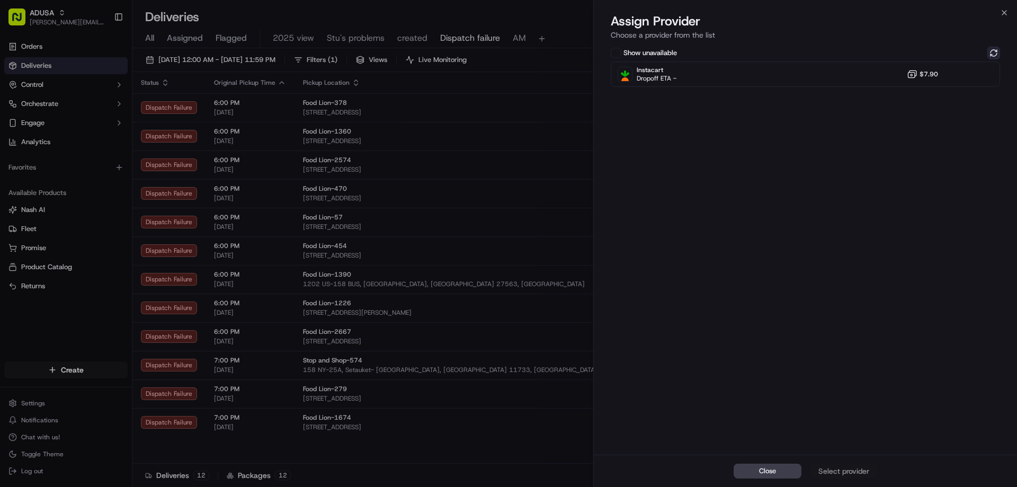
click at [995, 56] on button at bounding box center [993, 53] width 13 height 13
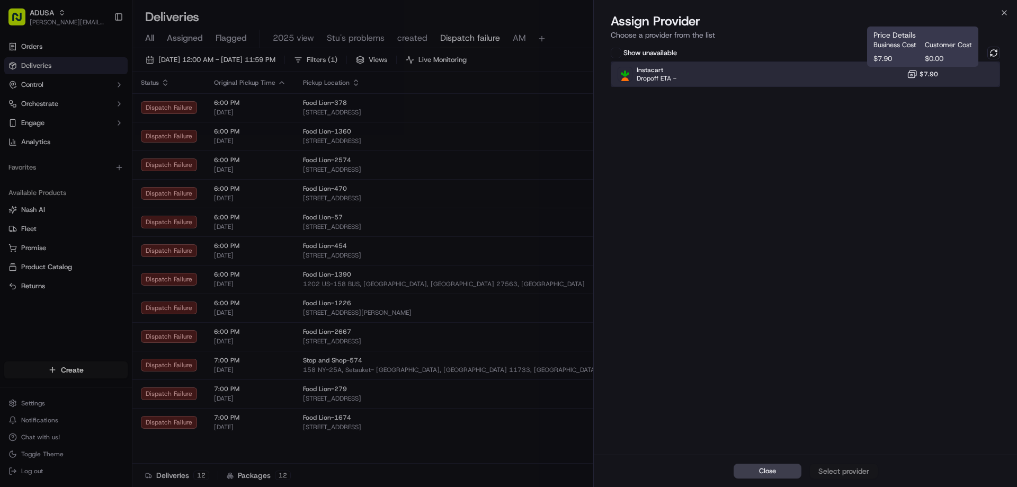
drag, startPoint x: 893, startPoint y: 76, endPoint x: 904, endPoint y: 129, distance: 54.1
click at [893, 76] on div "Instacart Dropoff ETA - $7.90" at bounding box center [805, 73] width 389 height 25
click at [872, 473] on button "Assign Provider" at bounding box center [844, 470] width 68 height 15
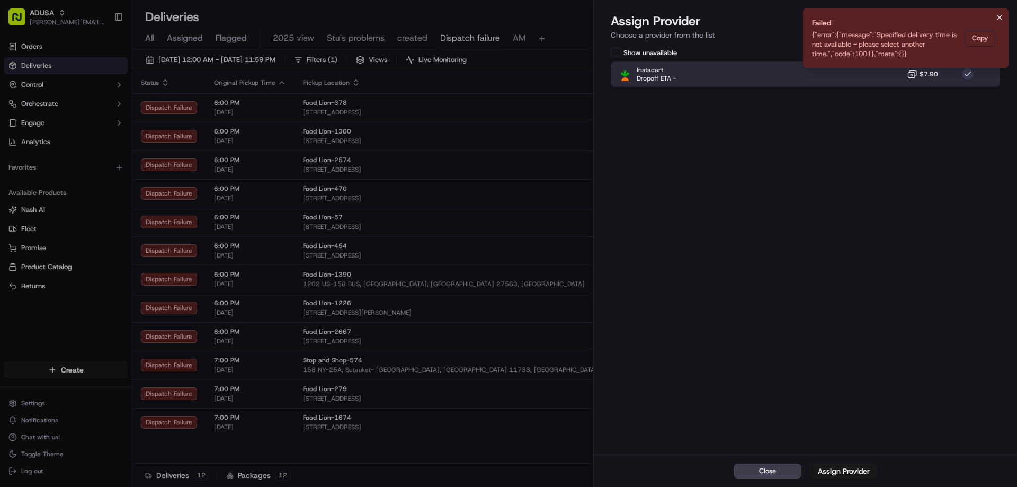
click at [997, 18] on icon "Notifications (F8)" at bounding box center [999, 17] width 8 height 8
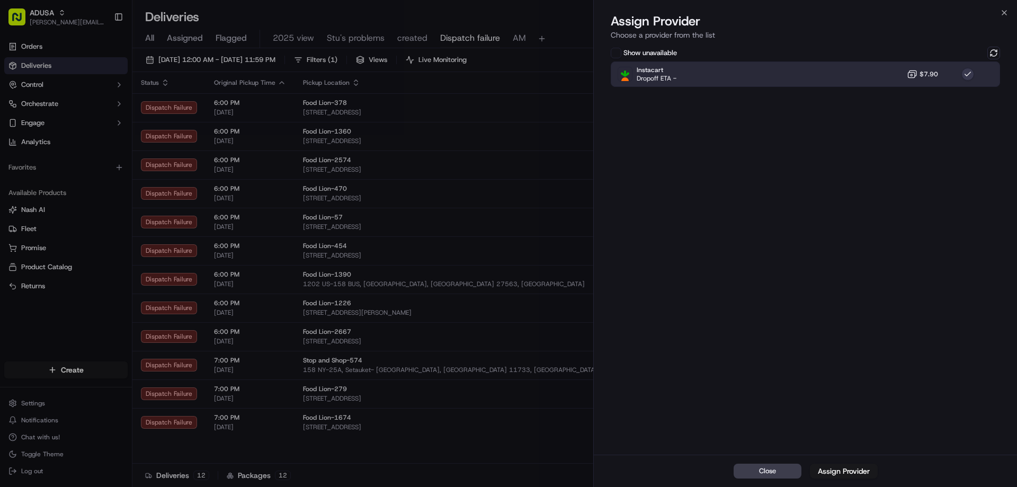
click at [840, 91] on div "Show unavailable Instacart Dropoff ETA - $7.90" at bounding box center [805, 249] width 423 height 410
click at [860, 73] on div "Instacart Dropoff ETA - $7.90" at bounding box center [805, 73] width 389 height 25
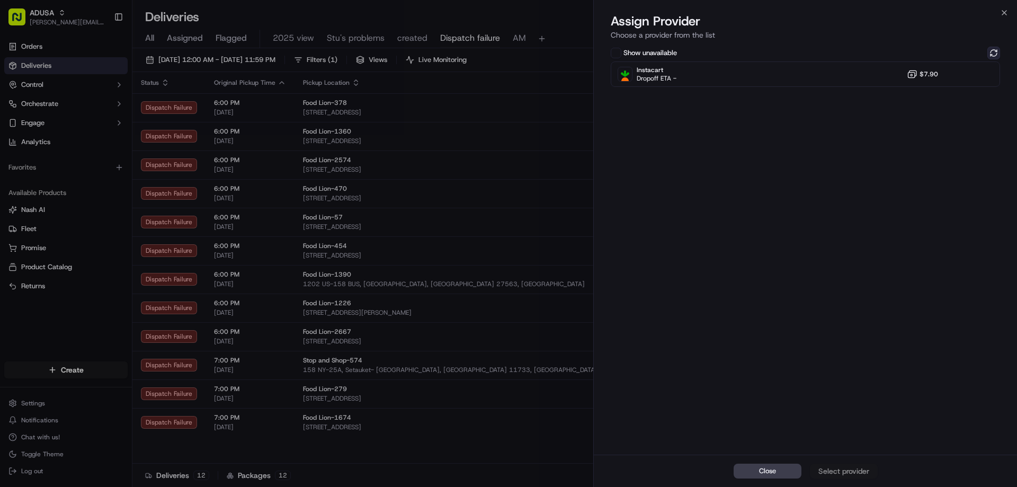
click at [991, 50] on button at bounding box center [993, 53] width 13 height 13
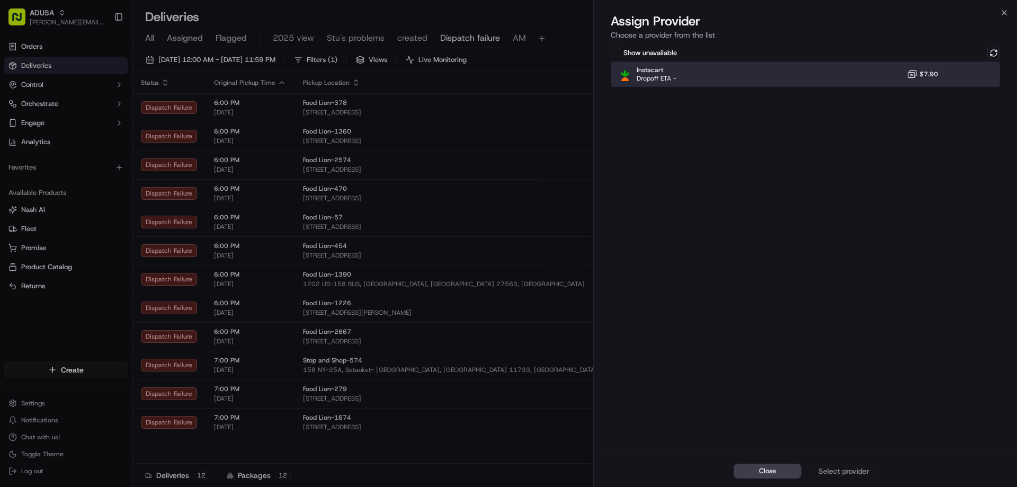
click at [872, 71] on div "Instacart Dropoff ETA - $7.90" at bounding box center [805, 73] width 389 height 25
click at [838, 468] on div "Assign Provider" at bounding box center [844, 470] width 52 height 11
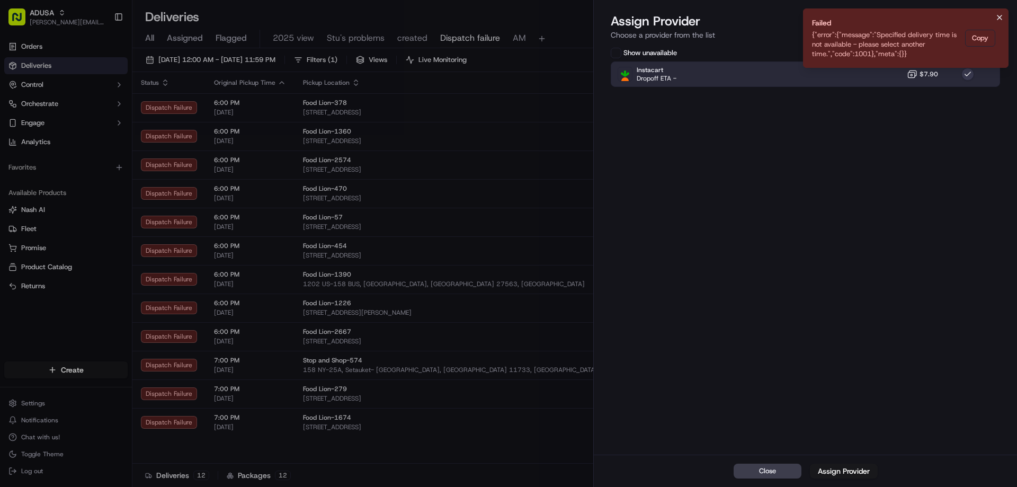
click at [1002, 15] on icon "Notifications (F8)" at bounding box center [999, 17] width 8 height 8
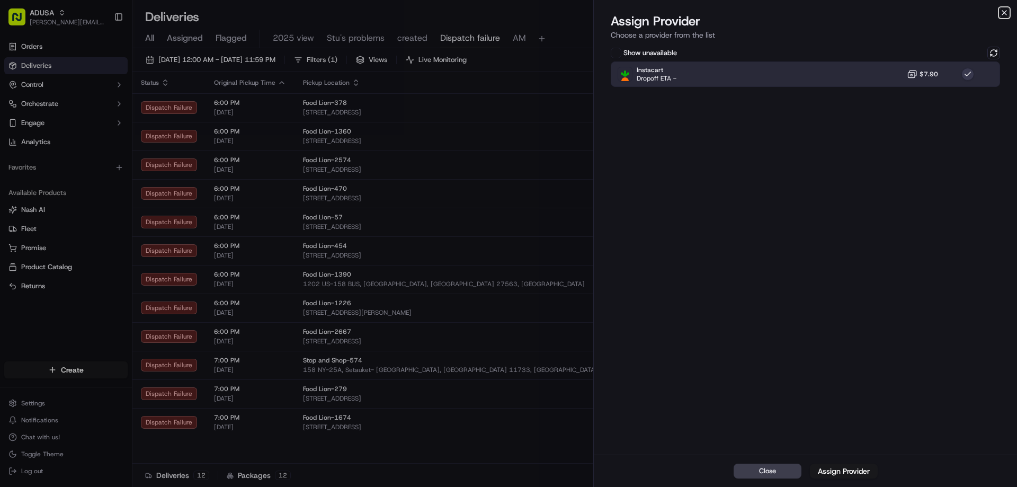
click at [1003, 15] on icon "button" at bounding box center [1004, 12] width 8 height 8
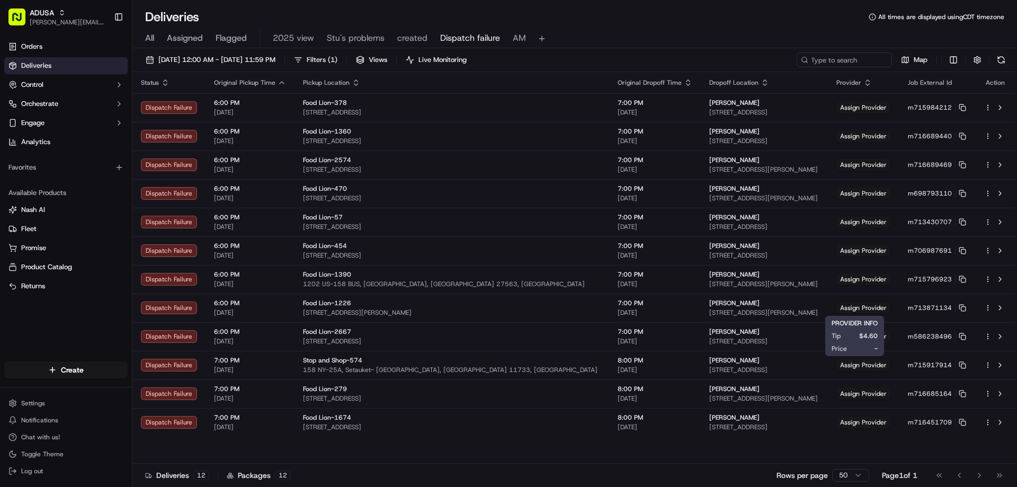
click at [841, 333] on div "Tip $4.60" at bounding box center [854, 335] width 46 height 8
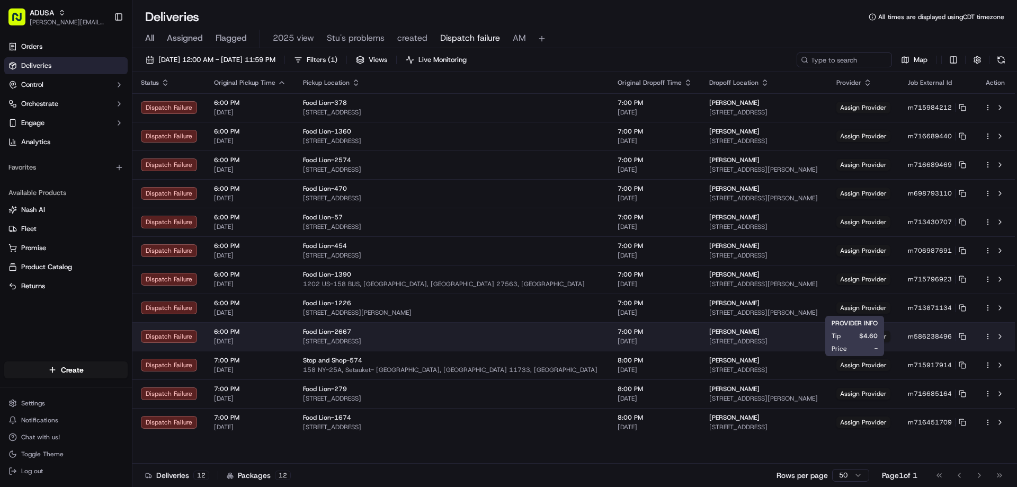
click at [814, 335] on td "Pamela Gordon 9301 Walkers Ferry Rd, Charlotte, NC 28214, US" at bounding box center [764, 336] width 127 height 29
click at [855, 328] on td "Assign Provider" at bounding box center [863, 336] width 71 height 29
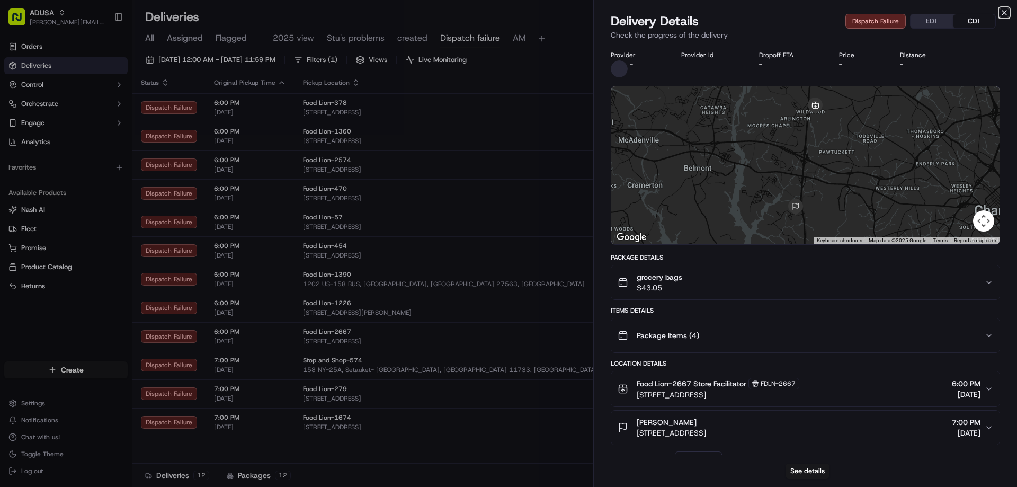
click at [1008, 15] on icon "button" at bounding box center [1004, 12] width 8 height 8
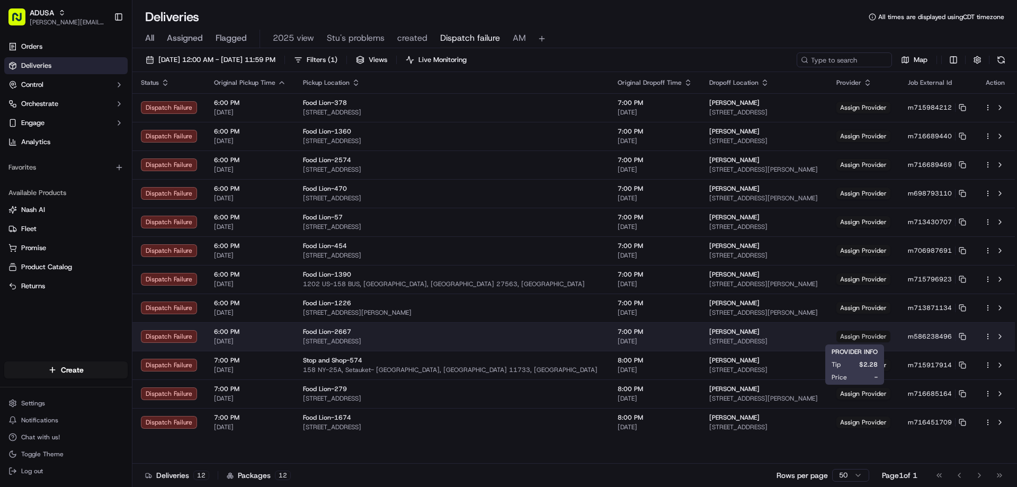
click at [849, 336] on span "Assign Provider" at bounding box center [863, 336] width 54 height 12
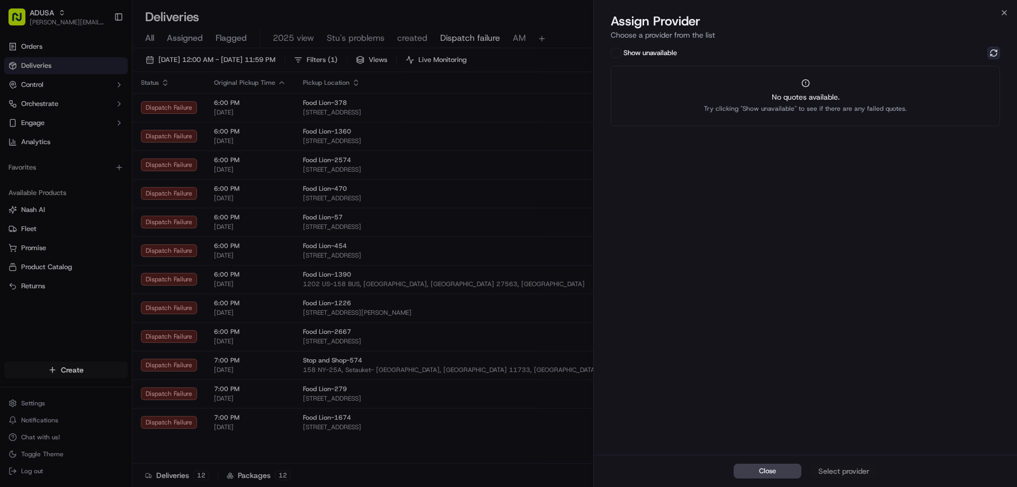
click at [997, 51] on button at bounding box center [993, 53] width 13 height 13
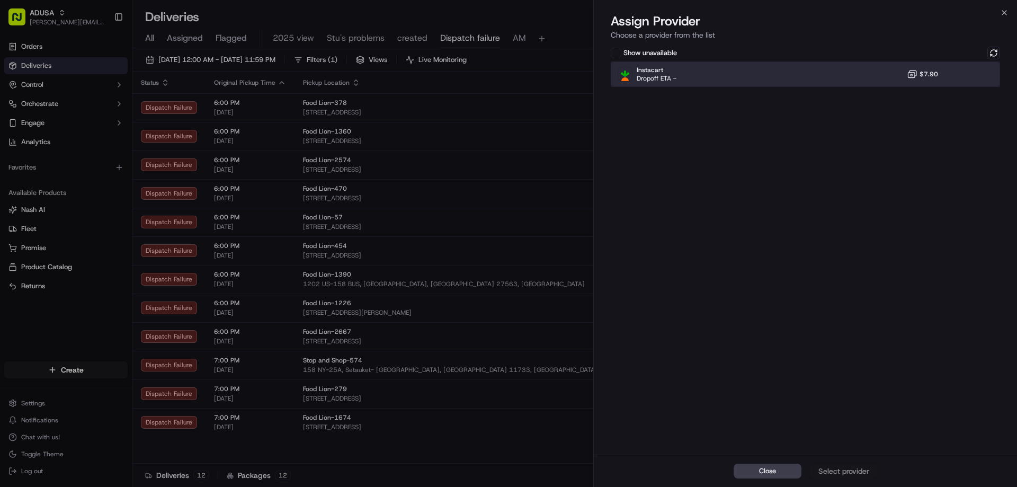
click at [863, 81] on div "Instacart Dropoff ETA - $7.90" at bounding box center [805, 73] width 389 height 25
click at [857, 474] on div "Assign Provider" at bounding box center [844, 470] width 52 height 11
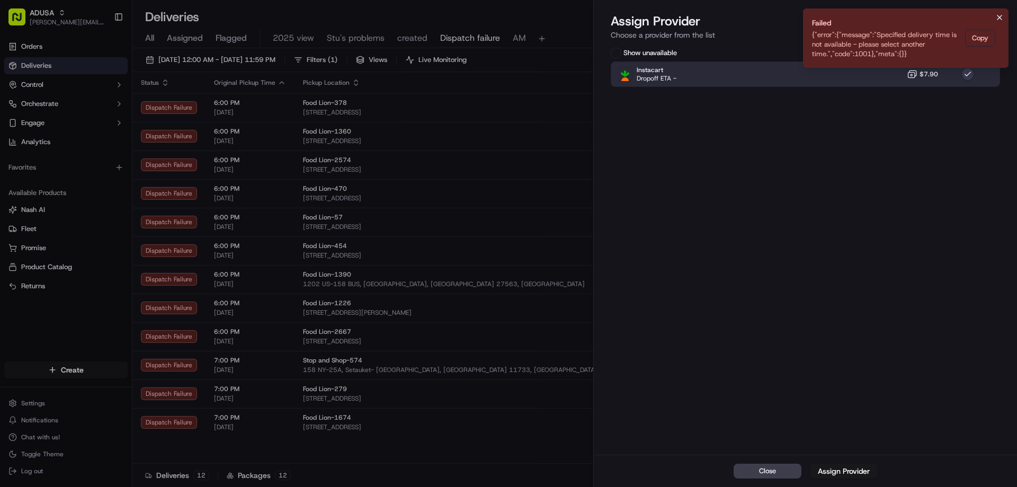
click at [1002, 13] on icon "Notifications (F8)" at bounding box center [999, 17] width 8 height 8
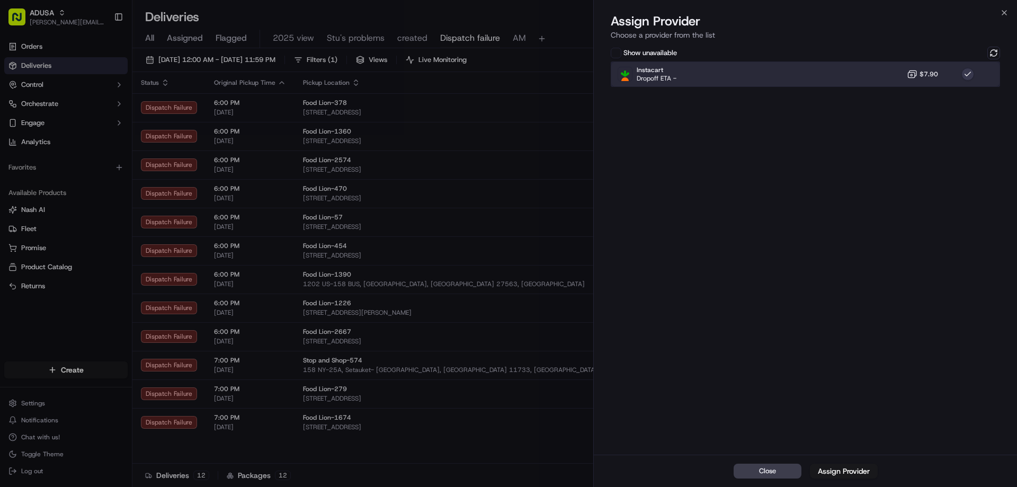
click at [890, 68] on div "Instacart Dropoff ETA - $7.90" at bounding box center [805, 73] width 389 height 25
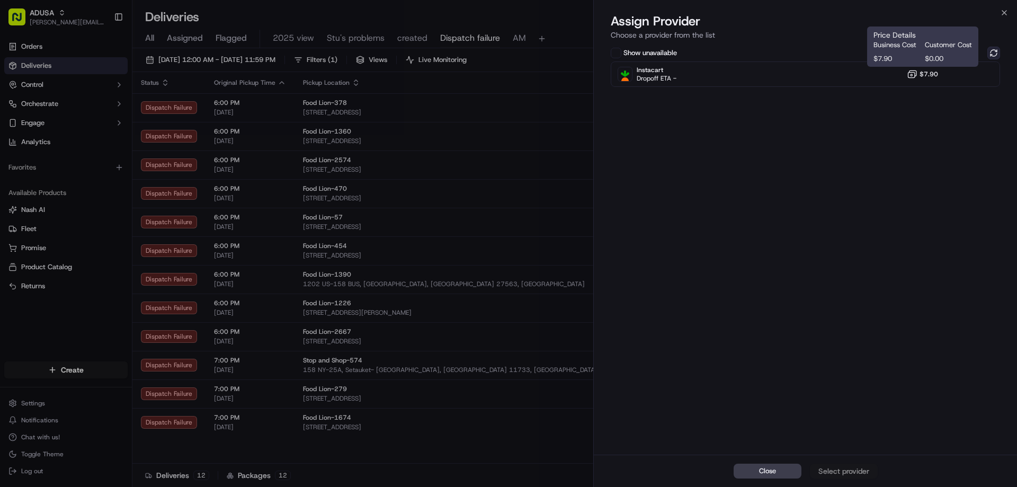
click at [989, 53] on button at bounding box center [993, 53] width 13 height 13
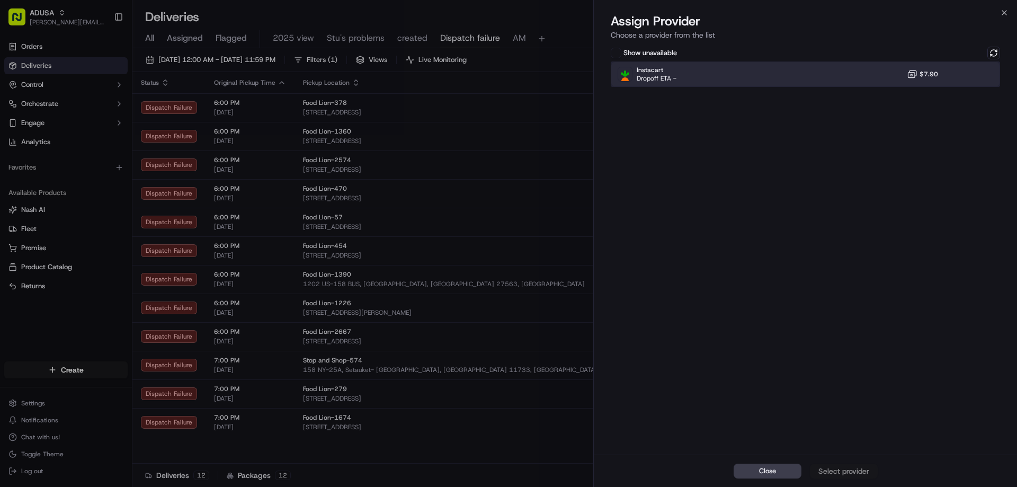
click at [833, 85] on div "Instacart Dropoff ETA - $7.90" at bounding box center [805, 73] width 389 height 25
click at [845, 473] on div "Assign Provider" at bounding box center [844, 470] width 52 height 11
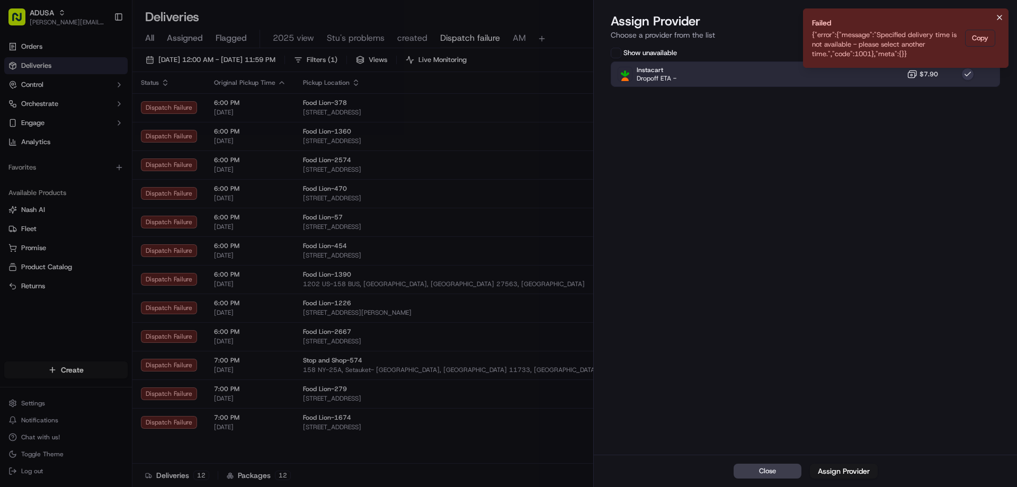
click at [996, 15] on icon "Notifications (F8)" at bounding box center [999, 17] width 8 height 8
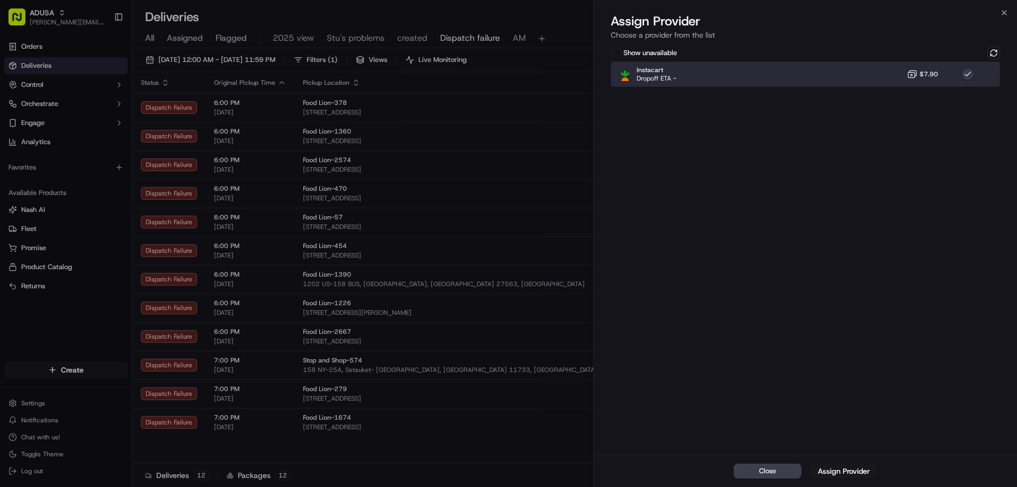
click at [952, 75] on div "Instacart Dropoff ETA - $7.90" at bounding box center [805, 73] width 389 height 25
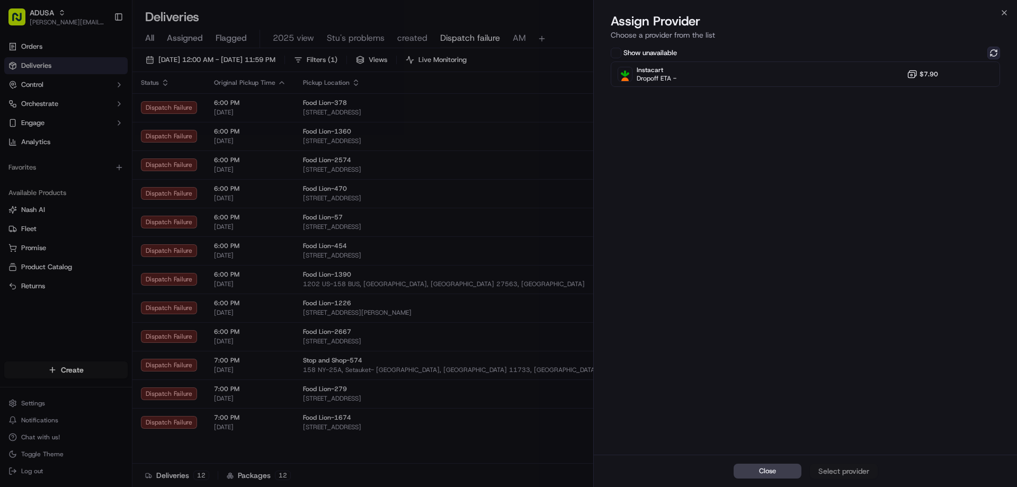
click at [993, 56] on button at bounding box center [993, 53] width 13 height 13
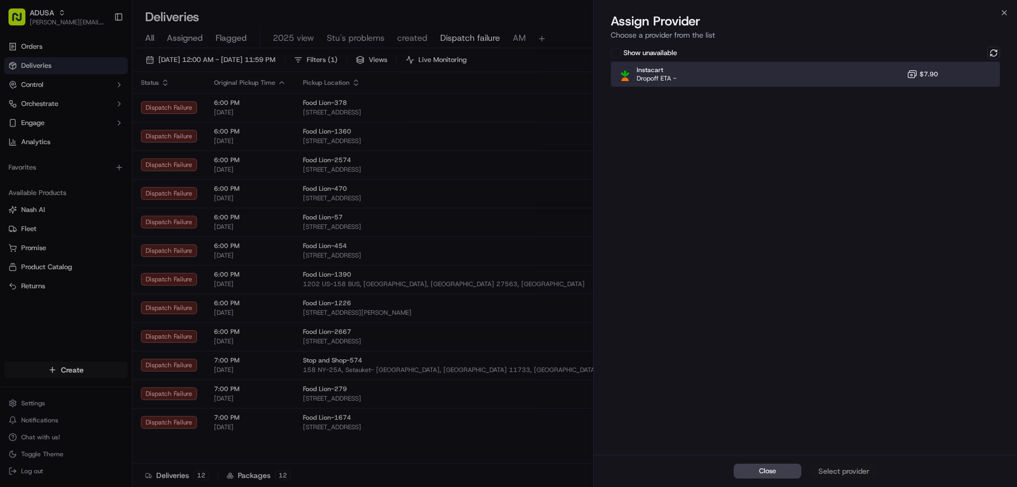
click at [924, 64] on div "Instacart Dropoff ETA - $7.90" at bounding box center [805, 73] width 389 height 25
click at [851, 477] on button "Assign Provider" at bounding box center [844, 470] width 68 height 15
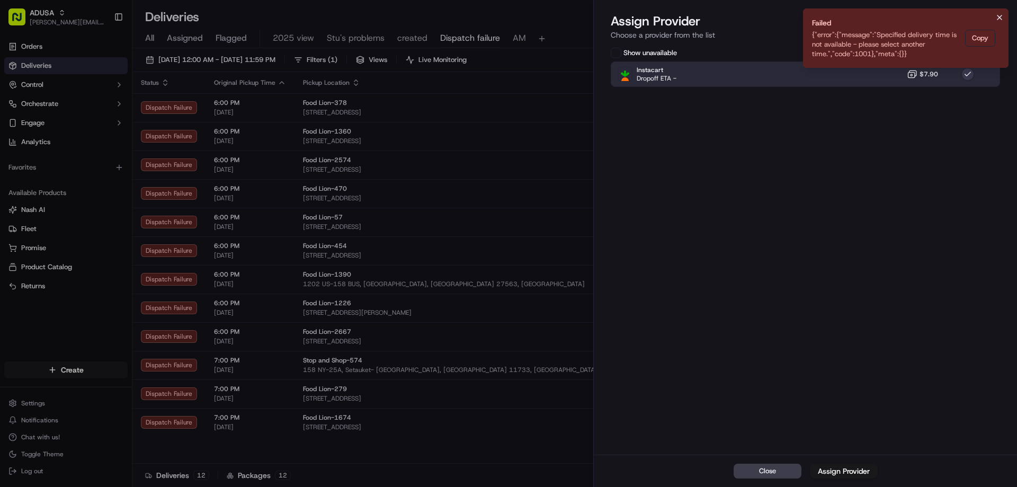
click at [998, 19] on icon "Notifications (F8)" at bounding box center [999, 17] width 4 height 4
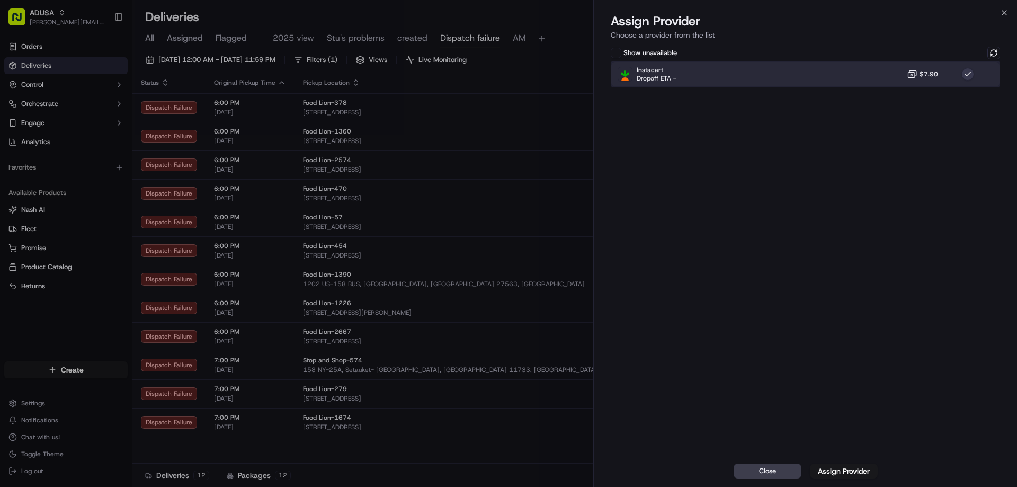
drag, startPoint x: 895, startPoint y: 69, endPoint x: 943, endPoint y: 58, distance: 48.9
click at [899, 69] on div "Instacart Dropoff ETA - $7.90" at bounding box center [805, 73] width 389 height 25
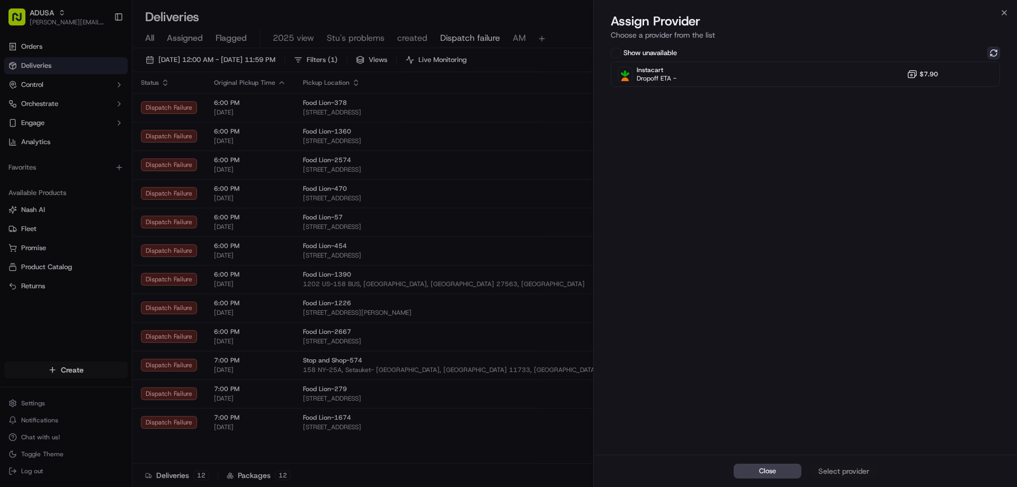
click at [990, 48] on button at bounding box center [993, 53] width 13 height 13
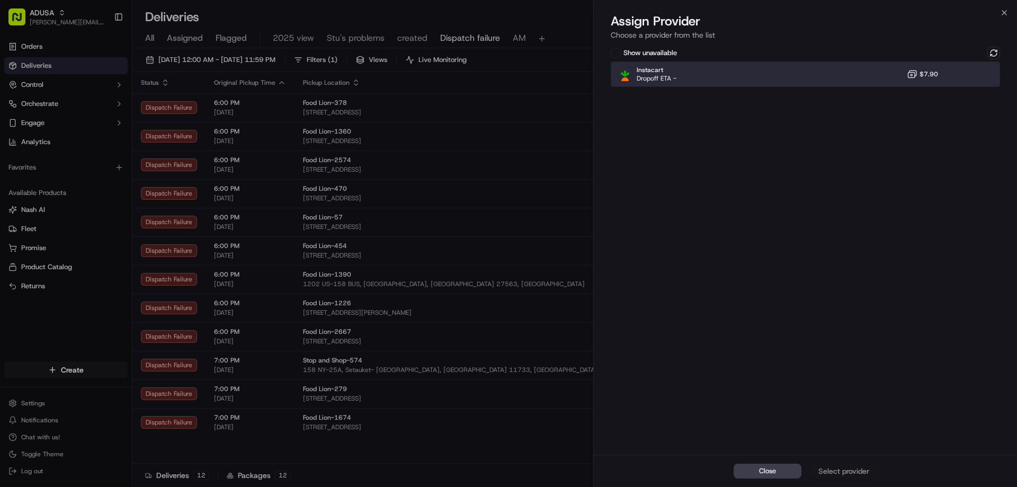
drag, startPoint x: 954, startPoint y: 66, endPoint x: 942, endPoint y: 103, distance: 38.9
click at [953, 66] on div "Instacart Dropoff ETA - $7.90" at bounding box center [805, 73] width 389 height 25
click at [851, 471] on div "Assign Provider" at bounding box center [844, 470] width 52 height 11
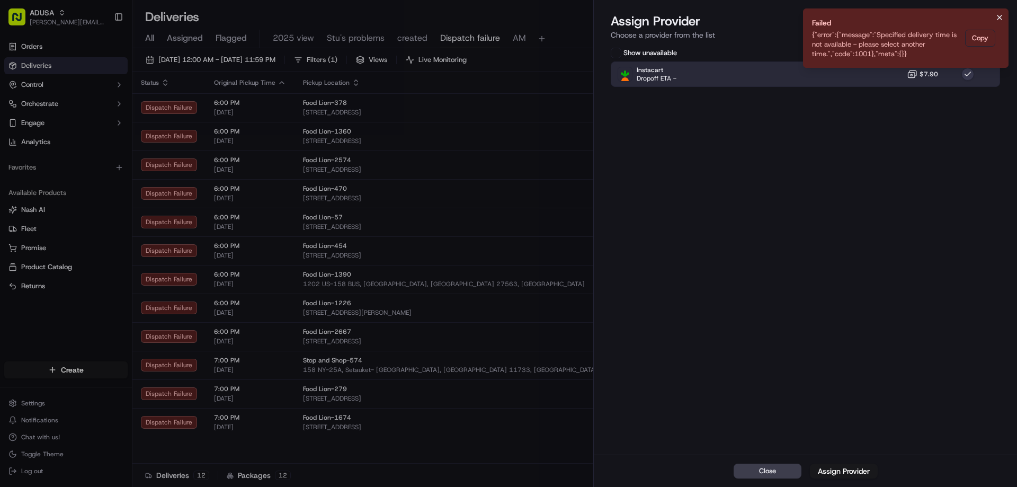
click at [1002, 20] on icon "Notifications (F8)" at bounding box center [999, 17] width 8 height 8
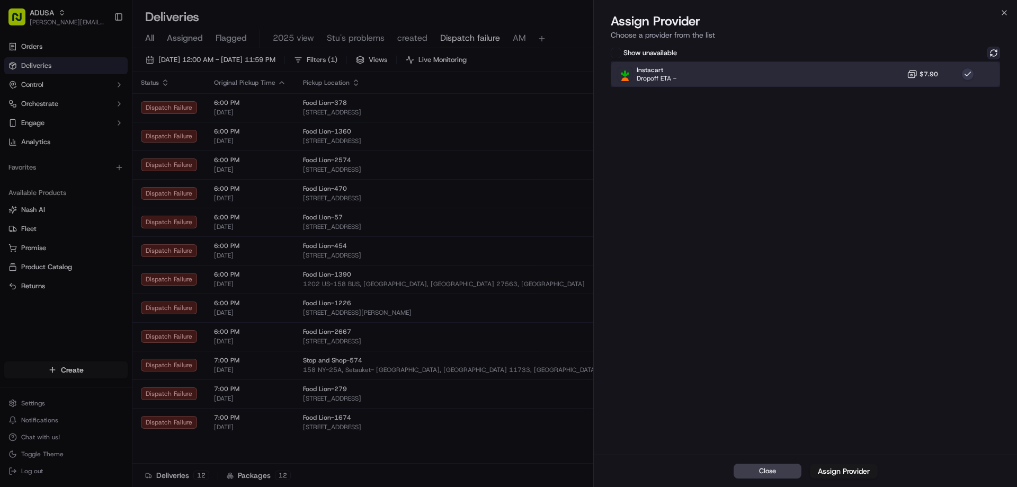
drag, startPoint x: 973, startPoint y: 69, endPoint x: 988, endPoint y: 57, distance: 19.2
click at [973, 69] on div at bounding box center [967, 74] width 13 height 13
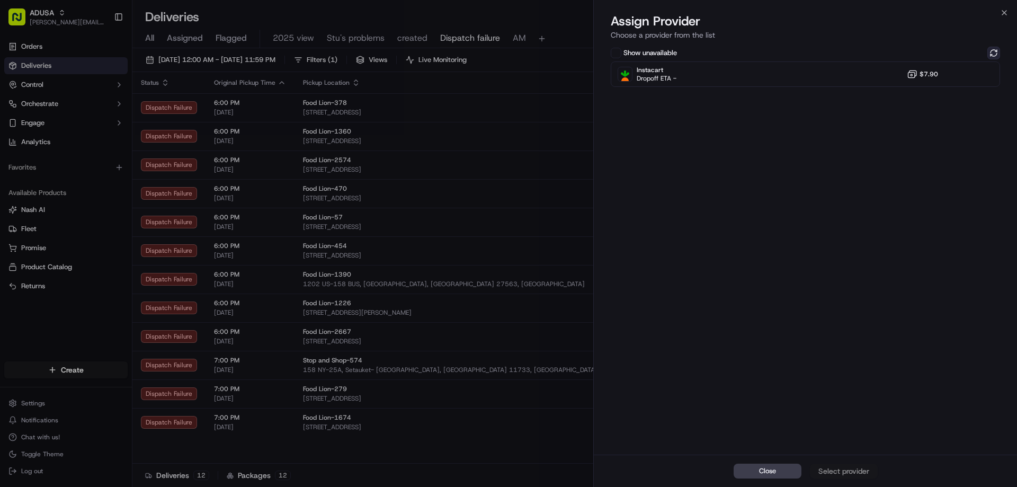
click at [995, 50] on button at bounding box center [993, 53] width 13 height 13
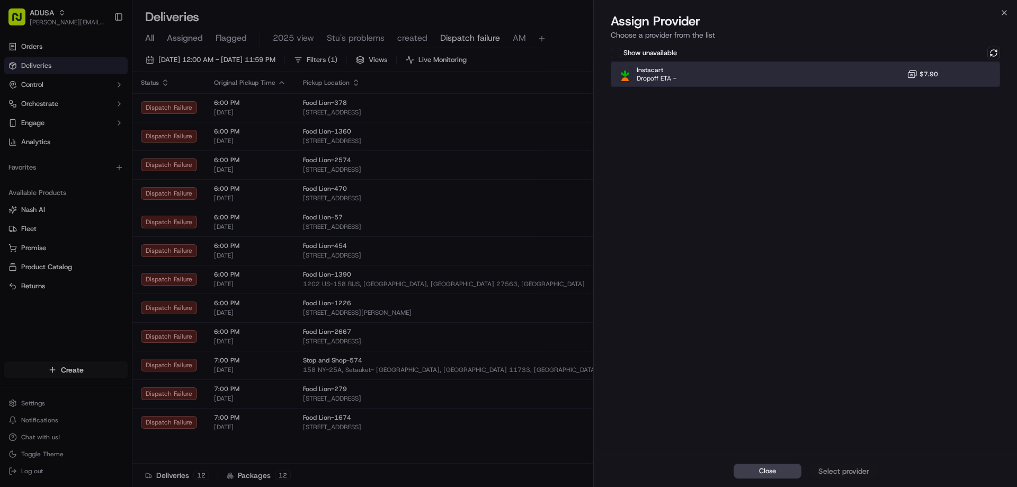
click at [952, 71] on div "Instacart Dropoff ETA - $7.90" at bounding box center [805, 73] width 389 height 25
click at [840, 463] on div "Close Assign Provider" at bounding box center [805, 470] width 423 height 32
click at [840, 468] on div "Assign Provider" at bounding box center [844, 470] width 52 height 11
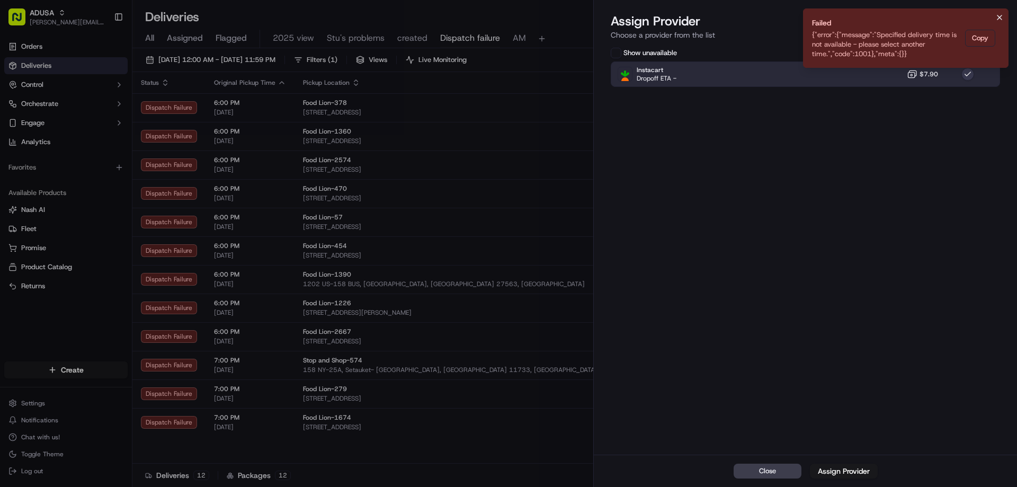
click at [995, 21] on icon "Notifications (F8)" at bounding box center [999, 17] width 8 height 8
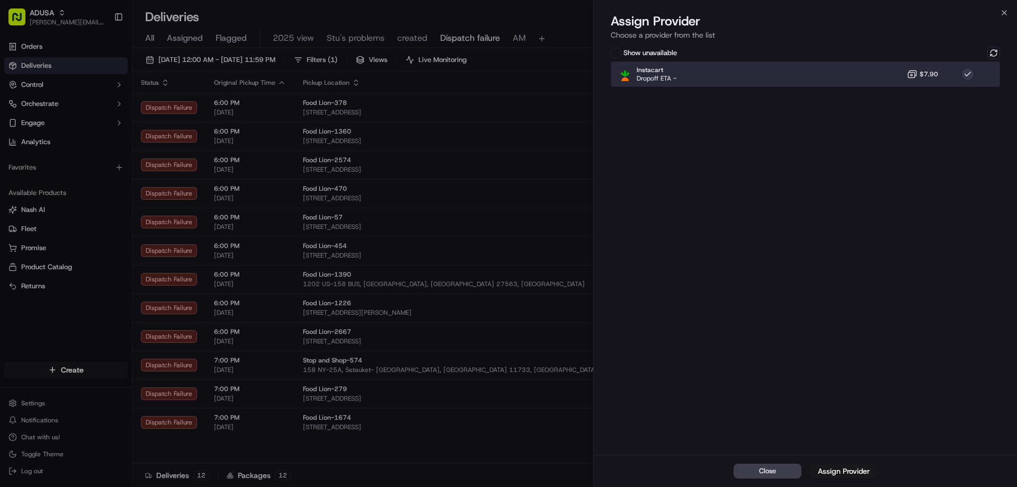
click at [983, 74] on div "Instacart Dropoff ETA - $7.90" at bounding box center [805, 73] width 389 height 25
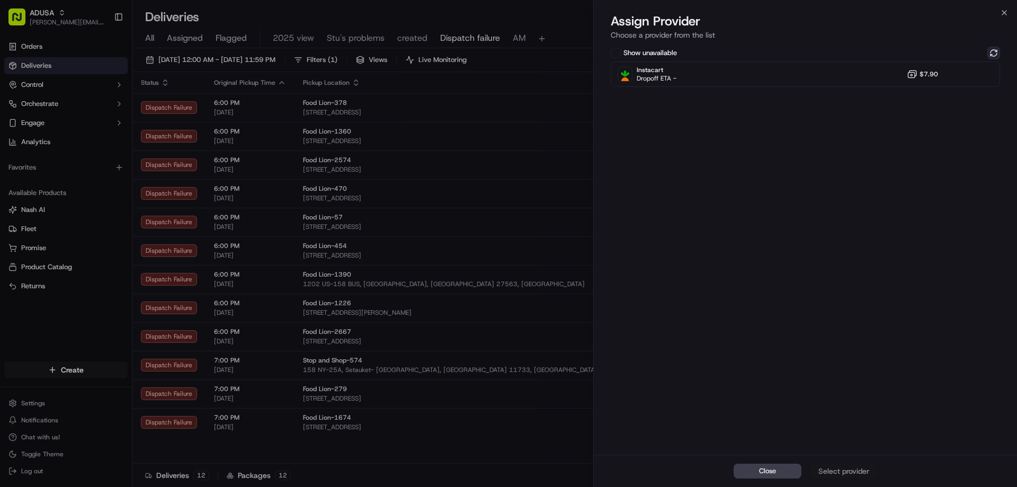
drag, startPoint x: 995, startPoint y: 49, endPoint x: 1002, endPoint y: 35, distance: 15.4
click at [995, 49] on button at bounding box center [993, 53] width 13 height 13
click at [1004, 12] on icon "button" at bounding box center [1004, 12] width 8 height 8
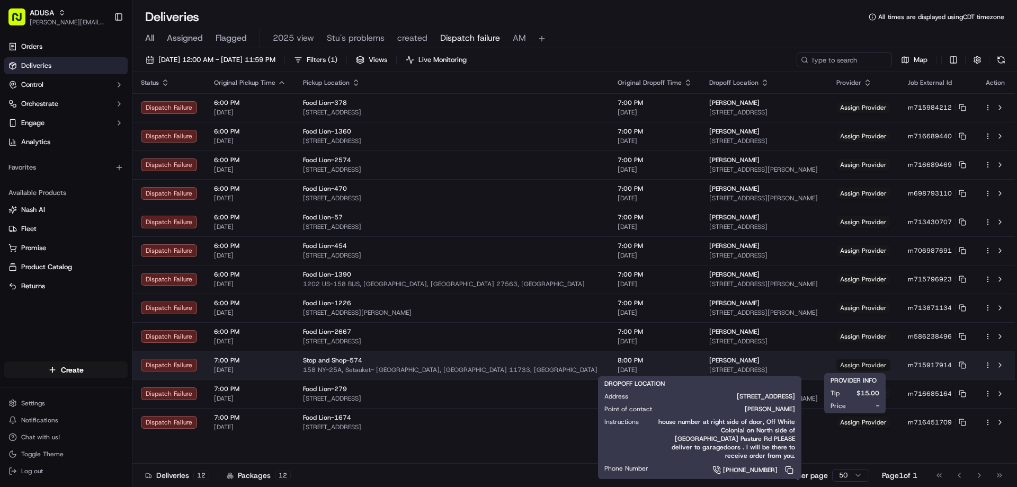
click at [842, 366] on span "Assign Provider" at bounding box center [863, 365] width 54 height 12
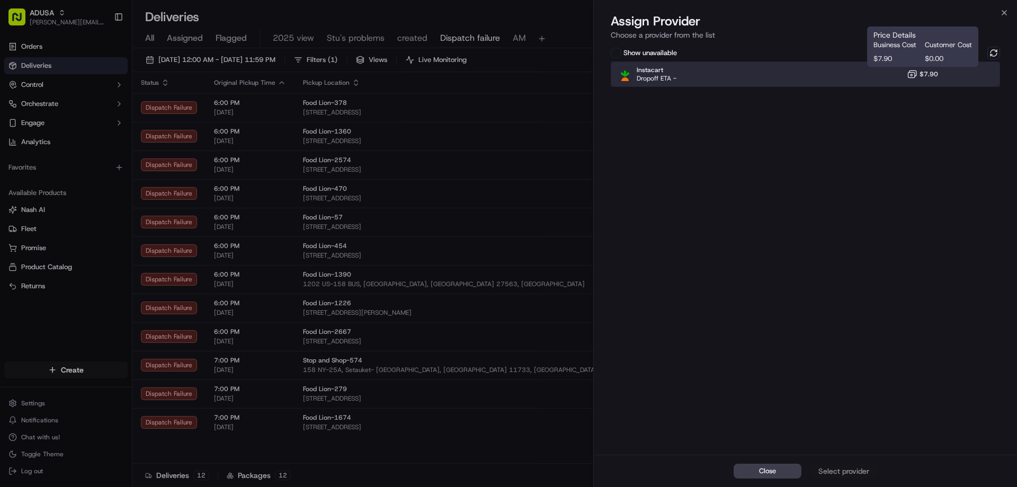
click at [952, 67] on div "Instacart Dropoff ETA - $7.90" at bounding box center [805, 73] width 389 height 25
click at [841, 471] on div "Assign Provider" at bounding box center [844, 470] width 52 height 11
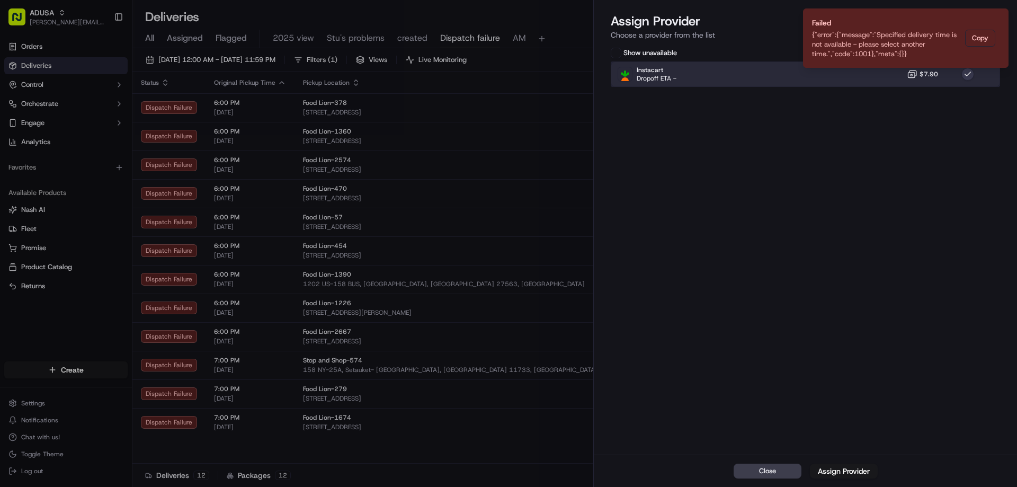
click at [939, 74] on div "Instacart Dropoff ETA - $7.90" at bounding box center [805, 73] width 389 height 25
click at [998, 14] on icon "Notifications (F8)" at bounding box center [999, 17] width 8 height 8
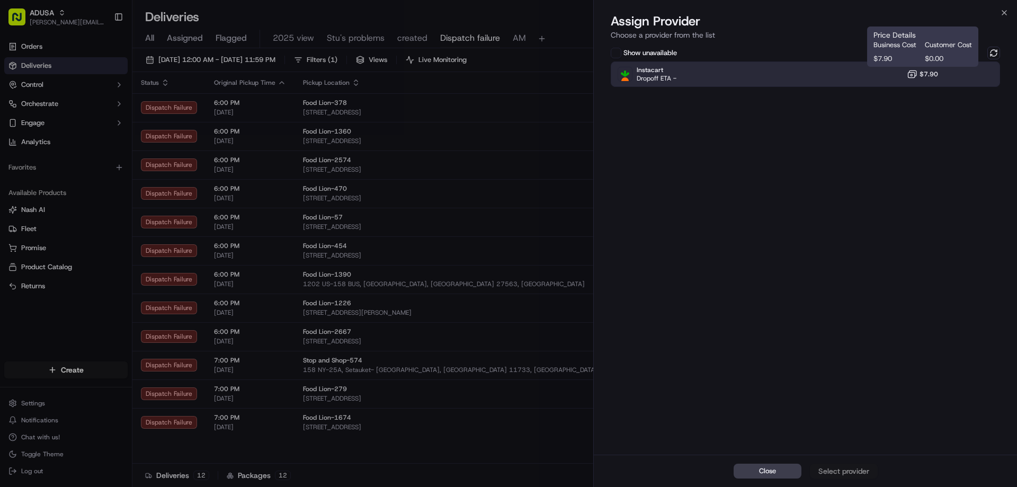
click at [917, 70] on icon at bounding box center [912, 74] width 11 height 11
click at [1000, 48] on div "Show unavailable Instacart Dropoff ETA - $7.90" at bounding box center [805, 249] width 423 height 410
click at [997, 51] on button at bounding box center [993, 53] width 13 height 13
click at [946, 65] on div "Instacart Dropoff ETA - $7.90" at bounding box center [805, 73] width 389 height 25
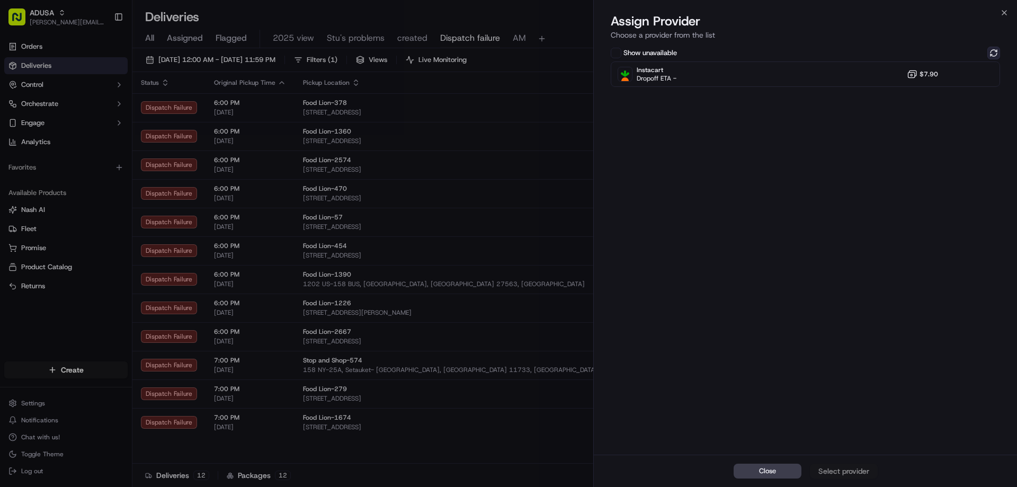
click at [990, 50] on button at bounding box center [993, 53] width 13 height 13
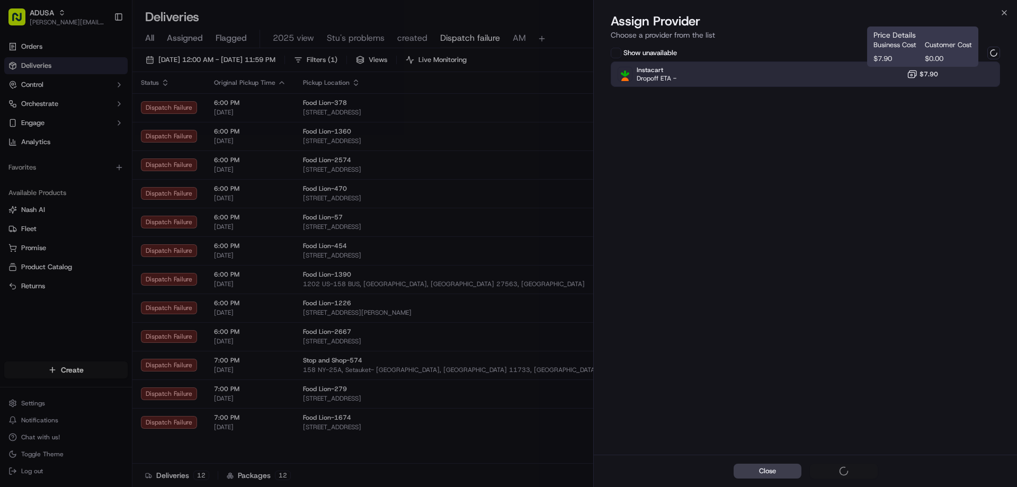
click at [913, 74] on icon at bounding box center [912, 74] width 11 height 11
click at [845, 475] on div "Assign Provider" at bounding box center [844, 470] width 52 height 11
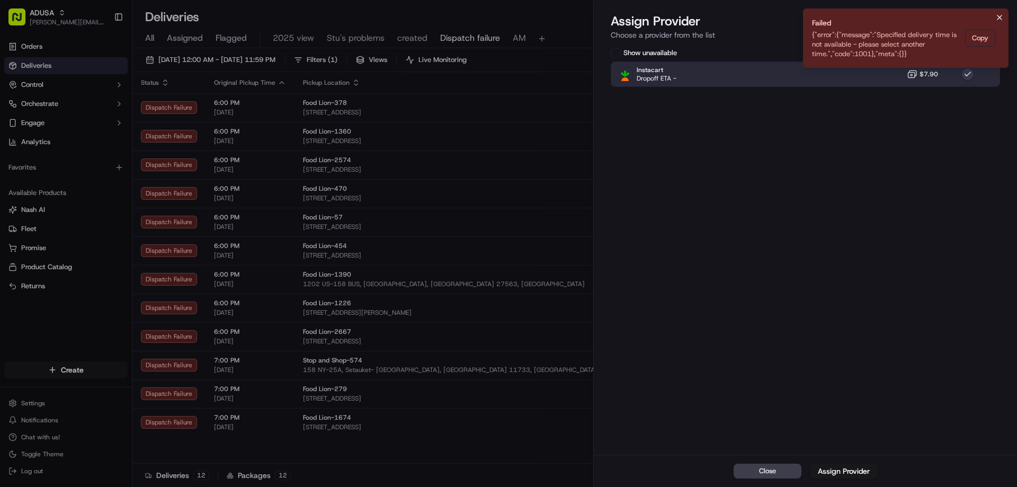
click at [998, 17] on icon "Notifications (F8)" at bounding box center [999, 17] width 8 height 8
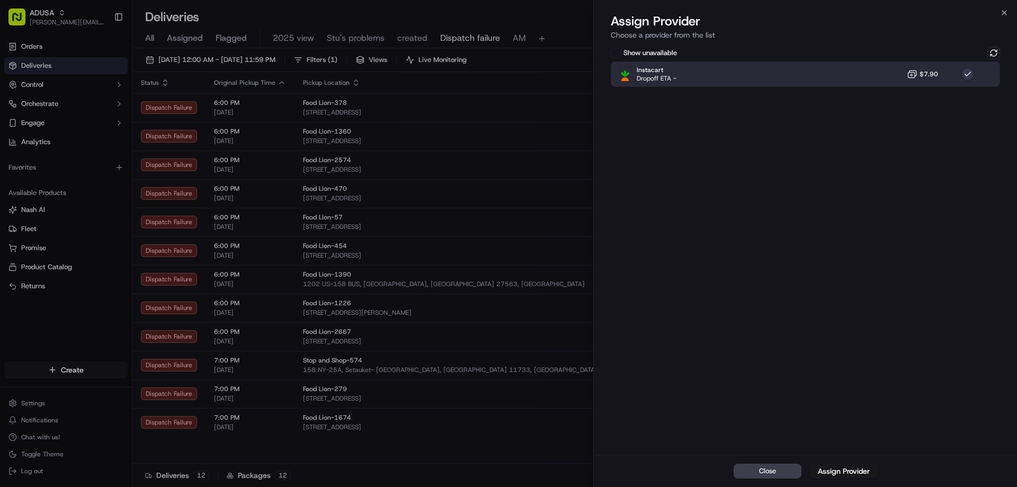
click at [872, 87] on div "Show unavailable Instacart Dropoff ETA - $7.90" at bounding box center [805, 249] width 423 height 410
click at [882, 78] on div "Instacart Dropoff ETA - $7.90" at bounding box center [805, 73] width 389 height 25
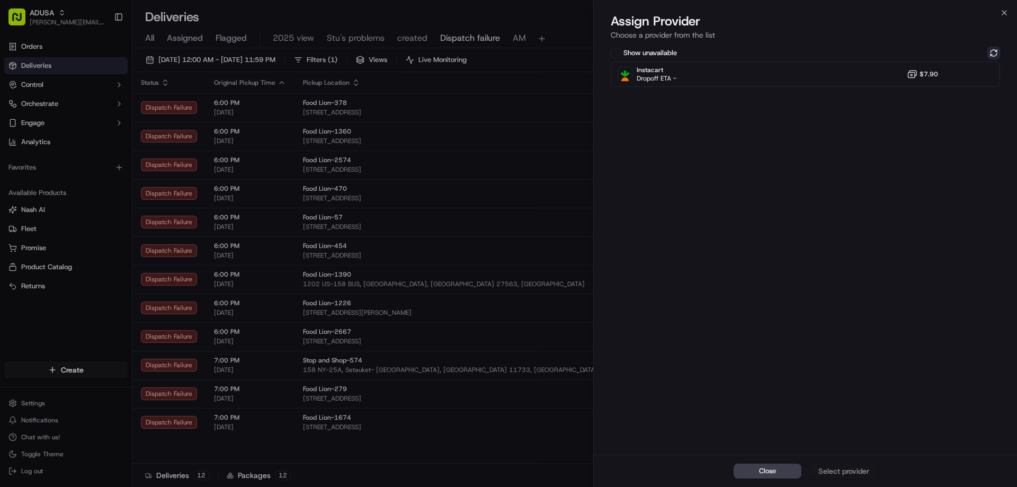
click at [990, 51] on button at bounding box center [993, 53] width 13 height 13
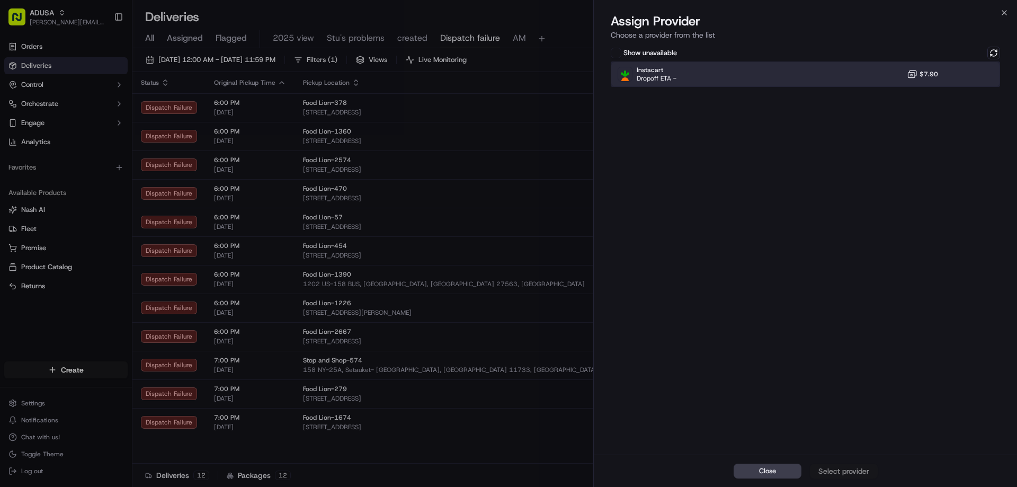
click at [845, 77] on div "Instacart Dropoff ETA - $7.90" at bounding box center [805, 73] width 389 height 25
click at [829, 467] on div "Assign Provider" at bounding box center [844, 470] width 52 height 11
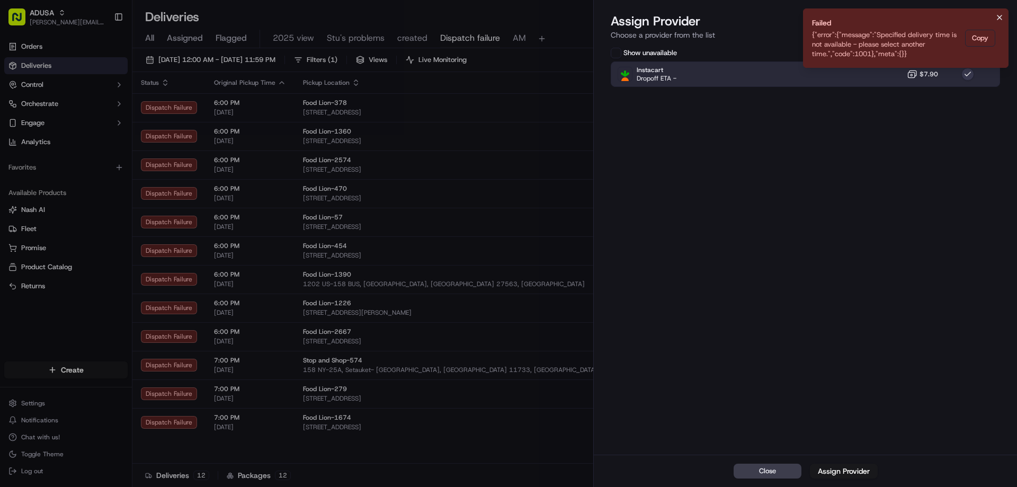
click at [1000, 23] on button "Notifications (F8)" at bounding box center [999, 17] width 13 height 13
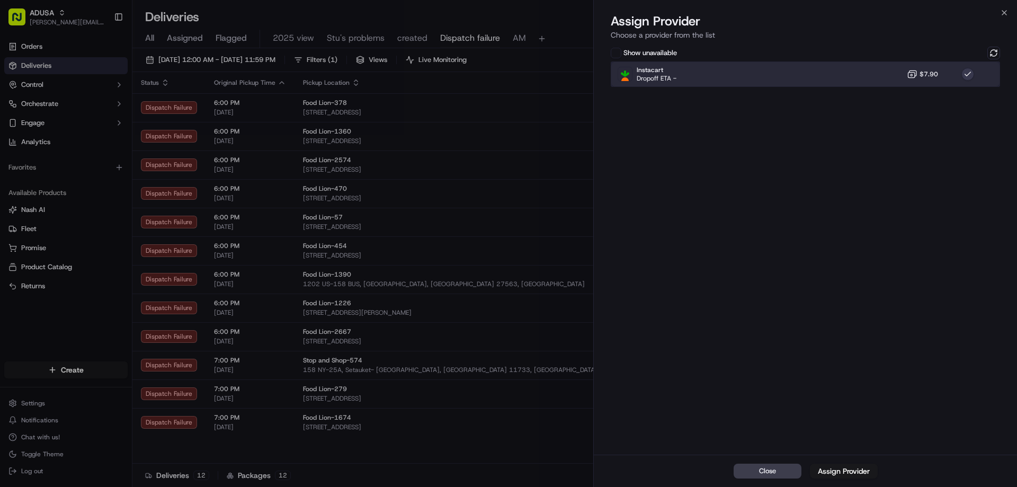
click at [939, 83] on div "Instacart Dropoff ETA - $7.90" at bounding box center [805, 73] width 389 height 25
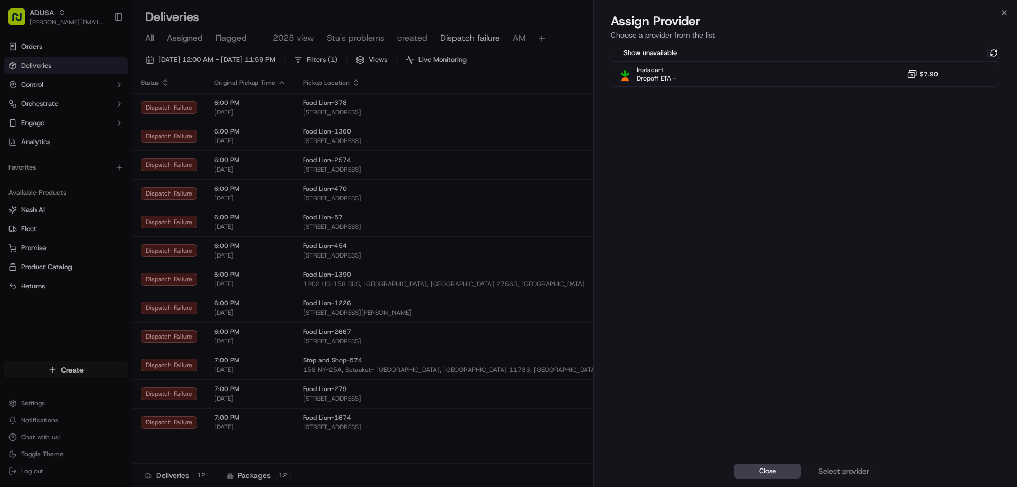
click at [1004, 54] on div "Show unavailable Instacart Dropoff ETA - $7.90" at bounding box center [805, 249] width 423 height 410
click at [999, 54] on button at bounding box center [993, 53] width 13 height 13
click at [1004, 13] on icon "button" at bounding box center [1004, 13] width 4 height 4
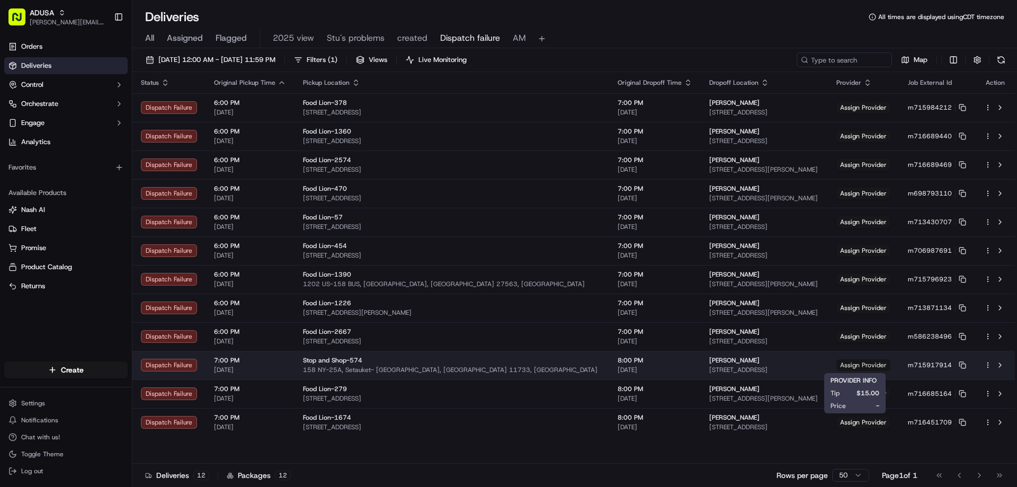
click at [860, 364] on span "Assign Provider" at bounding box center [863, 365] width 54 height 12
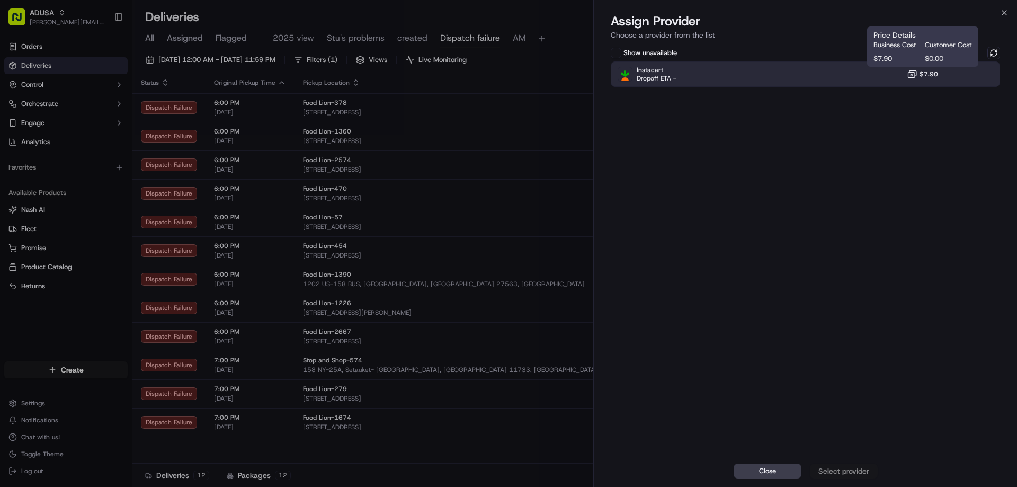
click at [923, 74] on span "$7.90" at bounding box center [928, 74] width 19 height 8
click at [838, 459] on div "Close Assign Provider" at bounding box center [805, 470] width 423 height 32
click at [837, 462] on div "Close Assign Provider" at bounding box center [805, 470] width 423 height 32
click at [835, 477] on button "Assign Provider" at bounding box center [844, 470] width 68 height 15
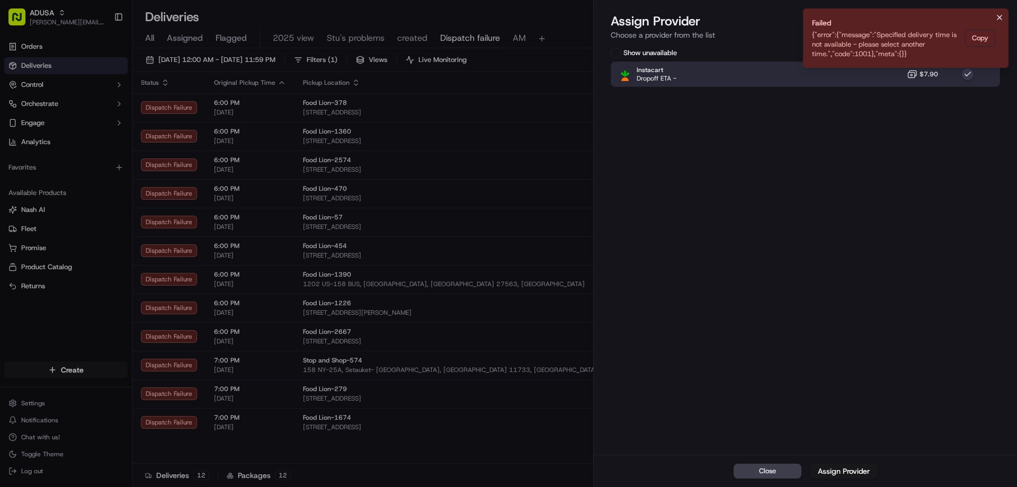
click at [998, 17] on icon "Notifications (F8)" at bounding box center [999, 17] width 8 height 8
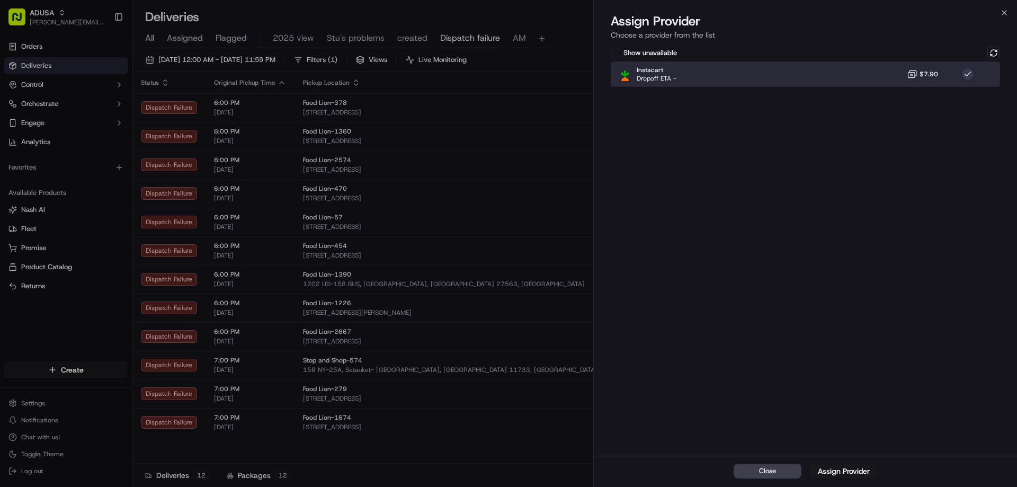
click at [926, 66] on div "Instacart Dropoff ETA - $7.90" at bounding box center [805, 73] width 389 height 25
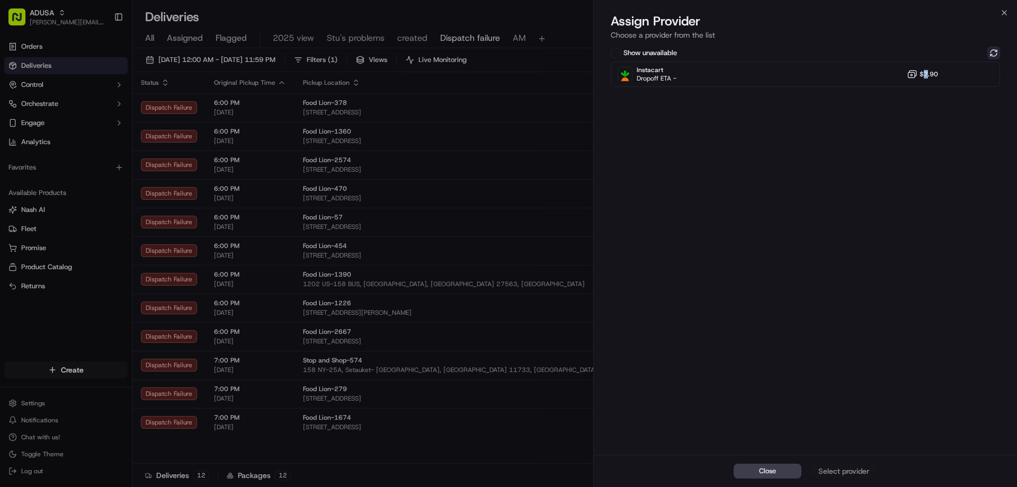
click at [997, 55] on button at bounding box center [993, 53] width 13 height 13
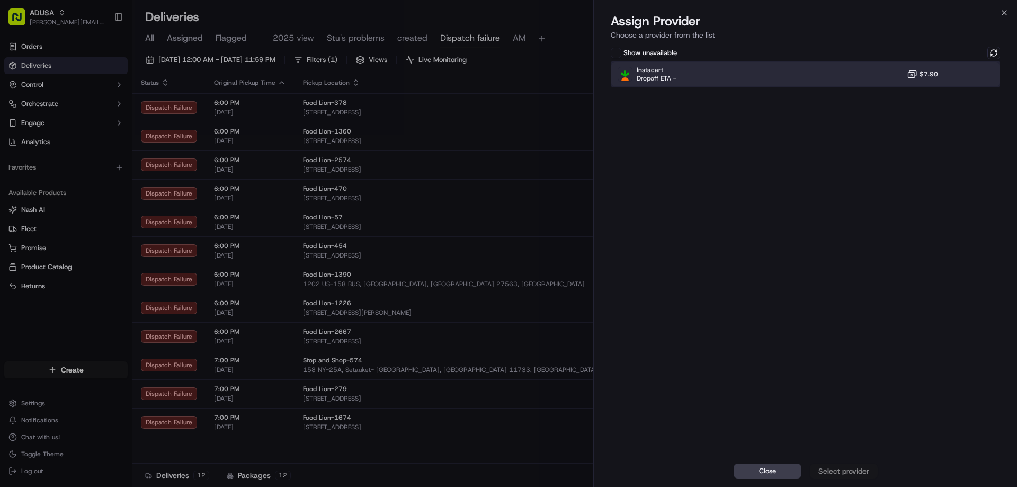
click at [952, 78] on div "Instacart Dropoff ETA - $7.90" at bounding box center [805, 73] width 389 height 25
click at [845, 477] on button "Assign Provider" at bounding box center [844, 470] width 68 height 15
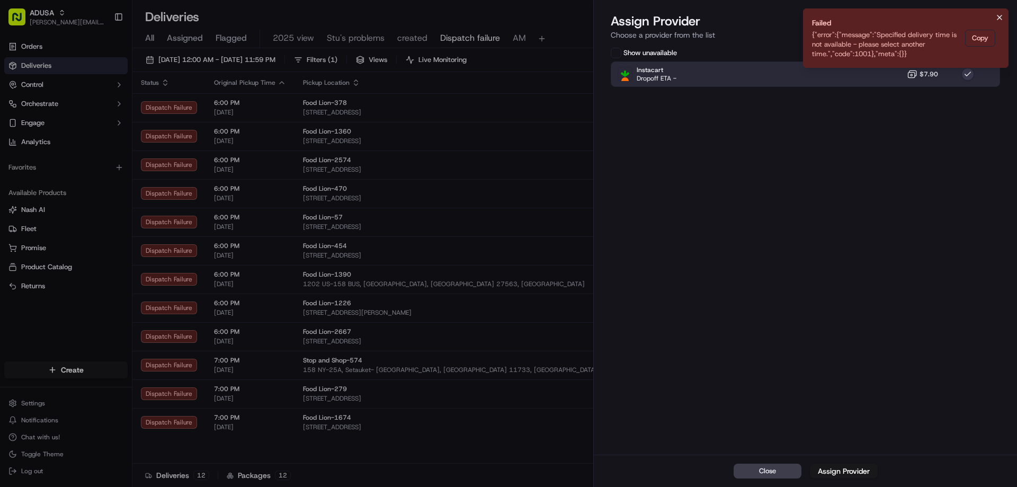
drag, startPoint x: 999, startPoint y: 15, endPoint x: 978, endPoint y: 34, distance: 28.1
click at [999, 16] on icon "Notifications (F8)" at bounding box center [999, 17] width 8 height 8
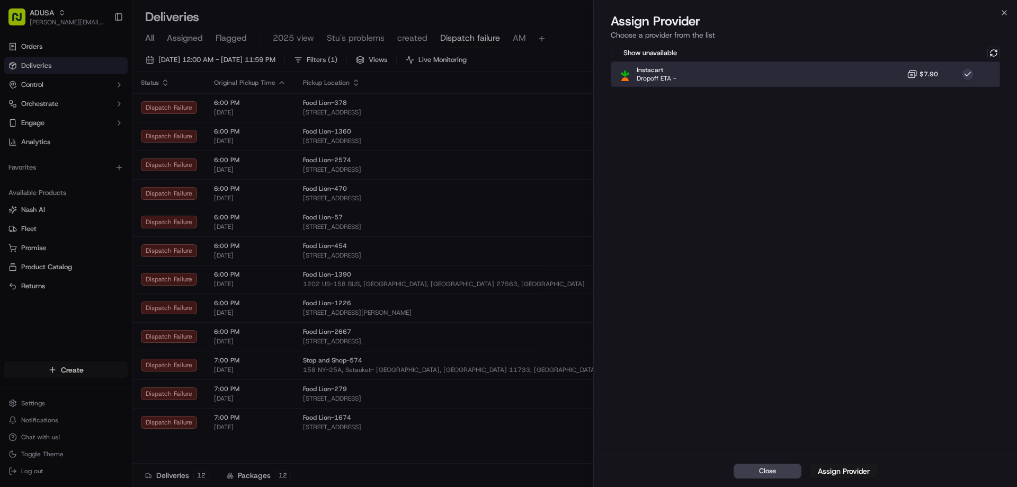
click at [921, 66] on div "Instacart Dropoff ETA - $7.90" at bounding box center [805, 73] width 389 height 25
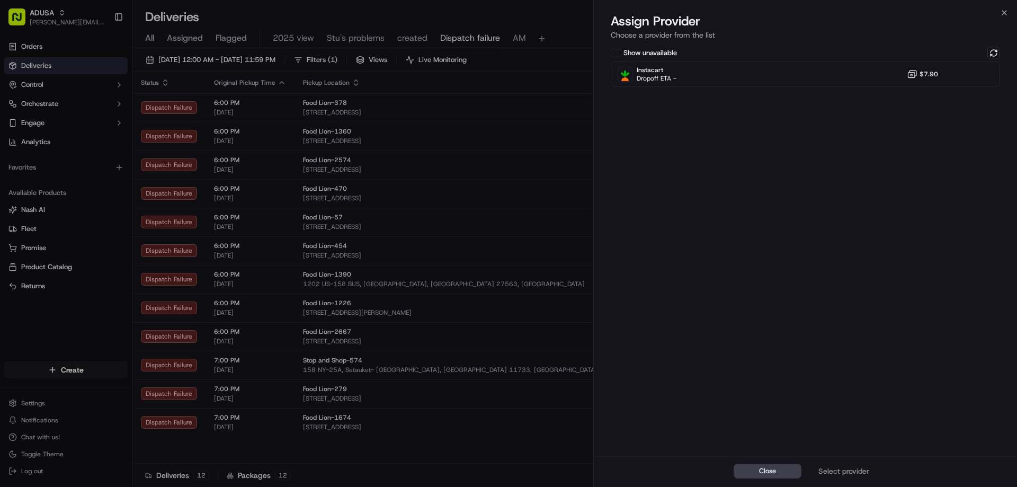
click at [1004, 47] on div "Show unavailable Instacart Dropoff ETA - $7.90" at bounding box center [805, 249] width 423 height 410
click at [998, 51] on button at bounding box center [993, 53] width 13 height 13
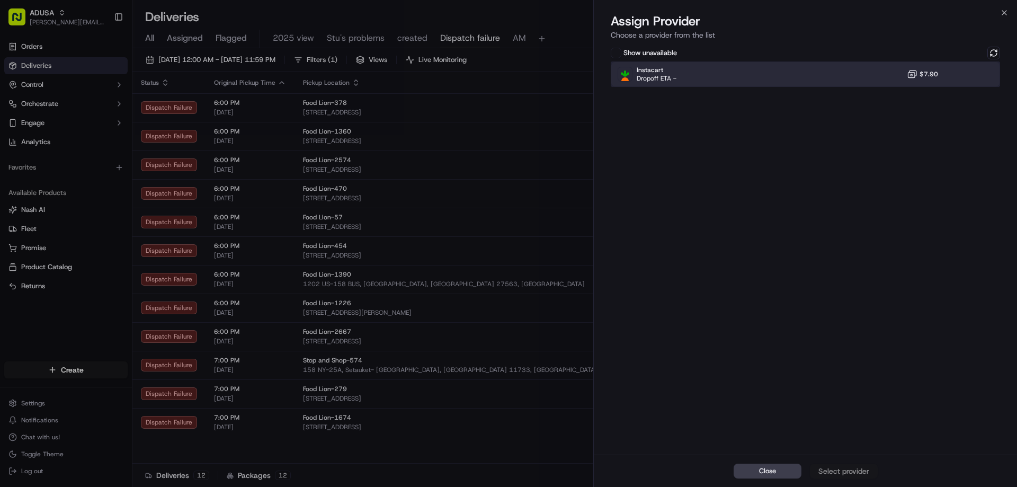
click at [952, 66] on div "Instacart Dropoff ETA - $7.90" at bounding box center [805, 73] width 389 height 25
click at [851, 474] on div "Assign Provider" at bounding box center [844, 470] width 52 height 11
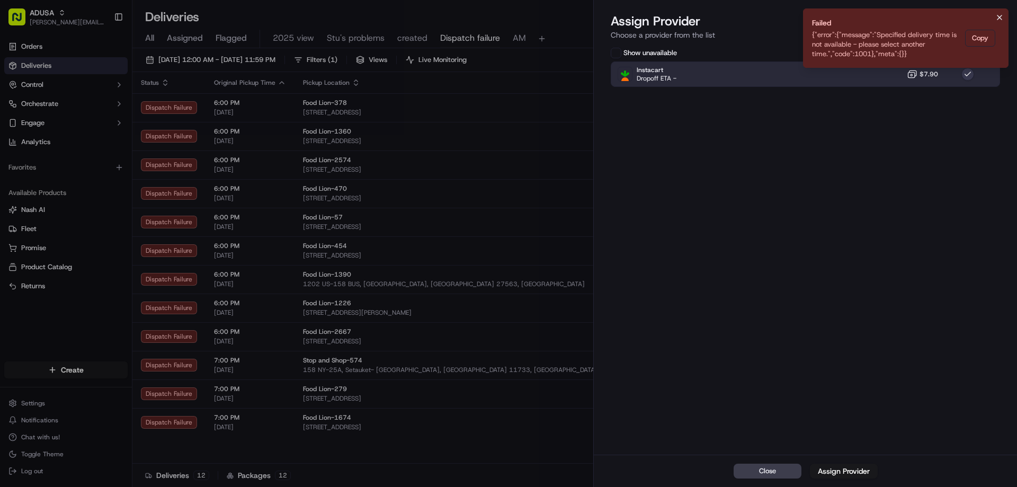
click at [1000, 17] on icon "Notifications (F8)" at bounding box center [999, 17] width 8 height 8
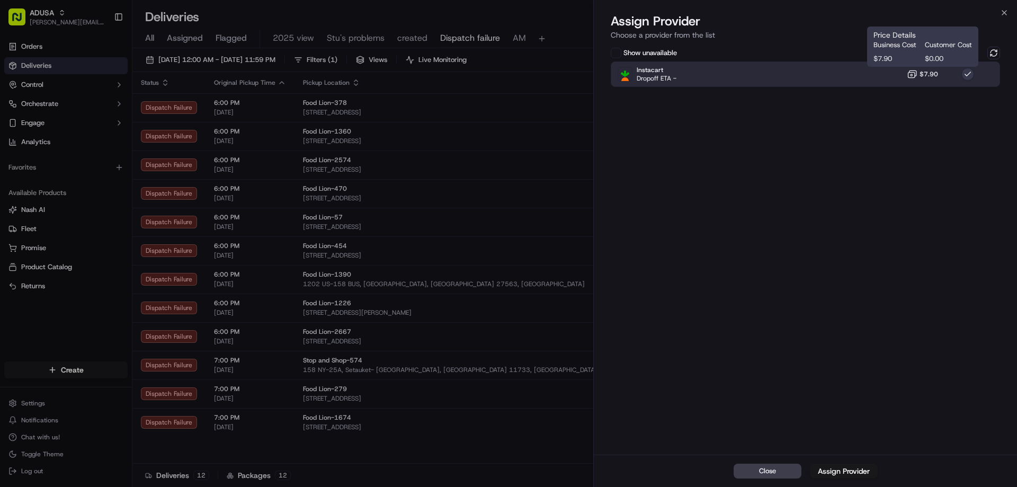
click at [909, 79] on icon at bounding box center [912, 74] width 11 height 11
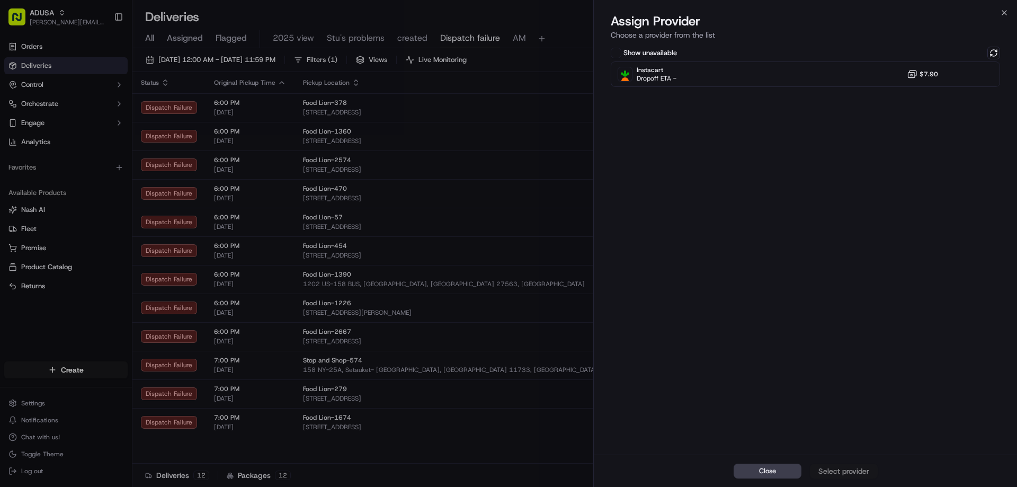
click at [986, 50] on div "Show unavailable" at bounding box center [805, 53] width 389 height 13
click at [988, 50] on button at bounding box center [993, 53] width 13 height 13
click at [1006, 12] on icon "button" at bounding box center [1004, 12] width 8 height 8
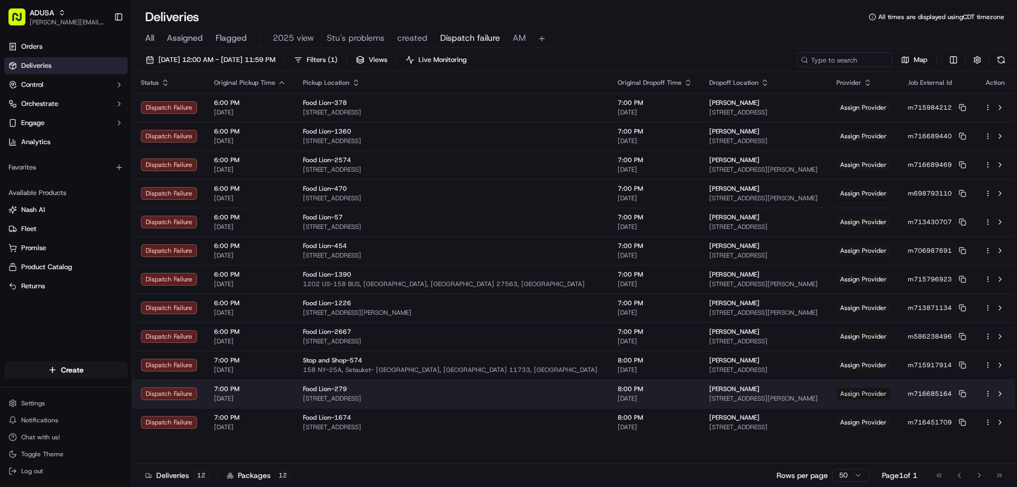
click at [874, 394] on span "Assign Provider" at bounding box center [863, 394] width 54 height 12
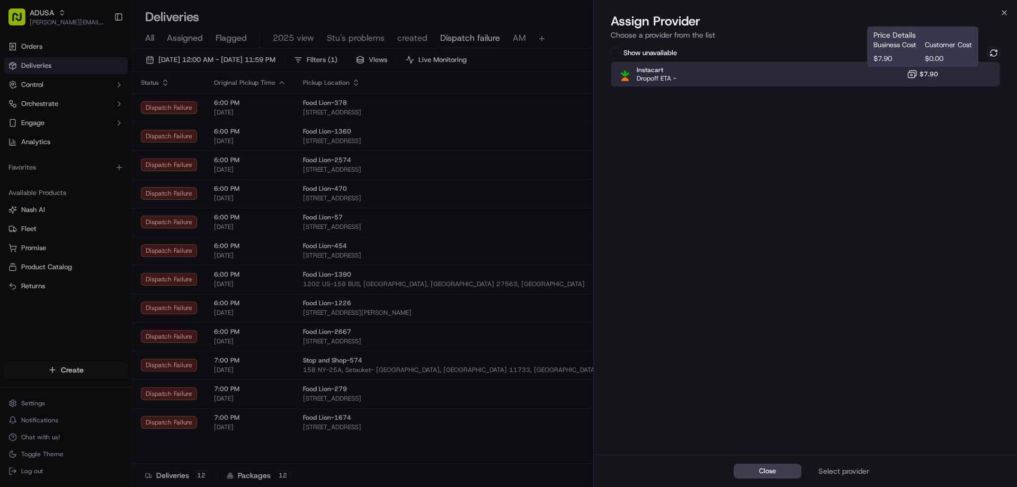
click at [935, 75] on span "$7.90" at bounding box center [928, 74] width 19 height 8
click at [873, 465] on button "Assign Provider" at bounding box center [844, 470] width 68 height 15
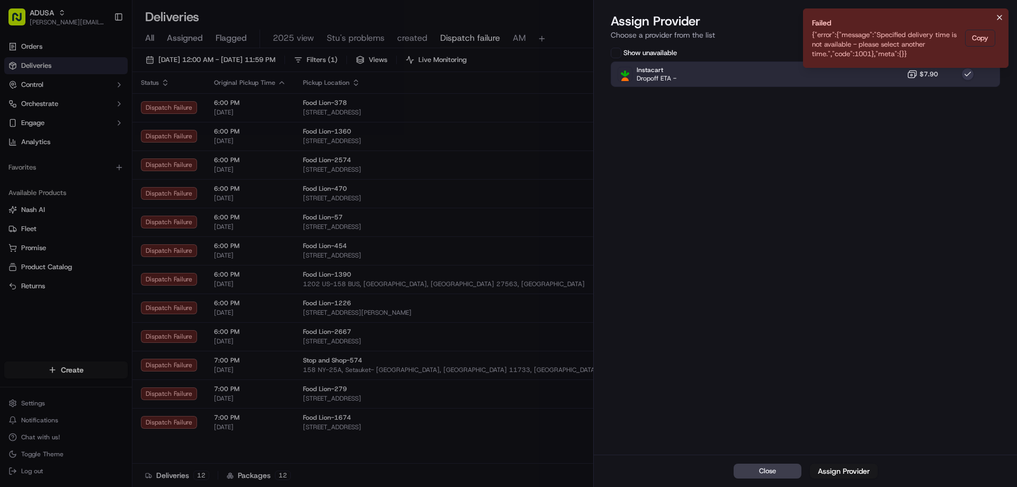
click at [996, 18] on icon "Notifications (F8)" at bounding box center [999, 17] width 8 height 8
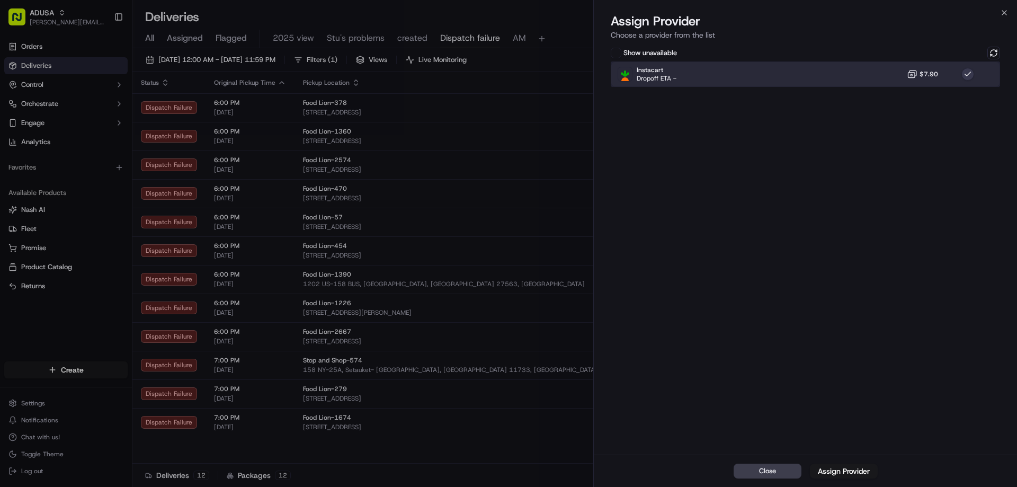
drag, startPoint x: 925, startPoint y: 68, endPoint x: 954, endPoint y: 61, distance: 30.4
click at [928, 68] on div "Instacart Dropoff ETA - $7.90" at bounding box center [805, 73] width 389 height 25
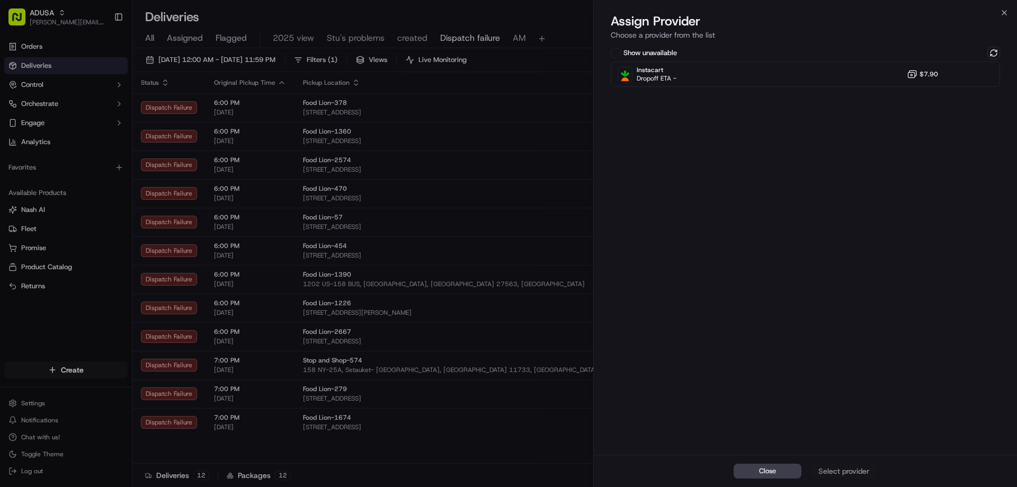
click at [991, 45] on div "Show unavailable Instacart Dropoff ETA - $7.90" at bounding box center [805, 249] width 423 height 410
click at [994, 50] on button at bounding box center [993, 53] width 13 height 13
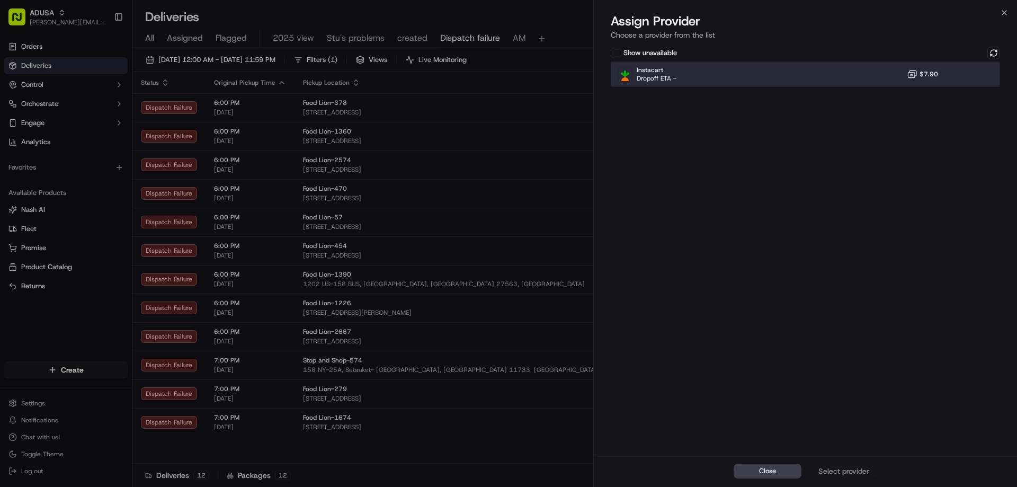
click at [886, 84] on div "Instacart Dropoff ETA - $7.90" at bounding box center [805, 73] width 389 height 25
click at [835, 481] on div "Close Assign Provider" at bounding box center [805, 470] width 423 height 32
click at [840, 472] on div "Assign Provider" at bounding box center [844, 470] width 52 height 11
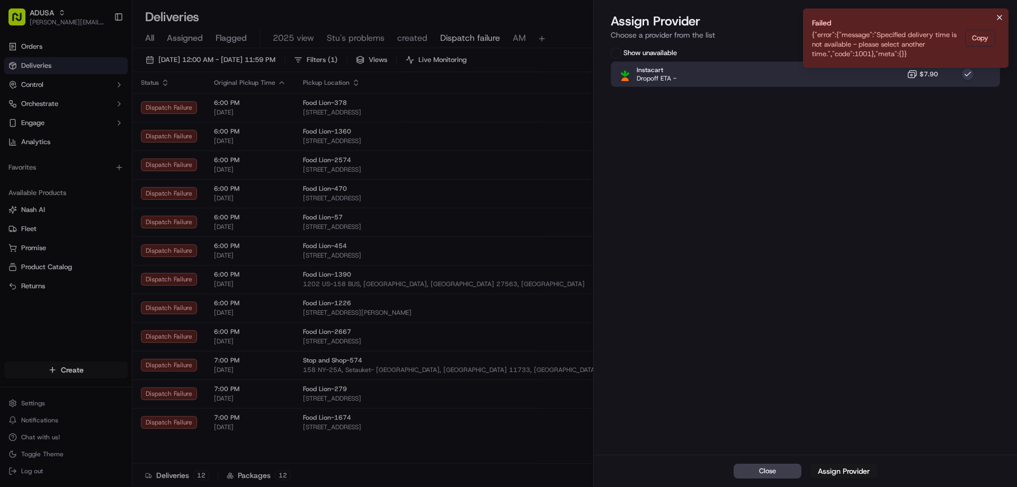
click at [1003, 16] on icon "Notifications (F8)" at bounding box center [999, 17] width 8 height 8
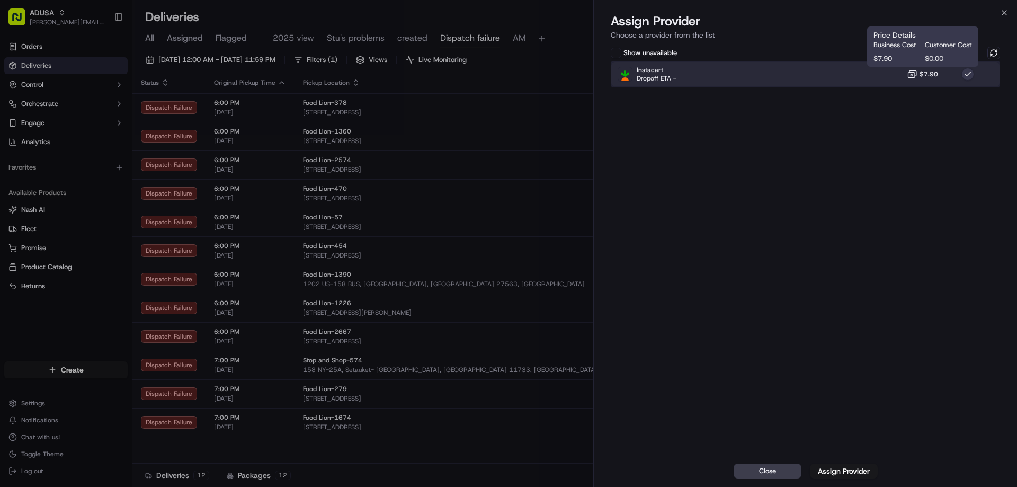
click at [921, 80] on div "Instacart Dropoff ETA - $7.90" at bounding box center [805, 73] width 389 height 25
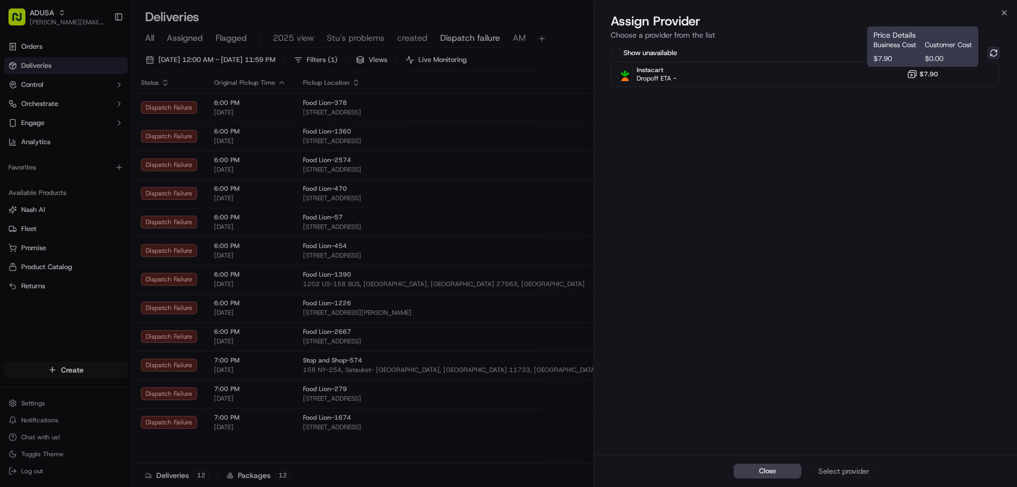
click at [998, 52] on button at bounding box center [993, 53] width 13 height 13
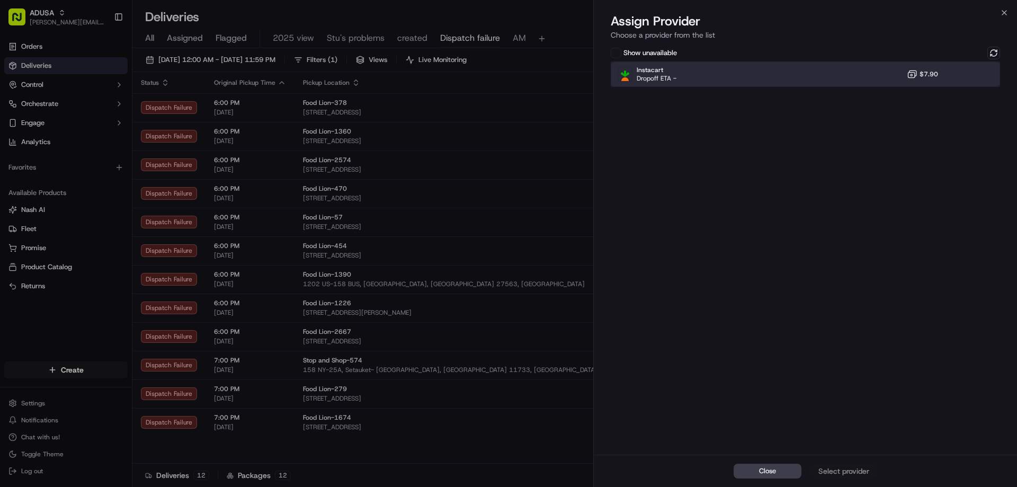
click at [886, 72] on div "Instacart Dropoff ETA - $7.90" at bounding box center [805, 73] width 389 height 25
click at [849, 472] on div "Assign Provider" at bounding box center [844, 470] width 52 height 11
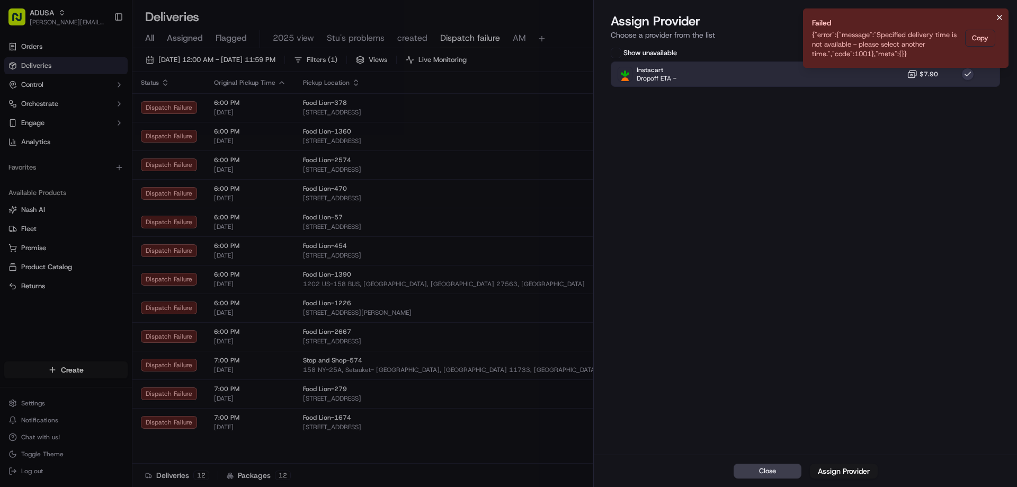
click at [1001, 19] on icon "Notifications (F8)" at bounding box center [999, 17] width 8 height 8
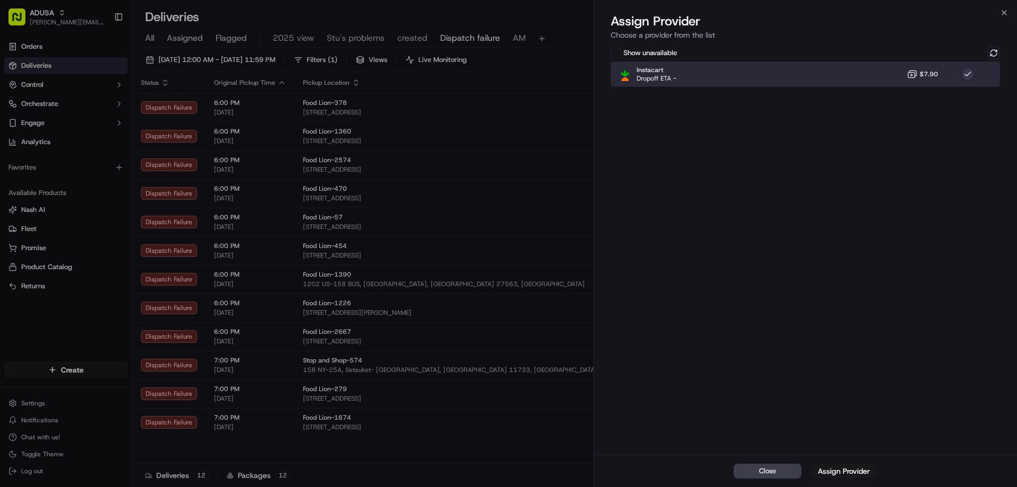
click at [926, 68] on div "Instacart Dropoff ETA - $7.90" at bounding box center [805, 73] width 389 height 25
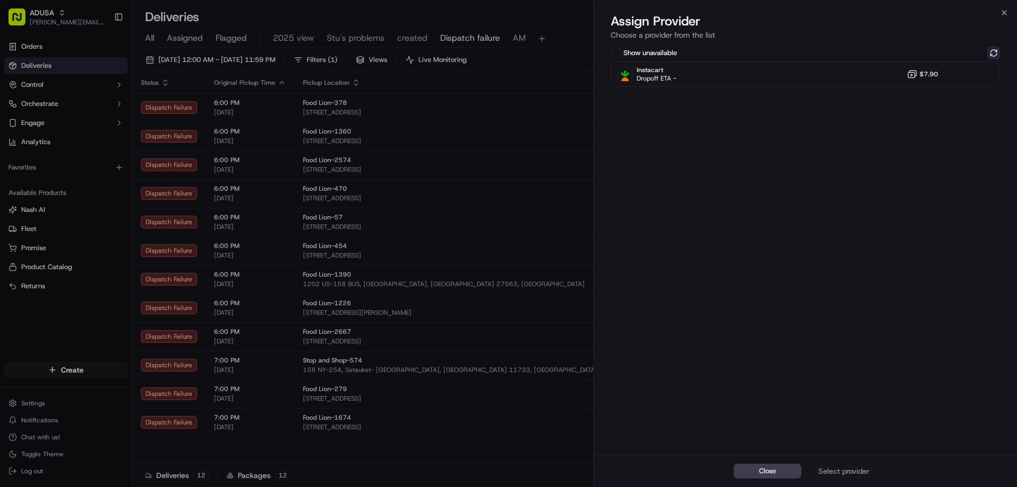
click at [995, 52] on button at bounding box center [993, 53] width 13 height 13
click at [1002, 12] on icon "button" at bounding box center [1004, 12] width 8 height 8
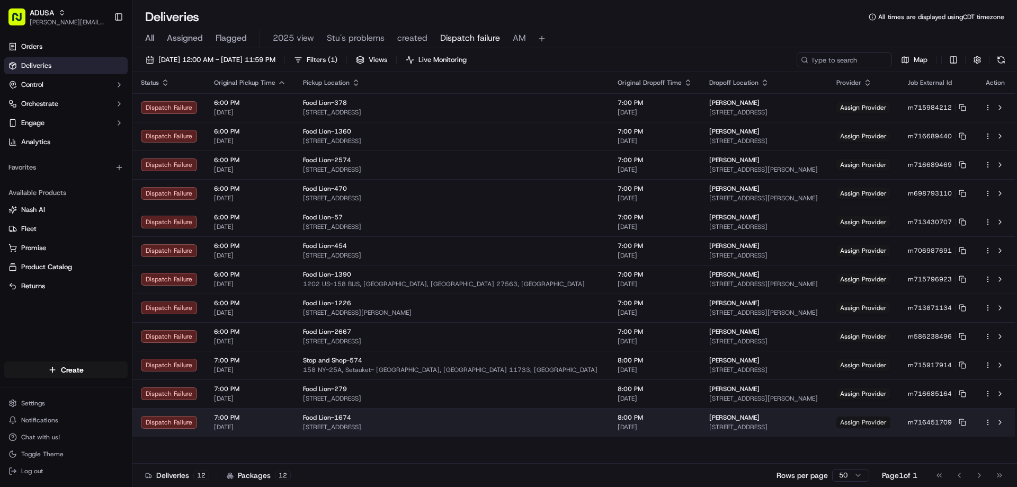
click at [858, 424] on span "Assign Provider" at bounding box center [863, 422] width 54 height 12
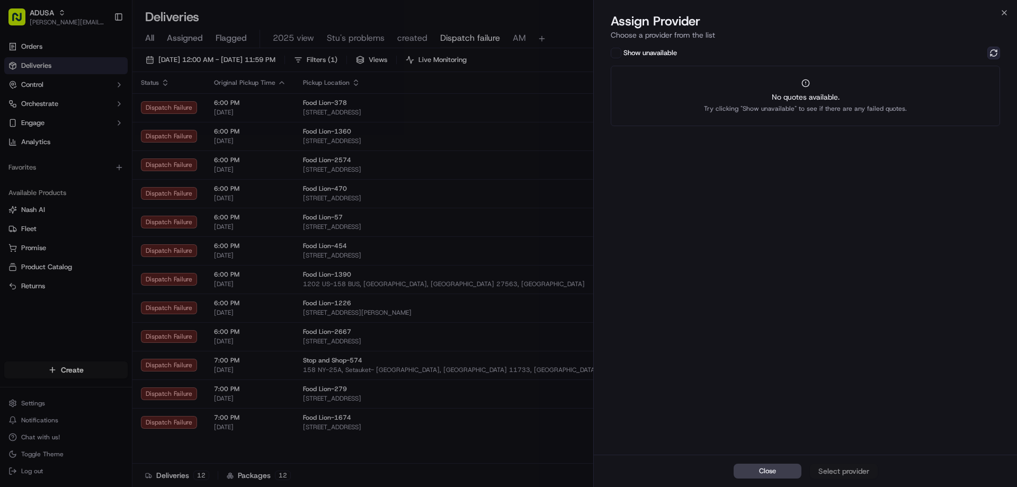
click at [988, 53] on button at bounding box center [993, 53] width 13 height 13
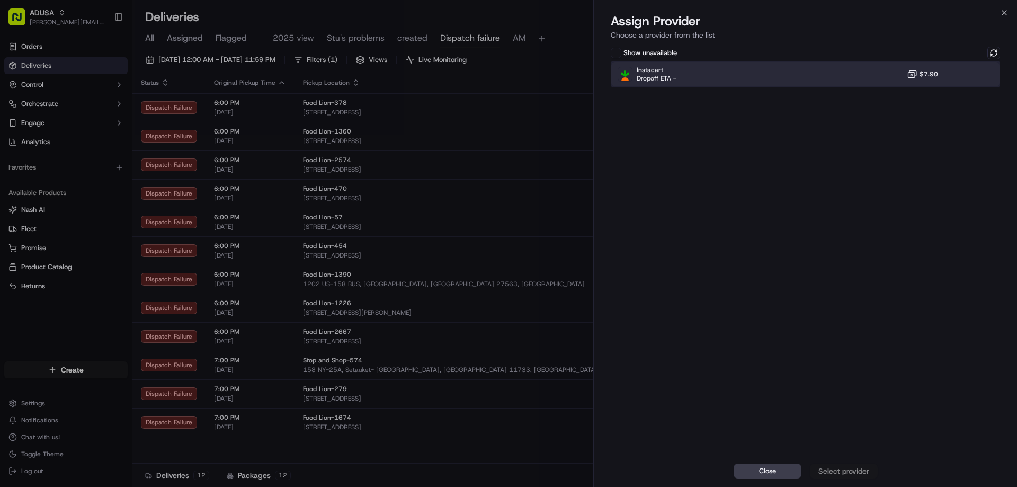
click at [889, 69] on div "Instacart Dropoff ETA - $7.90" at bounding box center [805, 73] width 389 height 25
click at [837, 479] on div "Close Assign Provider" at bounding box center [805, 470] width 423 height 32
click at [839, 472] on div "Assign Provider" at bounding box center [844, 470] width 52 height 11
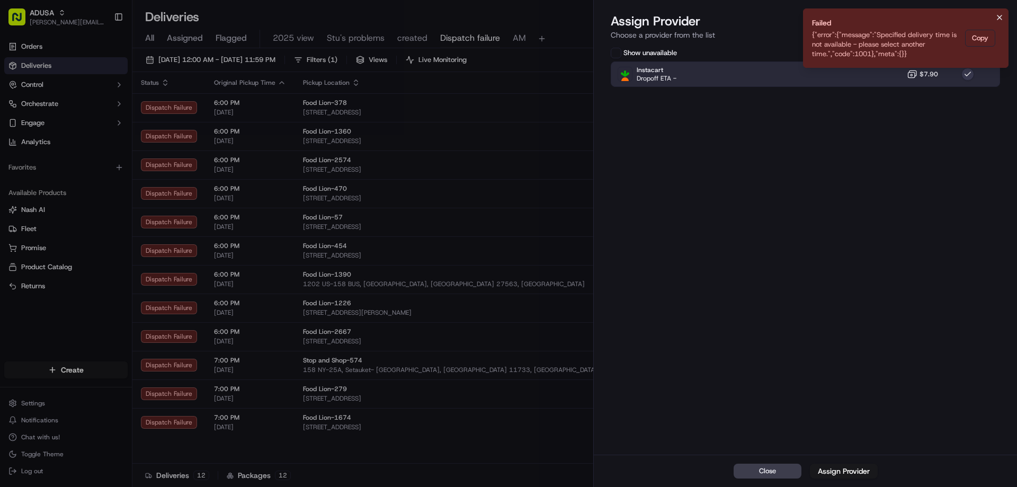
click at [1005, 19] on button "Notifications (F8)" at bounding box center [999, 17] width 13 height 13
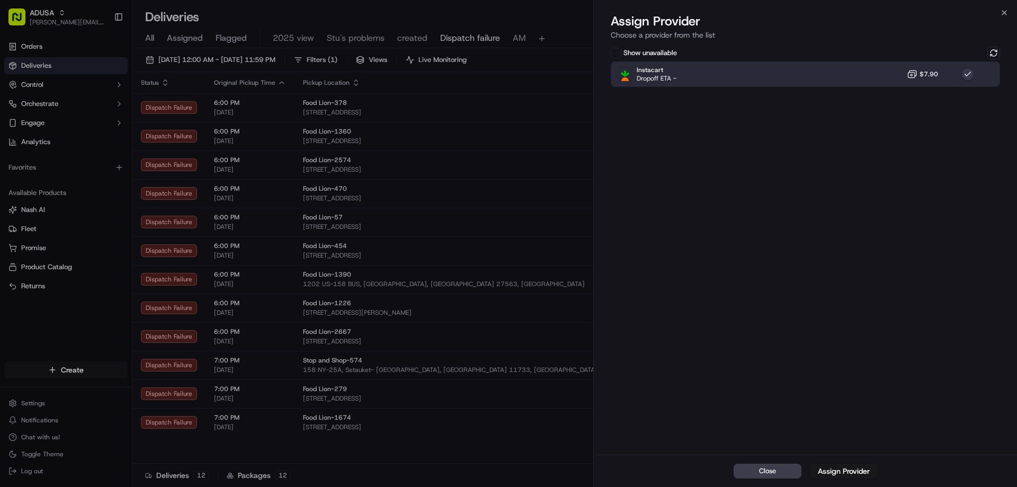
click at [922, 58] on div "Show unavailable" at bounding box center [805, 53] width 389 height 13
click at [919, 75] on button "$7.90" at bounding box center [922, 74] width 31 height 11
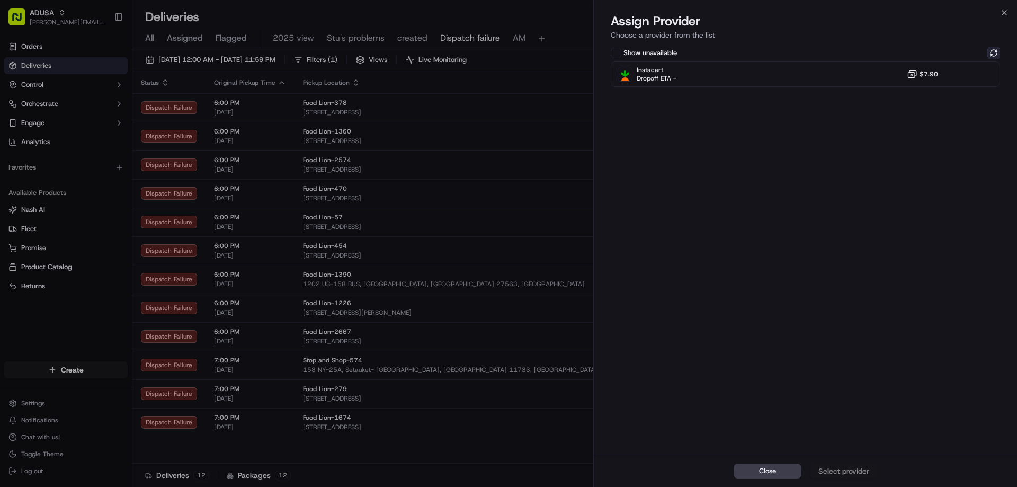
click at [992, 52] on button at bounding box center [993, 53] width 13 height 13
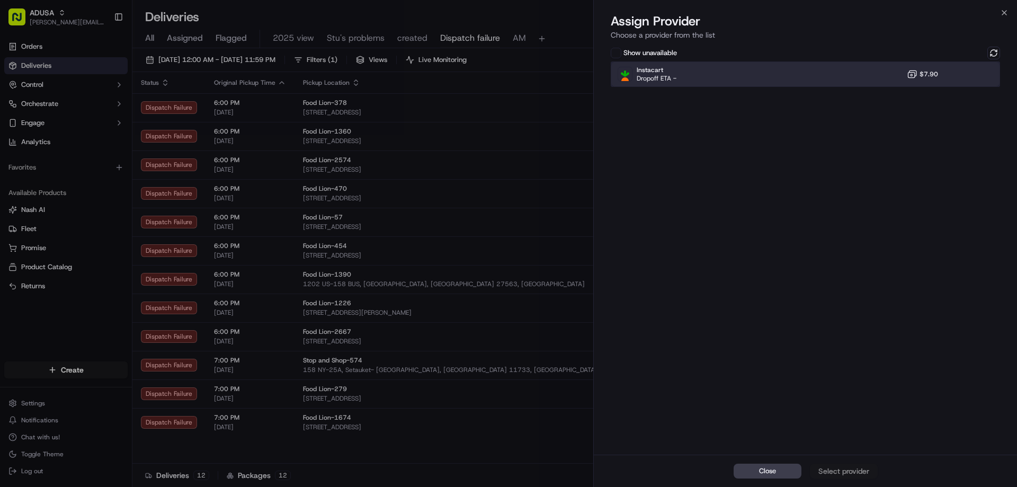
click at [831, 79] on div "Instacart Dropoff ETA - $7.90" at bounding box center [805, 73] width 389 height 25
click at [842, 472] on div "Assign Provider" at bounding box center [844, 470] width 52 height 11
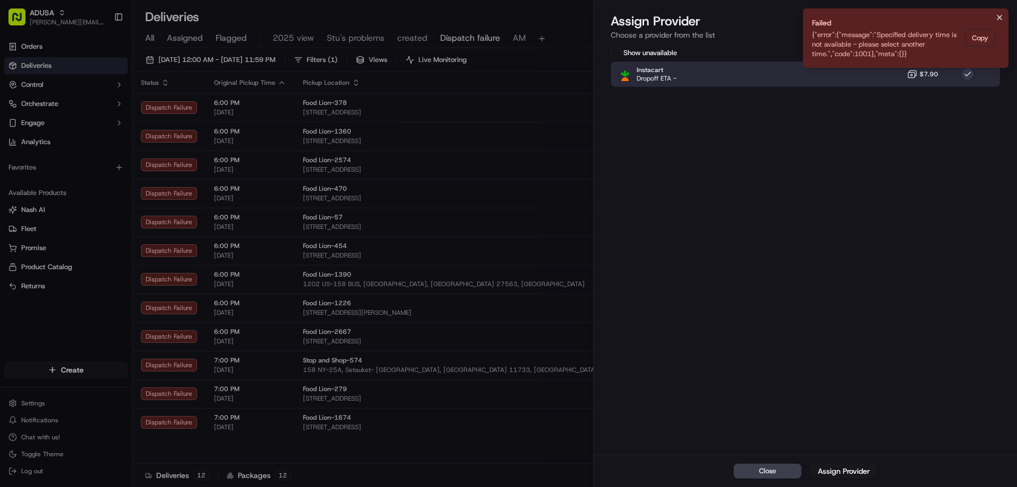
click at [997, 15] on icon "Notifications (F8)" at bounding box center [999, 17] width 4 height 4
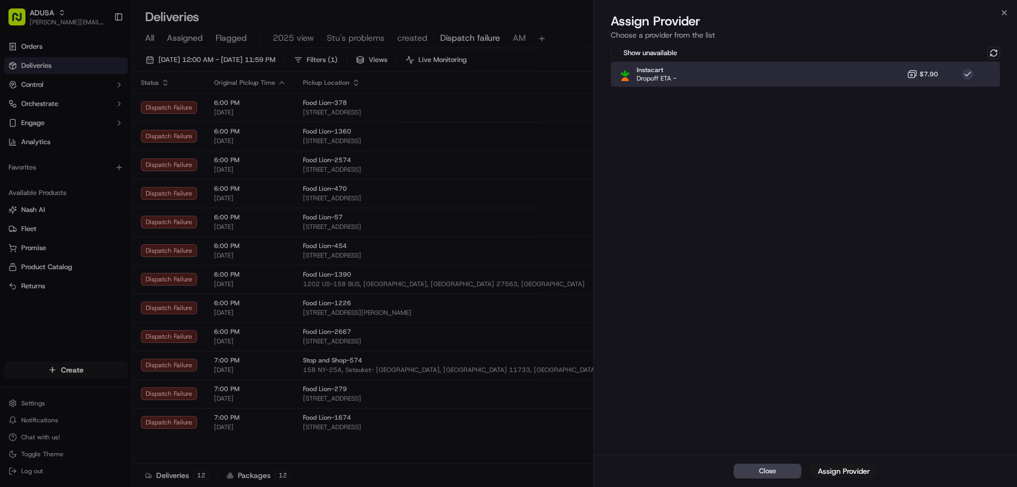
click at [882, 69] on div "Instacart Dropoff ETA - $7.90" at bounding box center [805, 73] width 389 height 25
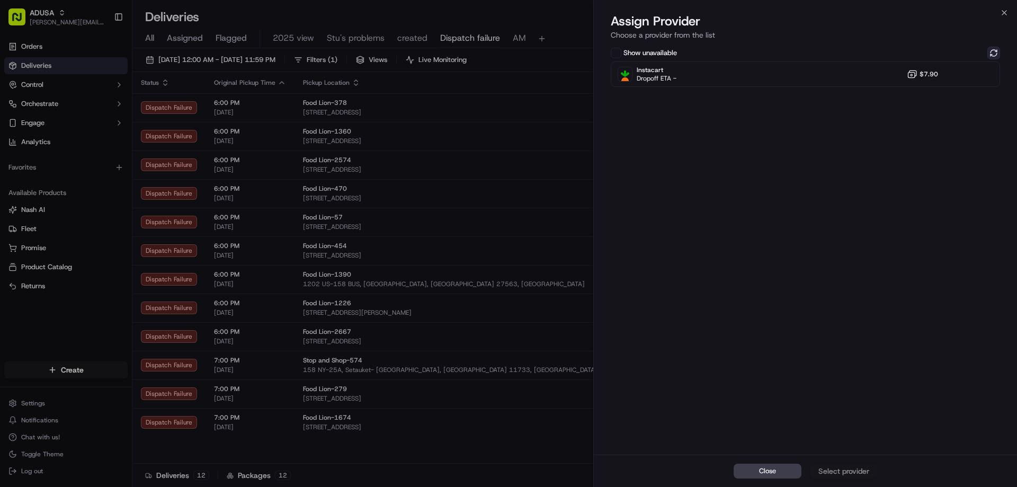
click at [992, 51] on button at bounding box center [993, 53] width 13 height 13
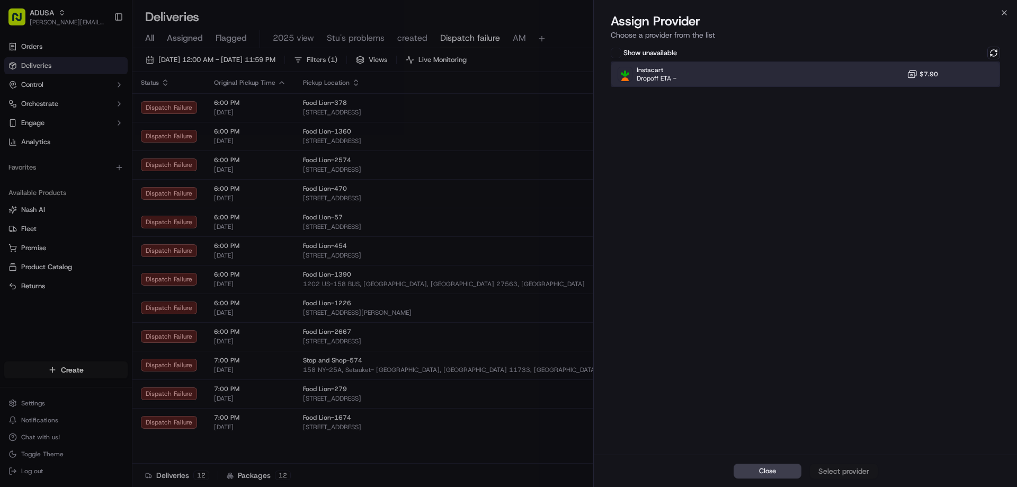
click at [865, 77] on div "Instacart Dropoff ETA - $7.90" at bounding box center [805, 73] width 389 height 25
drag, startPoint x: 834, startPoint y: 466, endPoint x: 849, endPoint y: 438, distance: 32.5
click at [835, 466] on div "Assign Provider" at bounding box center [844, 470] width 52 height 11
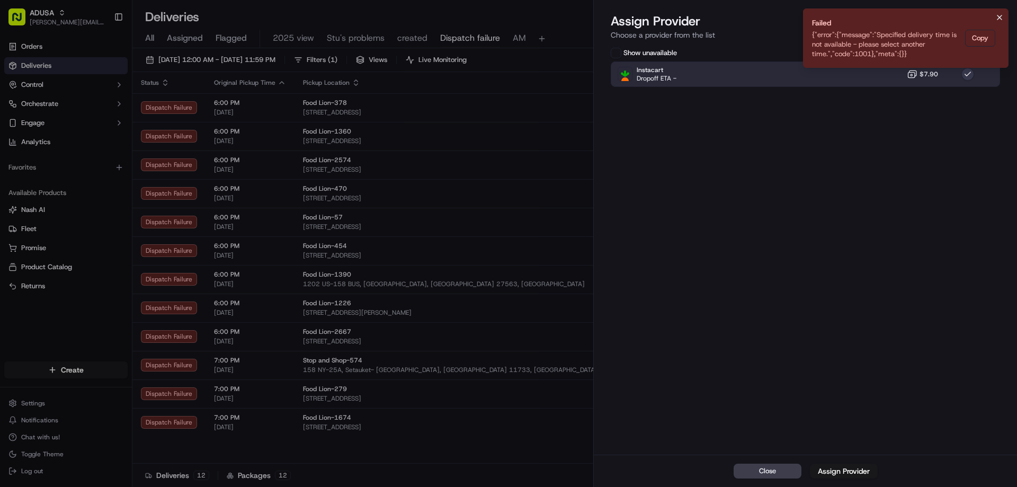
click at [1001, 21] on icon "Notifications (F8)" at bounding box center [999, 17] width 8 height 8
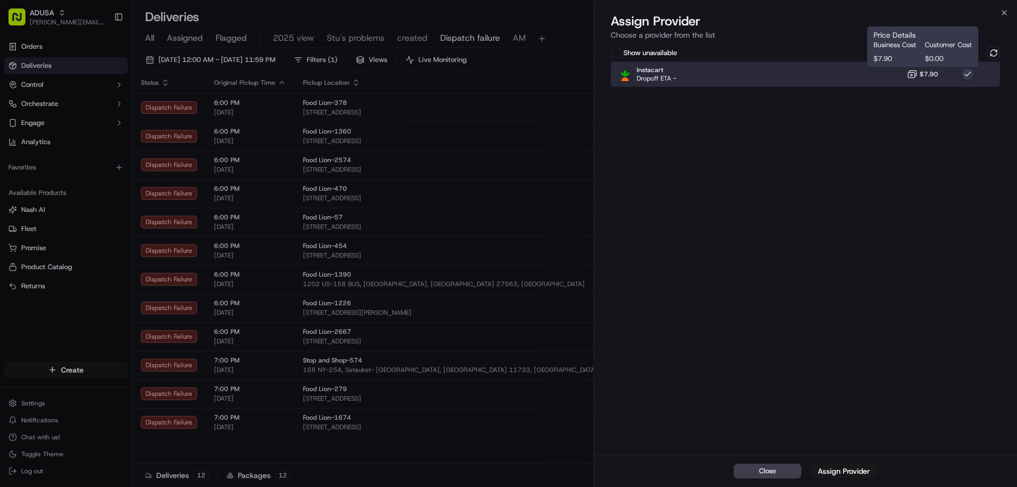
click at [900, 76] on div "Instacart Dropoff ETA - $7.90" at bounding box center [805, 73] width 389 height 25
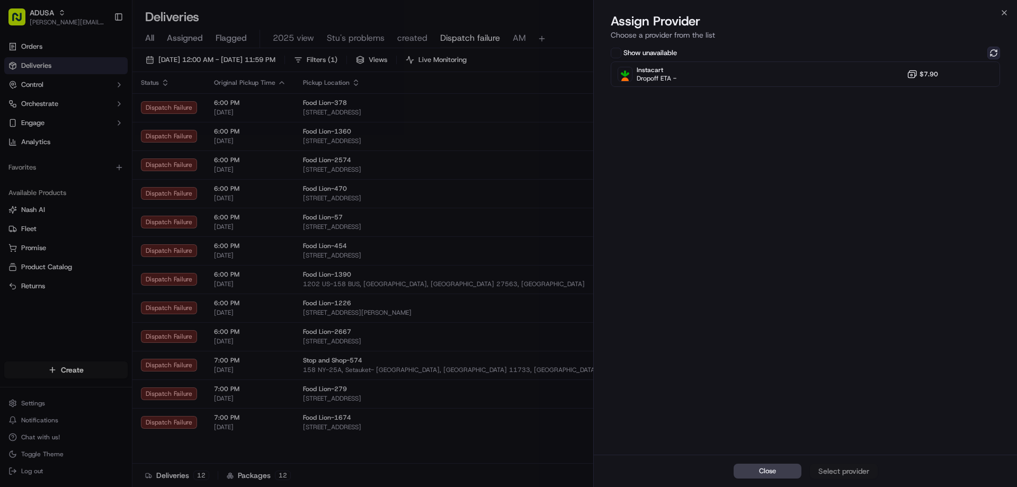
click at [990, 52] on button at bounding box center [993, 53] width 13 height 13
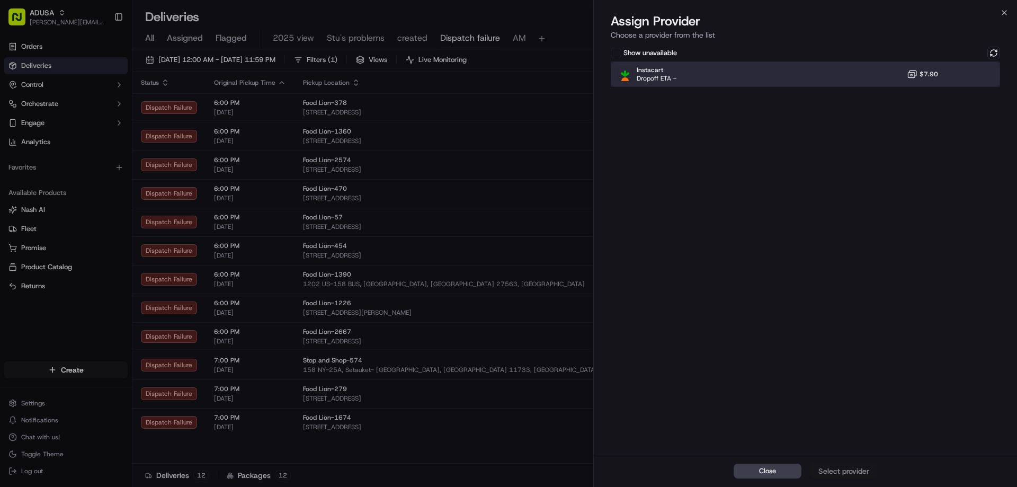
click at [865, 73] on div "Instacart Dropoff ETA - $7.90" at bounding box center [805, 73] width 389 height 25
click at [860, 473] on div "Assign Provider" at bounding box center [844, 470] width 52 height 11
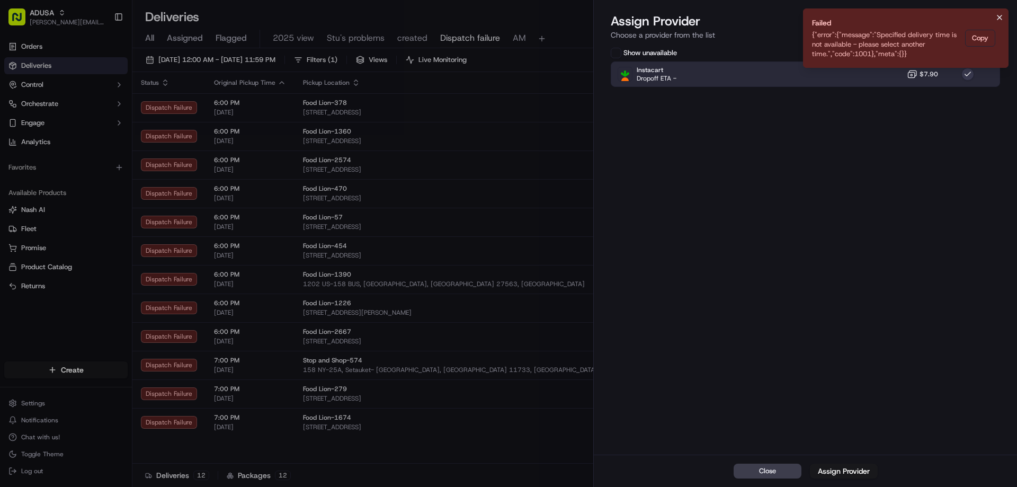
click at [997, 17] on icon "Notifications (F8)" at bounding box center [999, 17] width 8 height 8
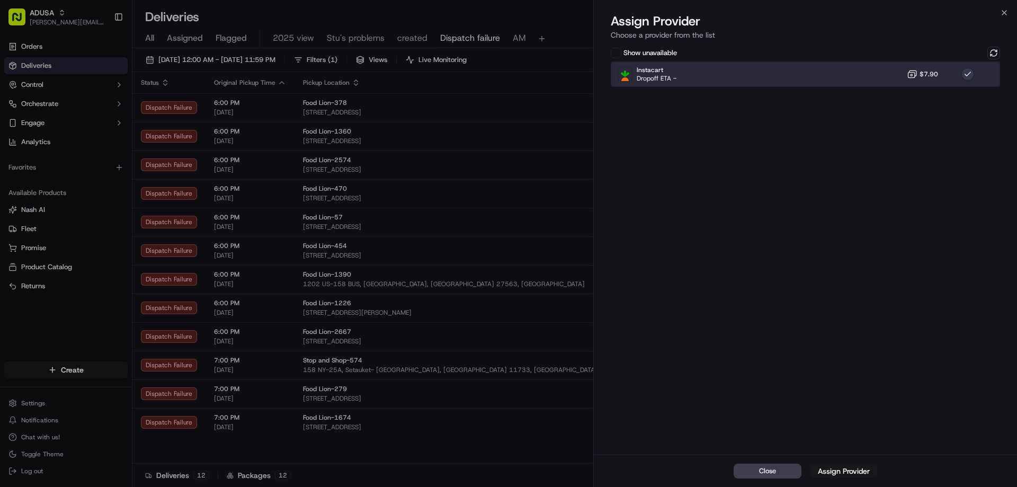
click at [862, 85] on div "Instacart Dropoff ETA - $7.90" at bounding box center [805, 73] width 389 height 25
drag, startPoint x: 874, startPoint y: 73, endPoint x: 911, endPoint y: 65, distance: 37.4
click at [875, 73] on div "Instacart Dropoff ETA - $7.90" at bounding box center [805, 73] width 389 height 25
click at [949, 77] on div "Instacart Dropoff ETA - $7.90" at bounding box center [805, 73] width 389 height 25
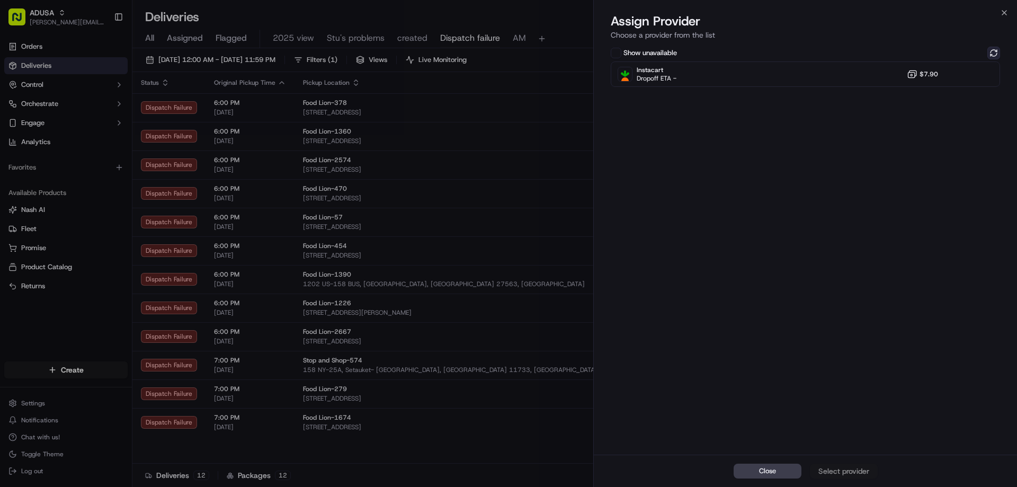
click at [997, 53] on button at bounding box center [993, 53] width 13 height 13
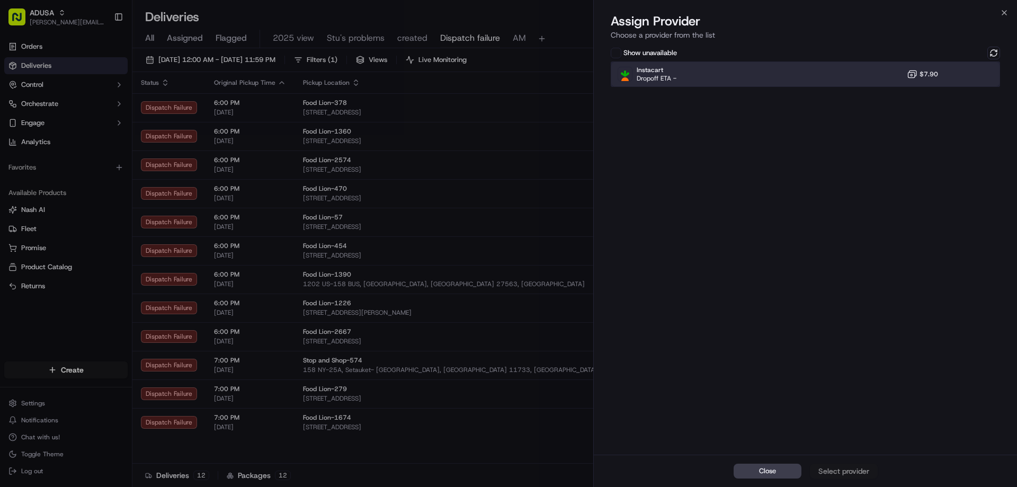
click at [863, 72] on div "Instacart Dropoff ETA - $7.90" at bounding box center [805, 73] width 389 height 25
click at [846, 475] on div "Assign Provider" at bounding box center [844, 470] width 52 height 11
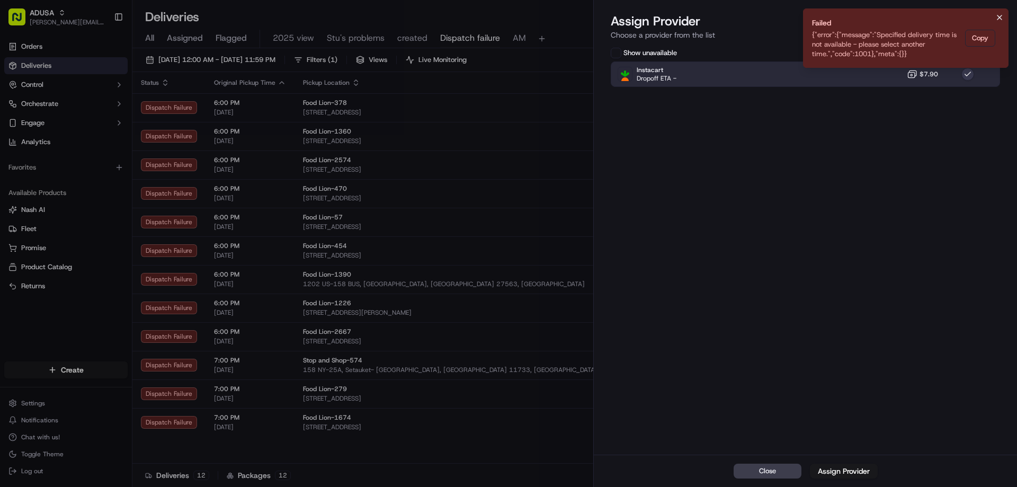
click at [998, 20] on icon "Notifications (F8)" at bounding box center [999, 17] width 8 height 8
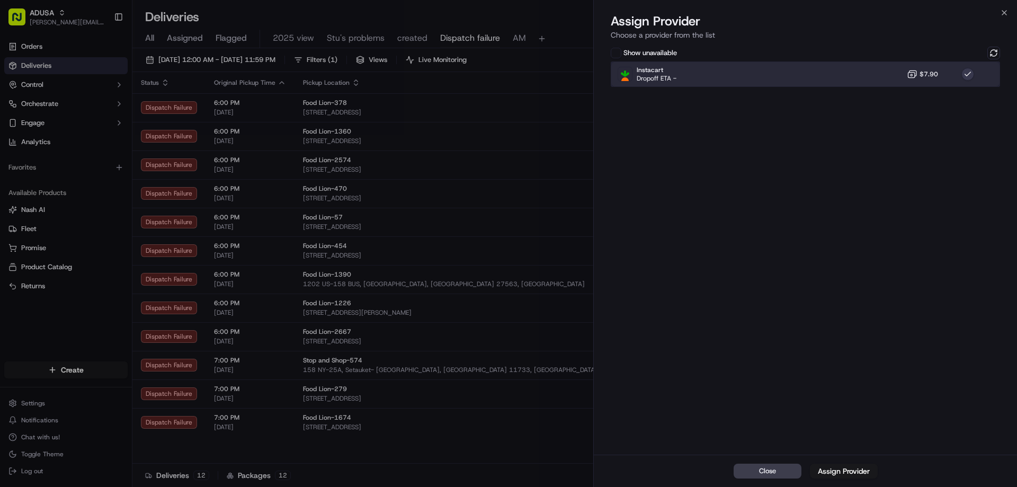
drag, startPoint x: 940, startPoint y: 74, endPoint x: 963, endPoint y: 69, distance: 23.2
click at [944, 74] on div "Instacart Dropoff ETA - $7.90" at bounding box center [805, 73] width 389 height 25
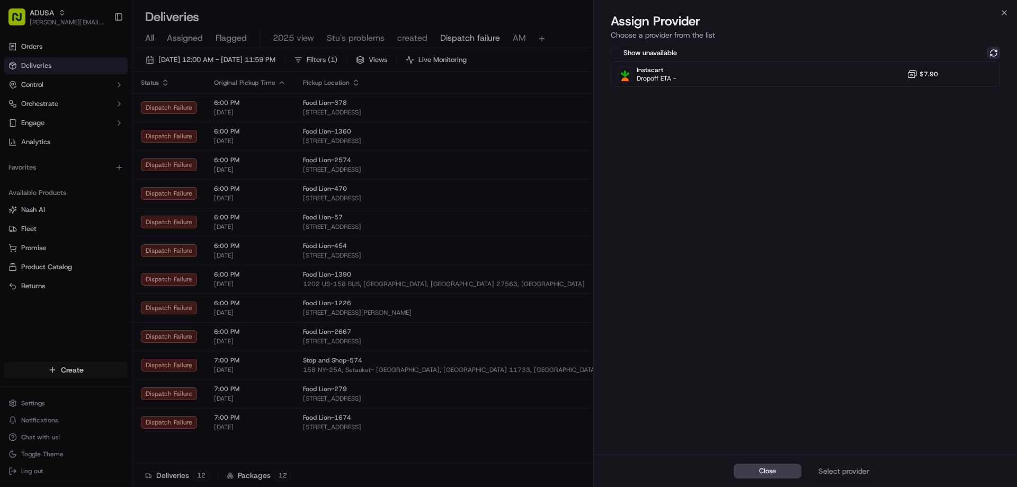
click at [992, 52] on button at bounding box center [993, 53] width 13 height 13
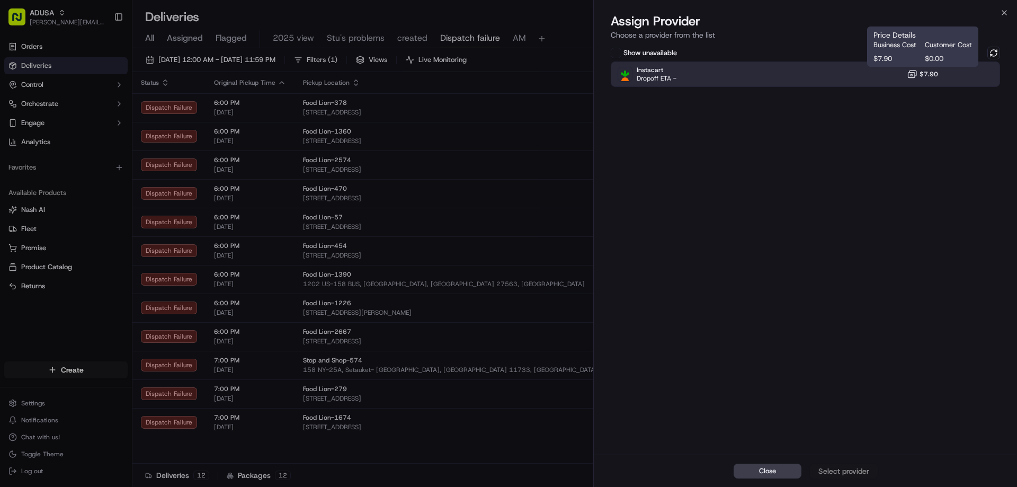
click at [923, 76] on span "$7.90" at bounding box center [928, 74] width 19 height 8
click at [855, 471] on div "Assign Provider" at bounding box center [844, 470] width 52 height 11
click at [992, 50] on body "ADUSA raynard.pritchett@adusa.com Toggle Sidebar Orders Deliveries Control Orch…" at bounding box center [508, 243] width 1017 height 487
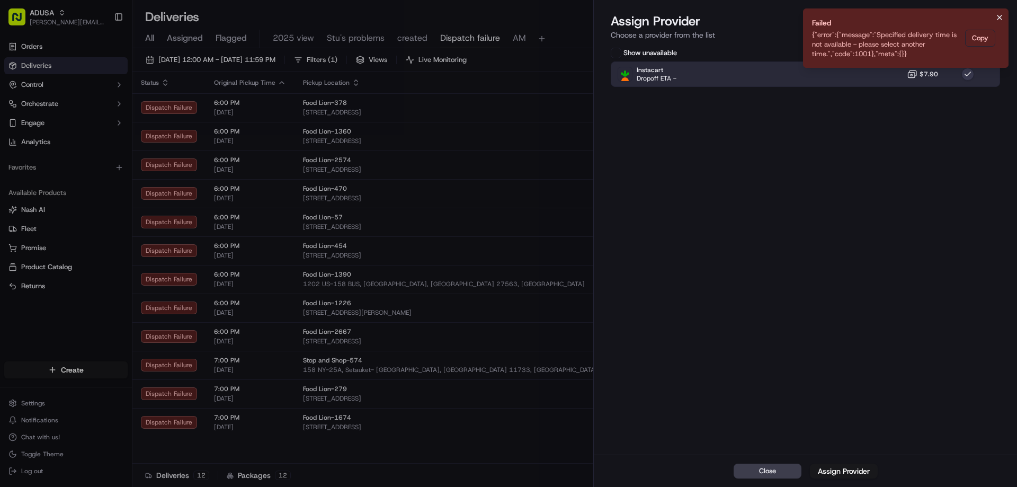
click at [999, 15] on icon "Notifications (F8)" at bounding box center [999, 17] width 8 height 8
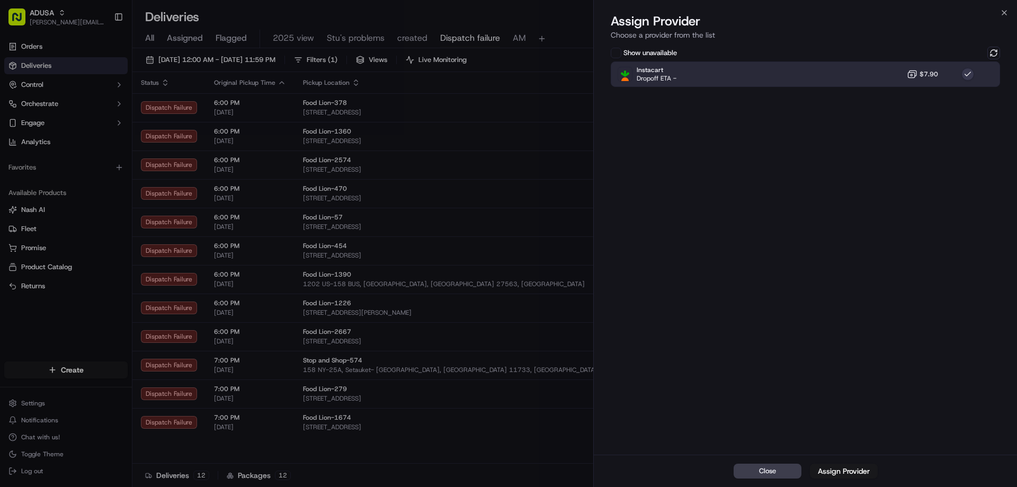
click at [928, 74] on span "$7.90" at bounding box center [928, 74] width 19 height 8
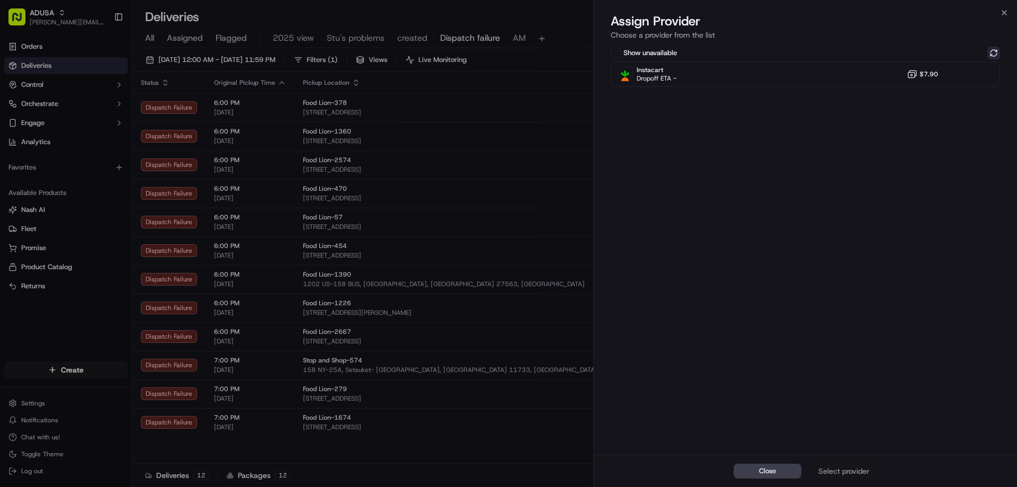
click at [992, 50] on button at bounding box center [993, 53] width 13 height 13
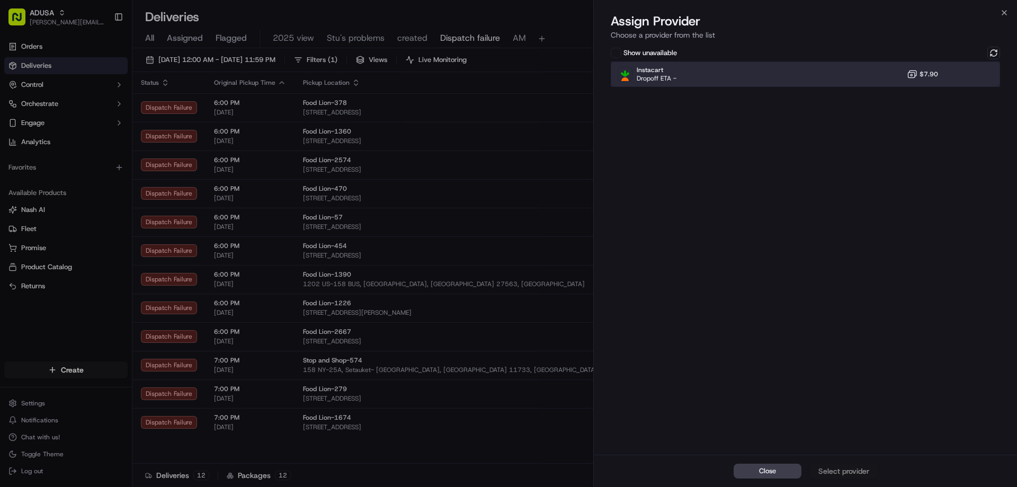
click at [954, 74] on div "Instacart Dropoff ETA - $7.90" at bounding box center [805, 73] width 389 height 25
click at [857, 469] on div "Assign Provider" at bounding box center [844, 470] width 52 height 11
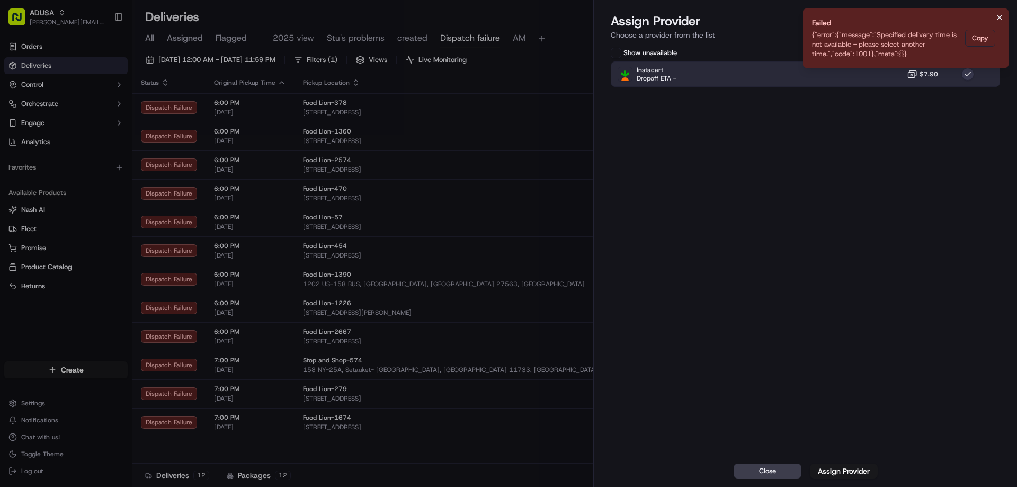
click at [999, 18] on icon "Notifications (F8)" at bounding box center [999, 17] width 4 height 4
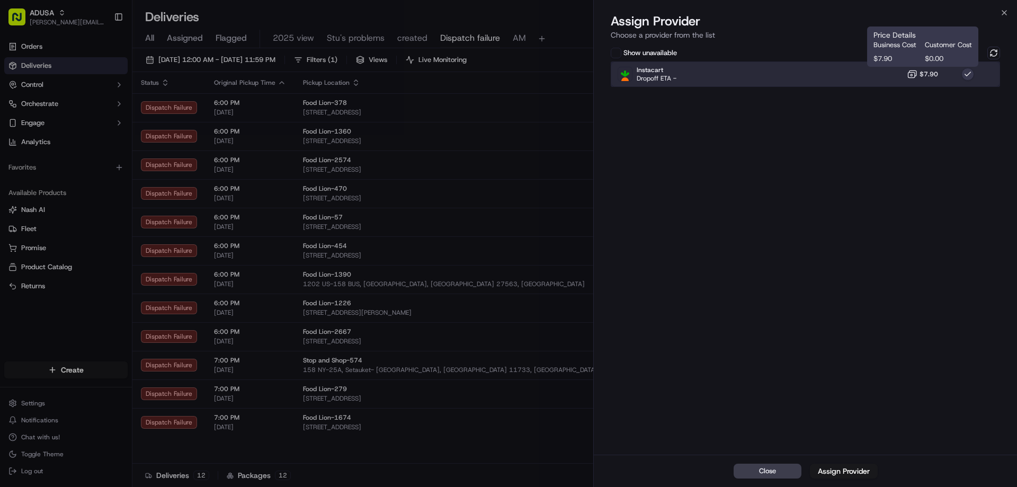
click at [904, 77] on div "Instacart Dropoff ETA - $7.90" at bounding box center [805, 73] width 389 height 25
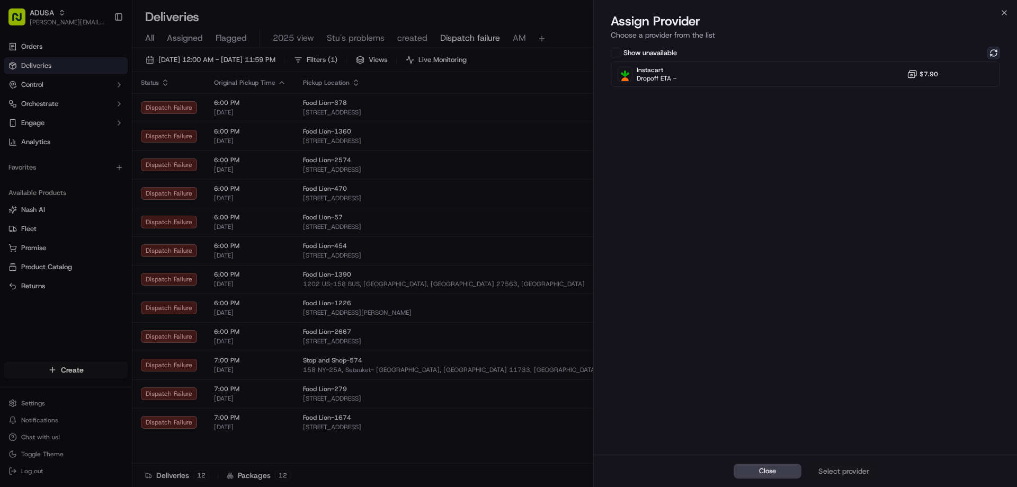
click at [993, 53] on button at bounding box center [993, 53] width 13 height 13
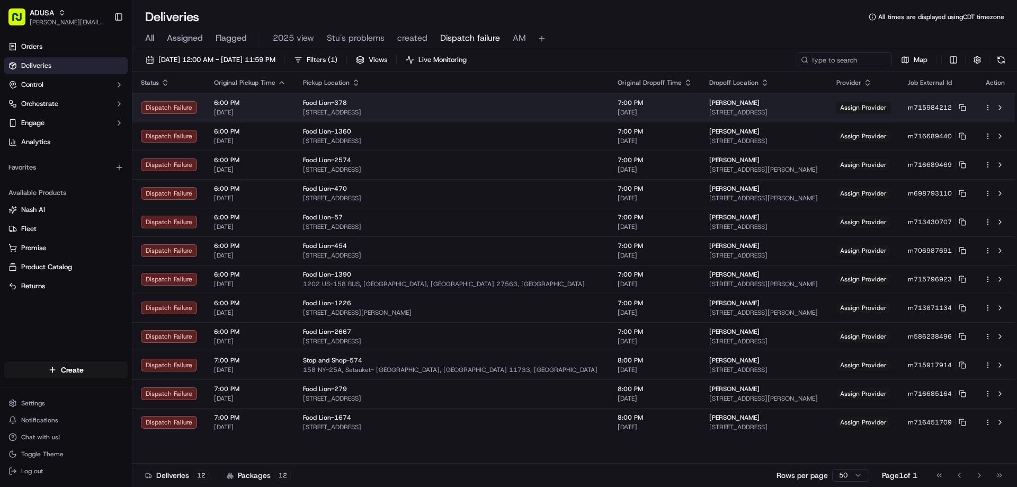
click at [709, 103] on div "Kelly Magee" at bounding box center [764, 102] width 110 height 8
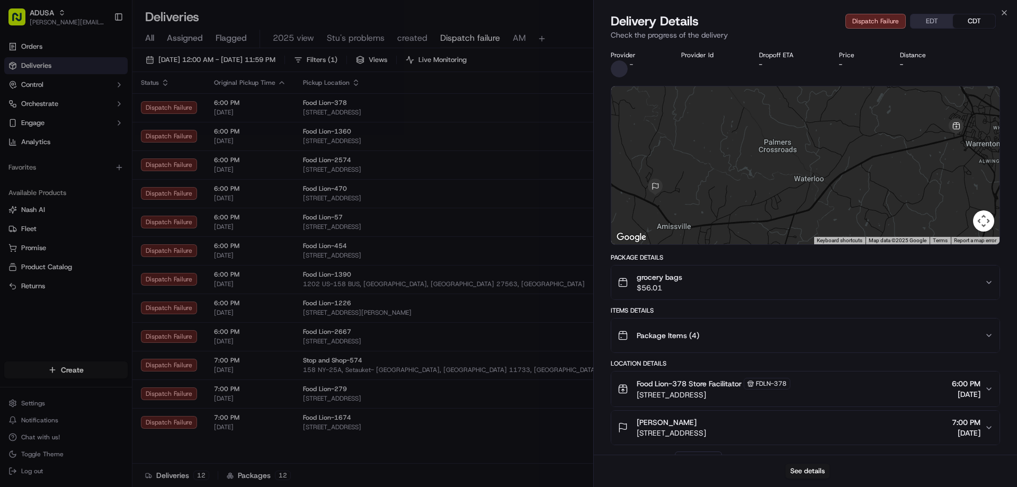
click at [739, 285] on div "grocery bags $56.01" at bounding box center [800, 282] width 367 height 21
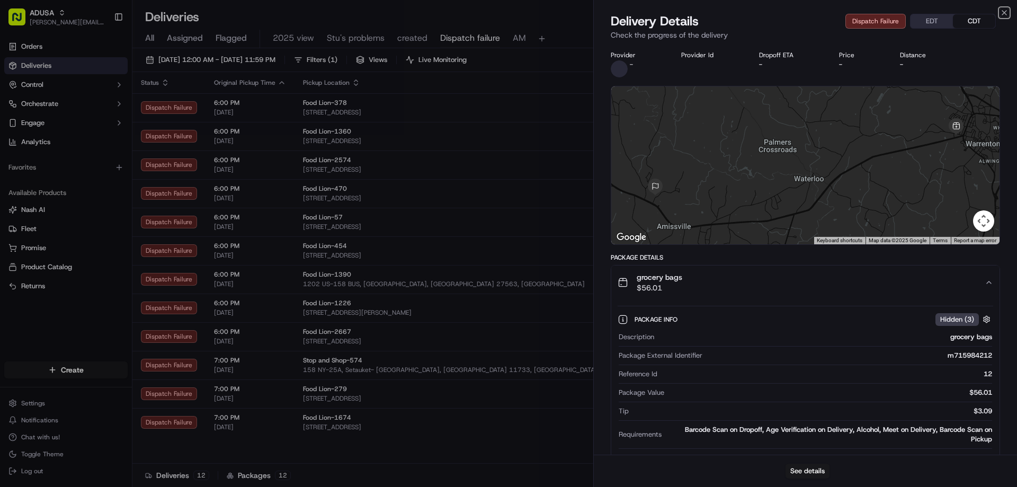
click at [1004, 13] on icon "button" at bounding box center [1004, 13] width 4 height 4
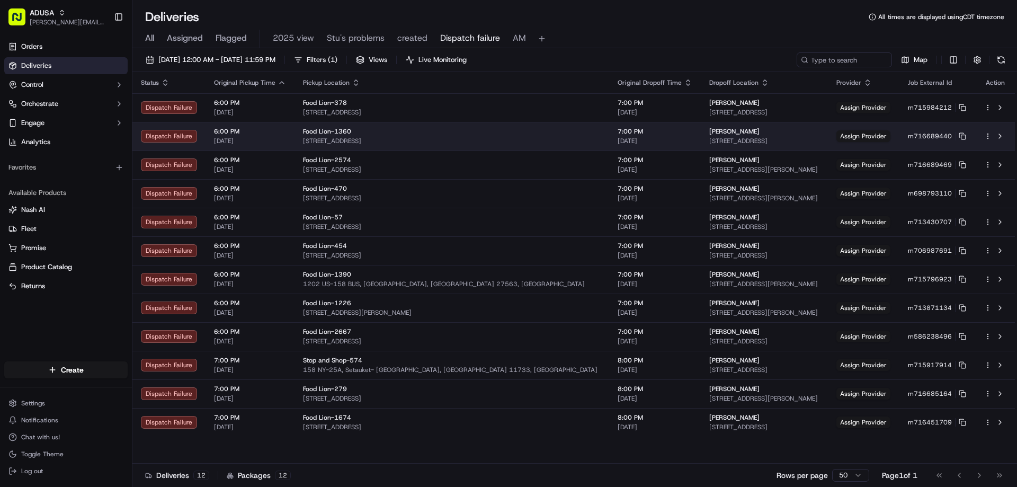
click at [709, 131] on div "Jean Gamble" at bounding box center [764, 131] width 110 height 8
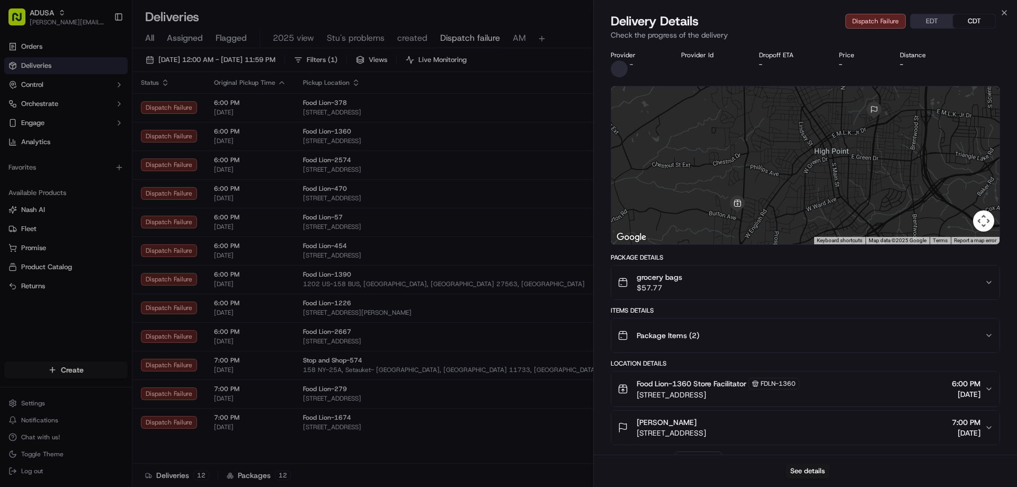
drag, startPoint x: 689, startPoint y: 289, endPoint x: 876, endPoint y: 263, distance: 188.3
click at [695, 290] on div "grocery bags $57.77" at bounding box center [800, 282] width 367 height 21
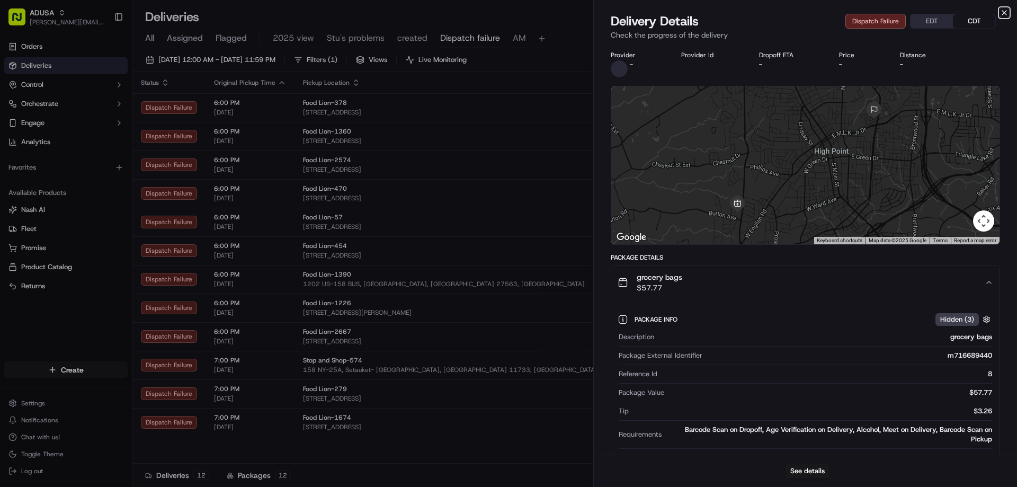
click at [1004, 14] on icon "button" at bounding box center [1004, 12] width 8 height 8
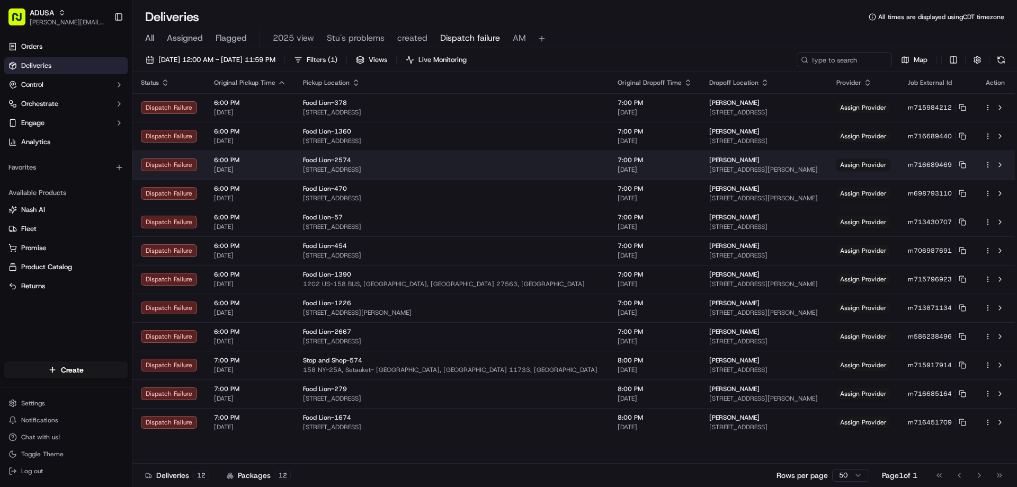
click at [760, 165] on span "5810 Terri Wood Dr, Rocky Mount, NC 27803, USA" at bounding box center [764, 169] width 110 height 8
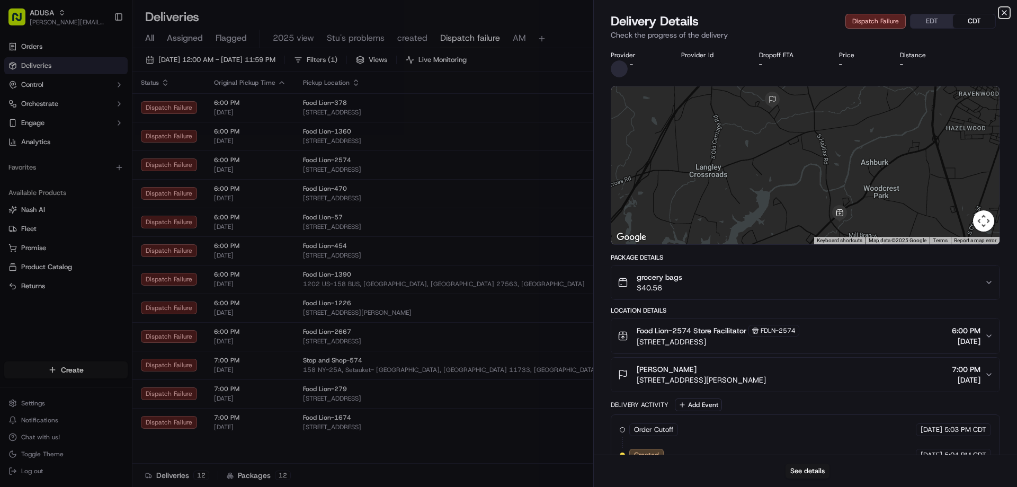
click at [1006, 14] on icon "button" at bounding box center [1004, 12] width 8 height 8
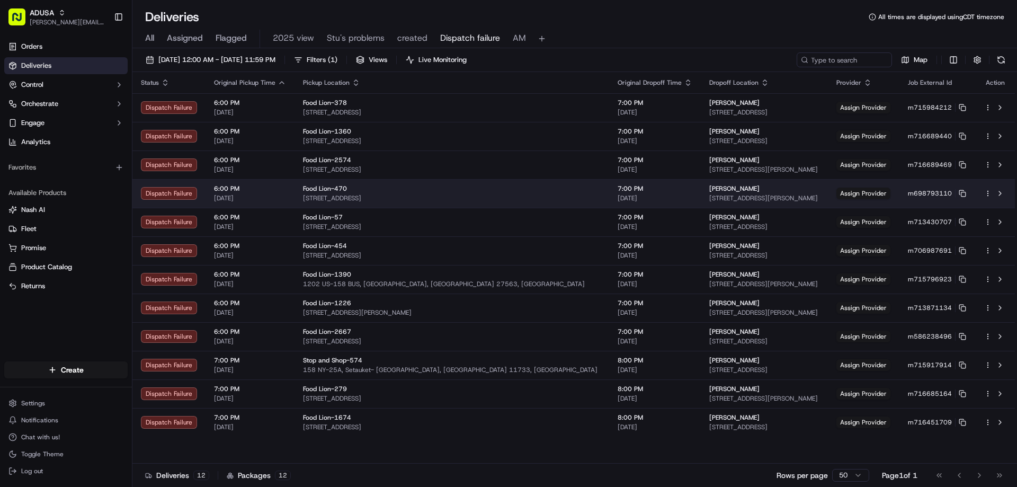
click at [709, 192] on span "Ben Soster" at bounding box center [734, 188] width 50 height 8
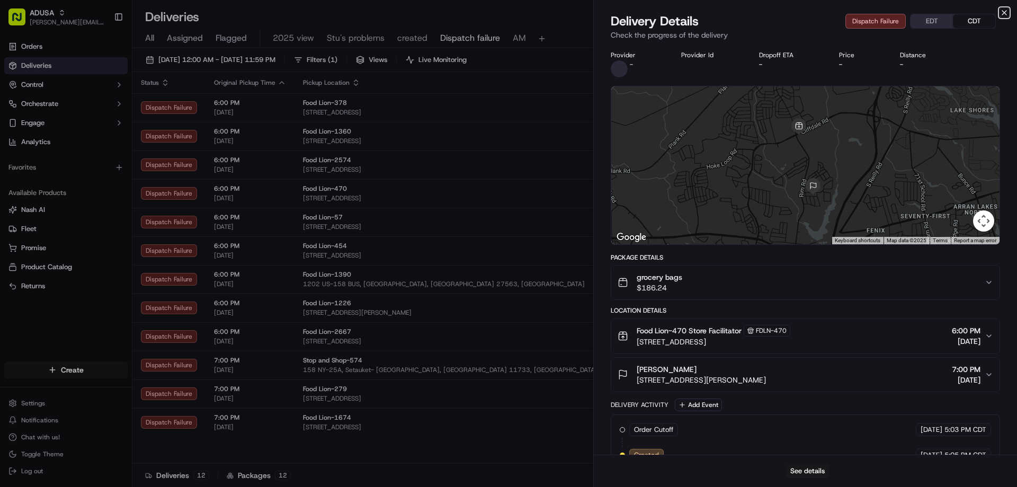
click at [1007, 11] on icon "button" at bounding box center [1004, 12] width 8 height 8
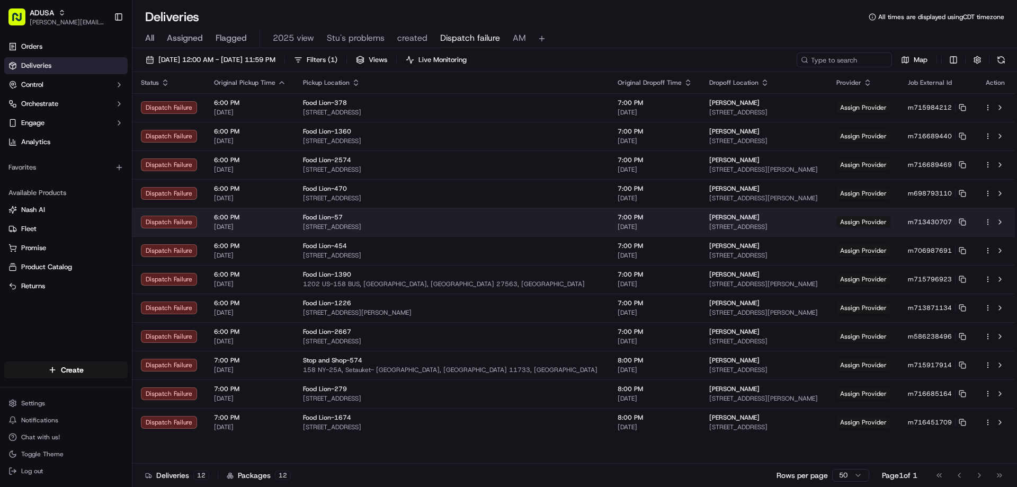
click at [709, 220] on span "Mike Chamberlain" at bounding box center [734, 217] width 50 height 8
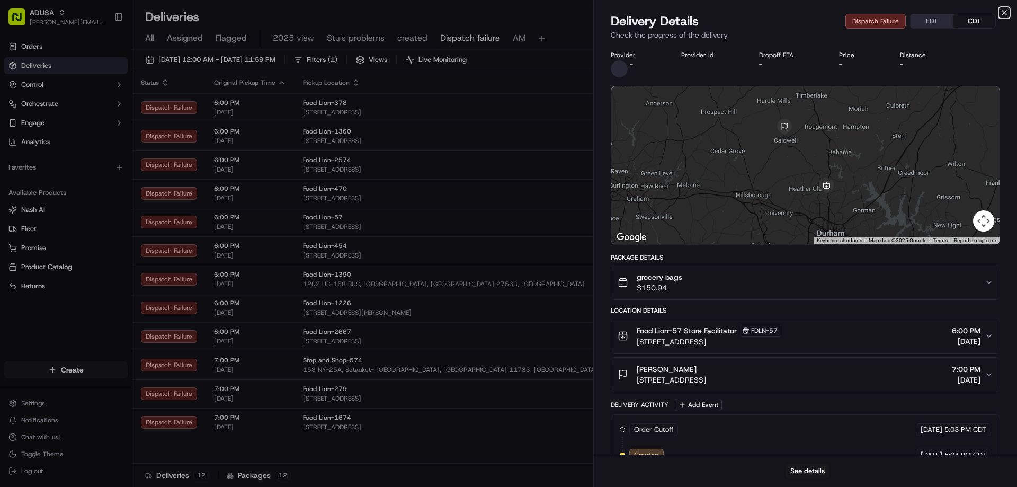
click at [1004, 10] on icon "button" at bounding box center [1004, 12] width 8 height 8
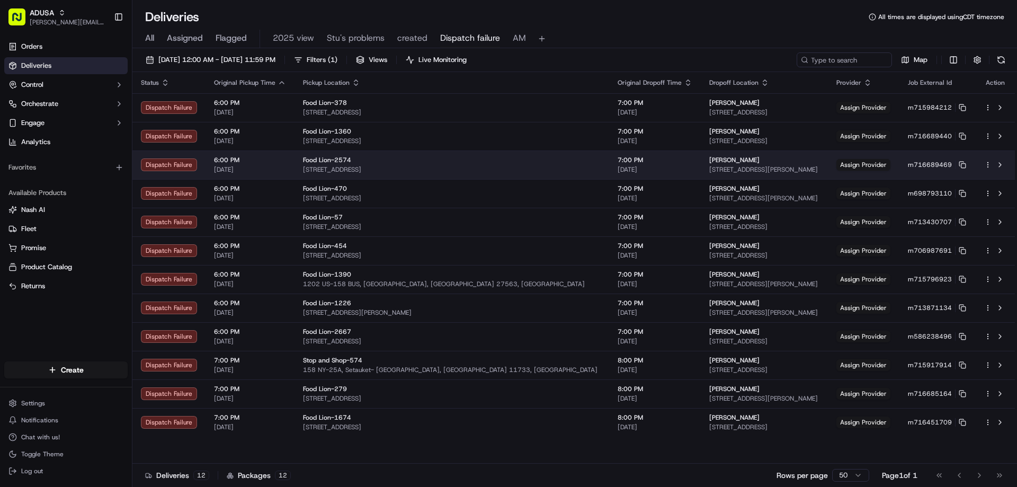
click at [709, 166] on span "5810 Terri Wood Dr, Rocky Mount, NC 27803, USA" at bounding box center [764, 169] width 110 height 8
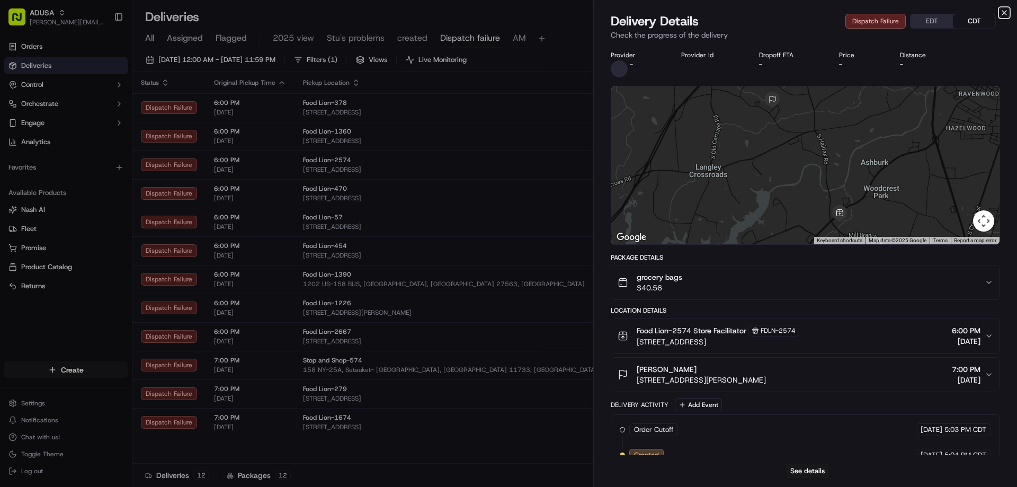
click at [1000, 12] on icon "button" at bounding box center [1004, 12] width 8 height 8
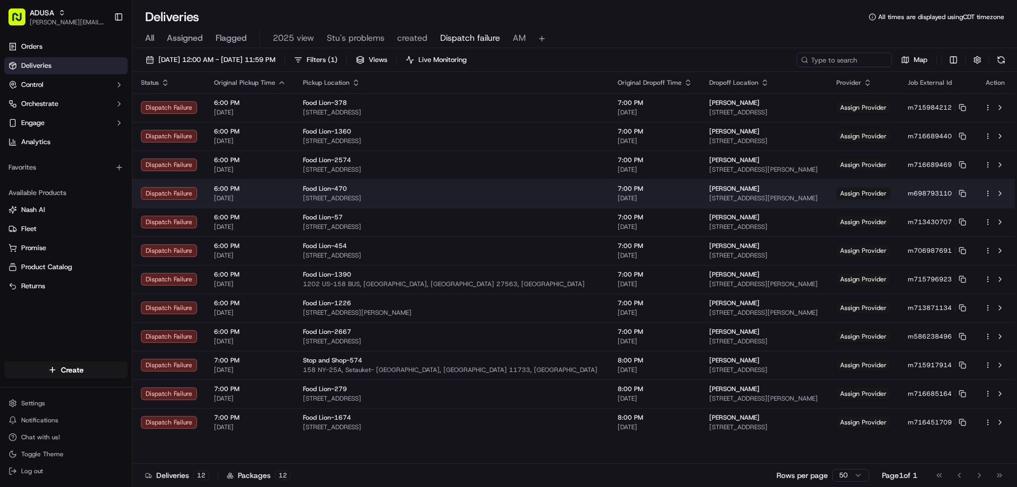
click at [740, 198] on span "9566 Holbrook Ln, Fayetteville, NC 28314, USA" at bounding box center [764, 198] width 110 height 8
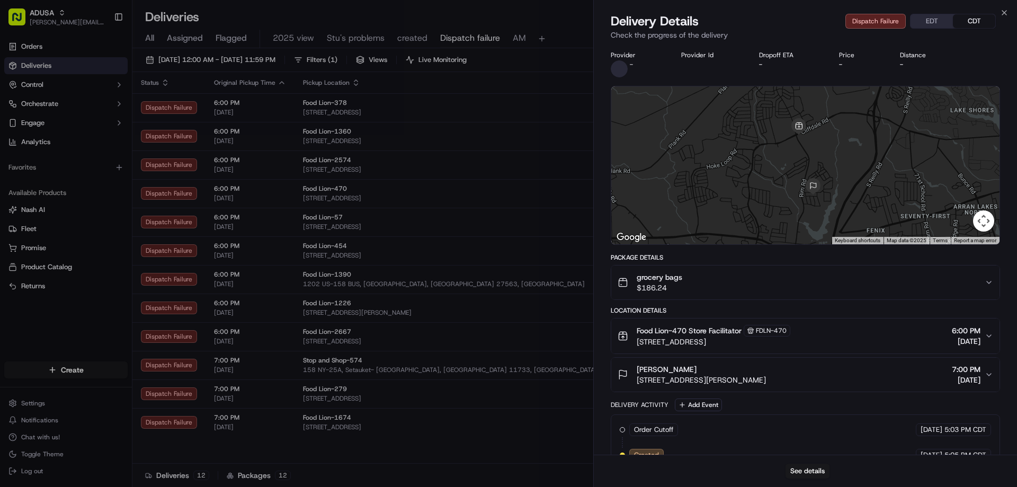
click at [764, 280] on div "grocery bags $186.24" at bounding box center [800, 282] width 367 height 21
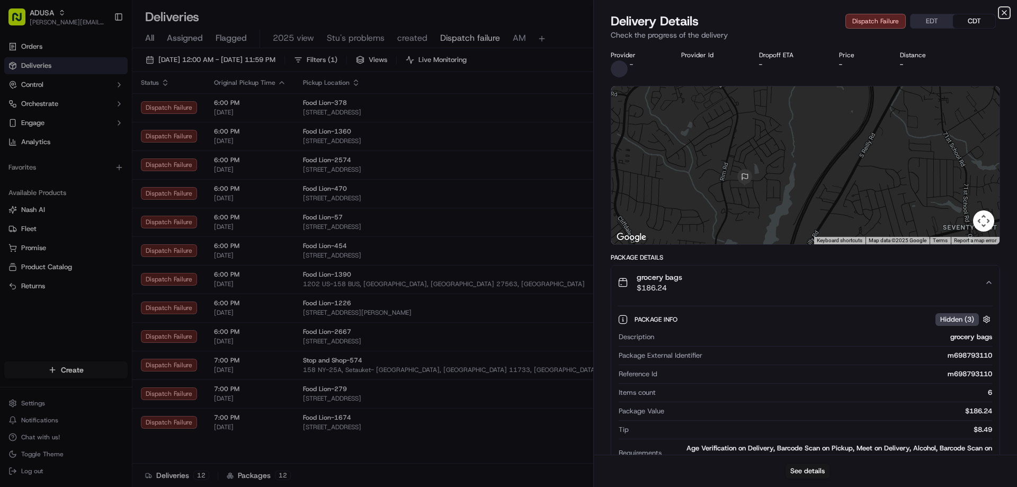
click at [1003, 13] on icon "button" at bounding box center [1004, 13] width 4 height 4
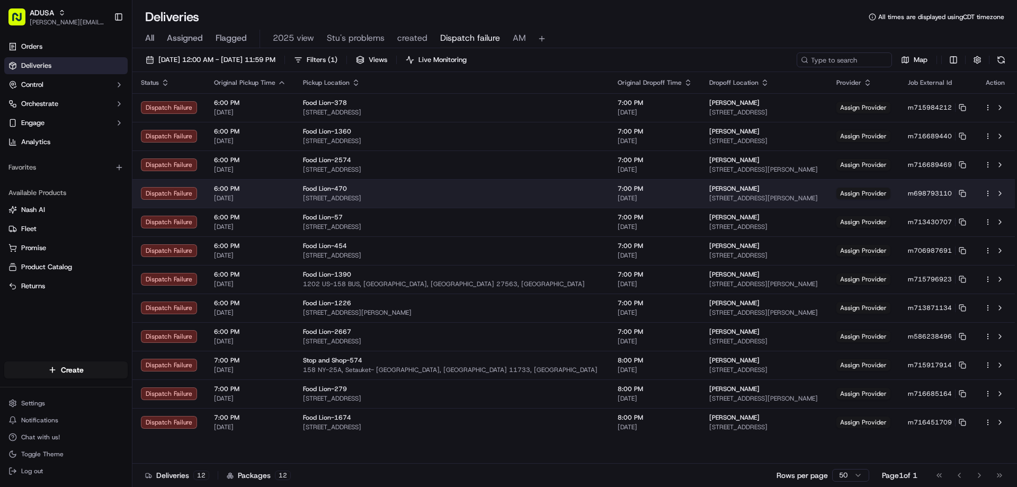
click at [701, 188] on td "Ben Soster 9566 Holbrook Ln, Fayetteville, NC 28314, USA" at bounding box center [764, 193] width 127 height 29
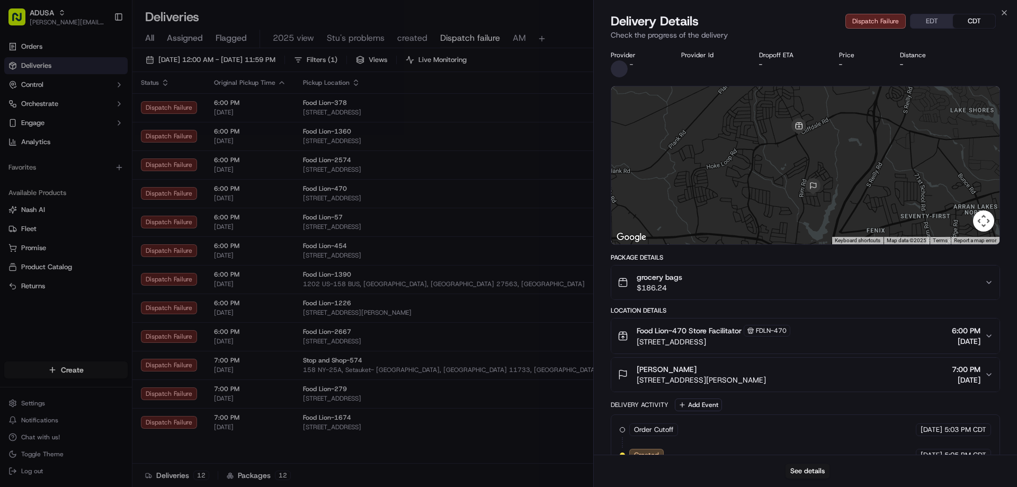
click at [763, 284] on div "grocery bags $186.24" at bounding box center [800, 282] width 367 height 21
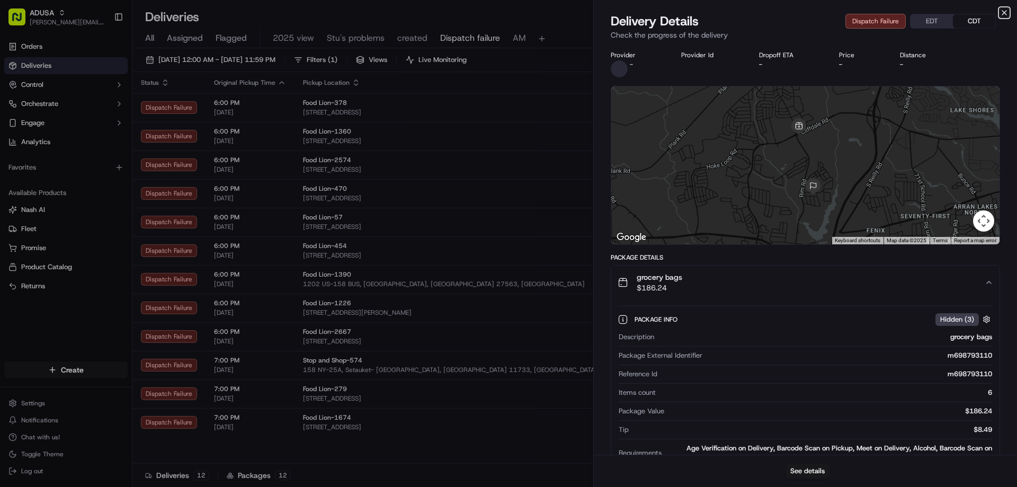
click at [1006, 14] on icon "button" at bounding box center [1004, 12] width 8 height 8
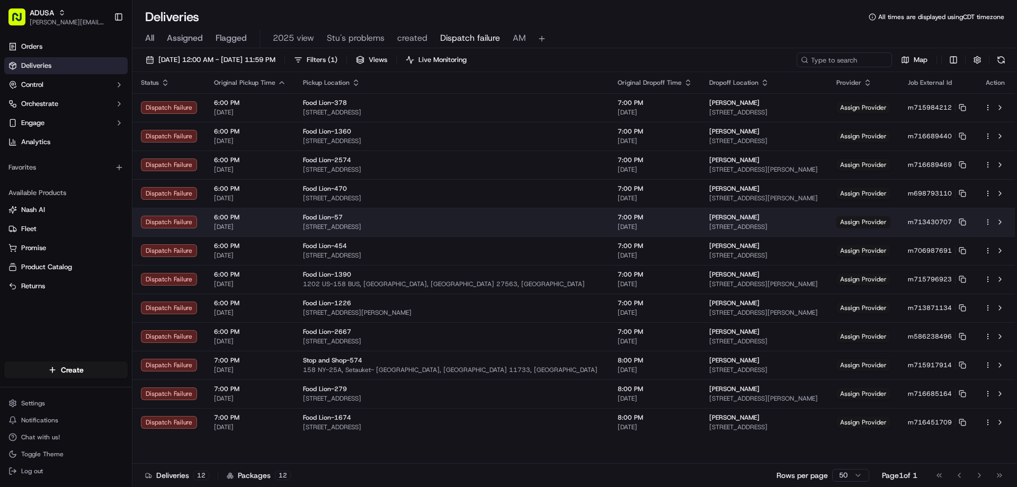
click at [709, 222] on span "7717 NC-157, Rougemont, NC 27572, USA" at bounding box center [764, 226] width 110 height 8
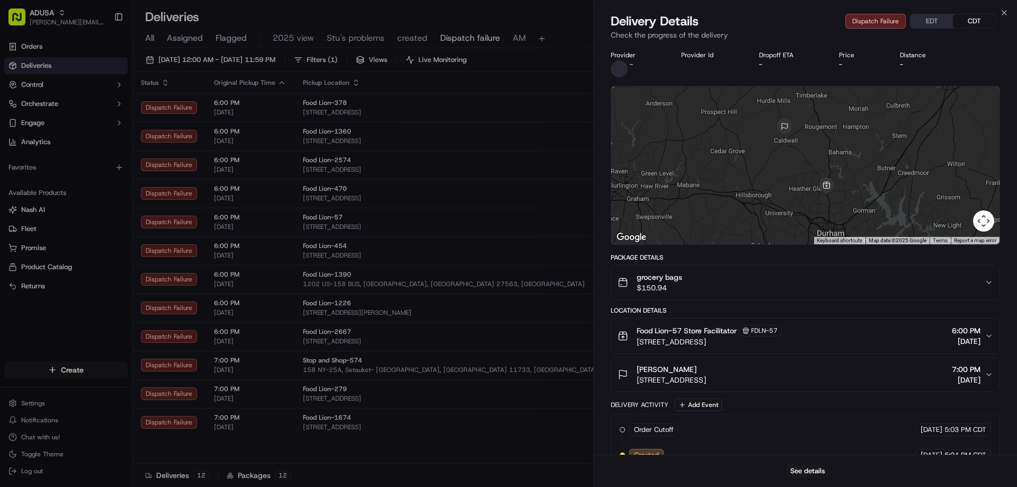
click at [750, 294] on button "grocery bags $150.94" at bounding box center [805, 282] width 388 height 34
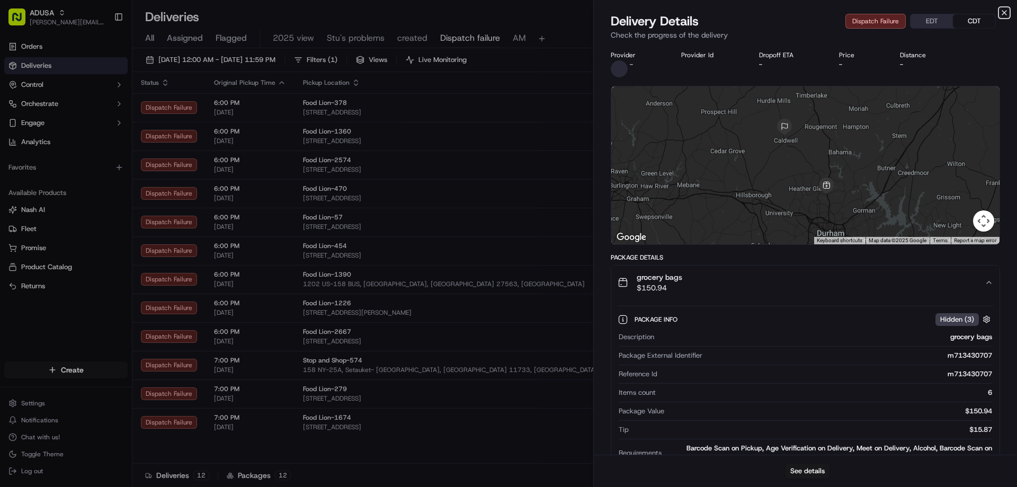
click at [1001, 11] on icon "button" at bounding box center [1004, 12] width 8 height 8
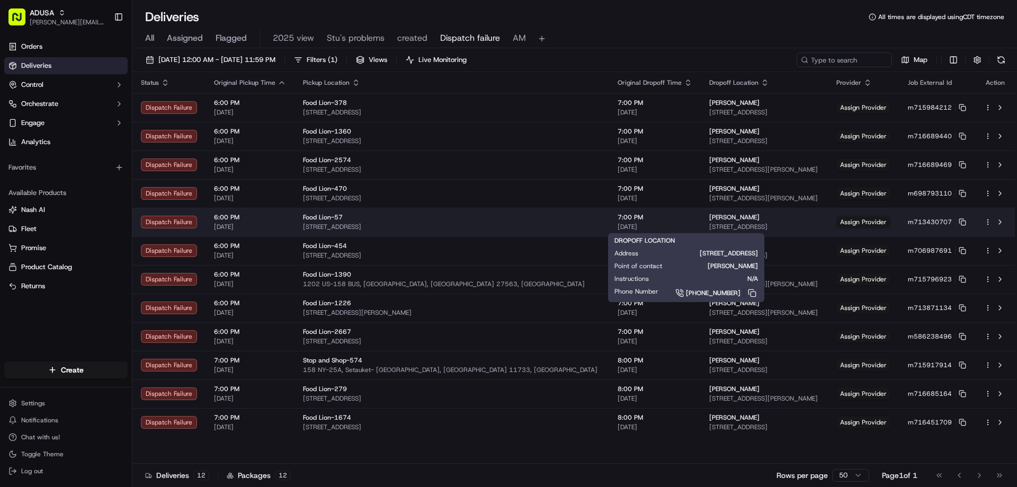
click at [709, 217] on span "Mike Chamberlain" at bounding box center [734, 217] width 50 height 8
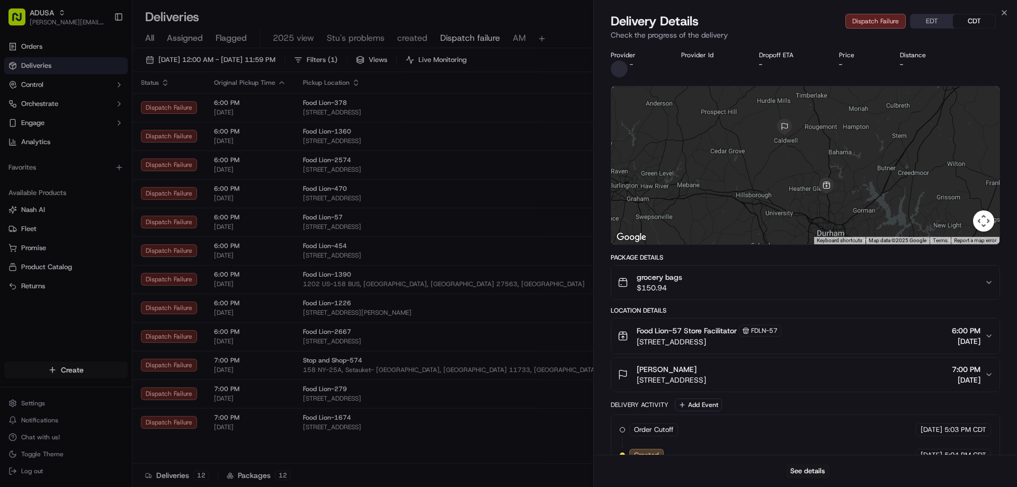
click at [801, 297] on button "grocery bags $150.94" at bounding box center [805, 282] width 388 height 34
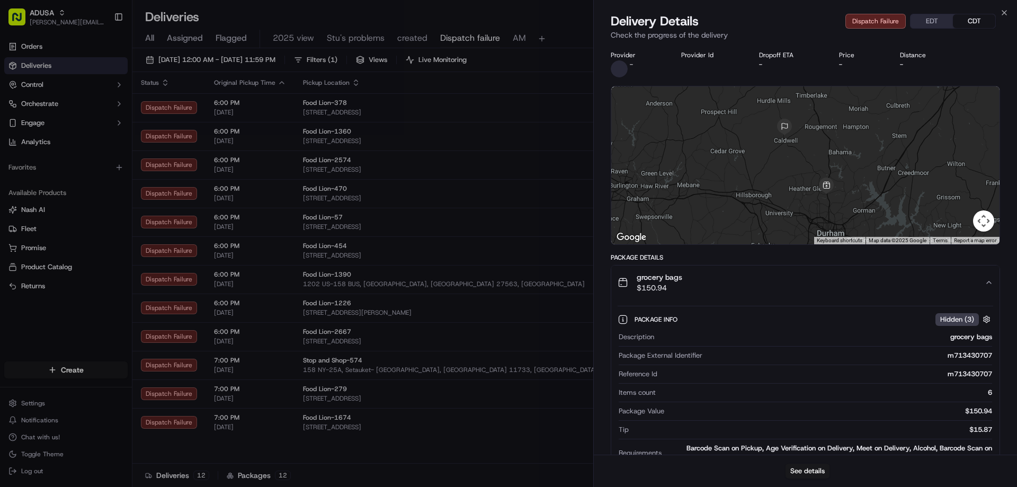
click at [801, 297] on button "grocery bags $150.94" at bounding box center [805, 282] width 388 height 34
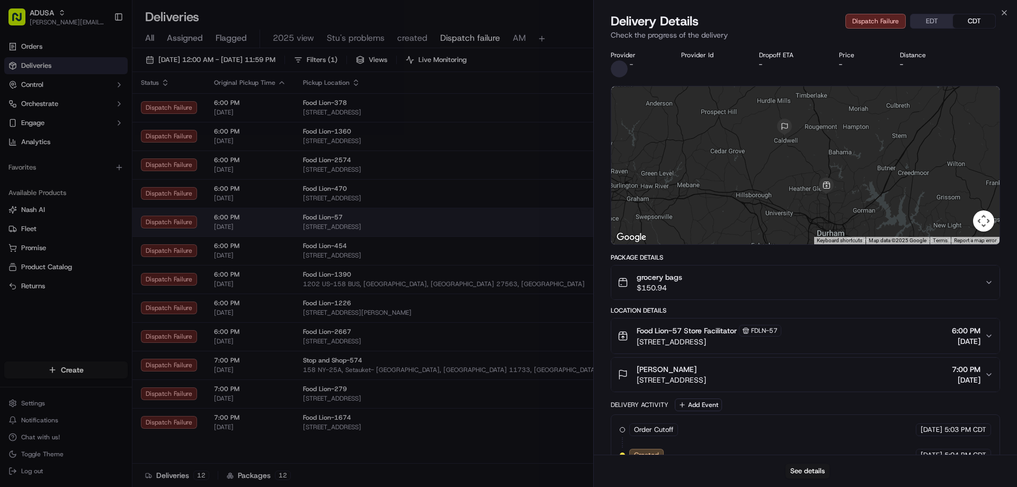
drag, startPoint x: 506, startPoint y: 219, endPoint x: 519, endPoint y: 219, distance: 12.7
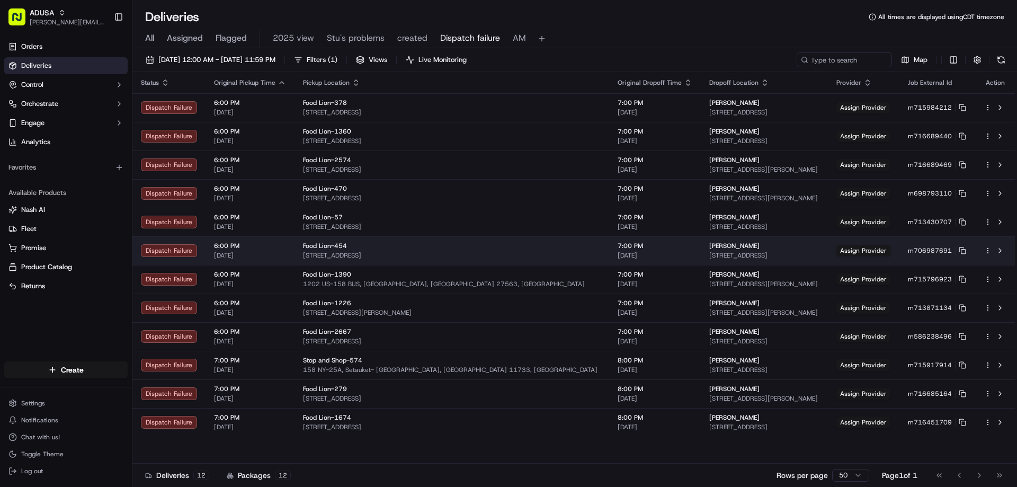
click at [709, 241] on span "Brittany Johnson" at bounding box center [734, 245] width 50 height 8
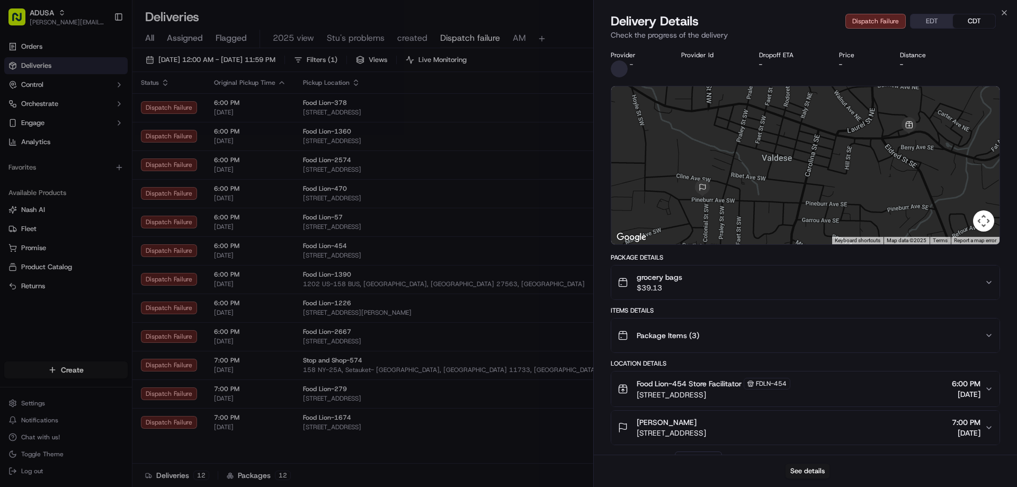
click at [750, 282] on div "grocery bags $39.13" at bounding box center [800, 282] width 367 height 21
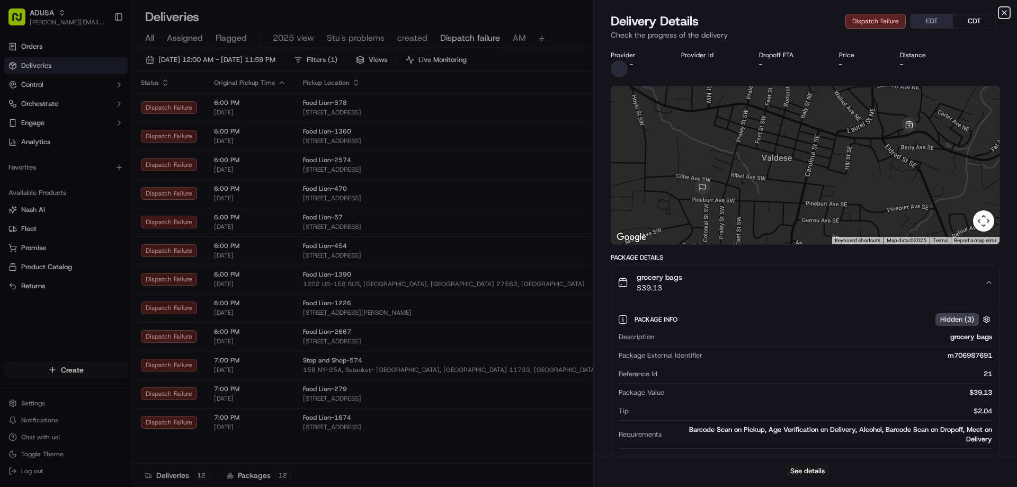
click at [1002, 13] on icon "button" at bounding box center [1004, 12] width 8 height 8
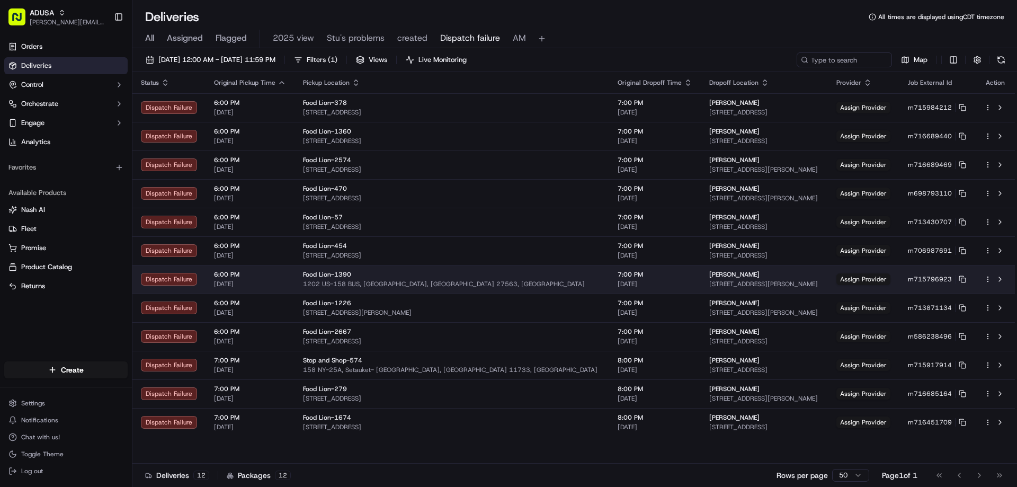
click at [709, 272] on div "Jacqueline Parham" at bounding box center [764, 274] width 110 height 8
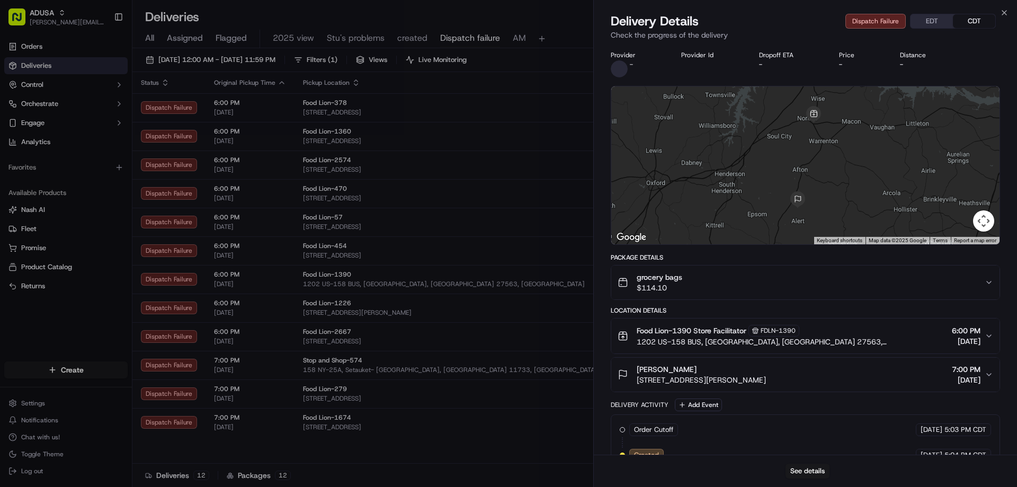
click at [731, 279] on div "grocery bags $114.10" at bounding box center [800, 282] width 367 height 21
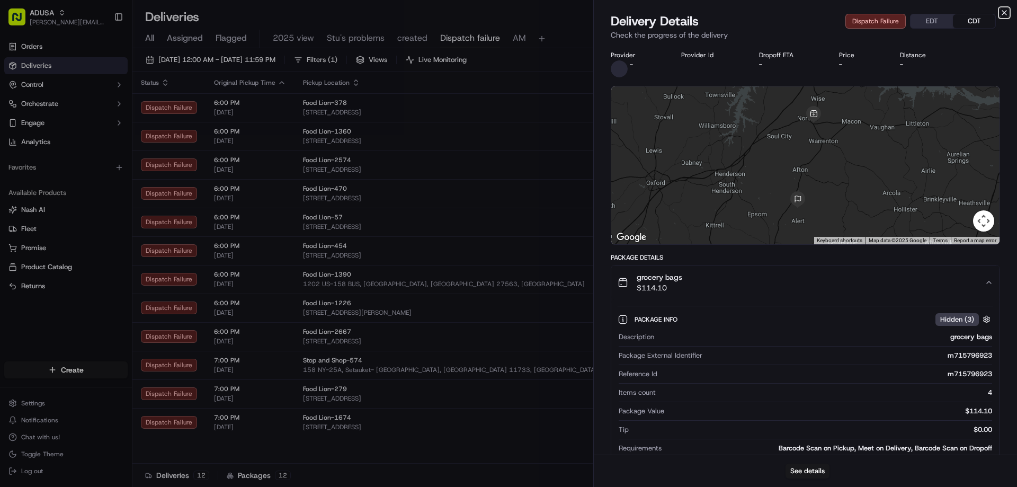
click at [1005, 15] on icon "button" at bounding box center [1004, 12] width 8 height 8
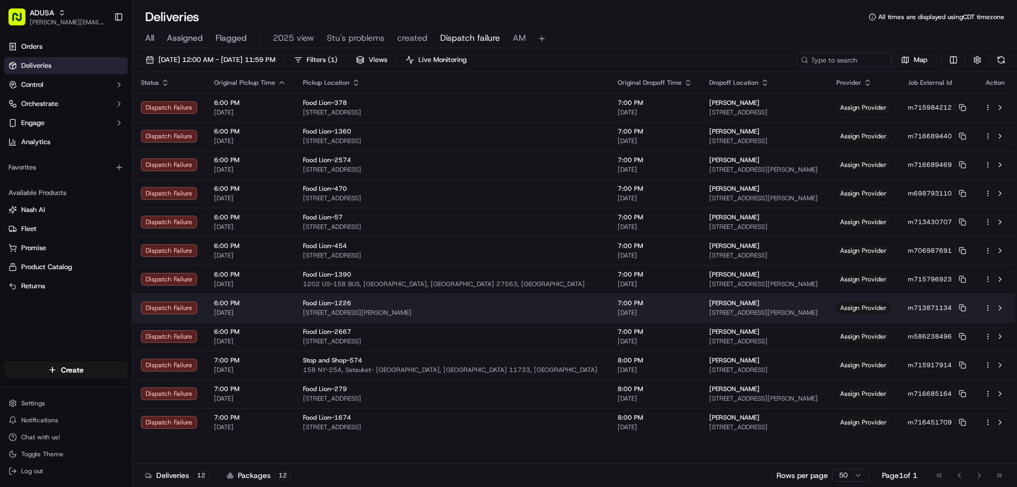
click at [709, 312] on span "[STREET_ADDRESS][PERSON_NAME]" at bounding box center [764, 312] width 110 height 8
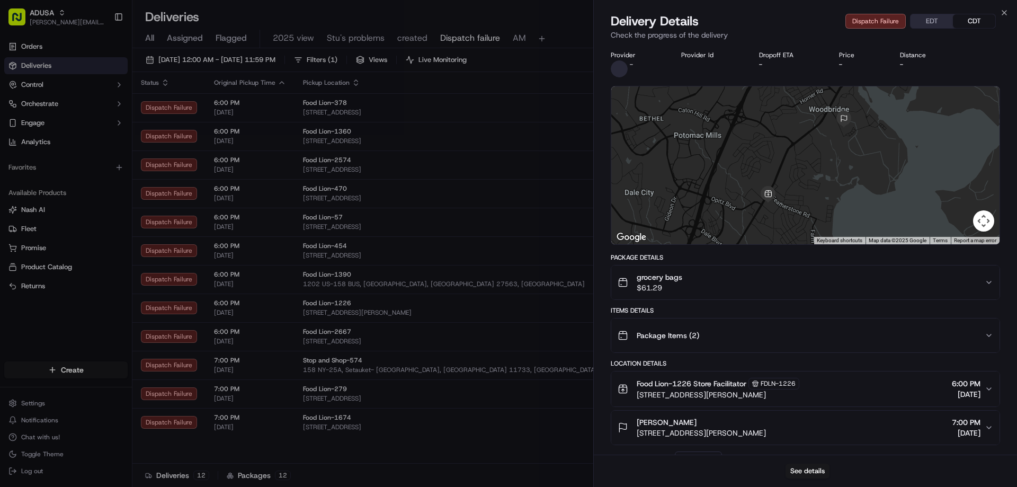
click at [759, 283] on div "grocery bags $61.29" at bounding box center [800, 282] width 367 height 21
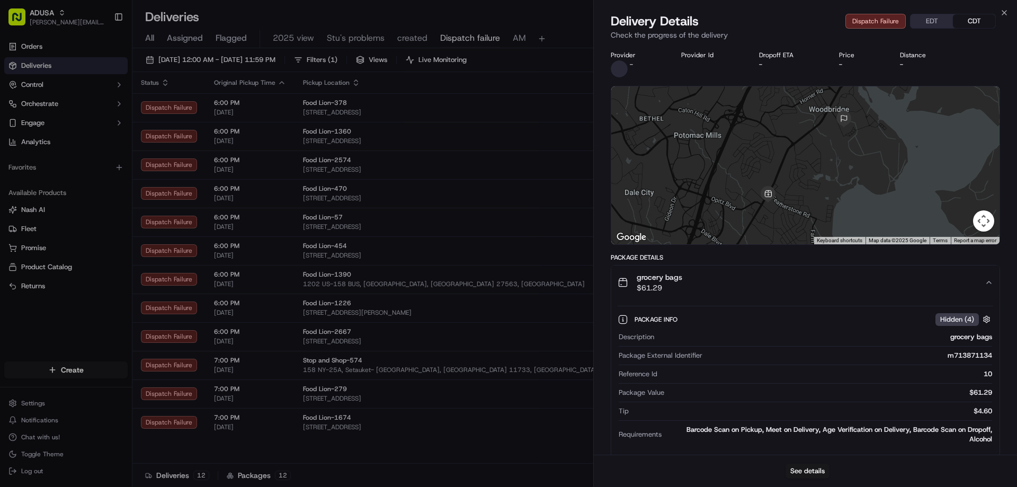
click at [760, 283] on div "grocery bags $61.29" at bounding box center [800, 282] width 367 height 21
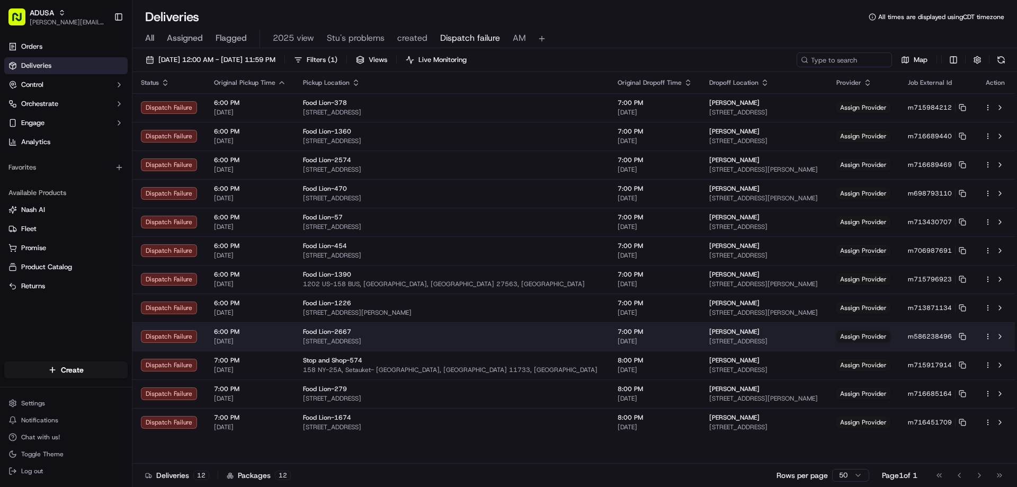
drag, startPoint x: 557, startPoint y: 333, endPoint x: 560, endPoint y: 345, distance: 11.9
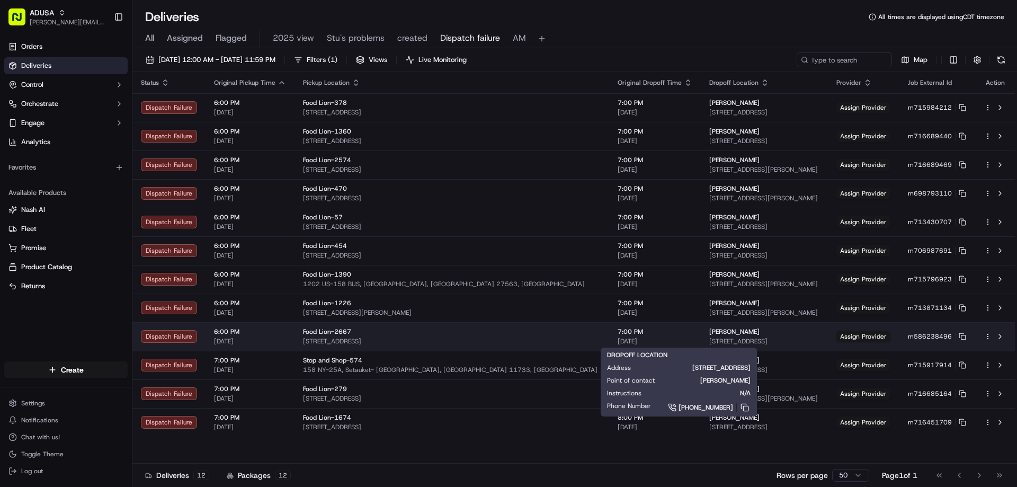
click at [709, 330] on div "Pamela Gordon" at bounding box center [764, 331] width 110 height 8
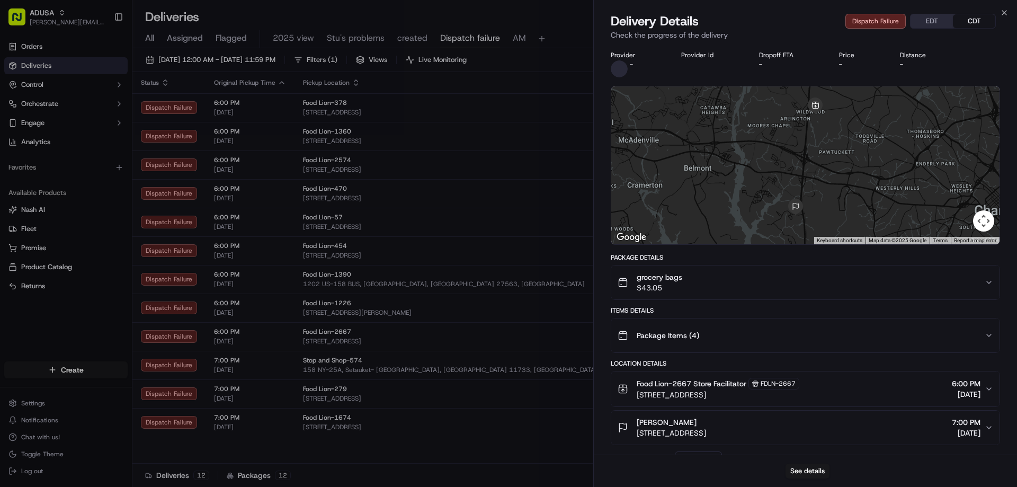
click at [780, 283] on div "grocery bags $43.05" at bounding box center [800, 282] width 367 height 21
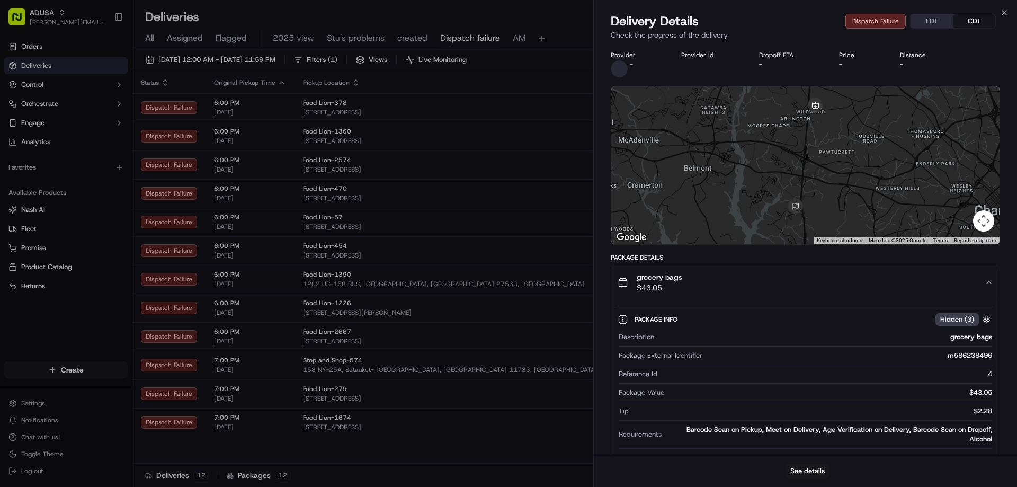
click at [780, 283] on div "grocery bags $43.05" at bounding box center [800, 282] width 367 height 21
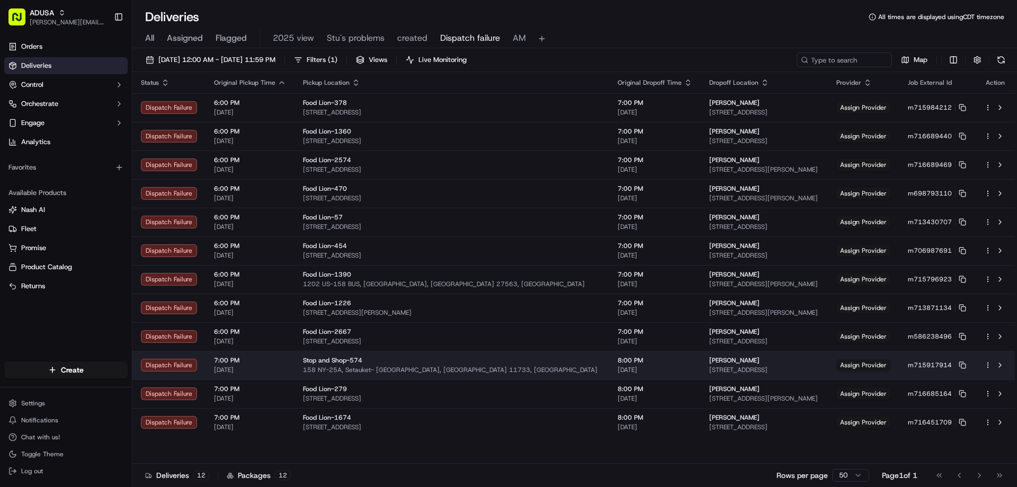
click at [776, 367] on span "55 Upper Sheep Pasture Rd, Setauket- East Setauket, NY 11733, US" at bounding box center [764, 369] width 110 height 8
click at [709, 366] on span "55 Upper Sheep Pasture Rd, Setauket- East Setauket, NY 11733, US" at bounding box center [764, 369] width 110 height 8
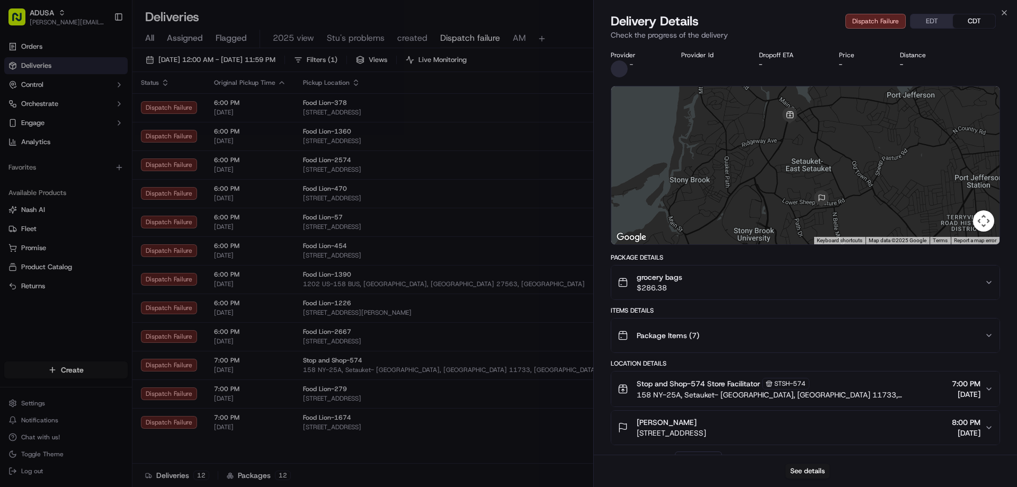
click at [766, 307] on div "Items Details" at bounding box center [805, 310] width 389 height 8
click at [768, 299] on button "grocery bags $286.38" at bounding box center [805, 282] width 388 height 34
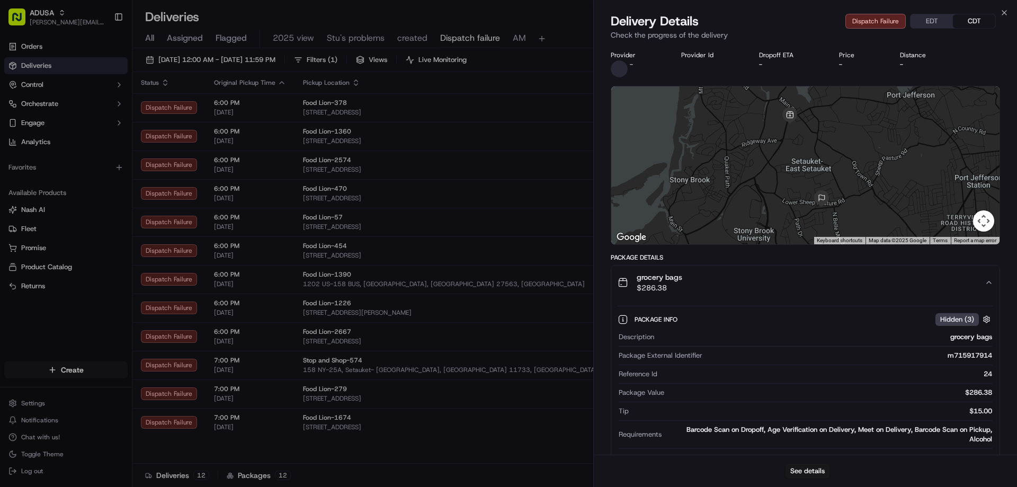
click at [768, 299] on button "grocery bags $286.38" at bounding box center [805, 282] width 388 height 34
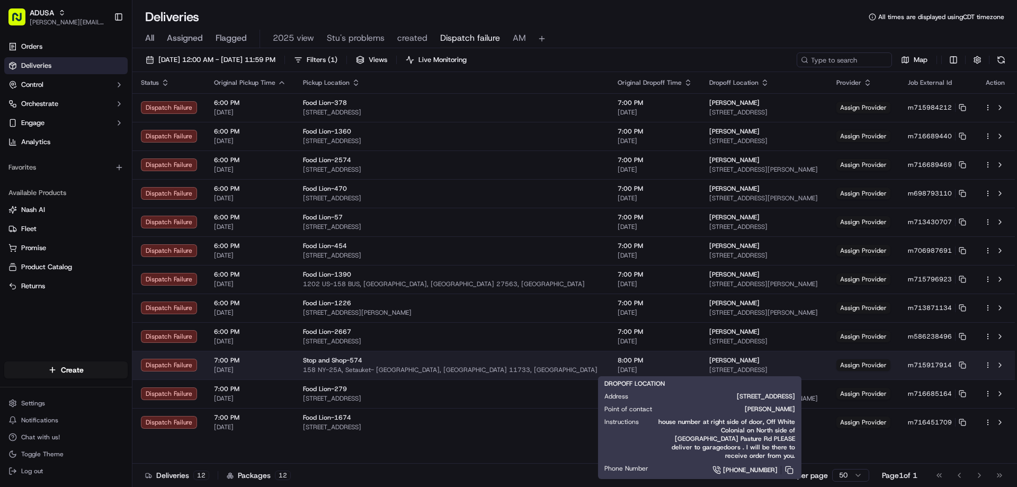
click at [716, 362] on div "Michelle O Toole" at bounding box center [764, 360] width 110 height 8
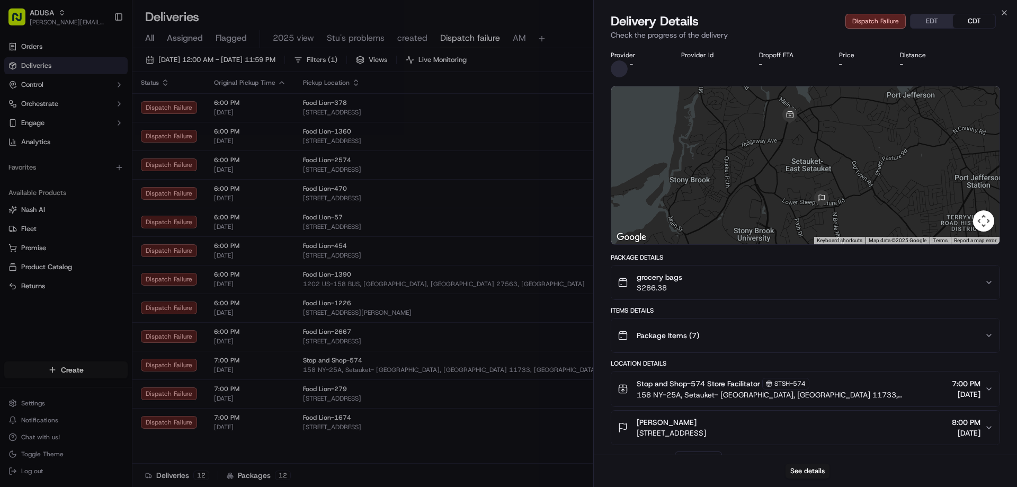
click at [738, 287] on div "grocery bags $286.38" at bounding box center [800, 282] width 367 height 21
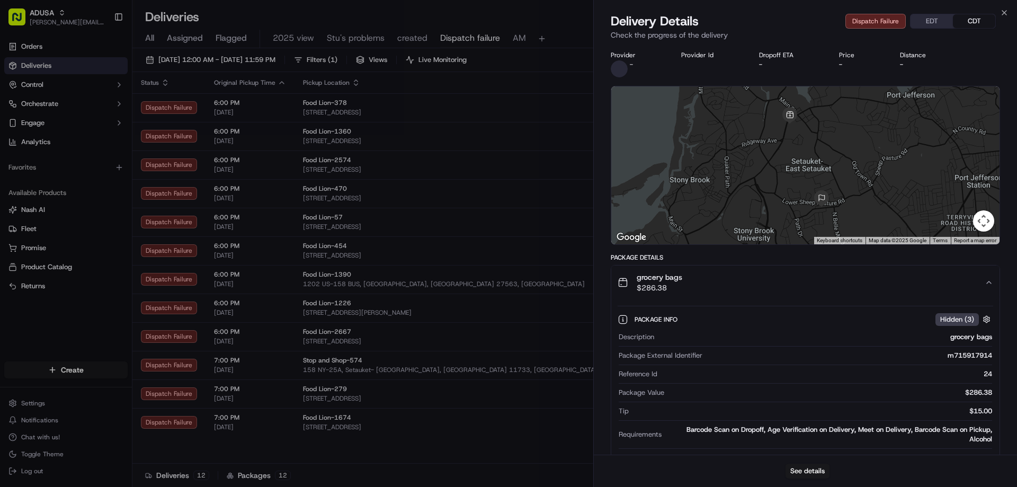
click at [738, 287] on div "grocery bags $286.38" at bounding box center [800, 282] width 367 height 21
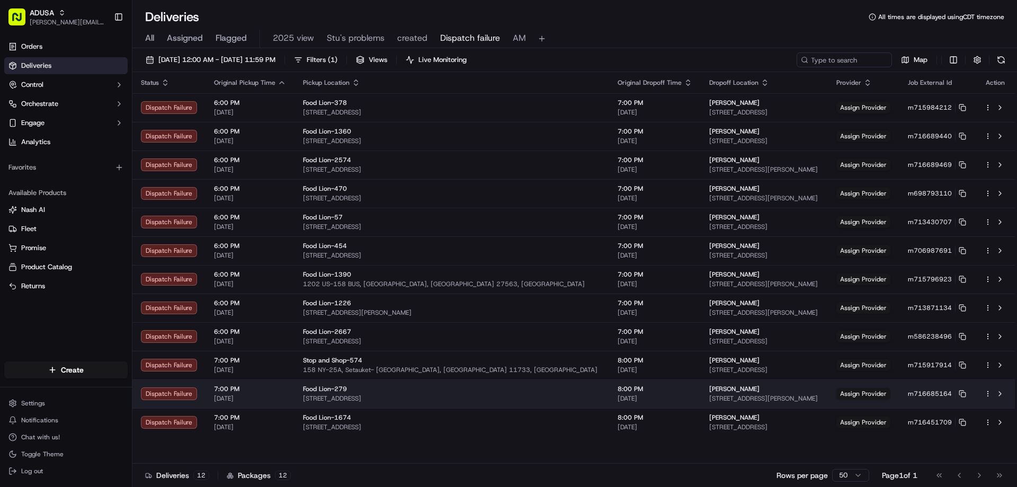
click at [709, 392] on div "Sammantha Dwyer" at bounding box center [764, 388] width 110 height 8
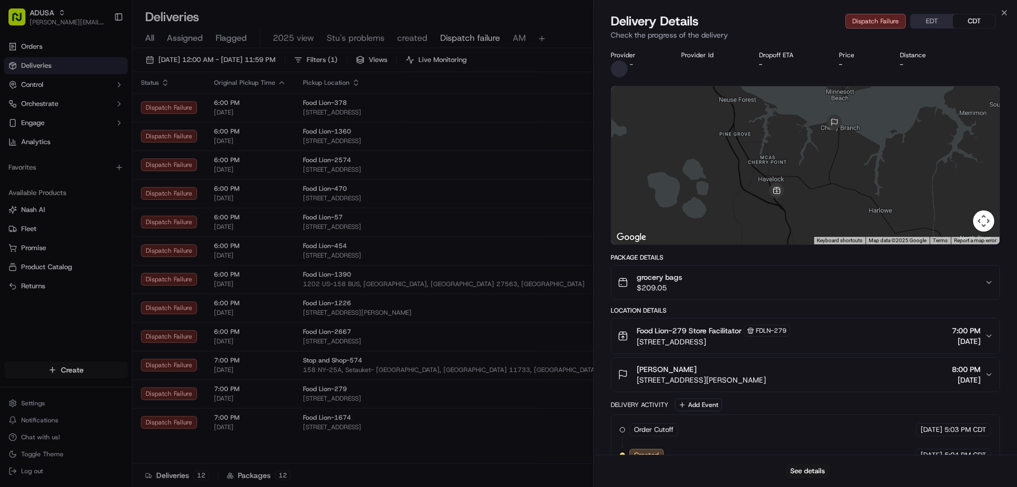
click at [797, 285] on div "grocery bags $209.05" at bounding box center [800, 282] width 367 height 21
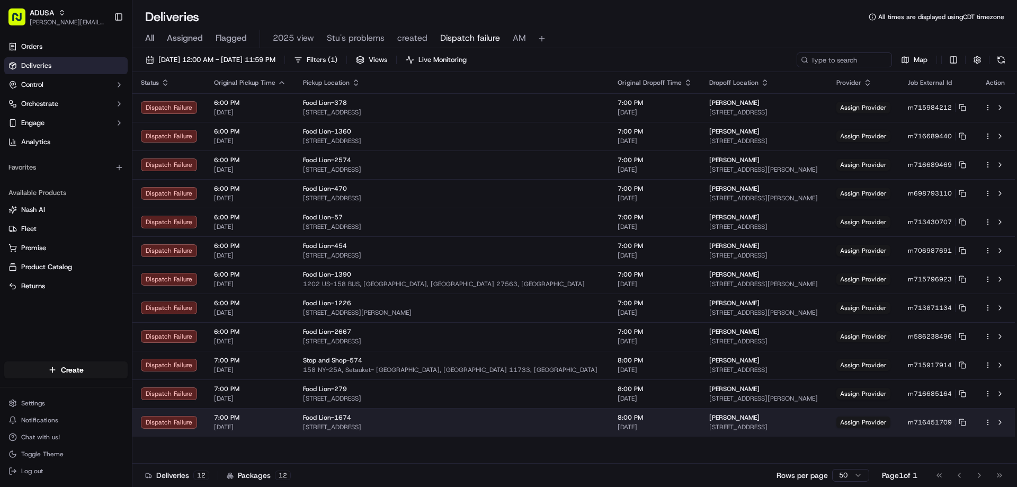
click at [709, 425] on span "3212 Boardwalk Ln #7, Greenville, NC 27834, USA" at bounding box center [764, 427] width 110 height 8
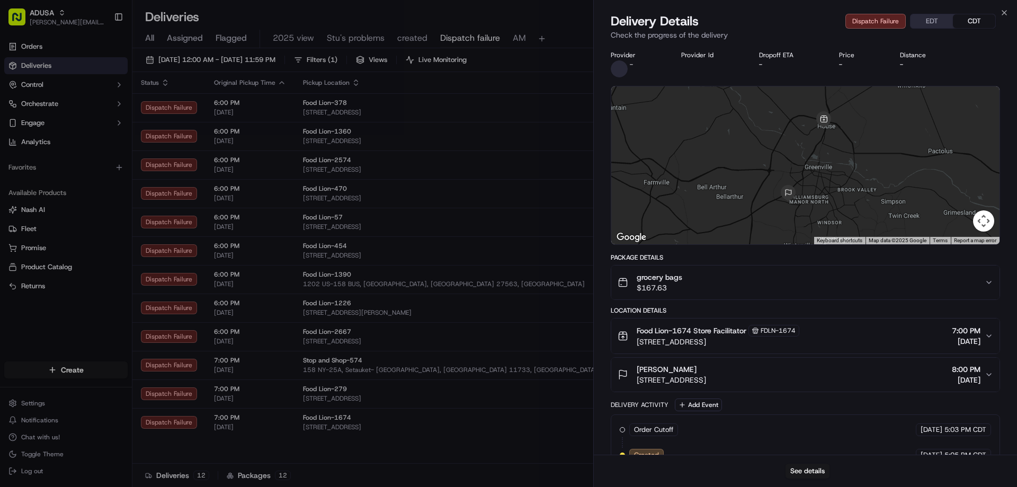
click at [778, 290] on div "grocery bags $167.63" at bounding box center [800, 282] width 367 height 21
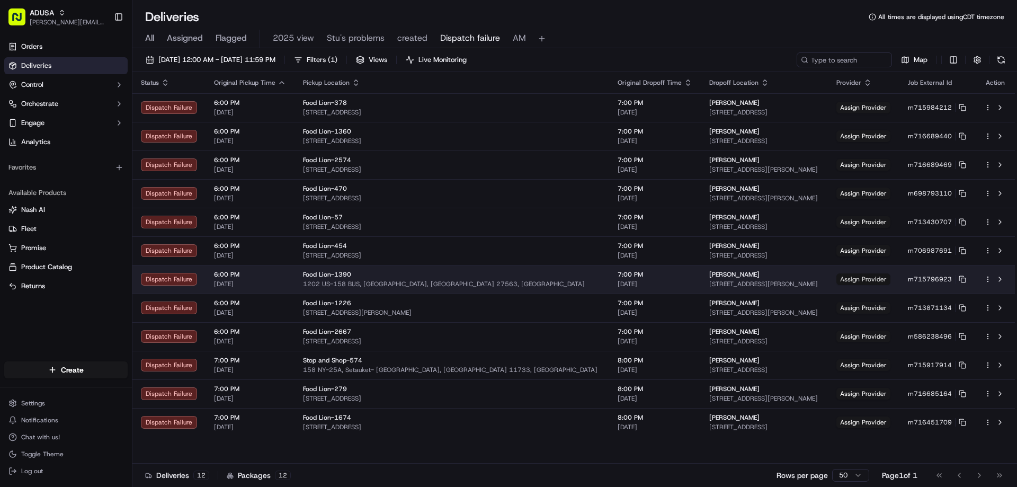
click at [854, 277] on span "Assign Provider" at bounding box center [863, 279] width 54 height 12
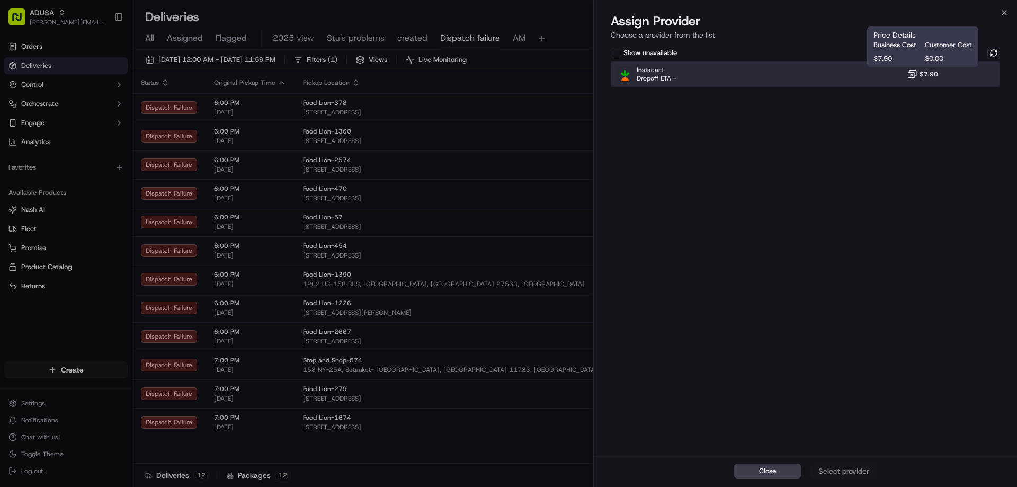
click at [927, 83] on div "Instacart Dropoff ETA - $7.90" at bounding box center [805, 73] width 389 height 25
click at [859, 470] on div "Assign Provider" at bounding box center [844, 470] width 52 height 11
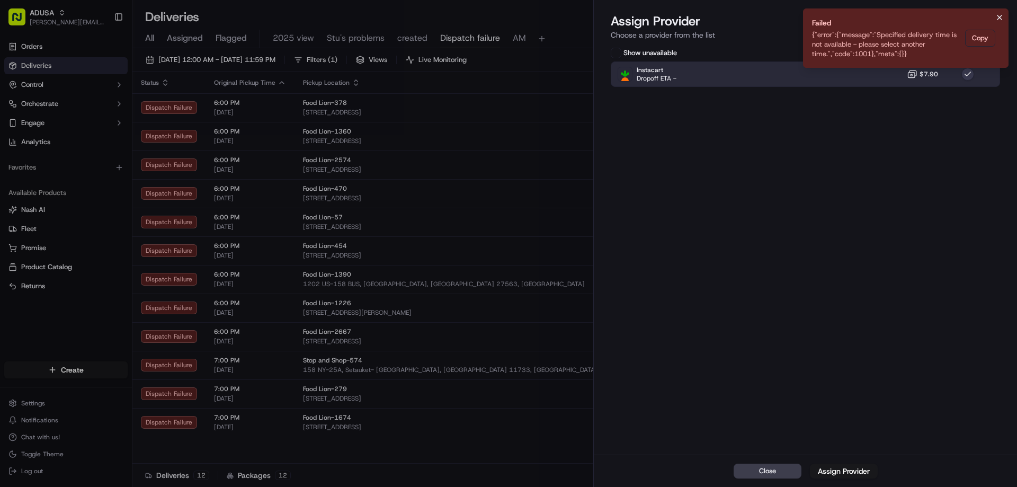
click at [997, 17] on icon "Notifications (F8)" at bounding box center [999, 17] width 8 height 8
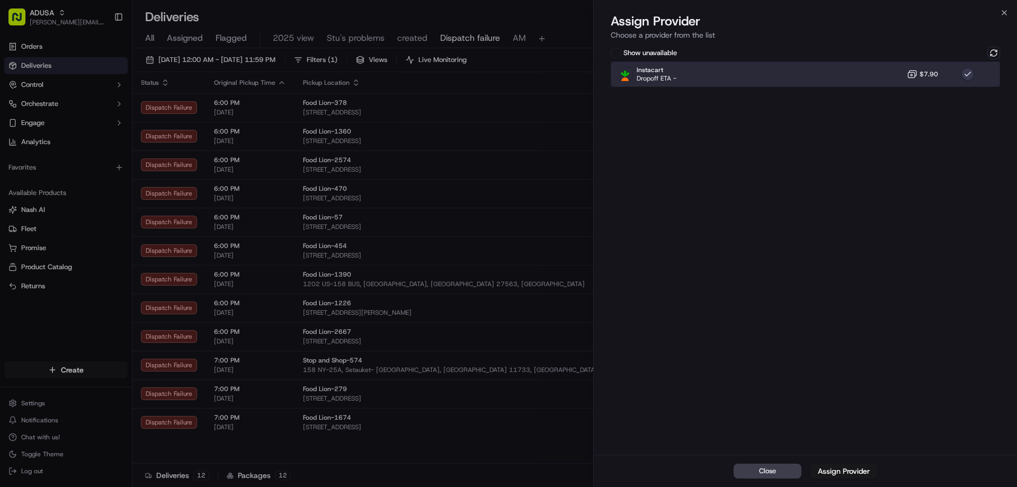
drag, startPoint x: 893, startPoint y: 66, endPoint x: 953, endPoint y: 58, distance: 60.8
click at [893, 66] on div "Instacart Dropoff ETA - $7.90" at bounding box center [805, 73] width 389 height 25
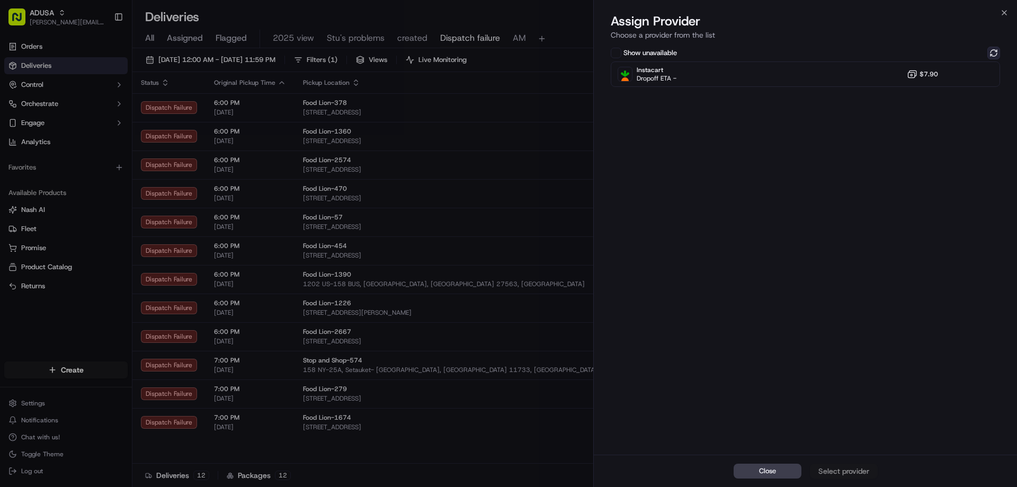
click at [992, 49] on button at bounding box center [993, 53] width 13 height 13
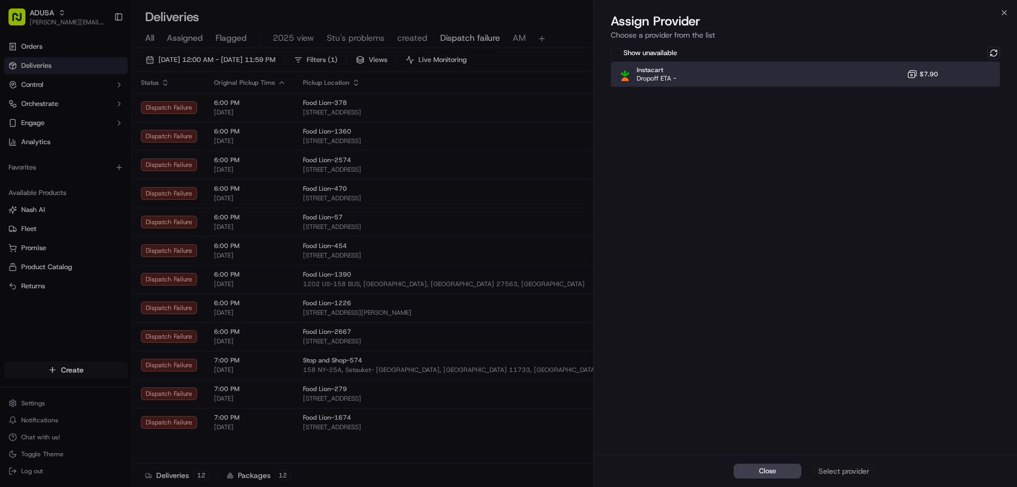
click at [873, 68] on div "Instacart Dropoff ETA - $7.90" at bounding box center [805, 73] width 389 height 25
click at [858, 472] on div "Assign Provider" at bounding box center [844, 470] width 52 height 11
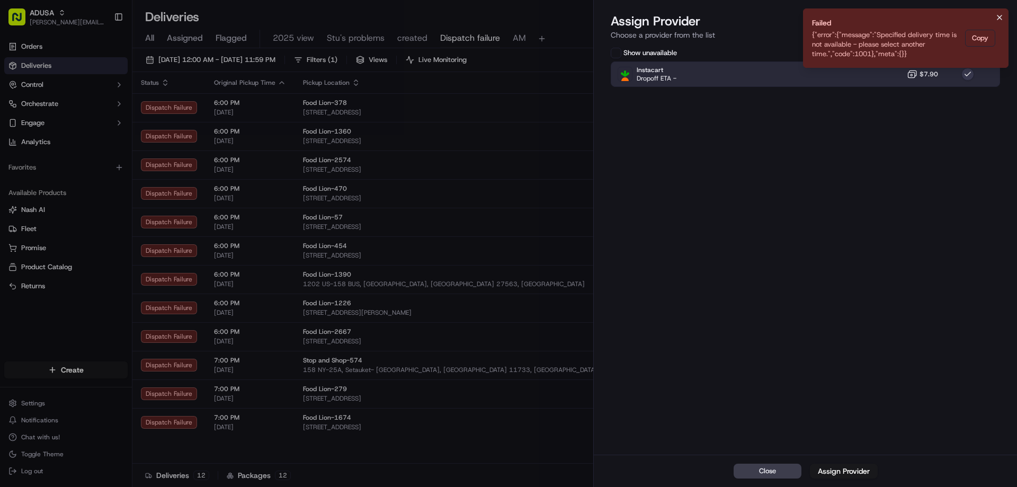
click at [1000, 14] on icon "Notifications (F8)" at bounding box center [999, 17] width 8 height 8
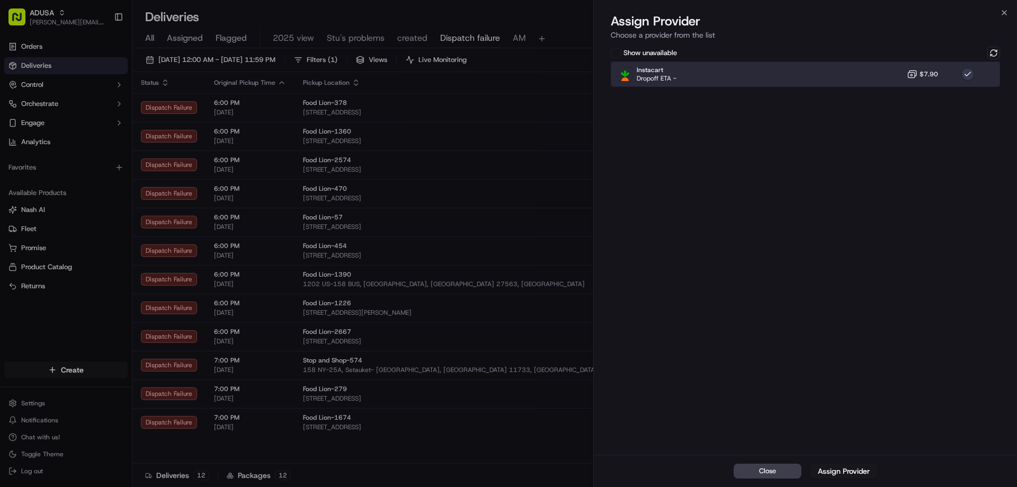
click at [861, 83] on div "Instacart Dropoff ETA - $7.90" at bounding box center [805, 73] width 389 height 25
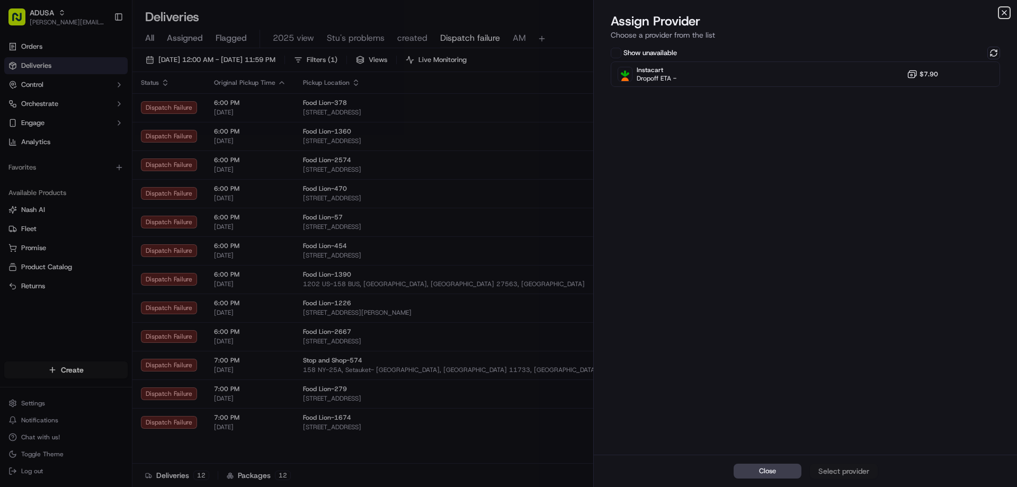
click at [1006, 12] on icon "button" at bounding box center [1004, 12] width 8 height 8
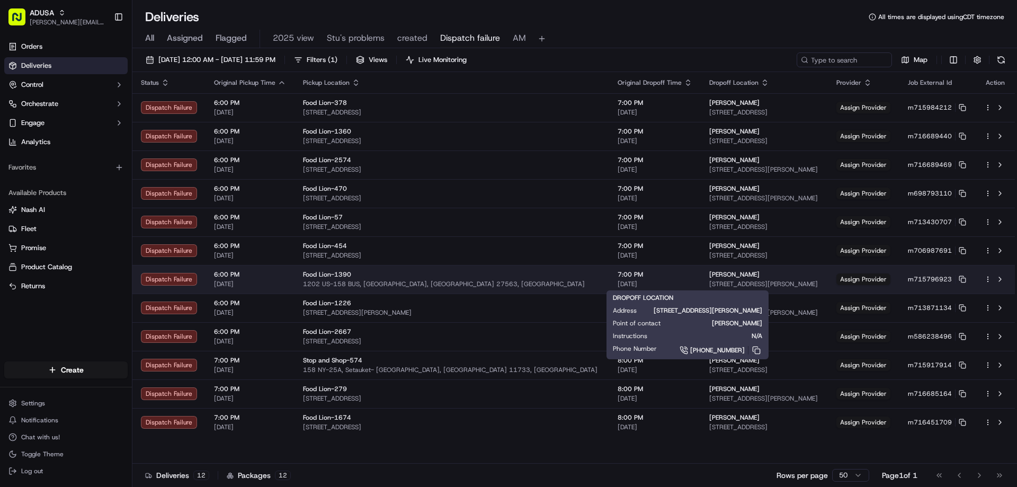
click at [711, 274] on div "Jacqueline Parham" at bounding box center [764, 274] width 110 height 8
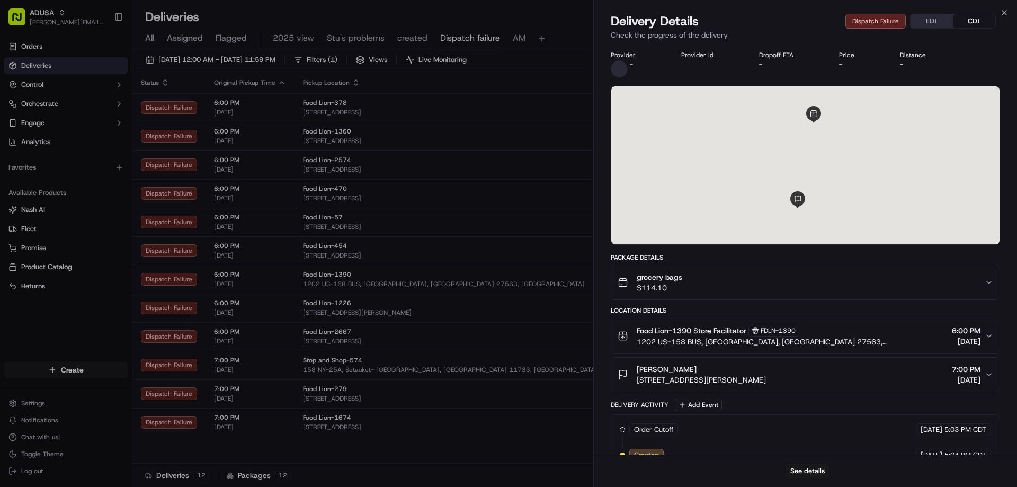
click at [720, 273] on div "grocery bags $114.10" at bounding box center [800, 282] width 367 height 21
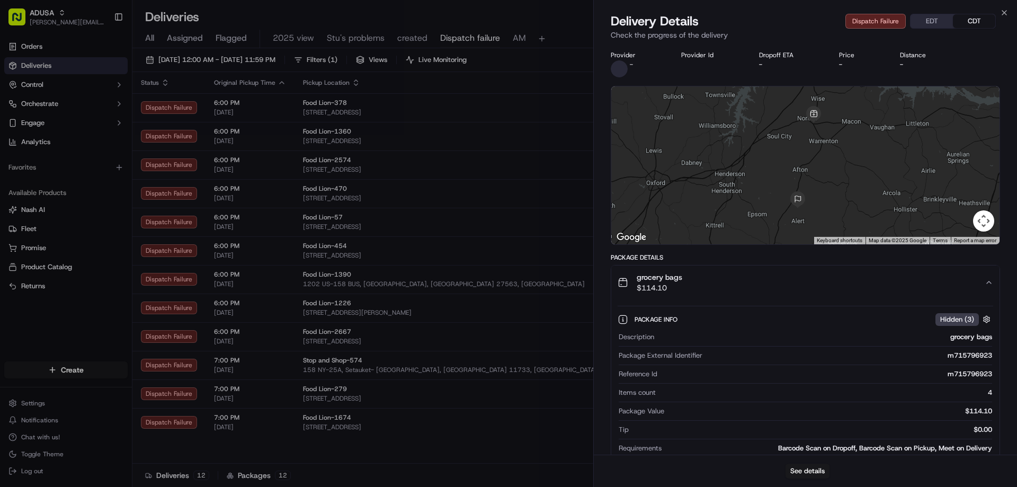
click at [1008, 10] on div "Close Delivery Details Dispatch Failure EDT CDT Check the progress of the deliv…" at bounding box center [805, 243] width 424 height 487
click at [1006, 14] on icon "button" at bounding box center [1004, 13] width 4 height 4
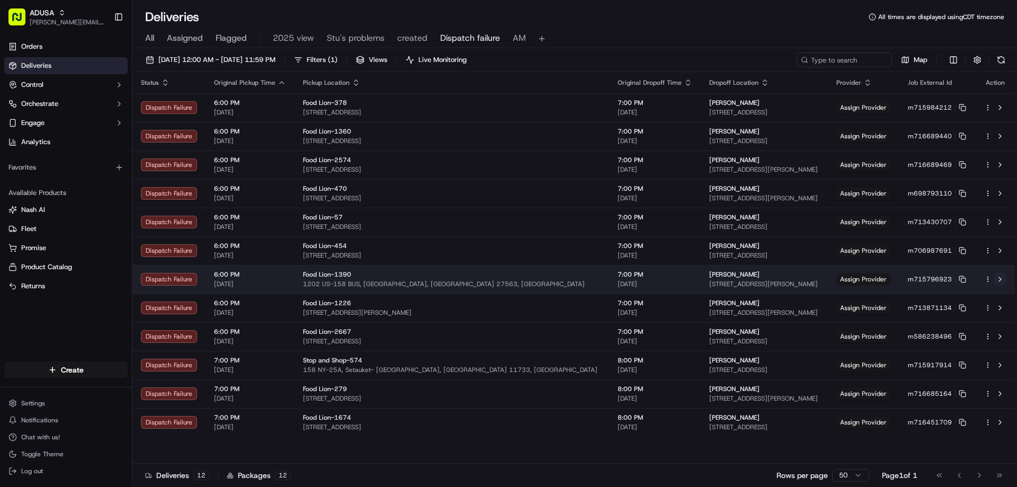
click at [1002, 275] on button at bounding box center [999, 279] width 13 height 13
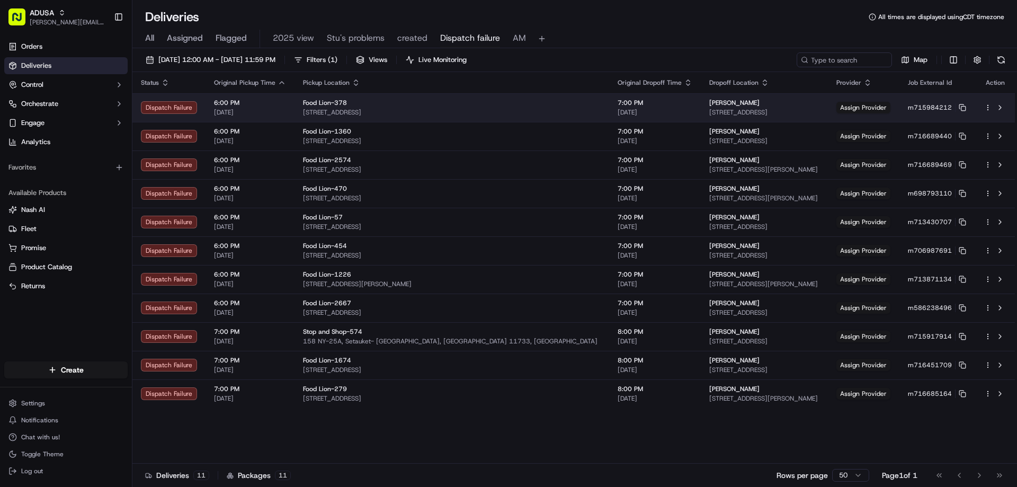
click at [877, 101] on td "Assign Provider" at bounding box center [863, 107] width 71 height 29
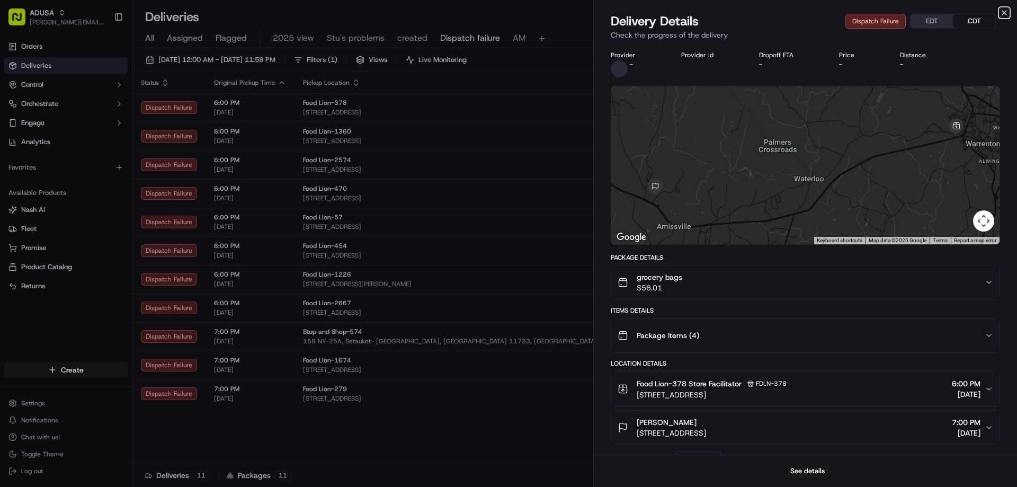
click at [1000, 13] on icon "button" at bounding box center [1004, 12] width 8 height 8
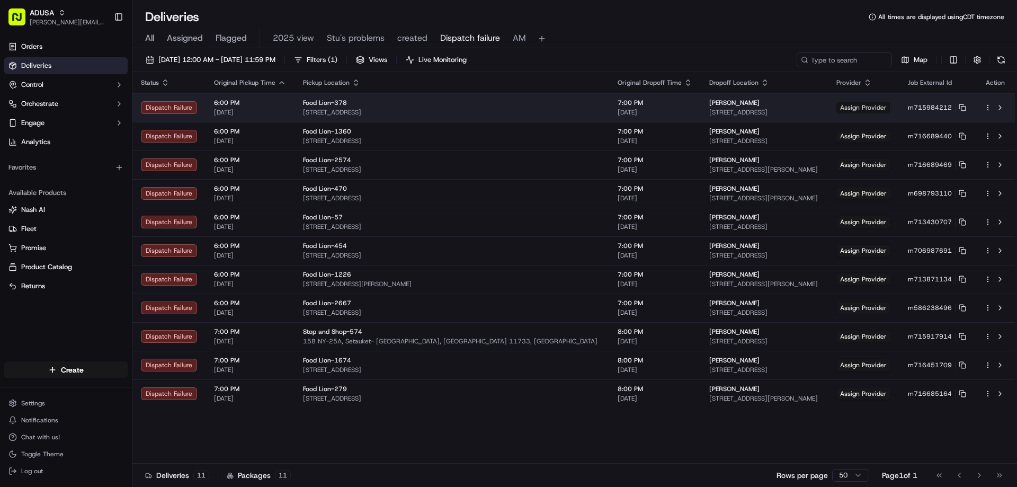
click at [856, 107] on span "Assign Provider" at bounding box center [863, 108] width 54 height 12
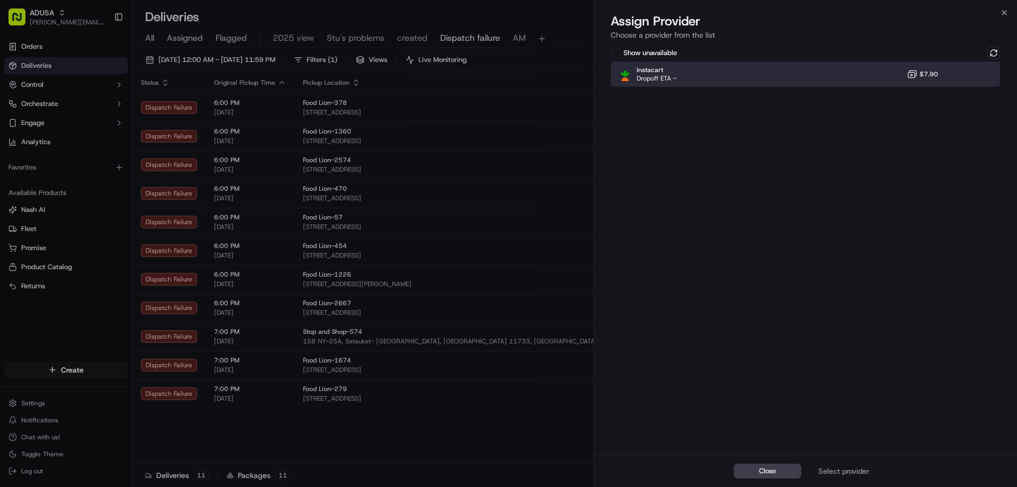
click at [908, 79] on div "Instacart Dropoff ETA - $7.90" at bounding box center [805, 73] width 389 height 25
click at [849, 464] on button "Assign Provider" at bounding box center [844, 470] width 68 height 15
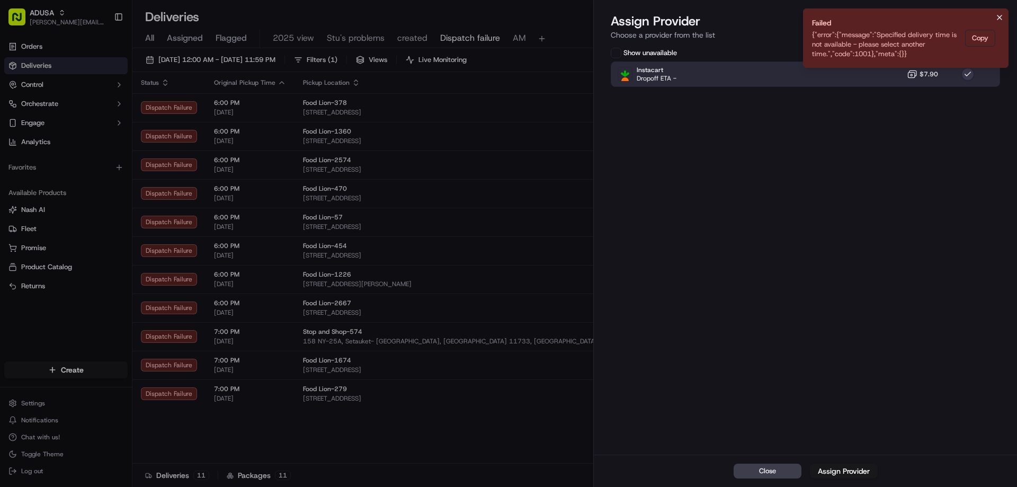
click at [999, 16] on icon "Notifications (F8)" at bounding box center [999, 17] width 8 height 8
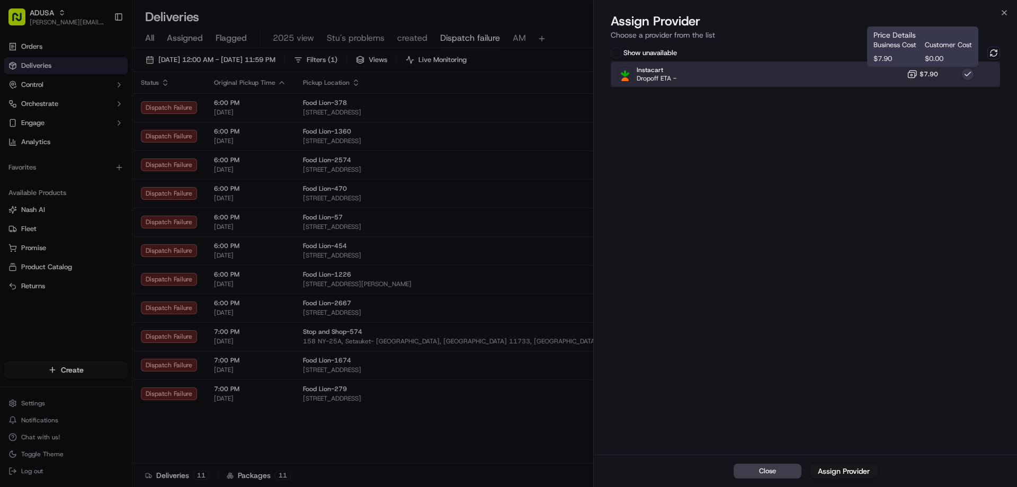
drag, startPoint x: 920, startPoint y: 80, endPoint x: 928, endPoint y: 78, distance: 8.2
click at [921, 80] on div "Instacart Dropoff ETA - $7.90" at bounding box center [805, 73] width 389 height 25
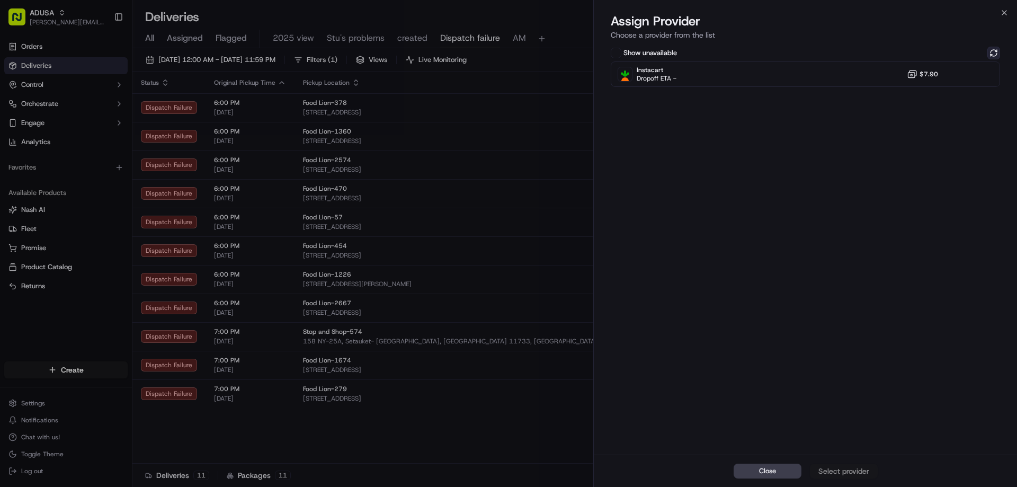
click at [998, 48] on button at bounding box center [993, 53] width 13 height 13
click at [1001, 13] on icon "button" at bounding box center [1004, 12] width 8 height 8
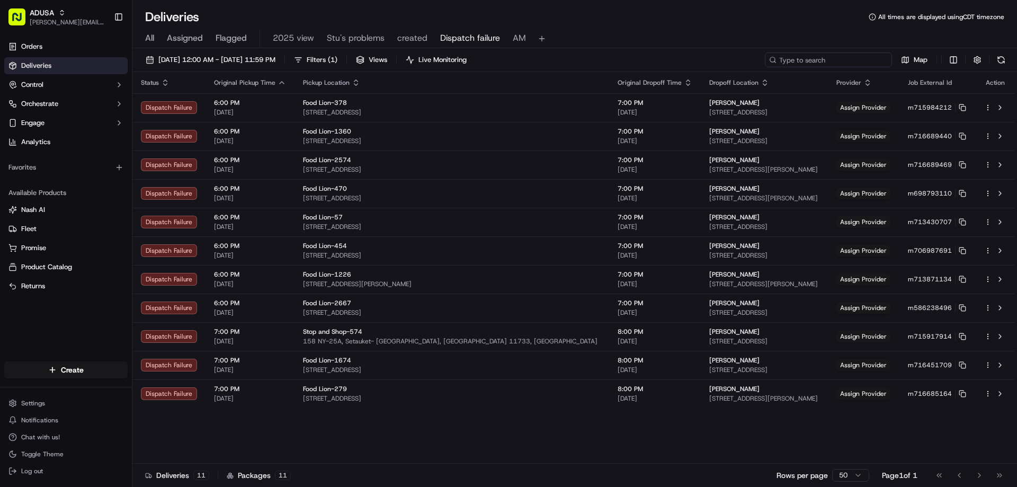
paste input "m713625400"
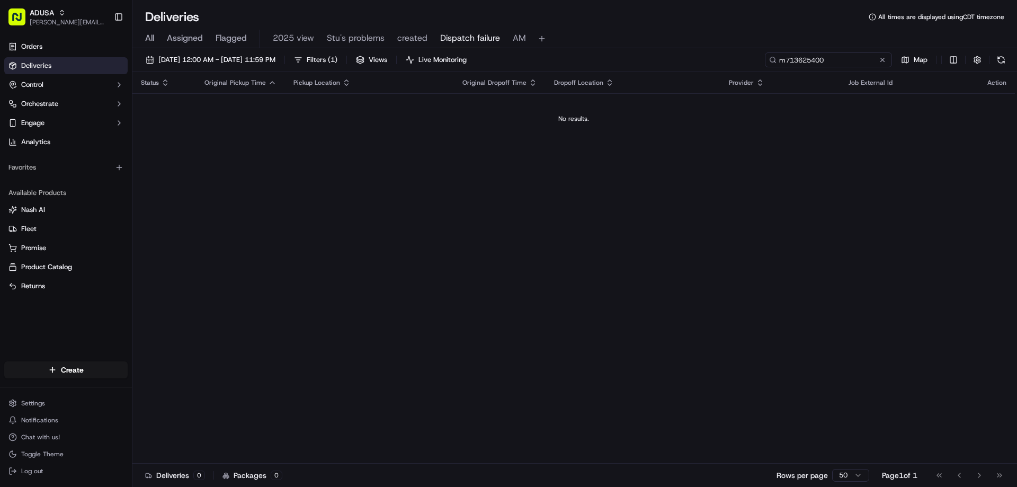
click at [787, 55] on input "m713625400" at bounding box center [828, 59] width 127 height 15
type input "m713625400"
click at [451, 39] on span "Dispatch failure" at bounding box center [470, 38] width 60 height 13
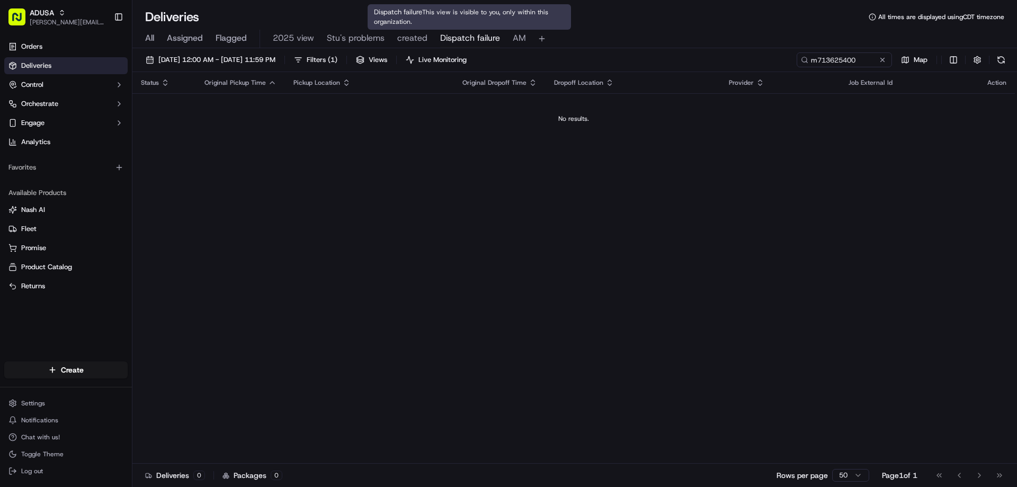
click at [464, 35] on span "Dispatch failure" at bounding box center [470, 38] width 60 height 13
click at [434, 37] on div "All Assigned Flagged 2025 view Stu's problems created Dispatch failure AM" at bounding box center [574, 39] width 884 height 19
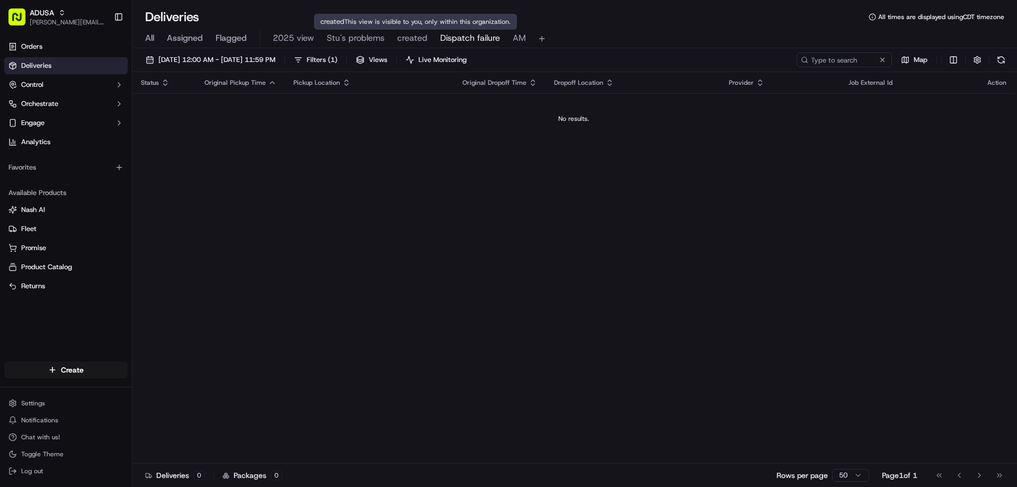
click at [410, 37] on span "created" at bounding box center [412, 38] width 30 height 13
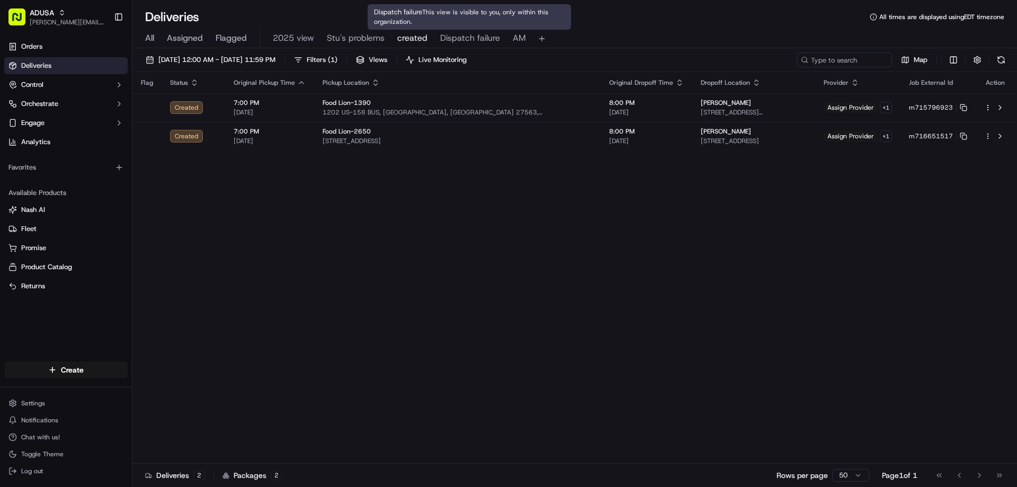
click at [454, 38] on span "Dispatch failure" at bounding box center [470, 38] width 60 height 13
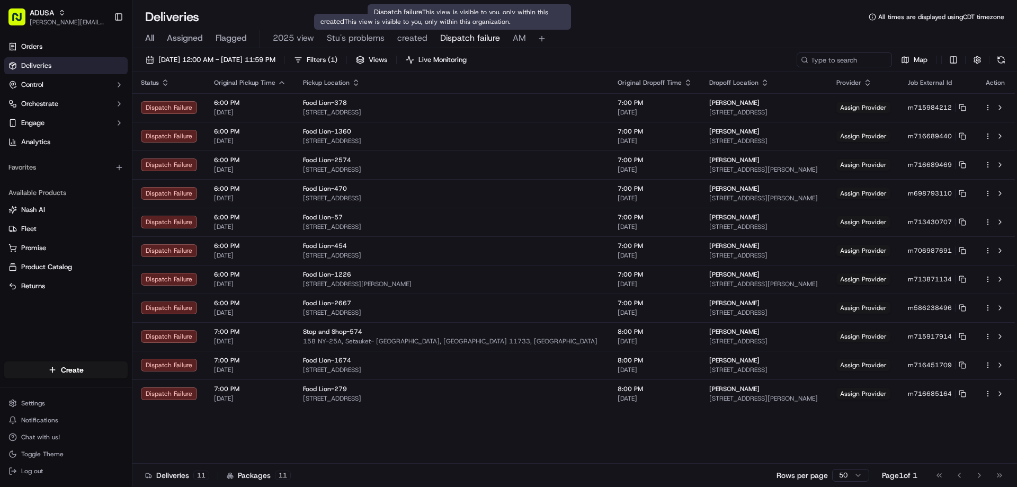
click at [414, 38] on span "created" at bounding box center [412, 38] width 30 height 13
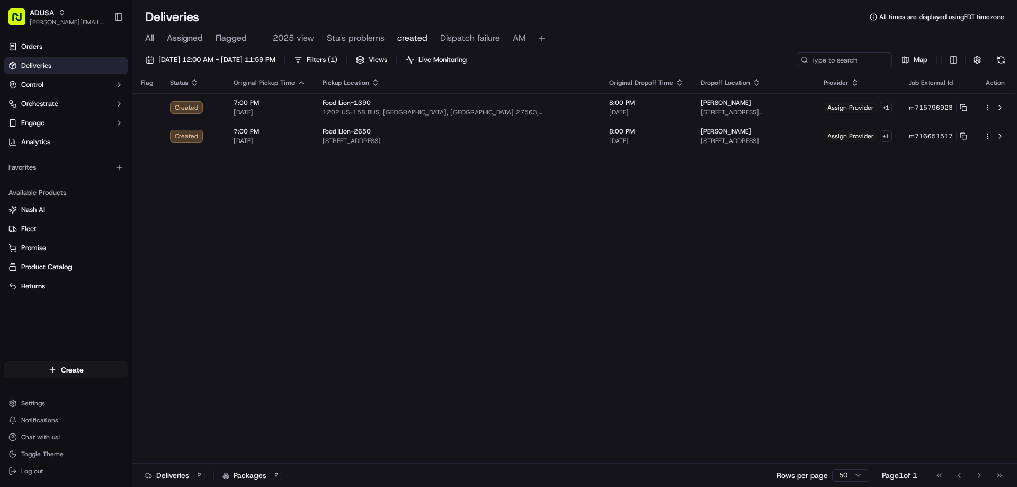
drag, startPoint x: 847, startPoint y: 61, endPoint x: 144, endPoint y: 34, distance: 703.7
click at [144, 34] on div "All Assigned Flagged 2025 view Stu's problems created Dispatch failure AM" at bounding box center [574, 39] width 884 height 19
click at [143, 38] on div "All Assigned Flagged 2025 view Stu's problems created Dispatch failure AM" at bounding box center [574, 39] width 884 height 19
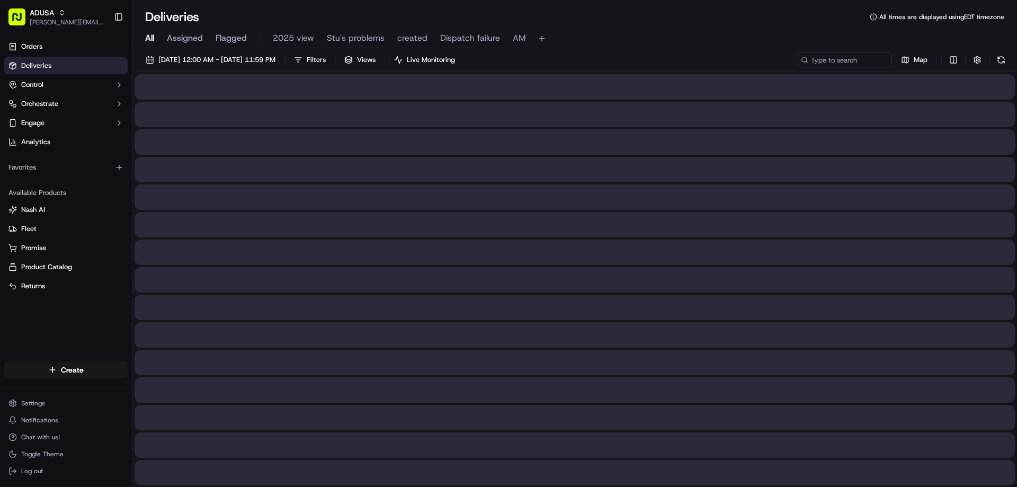
click at [146, 38] on span "All" at bounding box center [149, 38] width 9 height 13
paste input "m714840953"
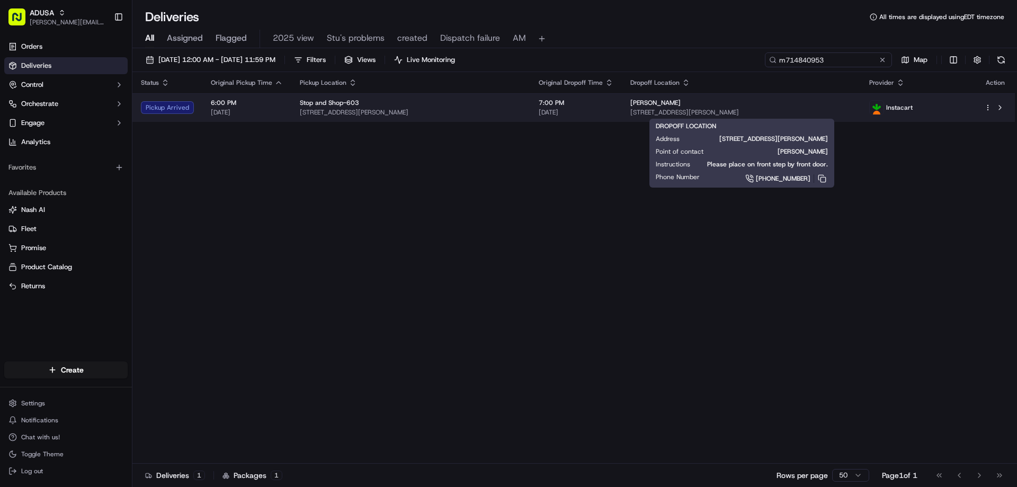
type input "m714840953"
click at [814, 104] on div "Charles Kindle" at bounding box center [741, 102] width 222 height 8
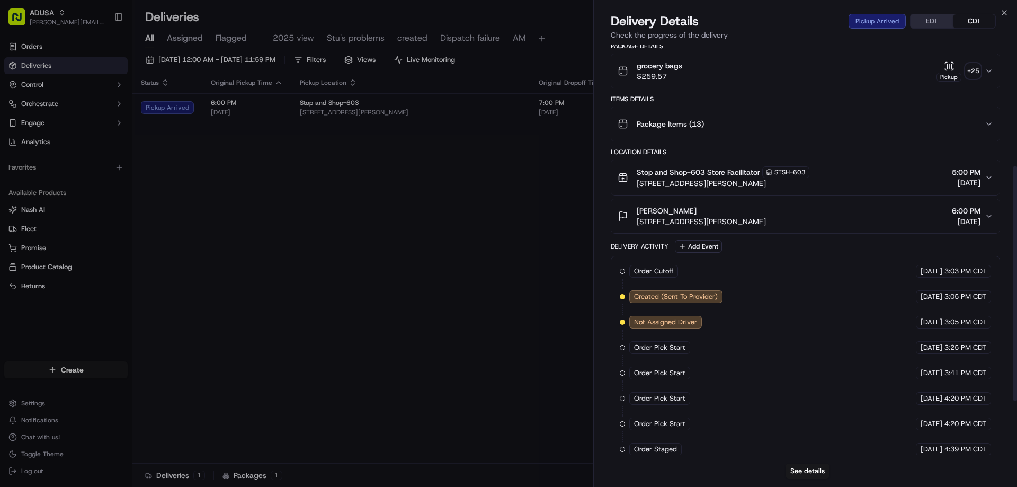
scroll to position [212, 0]
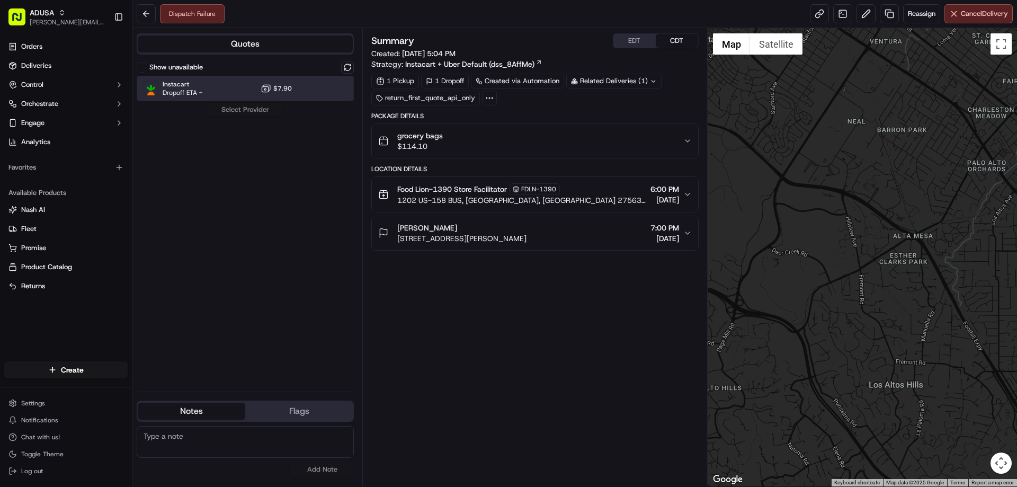
drag, startPoint x: 158, startPoint y: 87, endPoint x: 166, endPoint y: 86, distance: 8.6
click at [158, 87] on div "Instacart Dropoff ETA -" at bounding box center [172, 88] width 59 height 17
click at [177, 86] on span "Instacart" at bounding box center [183, 84] width 40 height 8
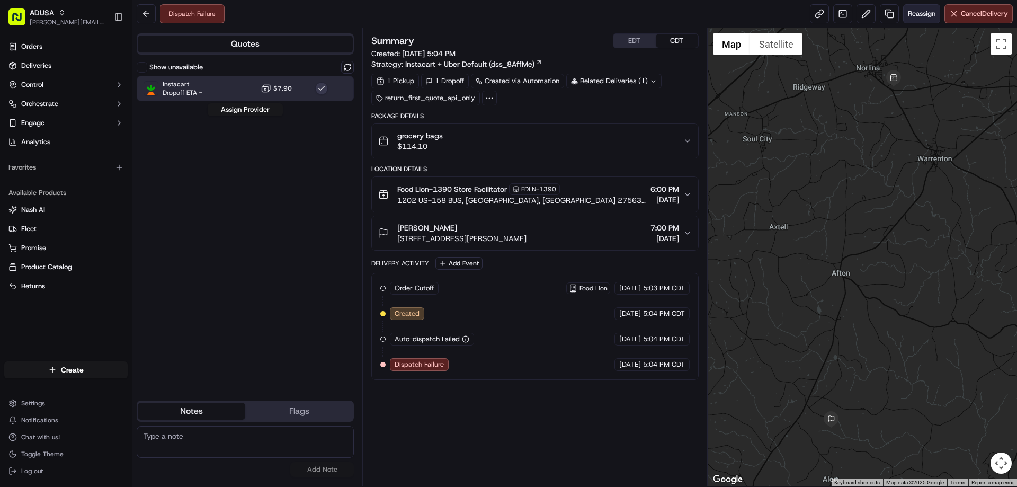
click at [917, 17] on span "Reassign" at bounding box center [922, 14] width 28 height 10
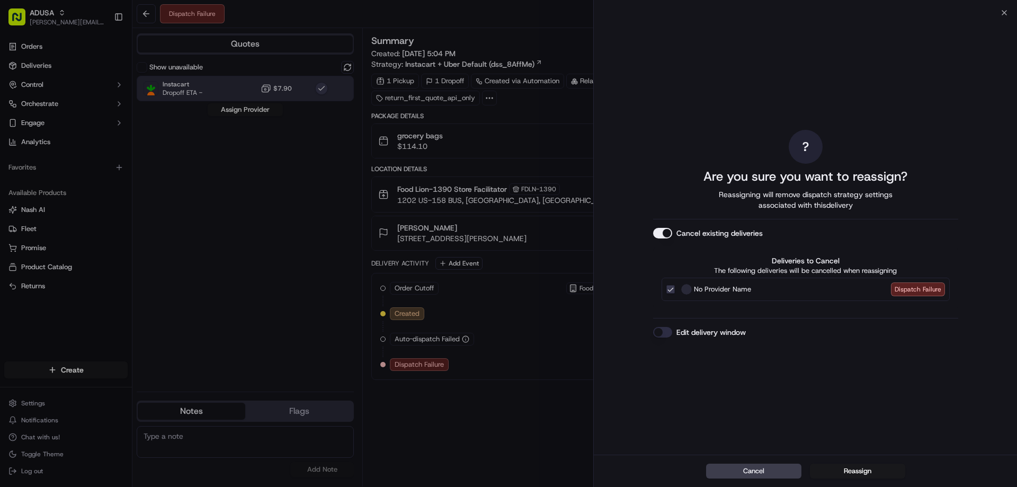
click at [667, 327] on button "Edit delivery window" at bounding box center [662, 332] width 19 height 11
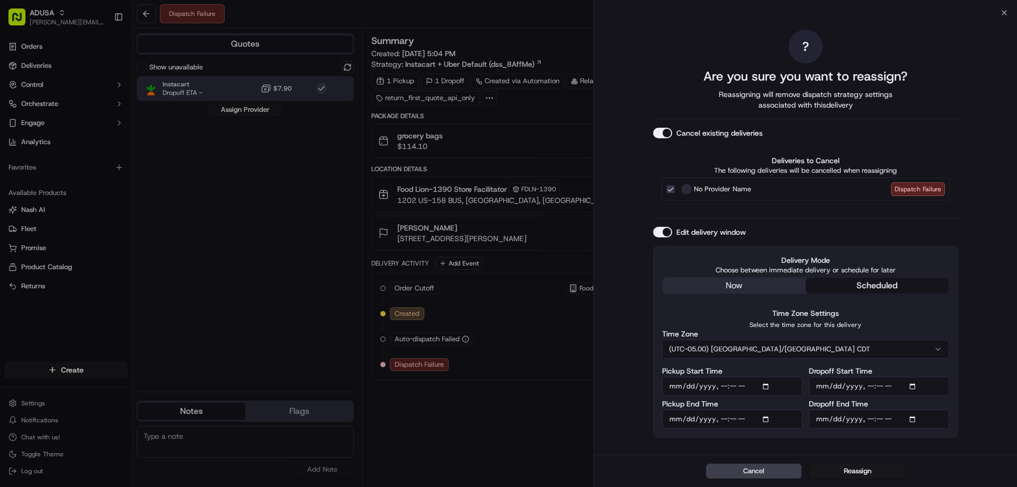
click at [784, 344] on button "(UTC-05.00) [GEOGRAPHIC_DATA]/[GEOGRAPHIC_DATA] CDT" at bounding box center [805, 348] width 287 height 19
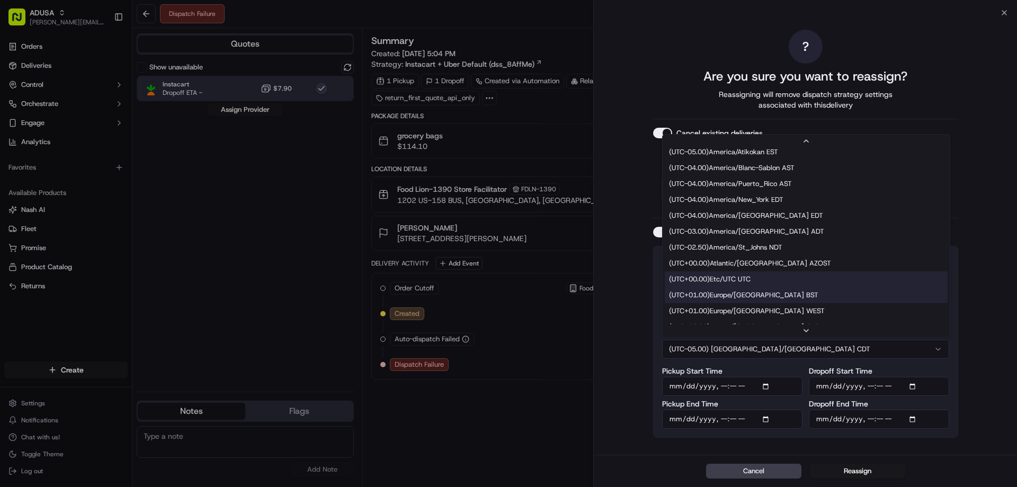
scroll to position [212, 0]
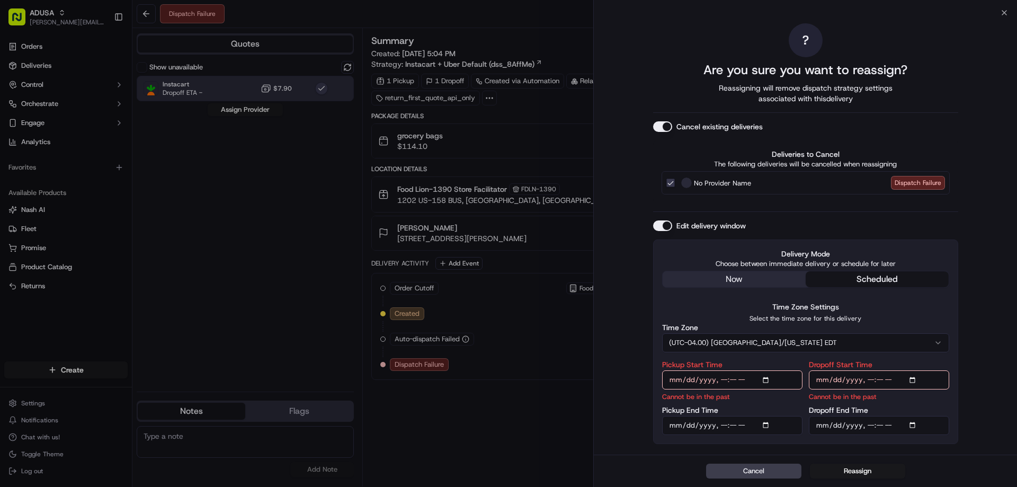
click at [722, 379] on input "Pickup Start Time" at bounding box center [732, 379] width 140 height 19
type input "[DATE]T19:00"
click at [720, 427] on input "Pickup End Time" at bounding box center [732, 425] width 140 height 19
type input "[DATE]T19:59"
click at [872, 379] on input "Dropoff Start Time" at bounding box center [879, 379] width 140 height 19
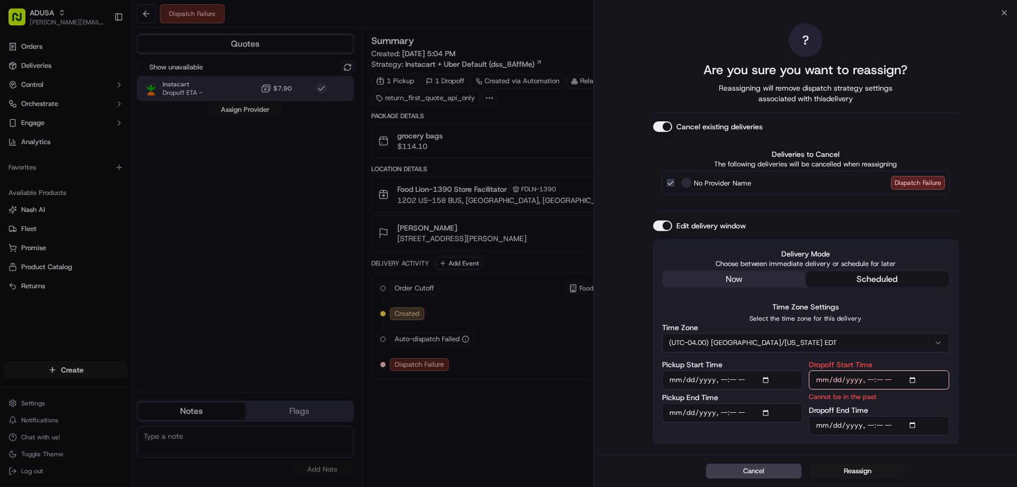
type input "[DATE]T19:00"
click at [866, 424] on input "Dropoff End Time" at bounding box center [879, 425] width 140 height 19
type input "[DATE]T20:00"
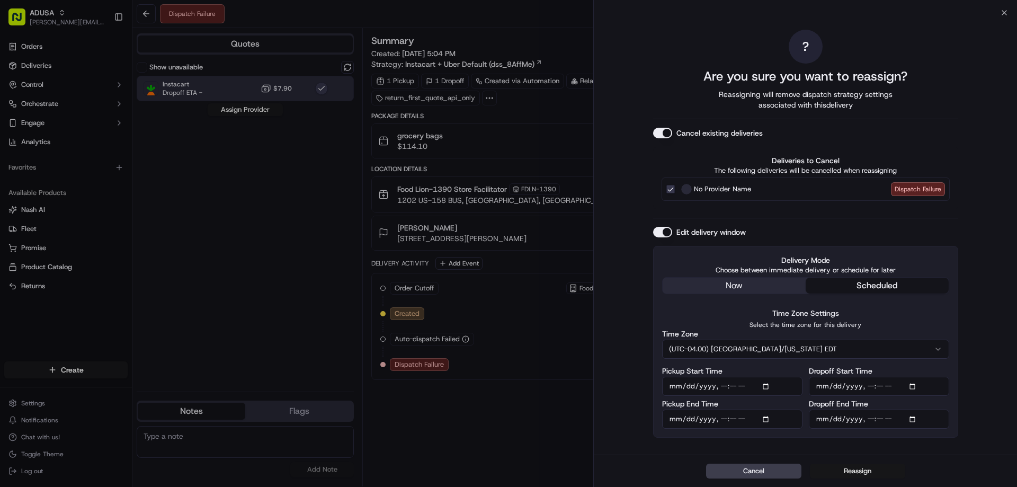
click at [848, 468] on button "Reassign" at bounding box center [857, 470] width 95 height 15
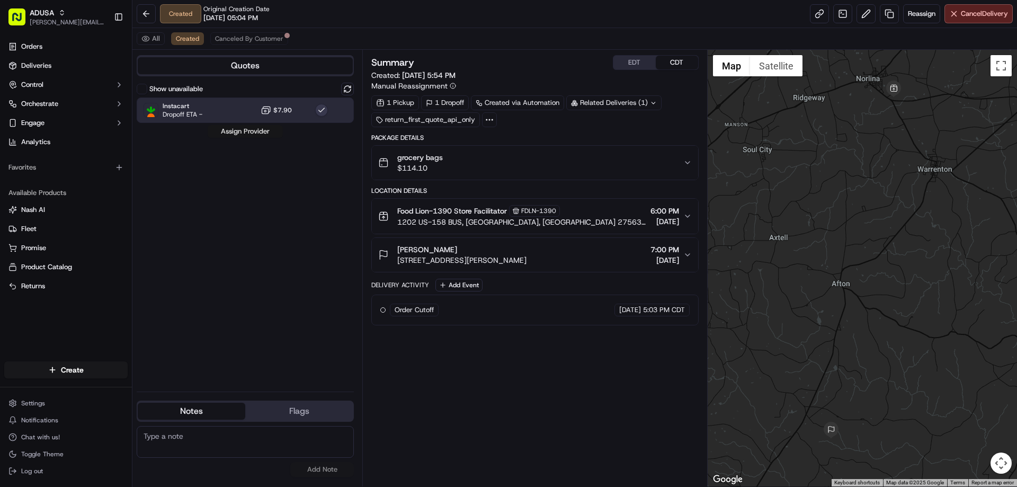
click at [232, 129] on button "Assign Provider" at bounding box center [245, 131] width 75 height 13
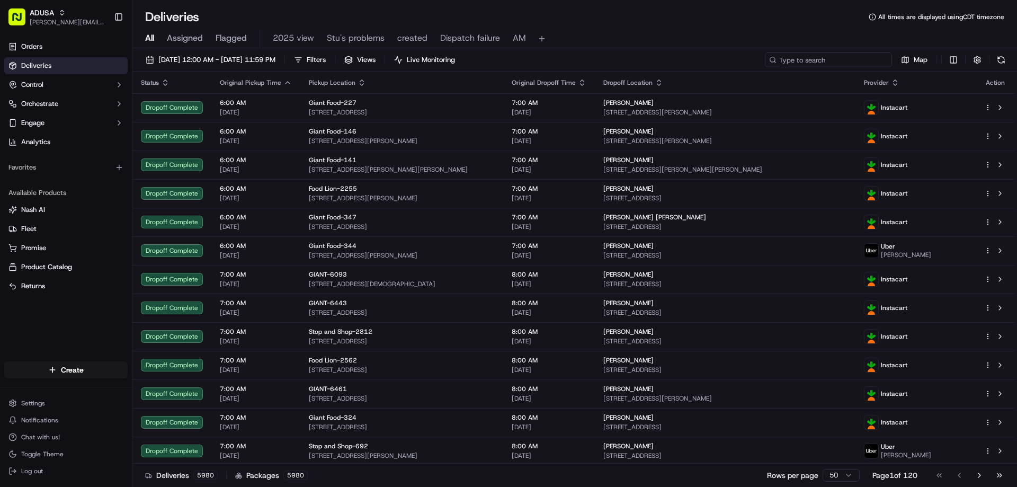
paste input "m711315506"
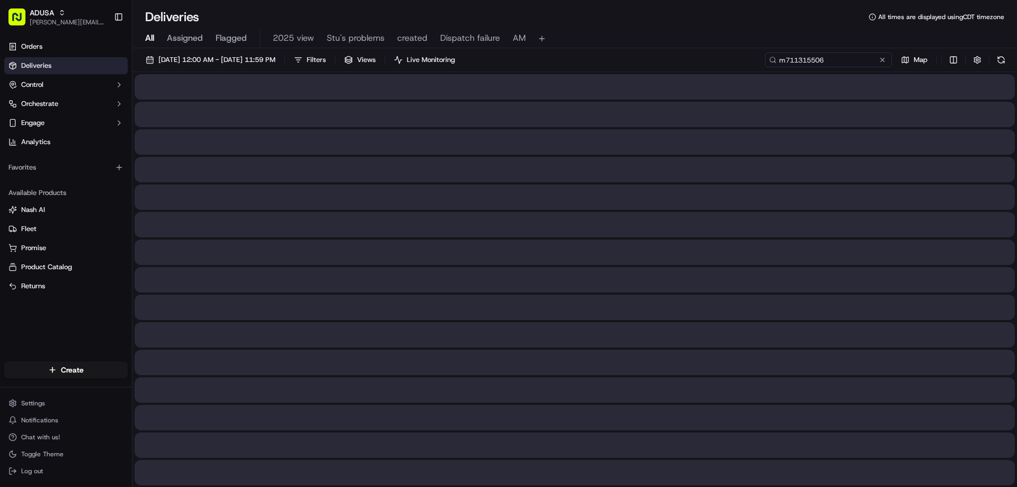
type input "m711315506"
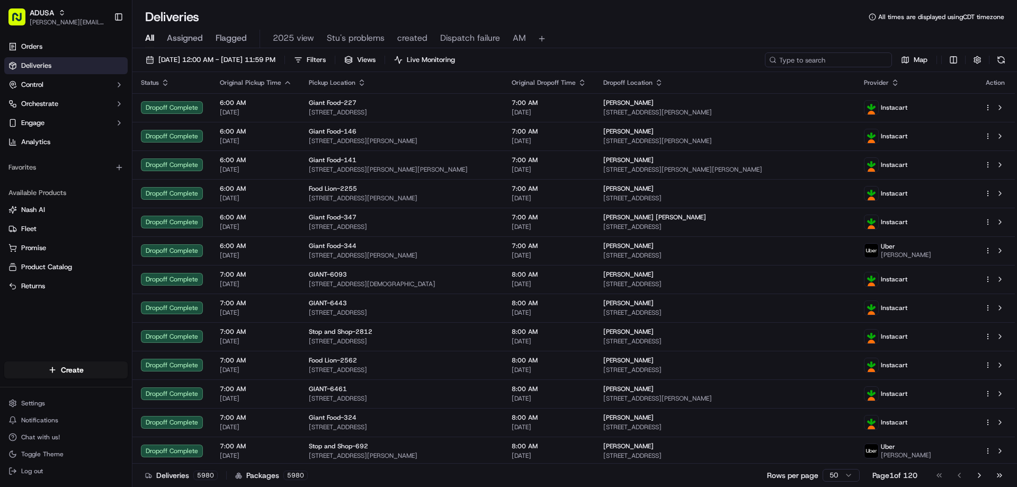
paste input "m711315506"
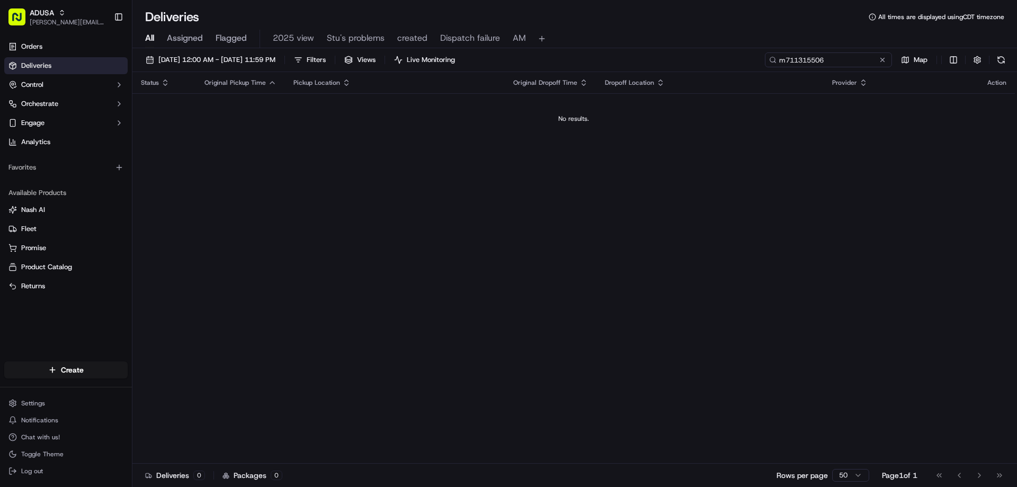
type input "m711315506"
click at [881, 61] on button at bounding box center [882, 60] width 11 height 11
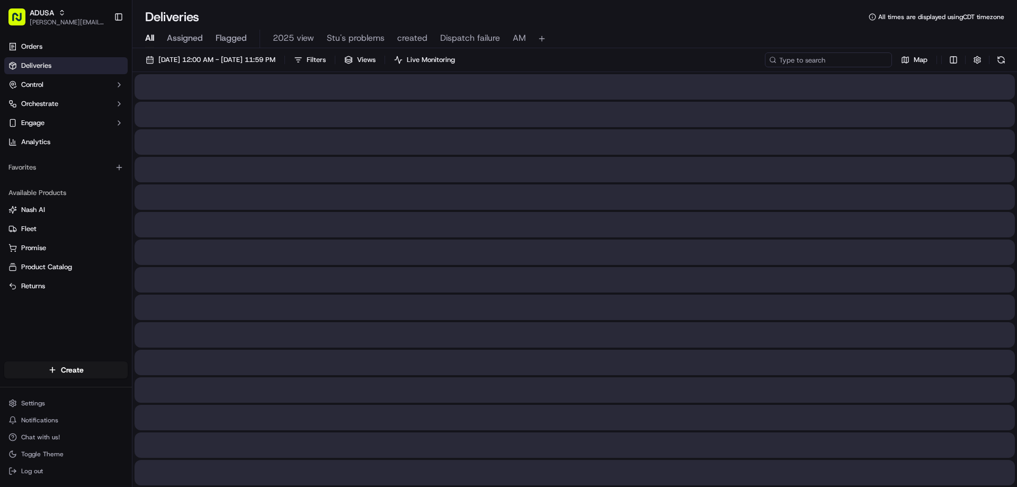
paste input "m714819676"
click at [786, 56] on input "m714819676" at bounding box center [828, 59] width 127 height 15
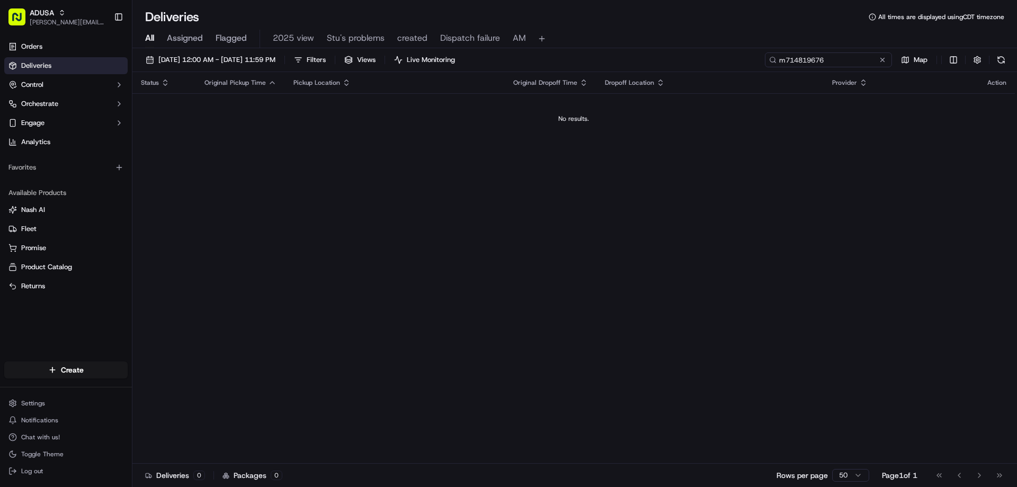
type input "m714819676"
click at [883, 59] on button at bounding box center [882, 60] width 11 height 11
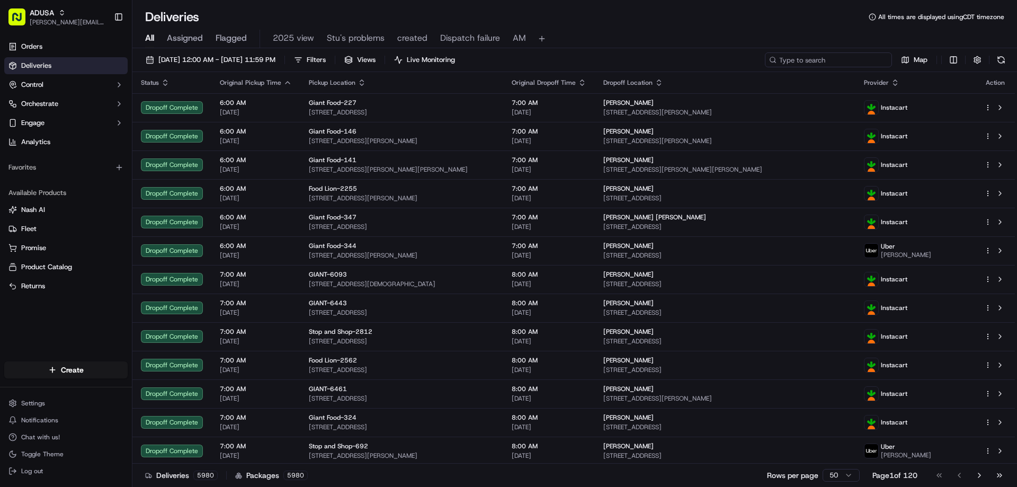
paste input "m715760478"
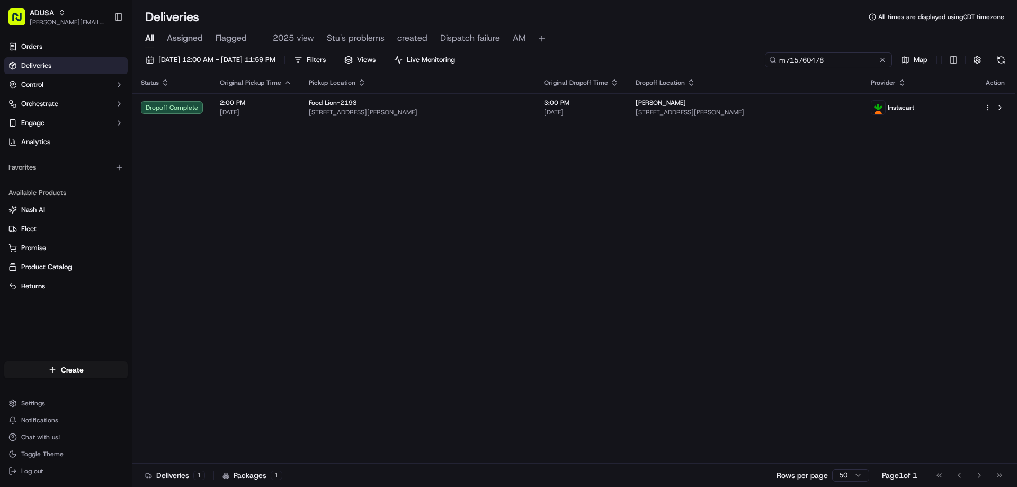
type input "m715760478"
drag, startPoint x: 879, startPoint y: 59, endPoint x: 855, endPoint y: 61, distance: 24.5
click at [879, 59] on button at bounding box center [882, 60] width 11 height 11
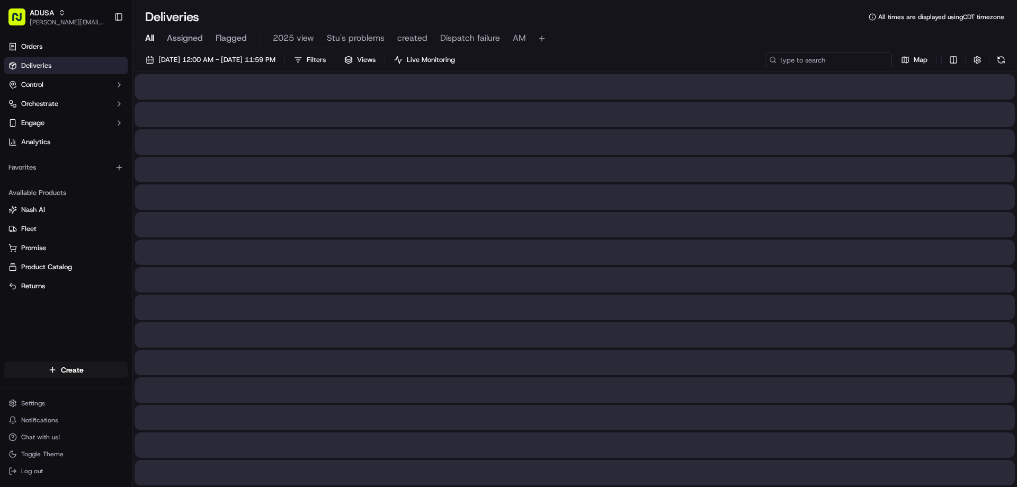
paste input "m714087137"
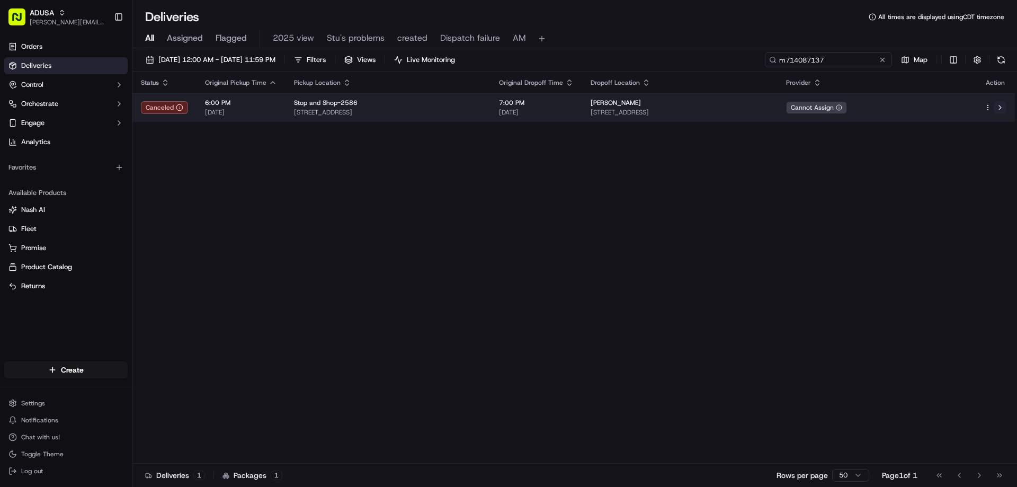
type input "m714087137"
click at [1000, 103] on button at bounding box center [999, 107] width 13 height 13
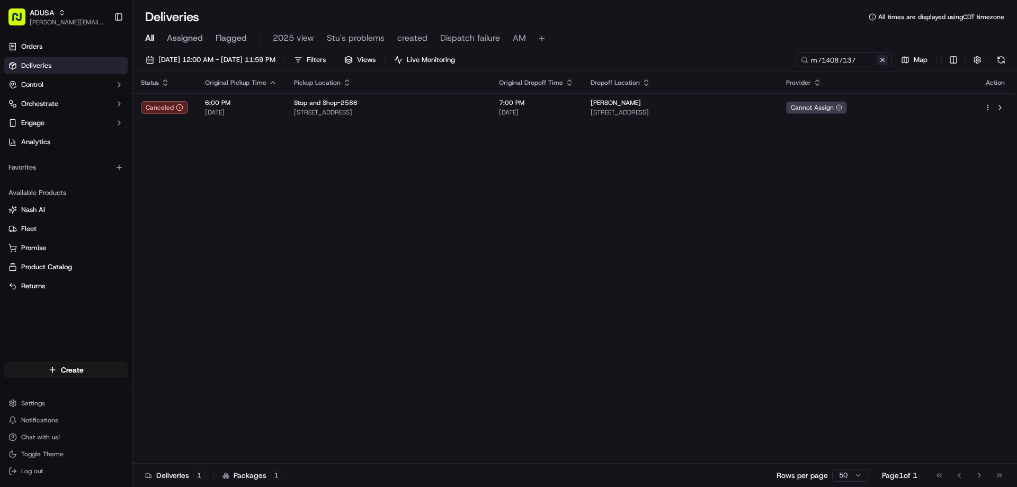
click at [879, 60] on button at bounding box center [882, 60] width 11 height 11
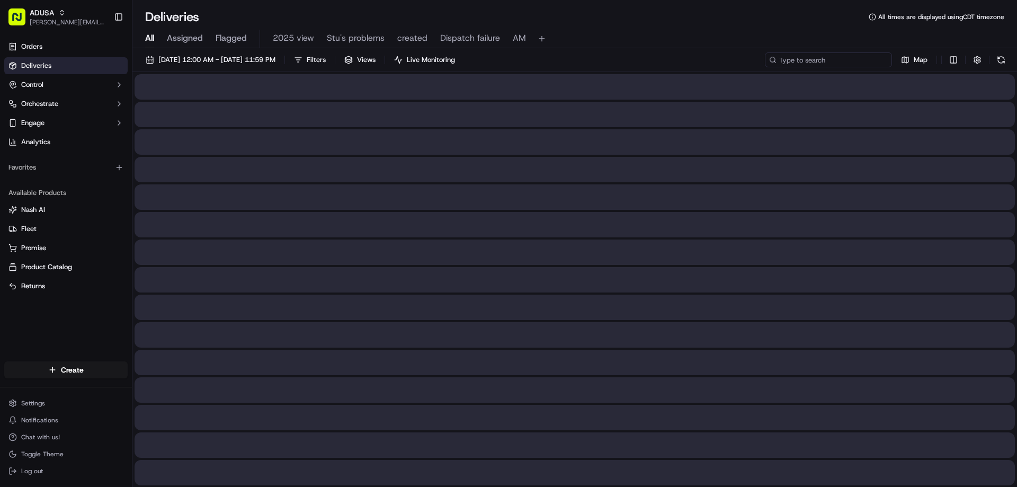
paste input "m715984212"
click at [779, 60] on input "m715984212" at bounding box center [828, 59] width 127 height 15
click at [787, 58] on input "m715984212" at bounding box center [828, 59] width 127 height 15
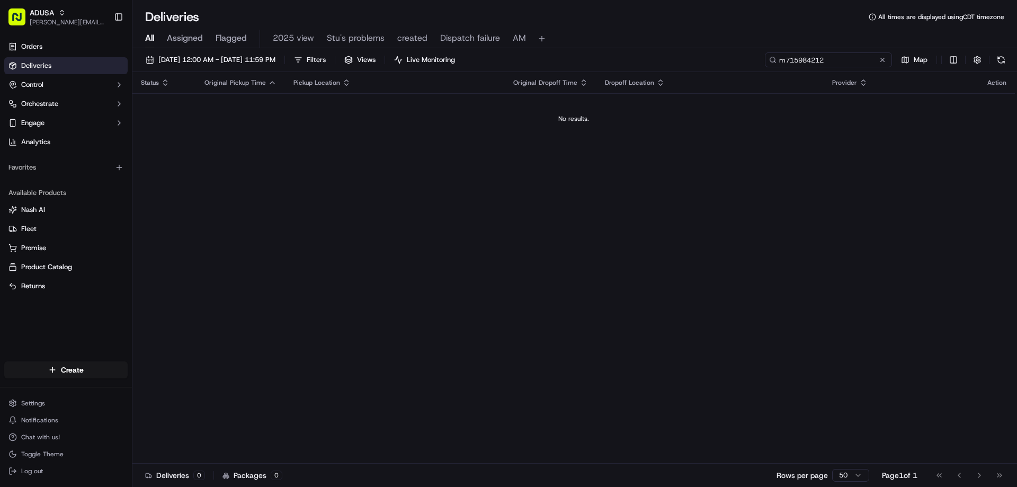
type input "m715984212"
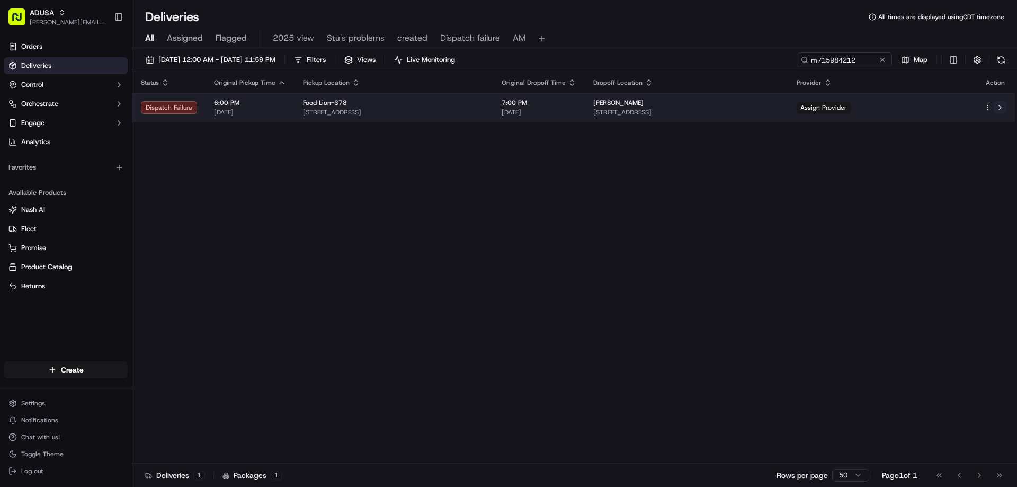
click at [998, 107] on button at bounding box center [999, 107] width 13 height 13
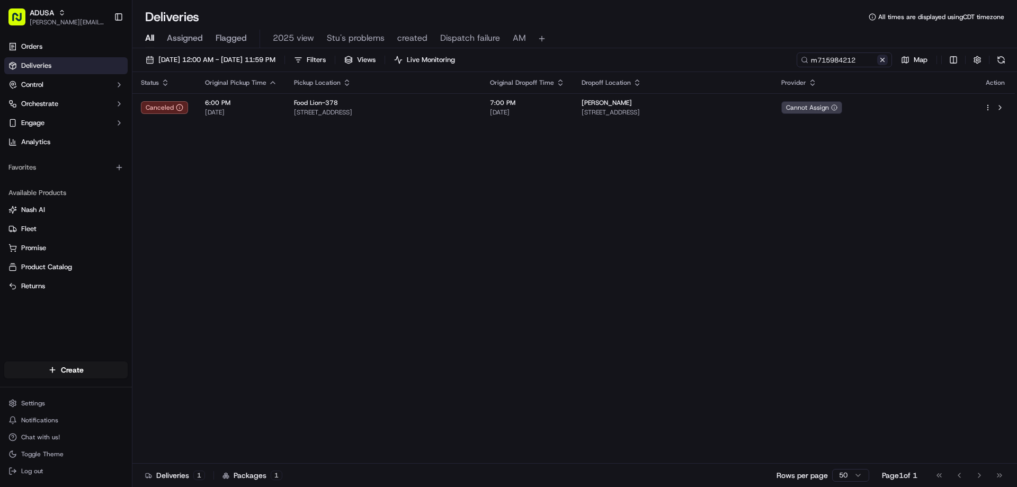
click at [881, 60] on button at bounding box center [882, 60] width 11 height 11
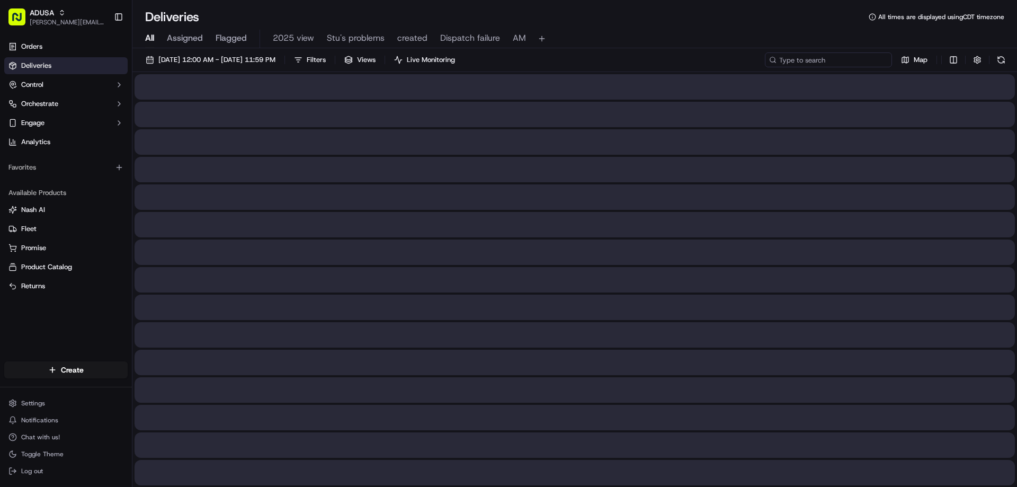
paste input "m586238496"
type input "m586238496"
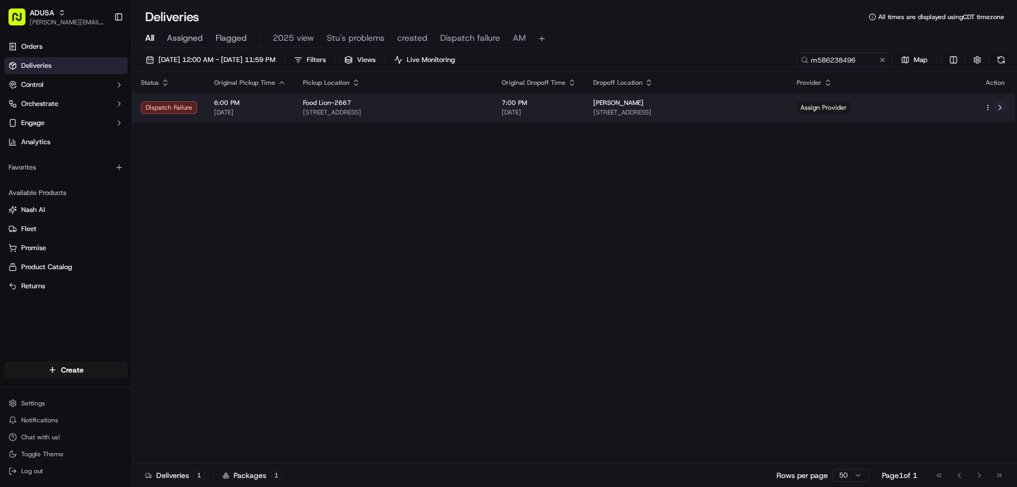
click at [1002, 108] on button at bounding box center [999, 107] width 13 height 13
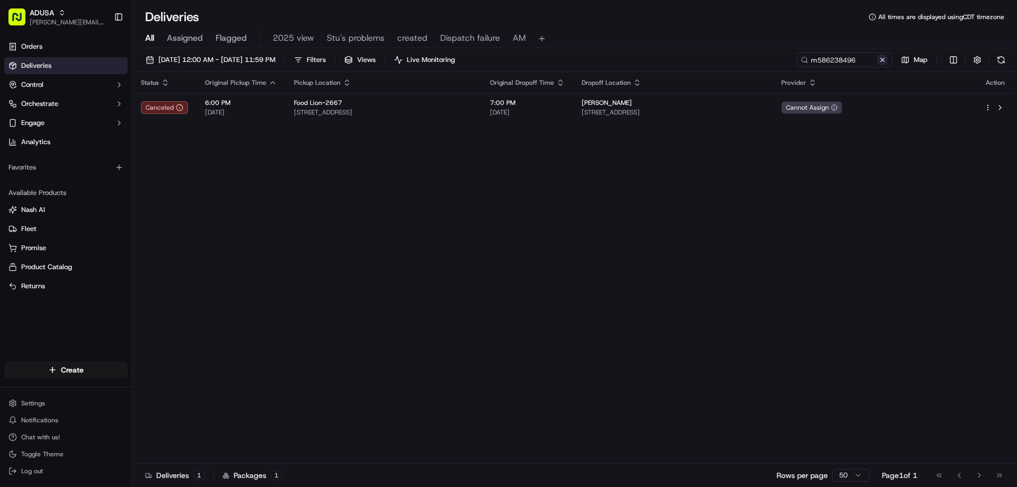
click at [883, 59] on button at bounding box center [882, 60] width 11 height 11
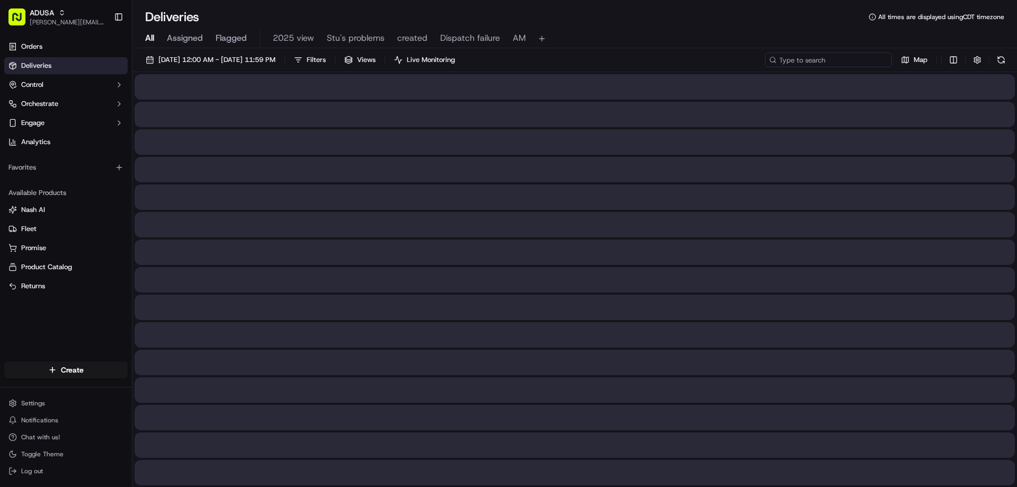
paste input "m716451709"
click at [783, 60] on input "m716451709" at bounding box center [828, 59] width 127 height 15
click at [786, 58] on input "m716451709" at bounding box center [828, 59] width 127 height 15
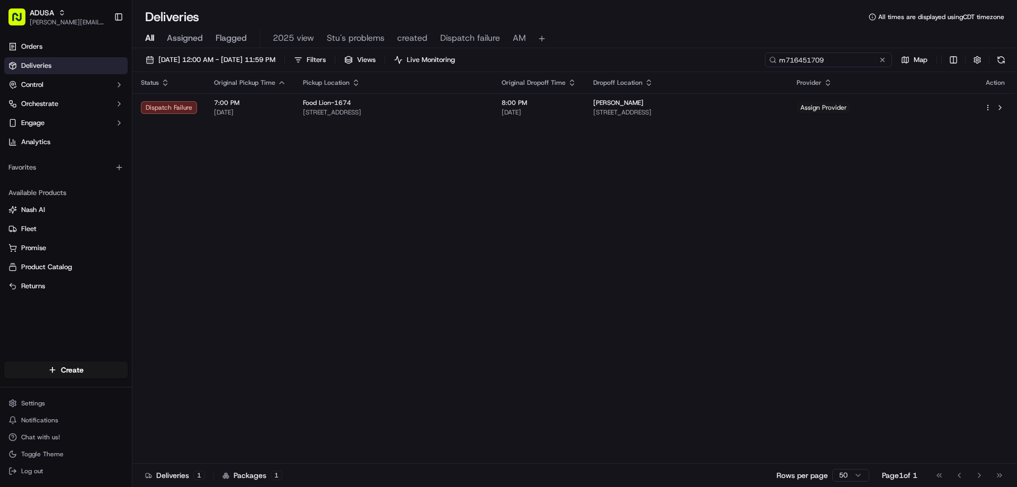
type input "m716451709"
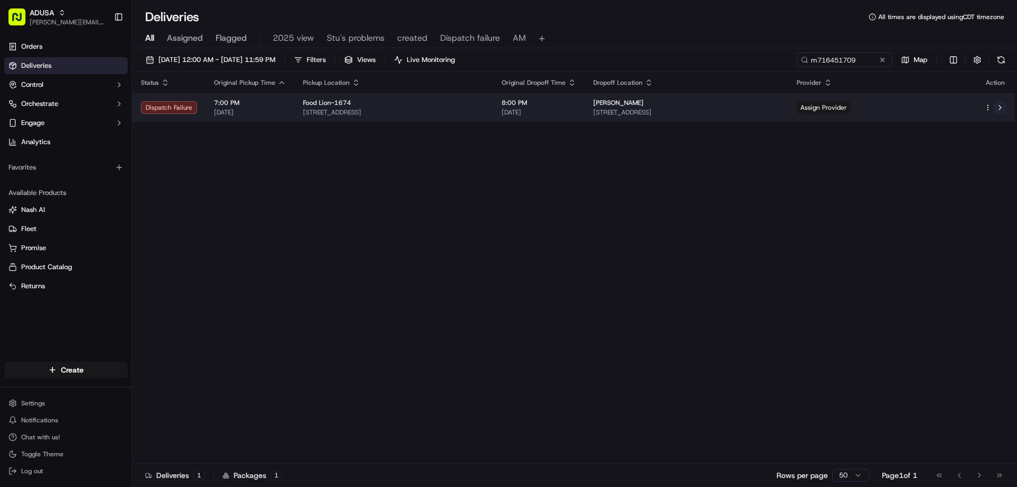
click at [1001, 102] on button at bounding box center [999, 107] width 13 height 13
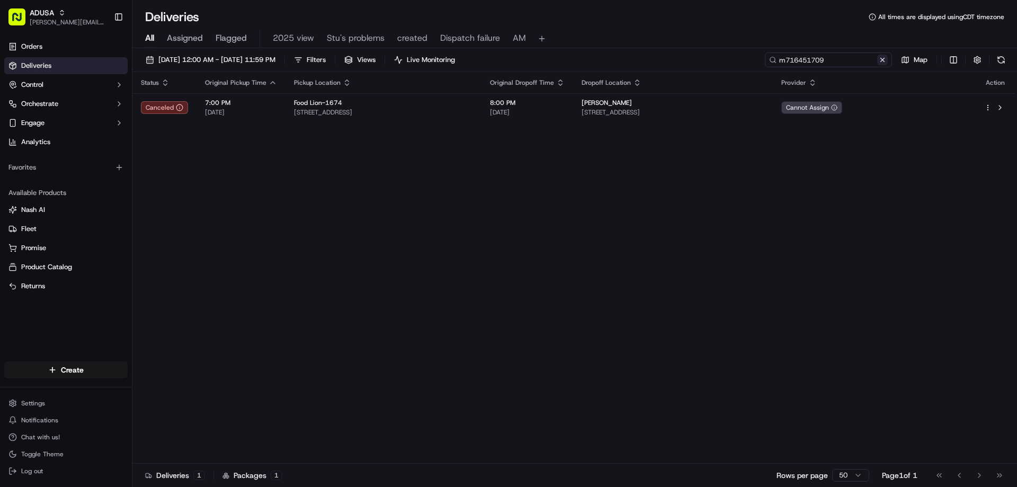
click at [889, 62] on input "m716451709" at bounding box center [828, 59] width 127 height 15
click at [884, 62] on button at bounding box center [882, 60] width 11 height 11
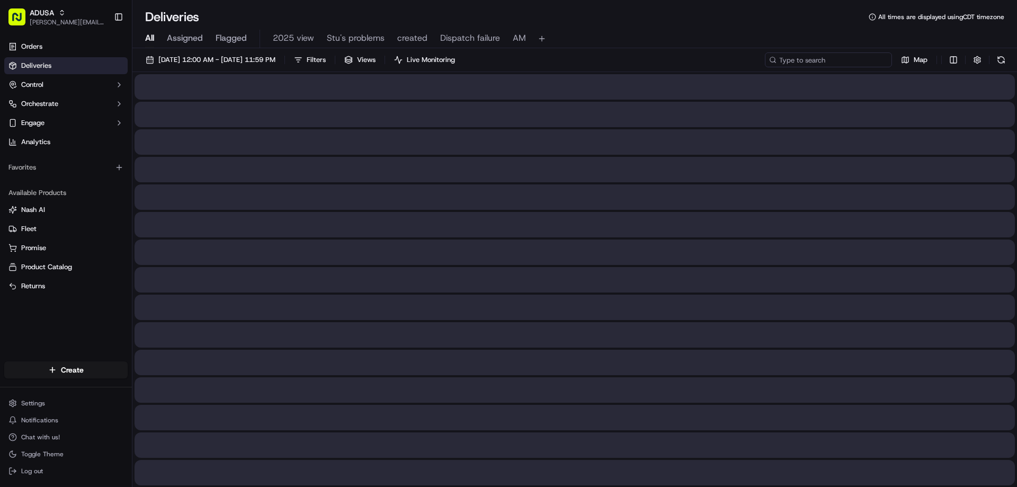
paste input "m713871134"
click at [788, 63] on input "m713871134" at bounding box center [828, 59] width 127 height 15
type input "m713871134"
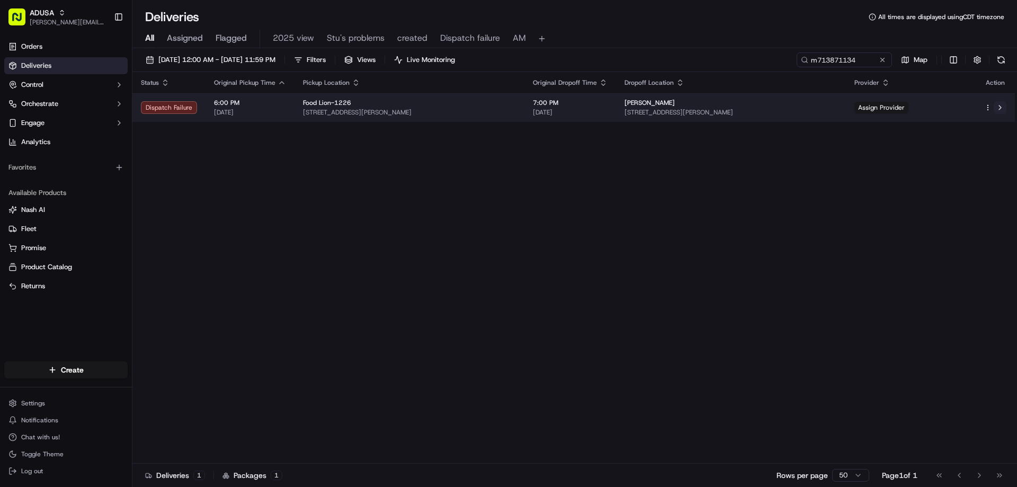
click at [1000, 108] on button at bounding box center [999, 107] width 13 height 13
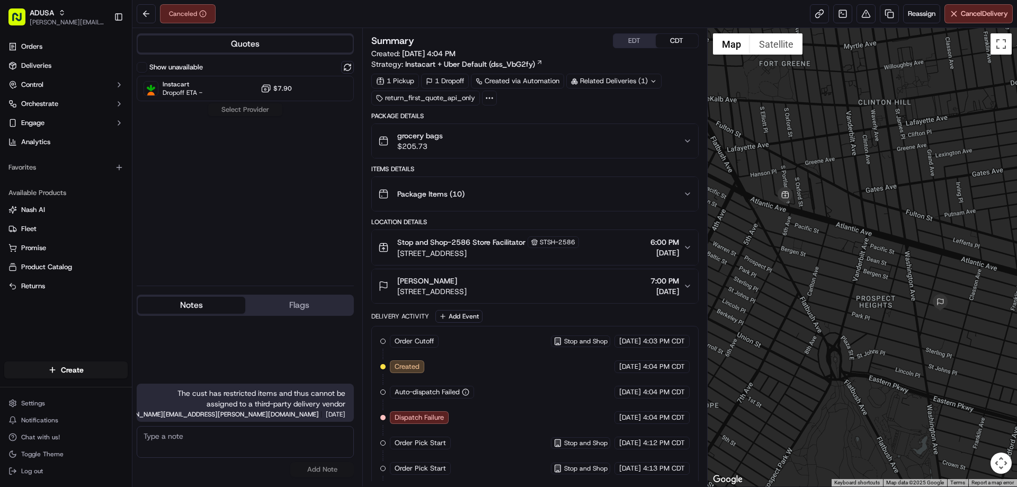
click at [185, 300] on button "Notes" at bounding box center [191, 305] width 107 height 17
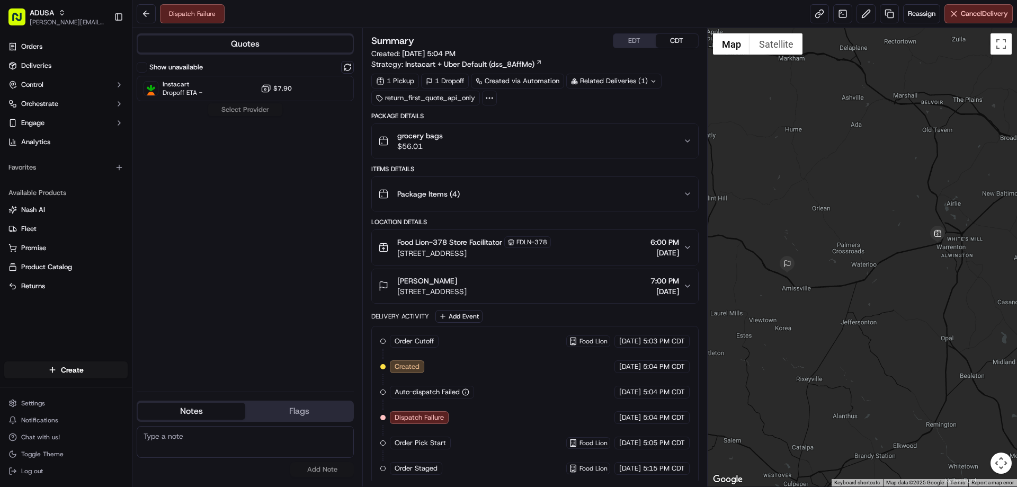
click at [188, 429] on textarea at bounding box center [245, 442] width 217 height 32
paste textarea "Cancelled by gig partner; no driver acceptance"
type textarea "Cancelled by gig partner; no driver acceptance"
click at [331, 466] on button "Add Note" at bounding box center [322, 469] width 64 height 15
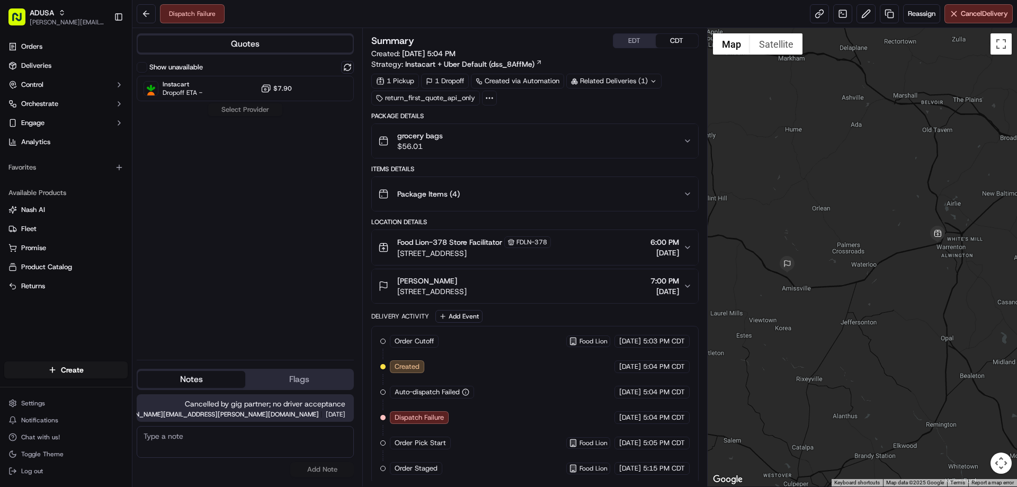
click at [528, 132] on div "grocery bags $56.01" at bounding box center [530, 140] width 304 height 21
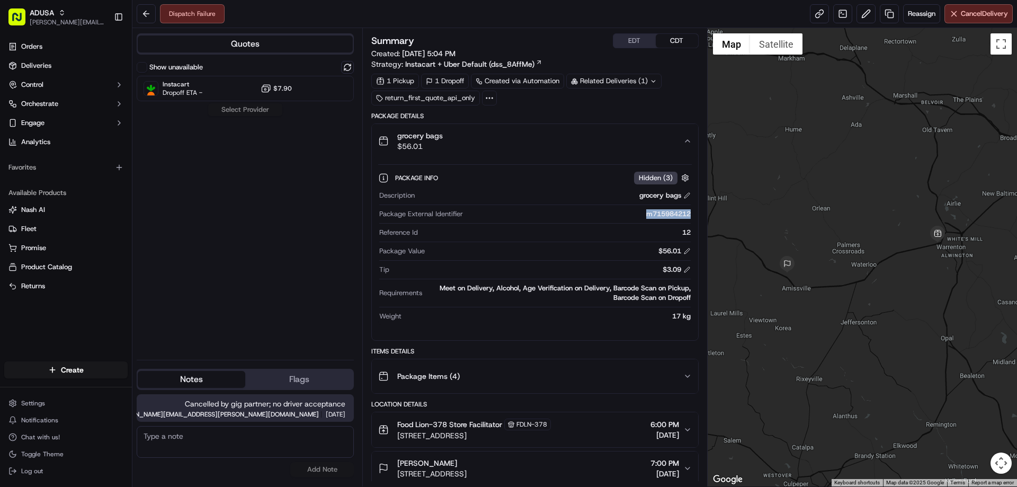
drag, startPoint x: 691, startPoint y: 212, endPoint x: 645, endPoint y: 216, distance: 46.2
click at [645, 216] on div "Description grocery bags Package External Identifier m715984212 Reference Id 12…" at bounding box center [534, 255] width 313 height 139
copy div "m715984212"
click at [981, 10] on span "Cancel Delivery" at bounding box center [984, 14] width 47 height 10
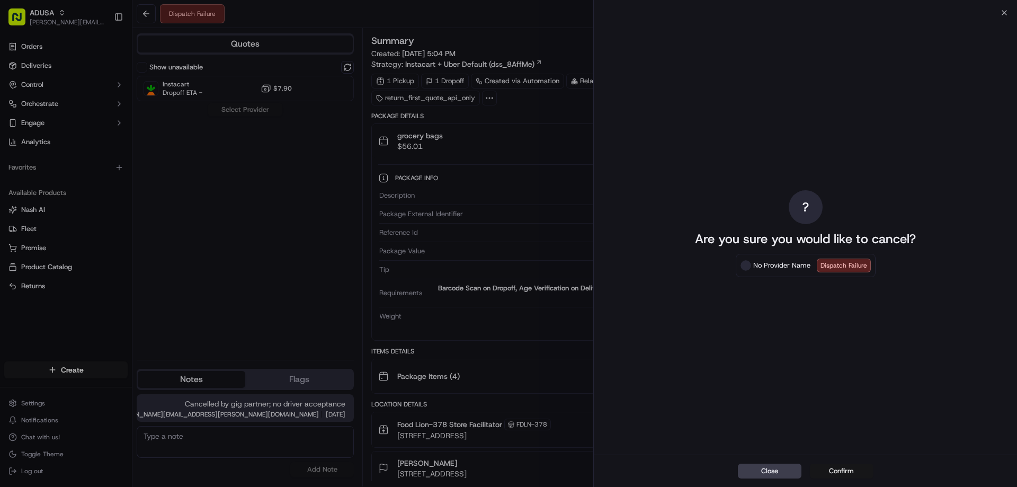
click at [845, 473] on button "Confirm" at bounding box center [842, 470] width 64 height 15
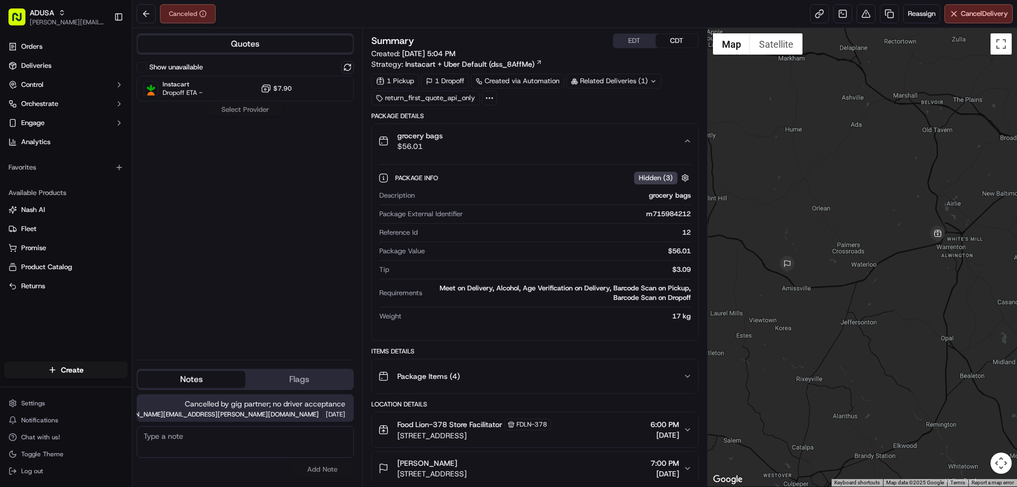
click at [175, 435] on textarea at bounding box center [245, 442] width 217 height 32
type textarea "ORS was unable to confirm with the store"
drag, startPoint x: 175, startPoint y: 435, endPoint x: 328, endPoint y: 468, distance: 156.6
click at [327, 464] on button "Add Note" at bounding box center [322, 469] width 64 height 15
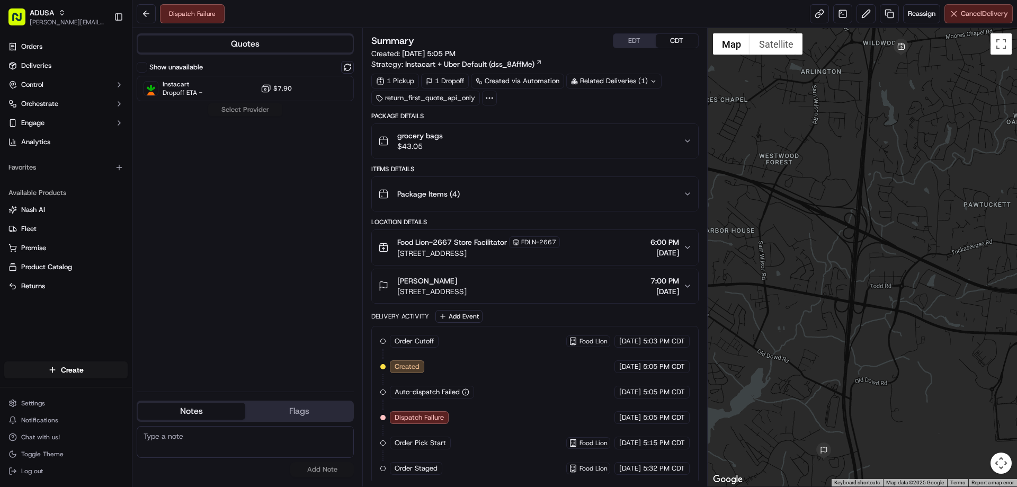
click at [988, 16] on span "Cancel Delivery" at bounding box center [984, 14] width 47 height 10
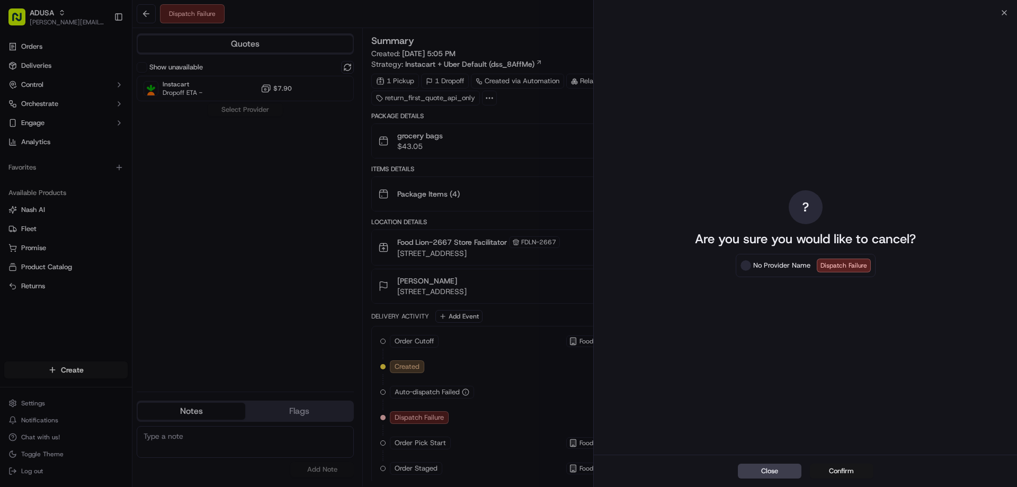
click at [843, 469] on button "Confirm" at bounding box center [842, 470] width 64 height 15
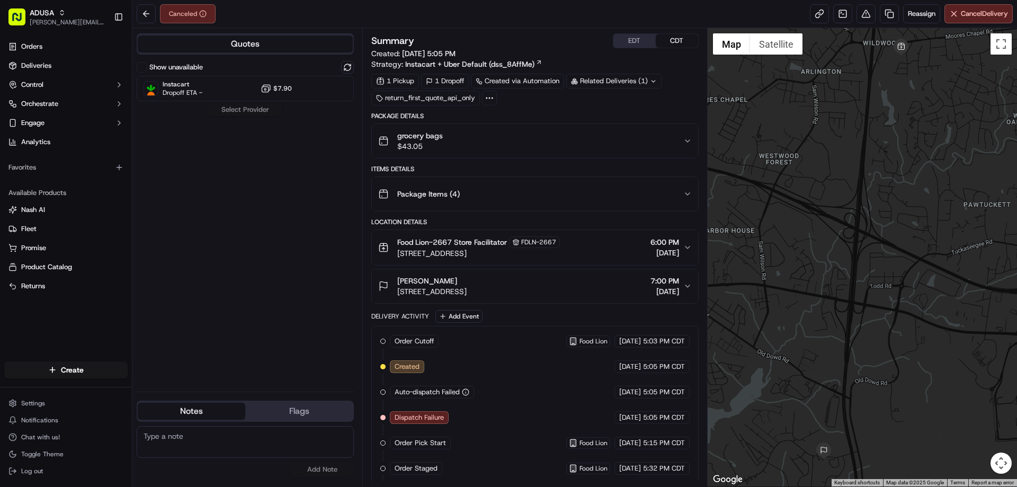
click at [172, 436] on textarea at bounding box center [245, 442] width 217 height 32
type textarea "O"
click at [189, 445] on textarea at bounding box center [245, 442] width 217 height 32
type textarea "Store informed of cancellation"
click at [324, 477] on div "Store informed of cancellation No results found Add Note" at bounding box center [245, 450] width 217 height 59
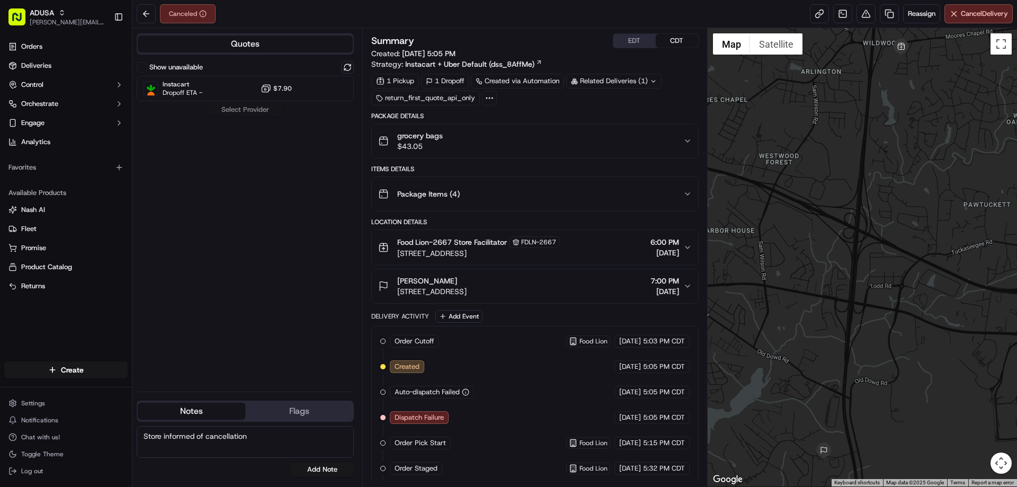
click at [326, 470] on button "Add Note" at bounding box center [322, 469] width 64 height 15
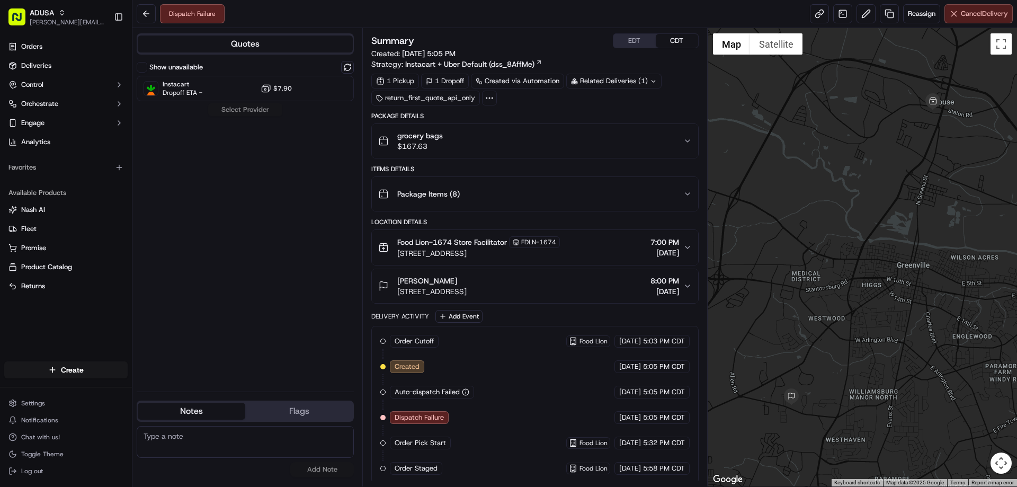
click at [957, 18] on button "Cancel Delivery" at bounding box center [978, 13] width 68 height 19
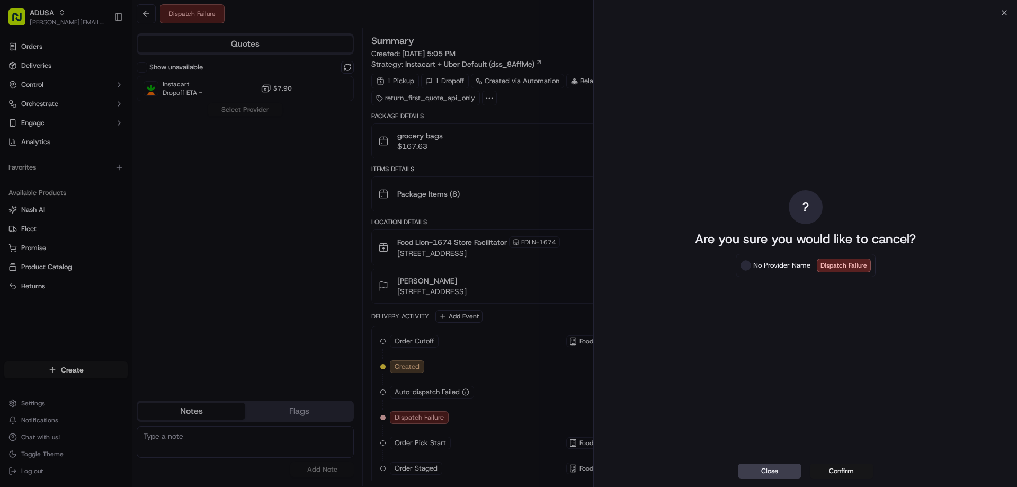
click at [845, 477] on button "Confirm" at bounding box center [842, 470] width 64 height 15
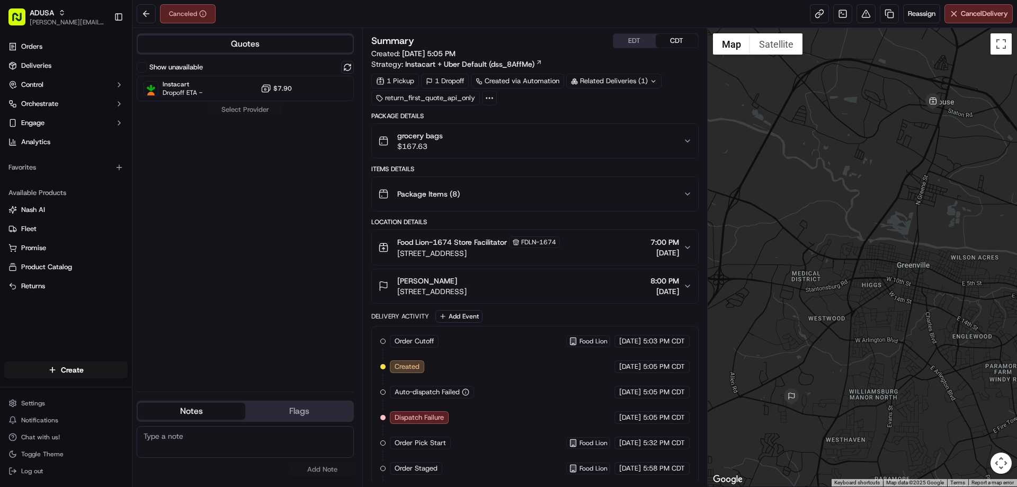
click at [183, 437] on textarea at bounding box center [245, 442] width 217 height 32
type textarea "ORS was unable to confirm cancellation with the store"
click at [302, 469] on button "Add Note" at bounding box center [322, 469] width 64 height 15
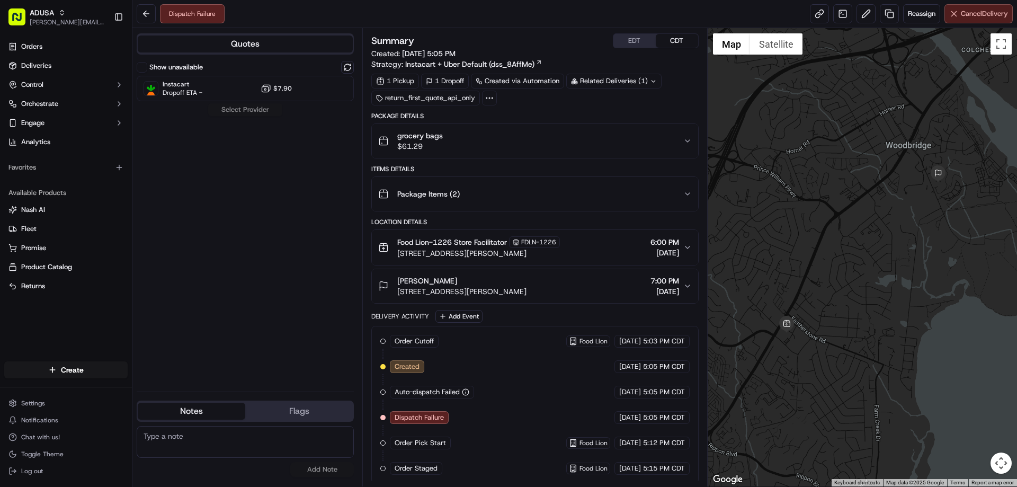
click at [962, 18] on span "Cancel Delivery" at bounding box center [984, 14] width 47 height 10
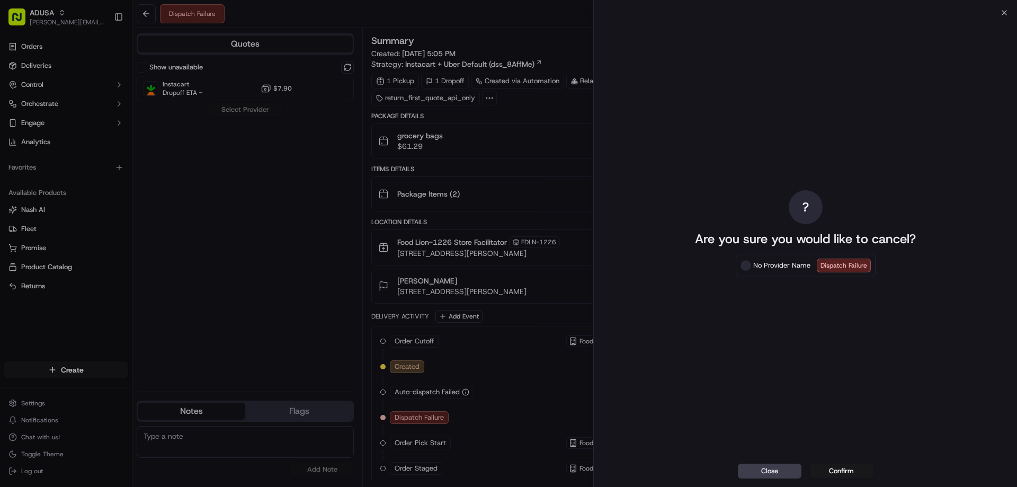
drag, startPoint x: 856, startPoint y: 471, endPoint x: 489, endPoint y: 421, distance: 370.8
click at [849, 471] on button "Confirm" at bounding box center [842, 470] width 64 height 15
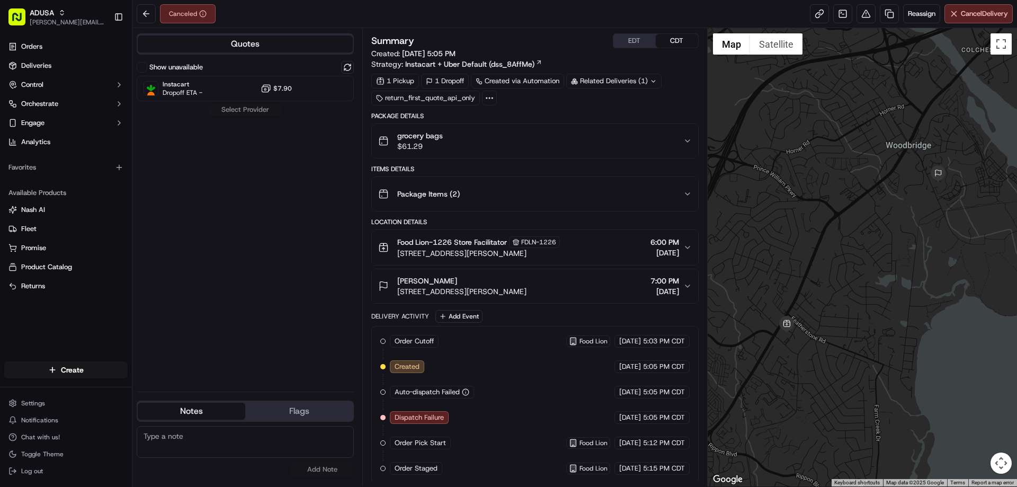
click at [180, 439] on textarea at bounding box center [245, 442] width 217 height 32
type textarea "z"
click at [168, 435] on textarea at bounding box center [245, 442] width 217 height 32
click at [177, 432] on textarea "ORS was" at bounding box center [245, 442] width 217 height 32
type textarea "ORS was unable to confirm the cancellation with the store"
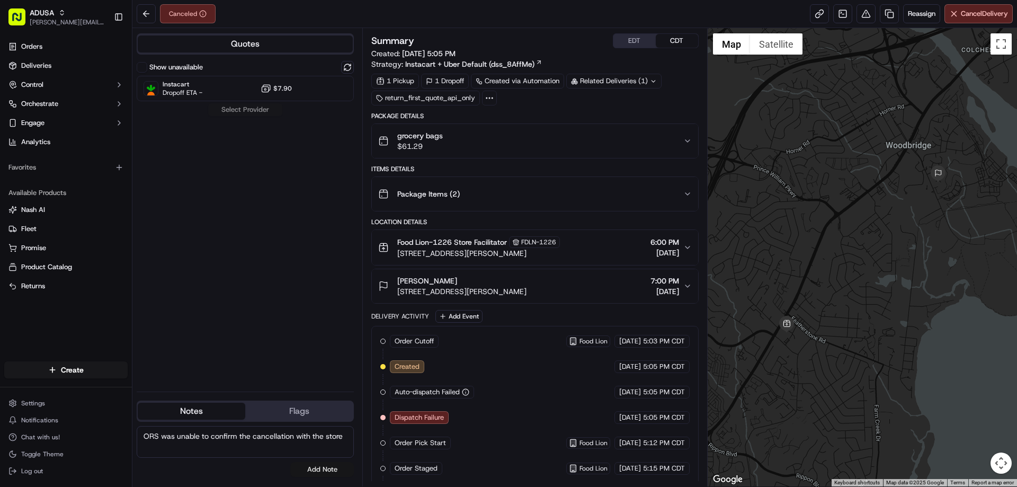
click at [308, 462] on button "Add Note" at bounding box center [322, 469] width 64 height 15
